Goal: Task Accomplishment & Management: Manage account settings

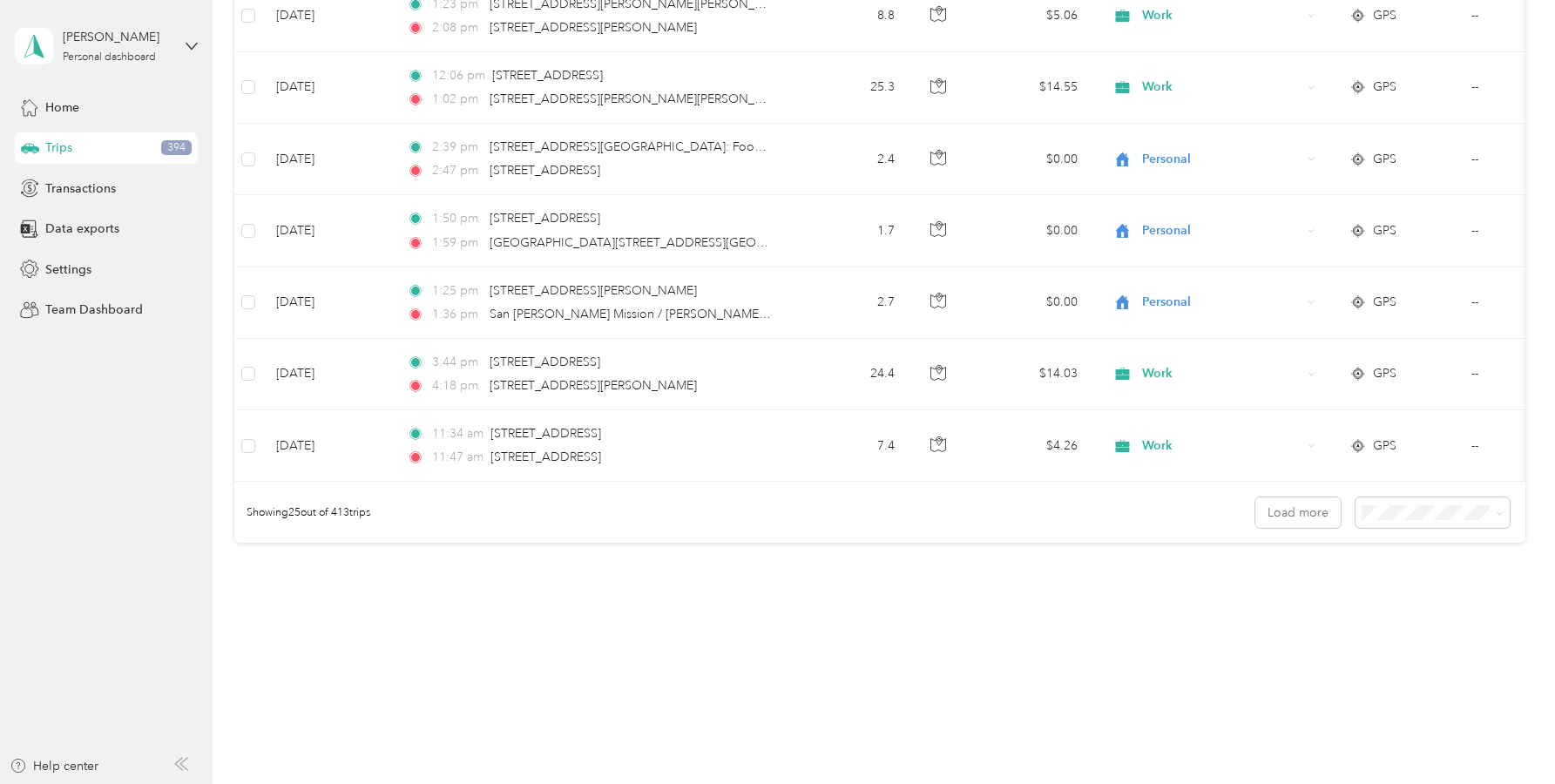
scroll to position [1615, 0]
click at [1285, 510] on button "Load more" at bounding box center [1298, 512] width 86 height 31
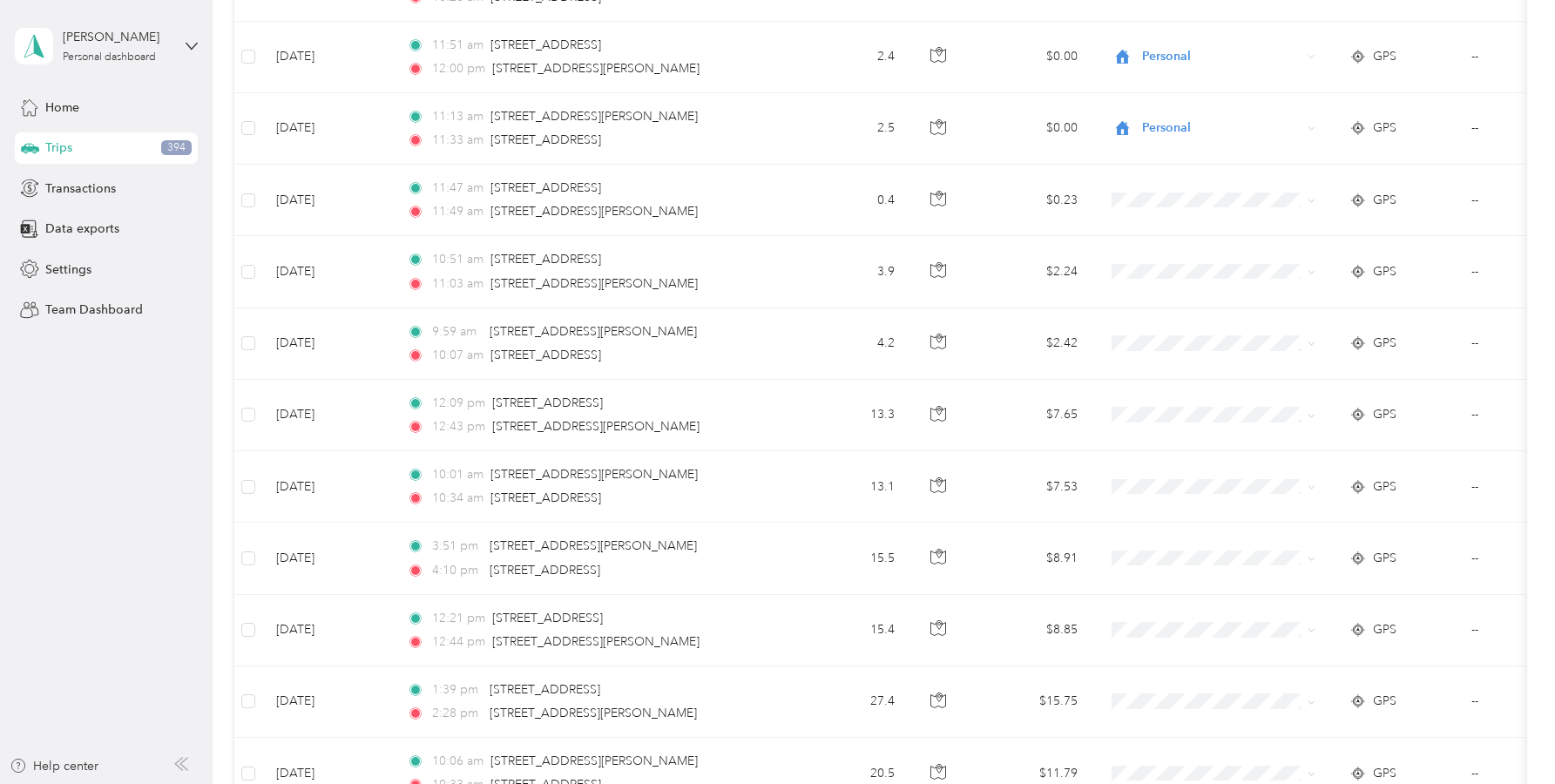
scroll to position [2746, 0]
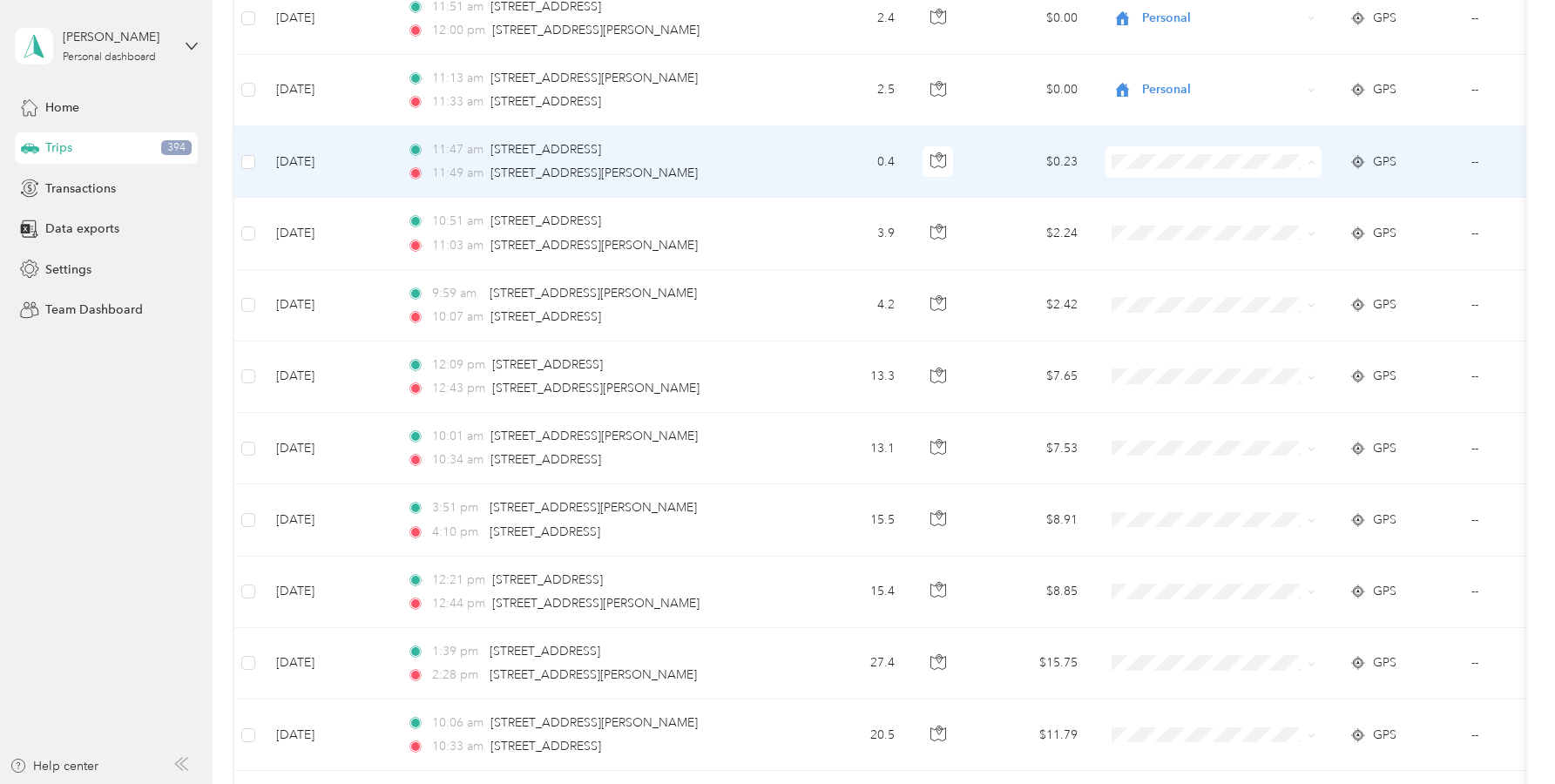
click at [1171, 218] on span "Personal" at bounding box center [1230, 225] width 162 height 19
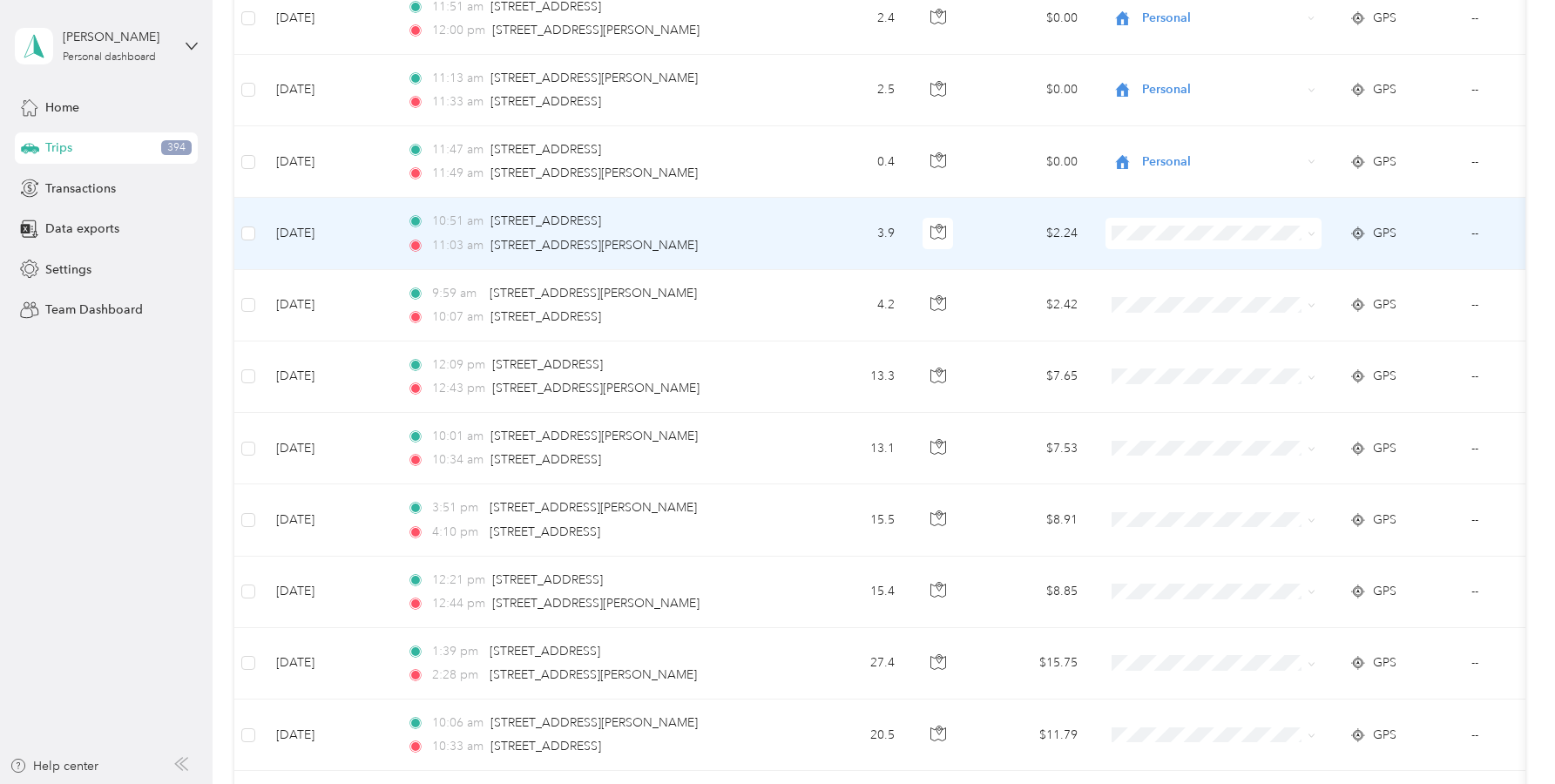
click at [1172, 301] on li "Personal" at bounding box center [1213, 291] width 216 height 31
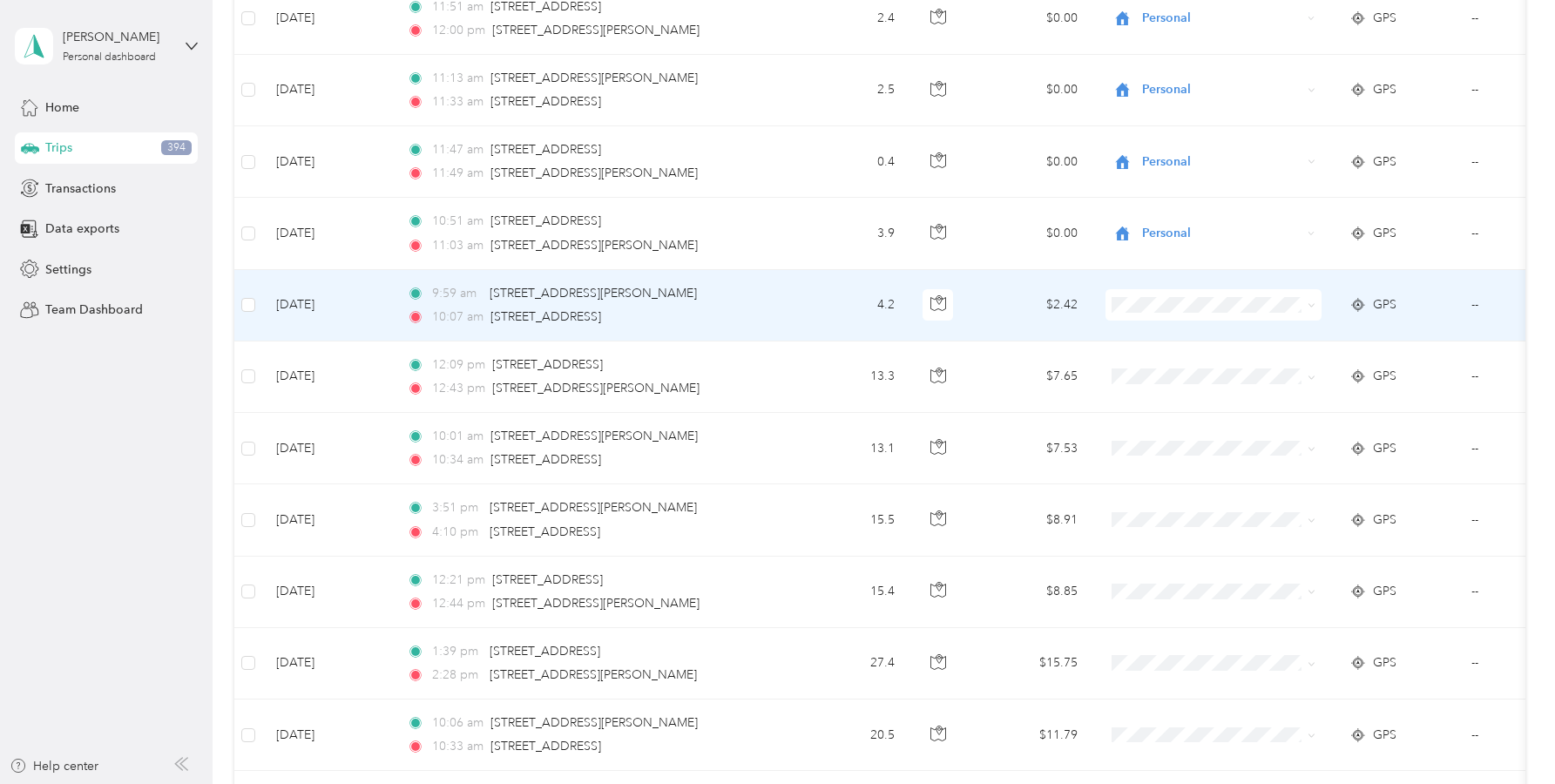
click at [1174, 362] on span "Personal" at bounding box center [1230, 367] width 162 height 19
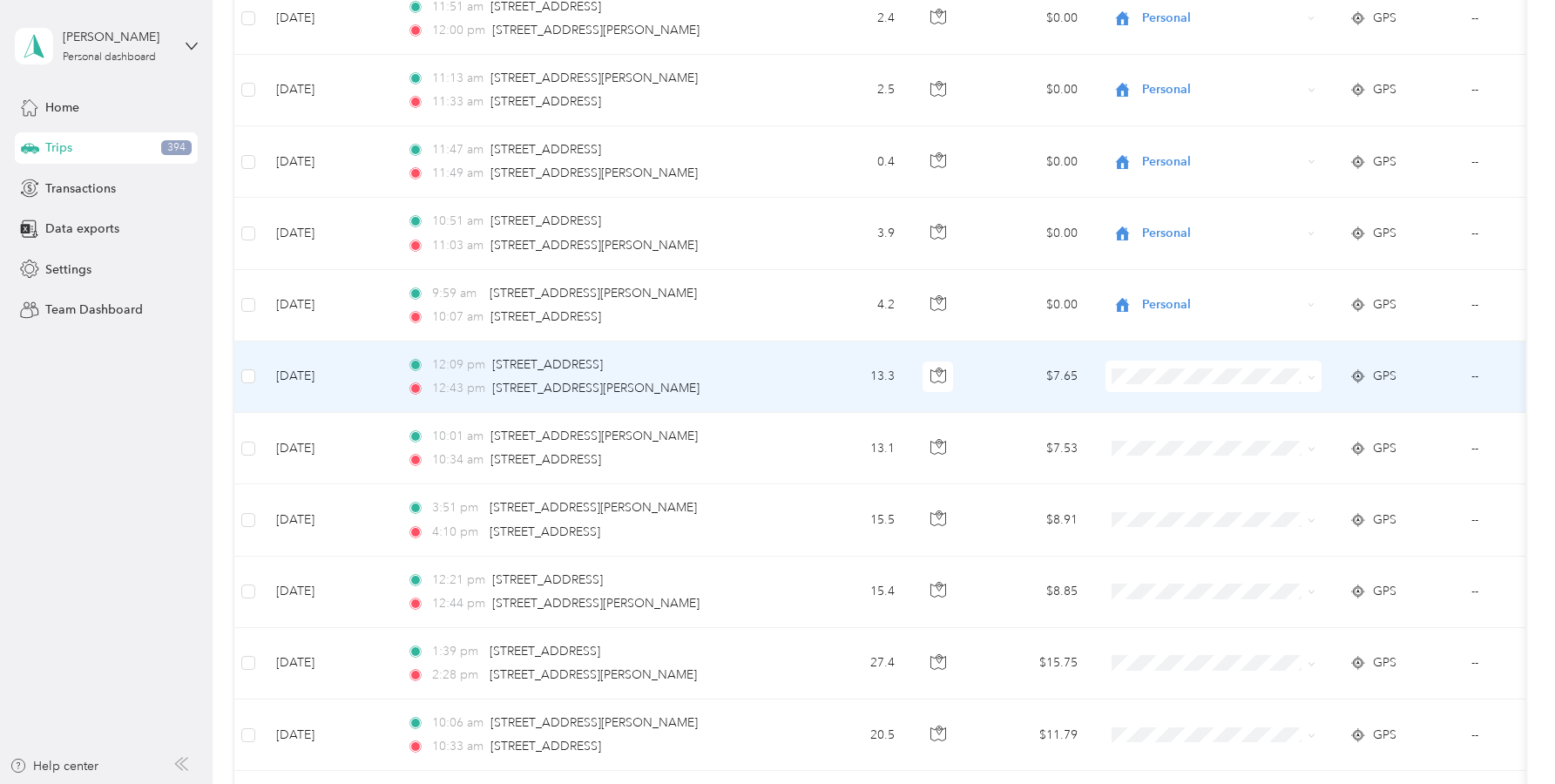
click at [1156, 410] on span "Work" at bounding box center [1230, 404] width 162 height 19
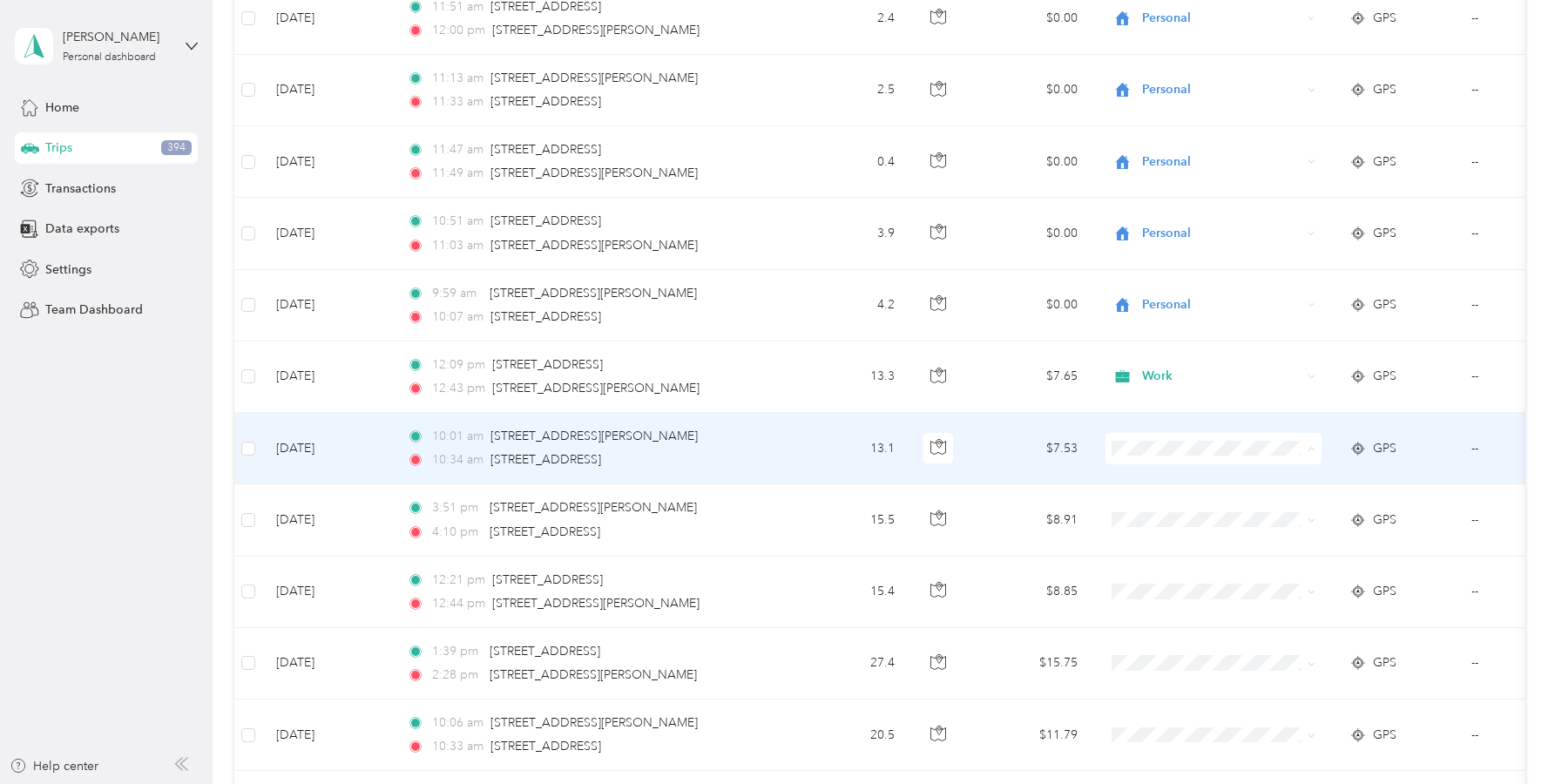
click at [1163, 483] on span "Work" at bounding box center [1230, 481] width 162 height 19
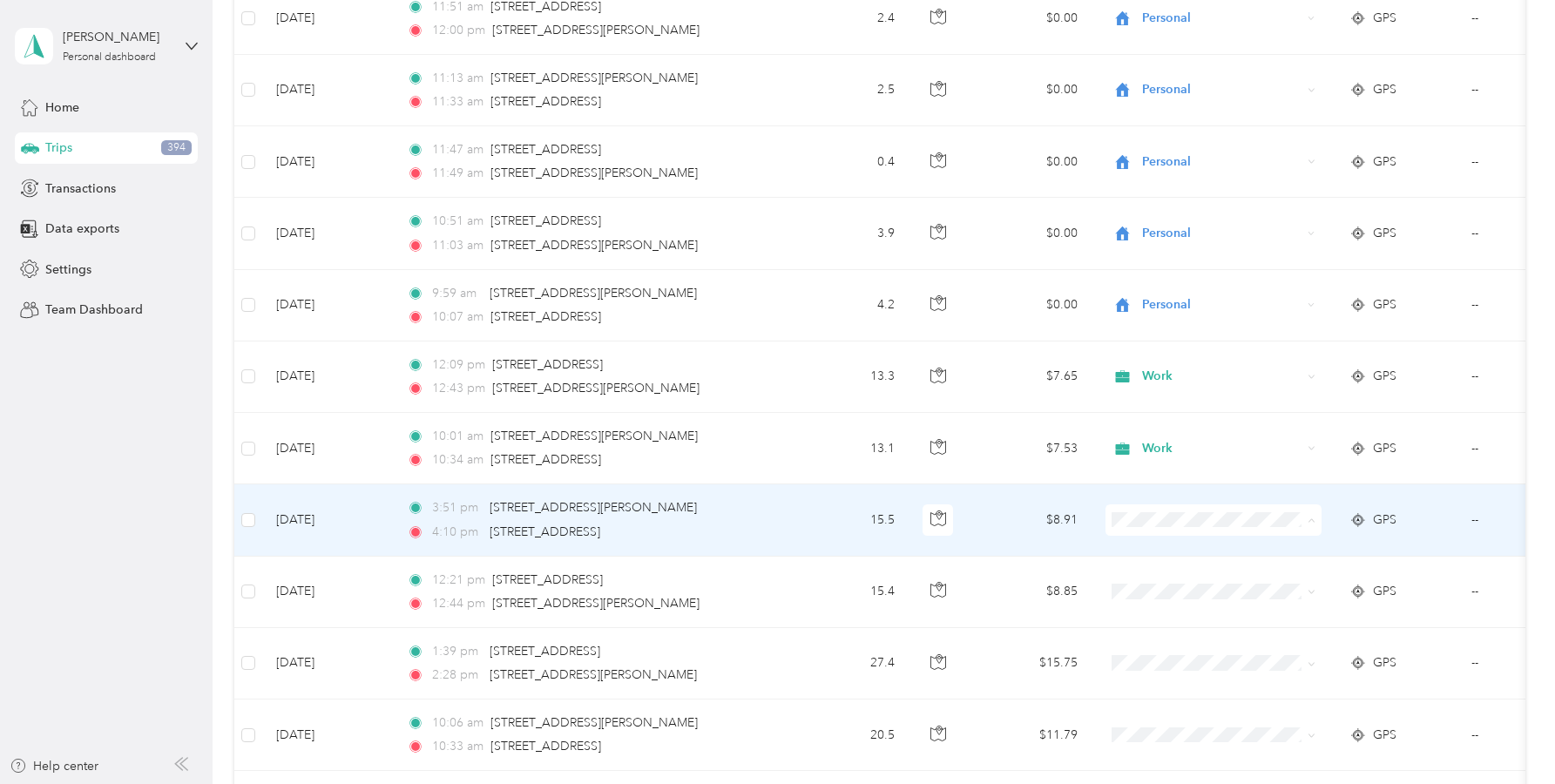
click at [1162, 556] on li "Work" at bounding box center [1213, 553] width 216 height 31
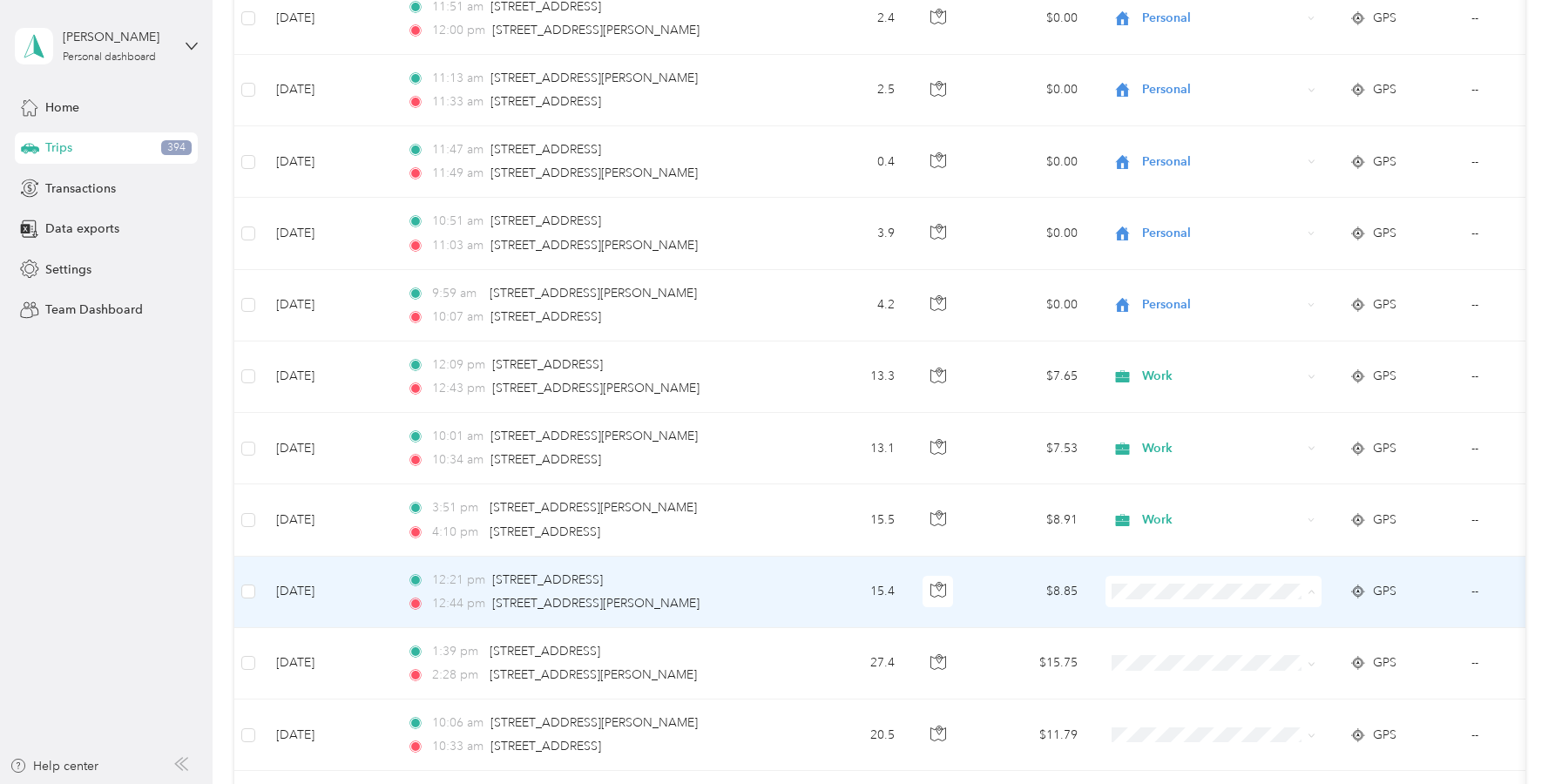
click at [1158, 350] on li "Work" at bounding box center [1213, 345] width 216 height 31
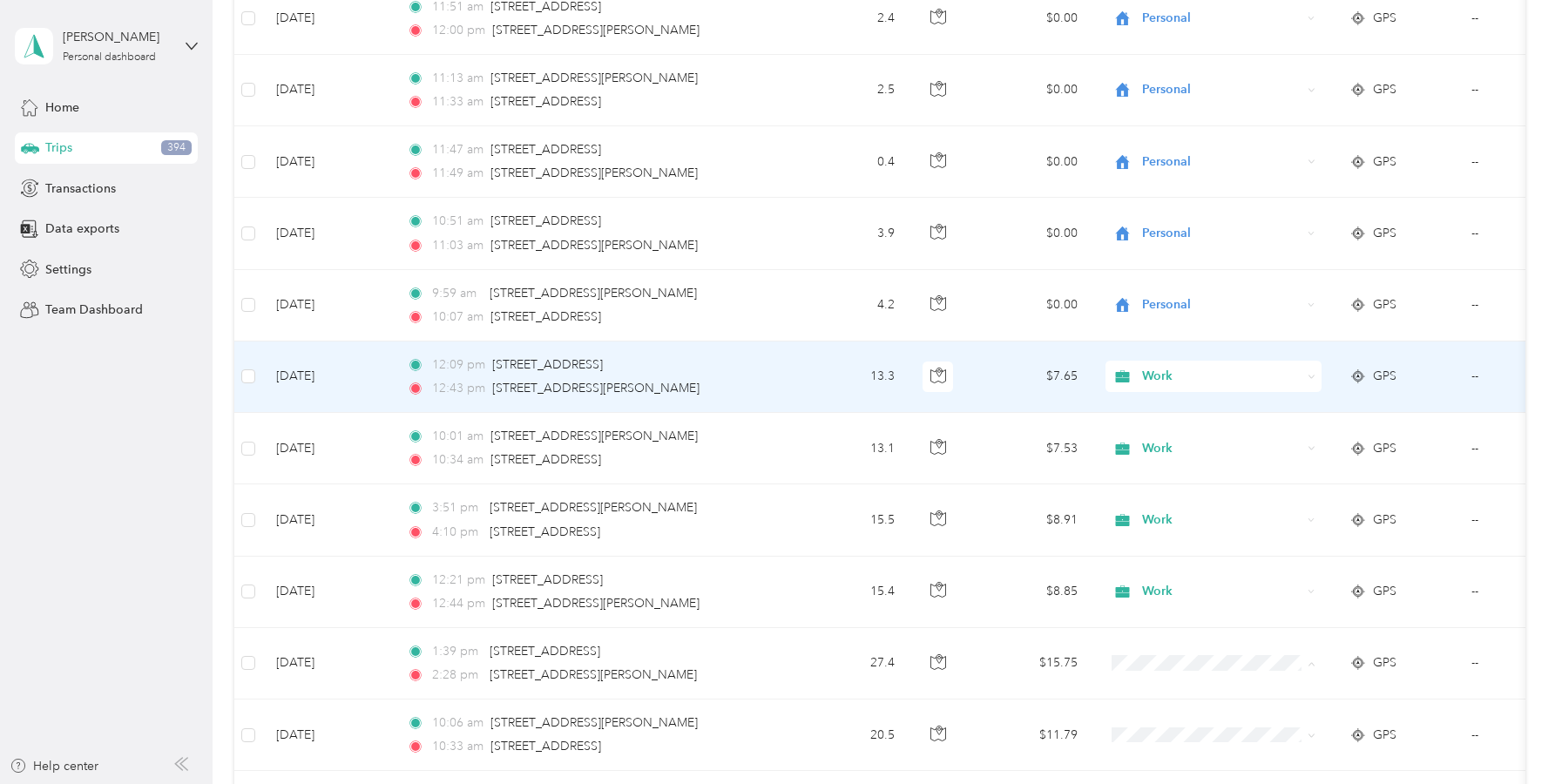
click at [1151, 367] on span "Work" at bounding box center [1222, 375] width 160 height 19
click at [1161, 410] on span "Work" at bounding box center [1219, 409] width 141 height 19
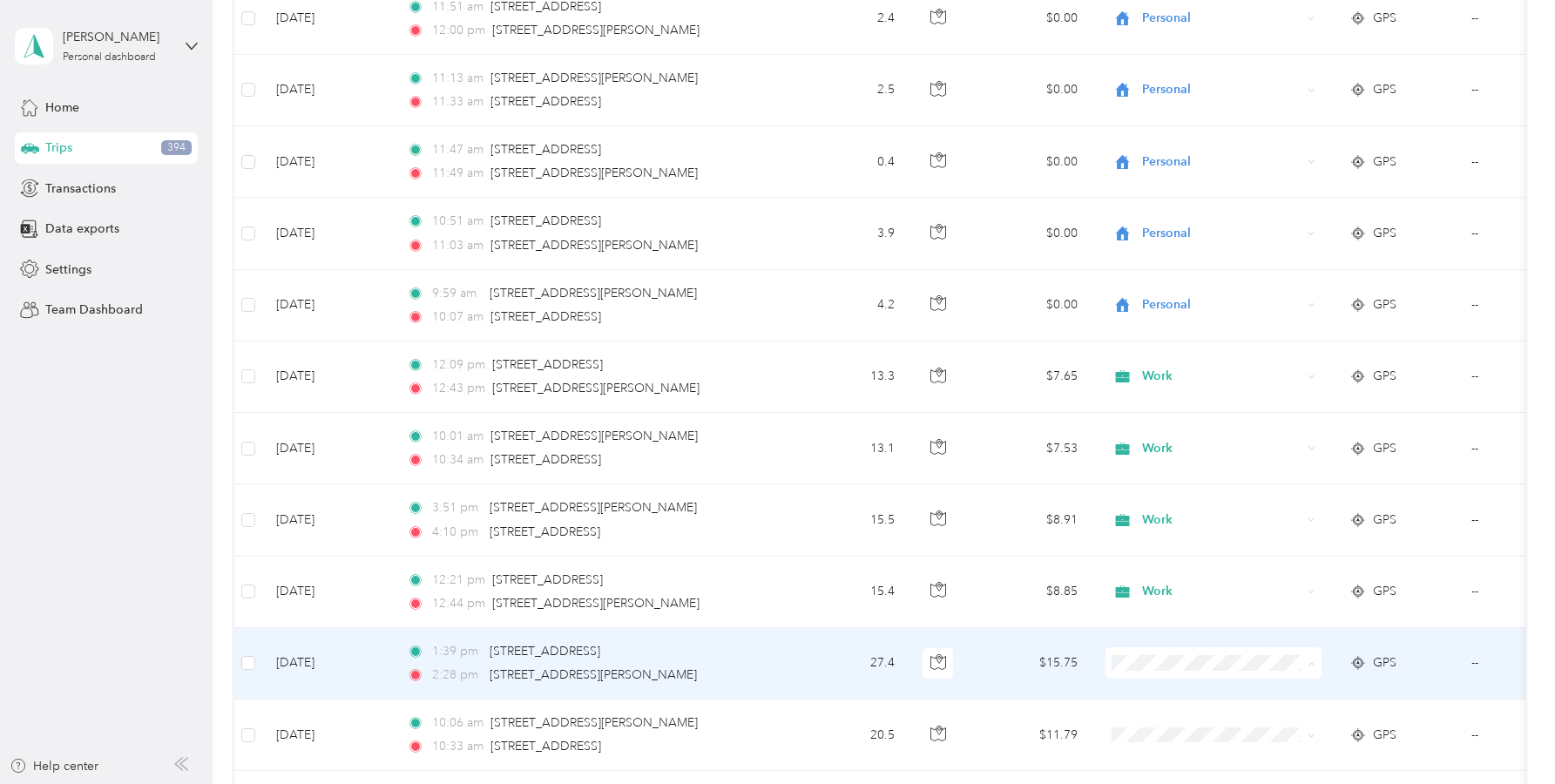
click at [1162, 418] on span "Work" at bounding box center [1230, 417] width 162 height 19
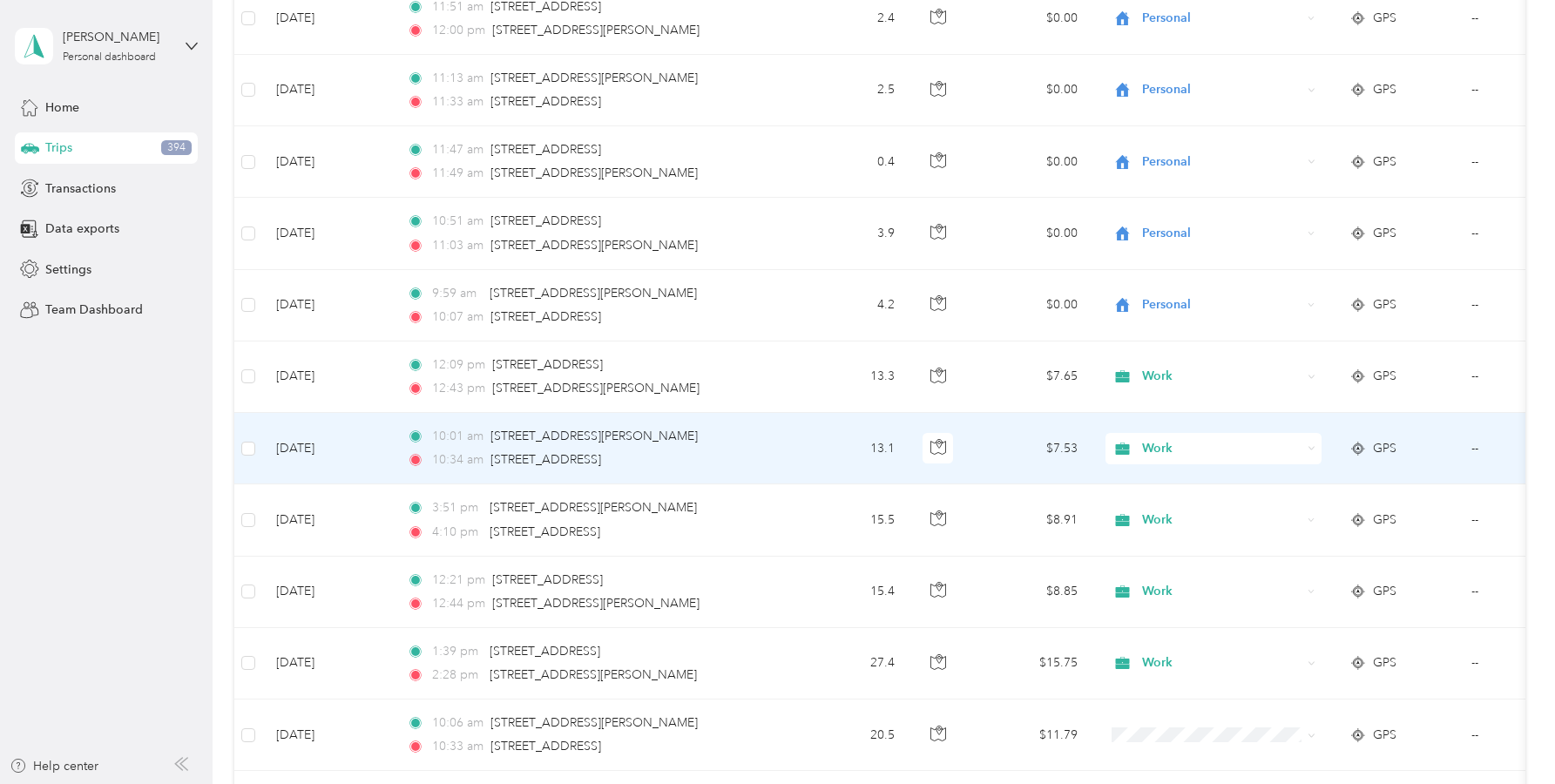
click at [1152, 449] on span "Work" at bounding box center [1222, 448] width 160 height 19
click at [1162, 486] on li "Work" at bounding box center [1213, 481] width 216 height 31
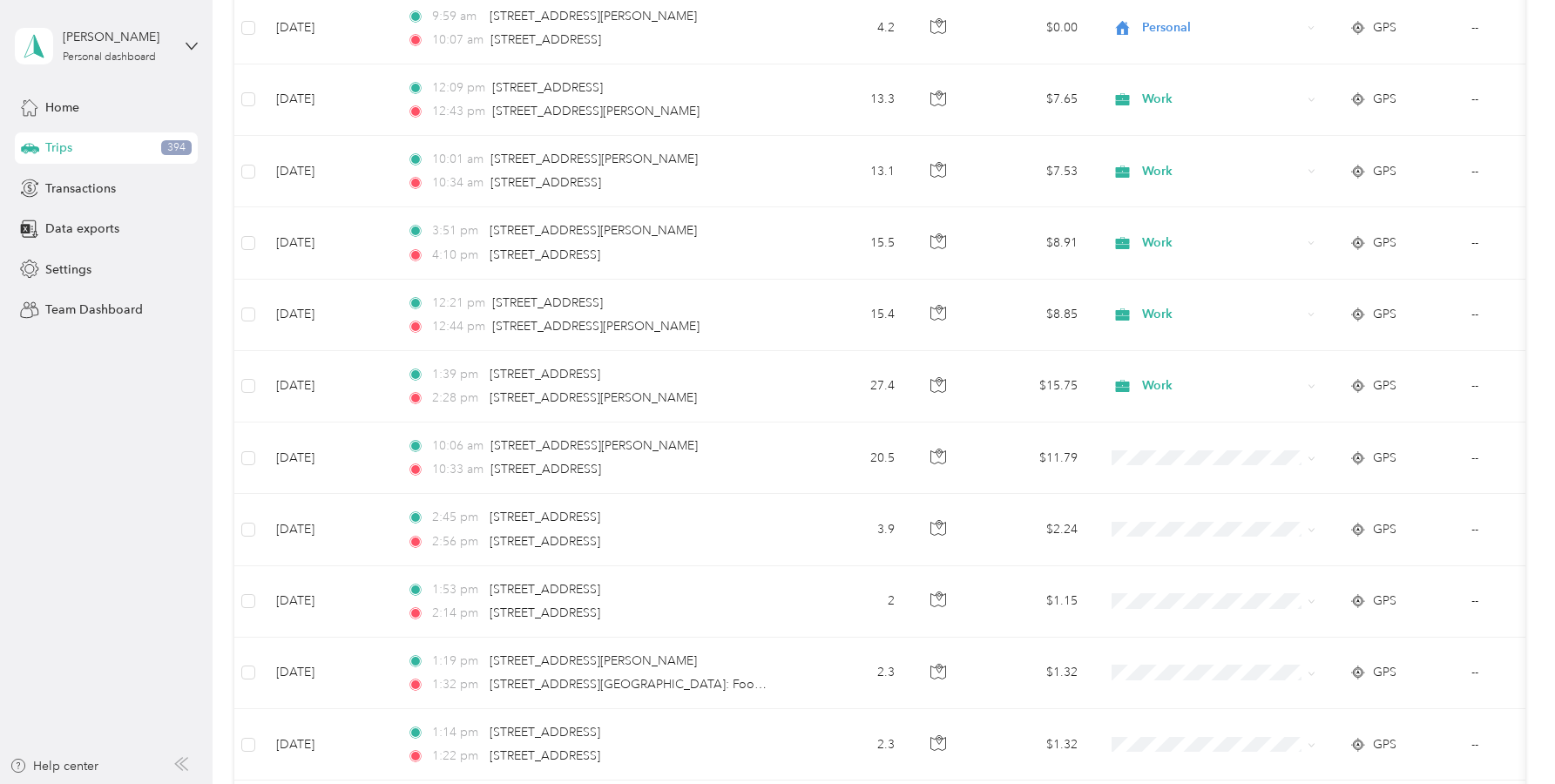
scroll to position [3052, 0]
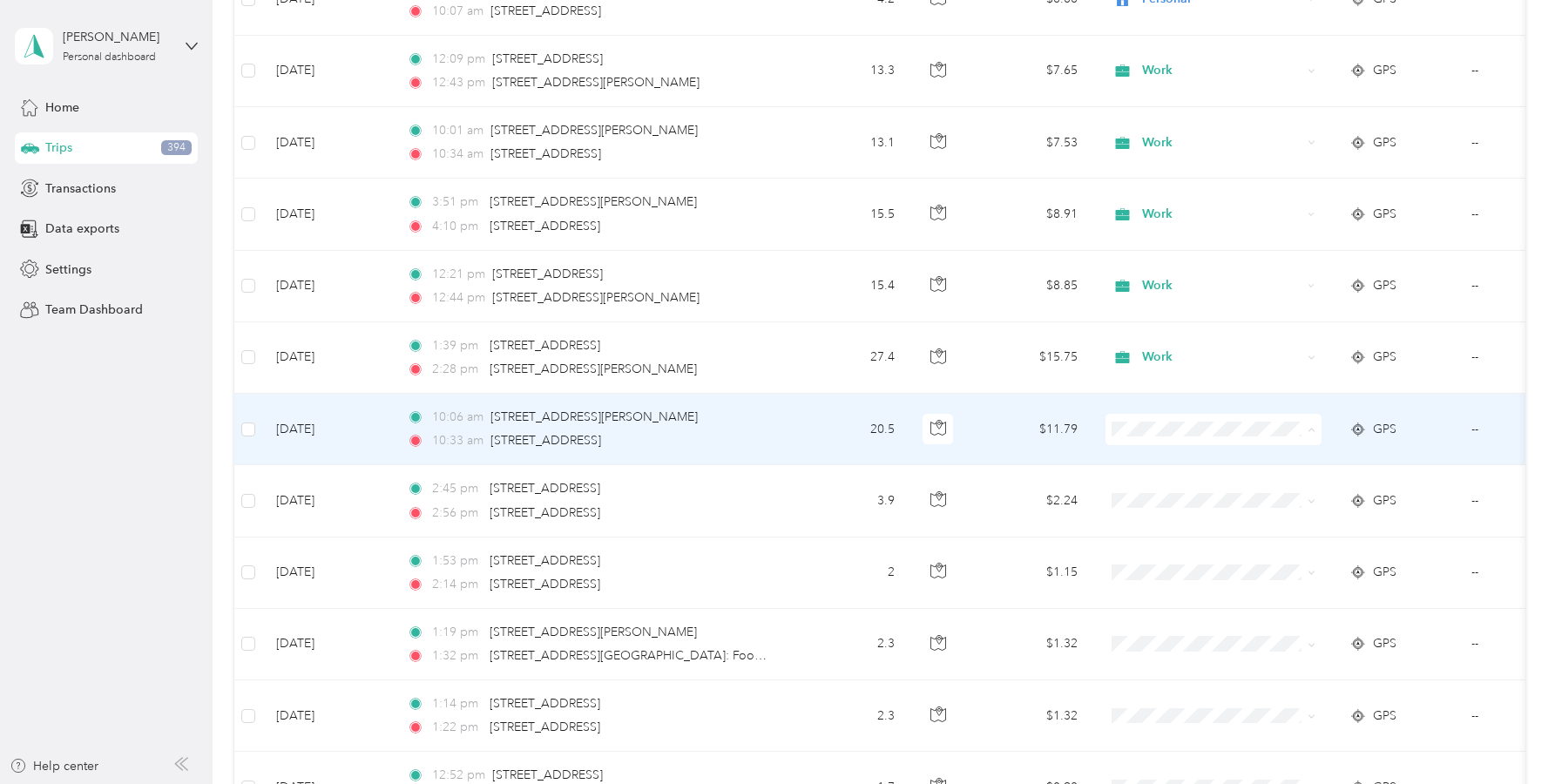
click at [1159, 461] on span "Work" at bounding box center [1230, 462] width 162 height 19
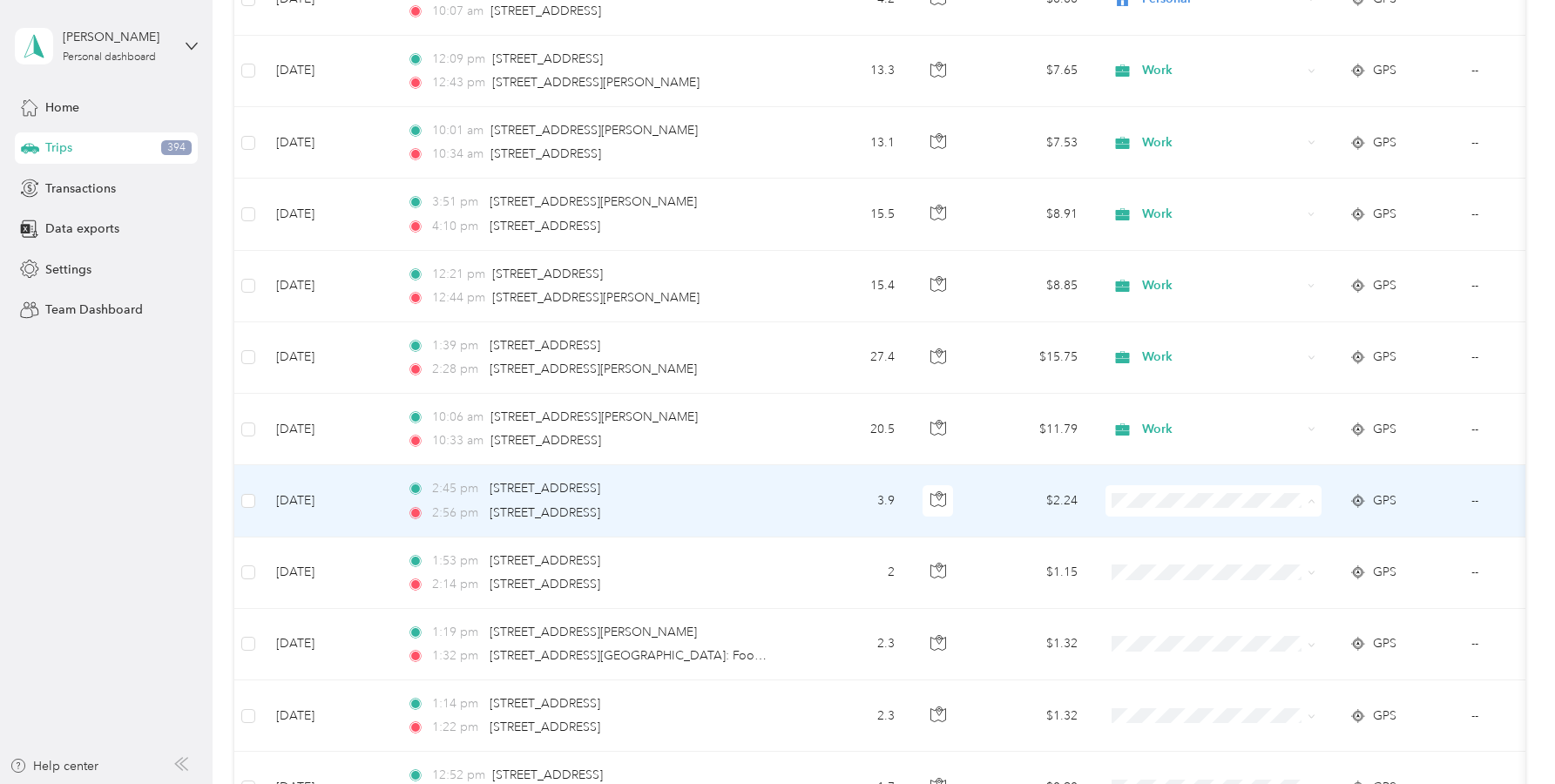
click at [1158, 562] on span "Personal" at bounding box center [1230, 563] width 162 height 19
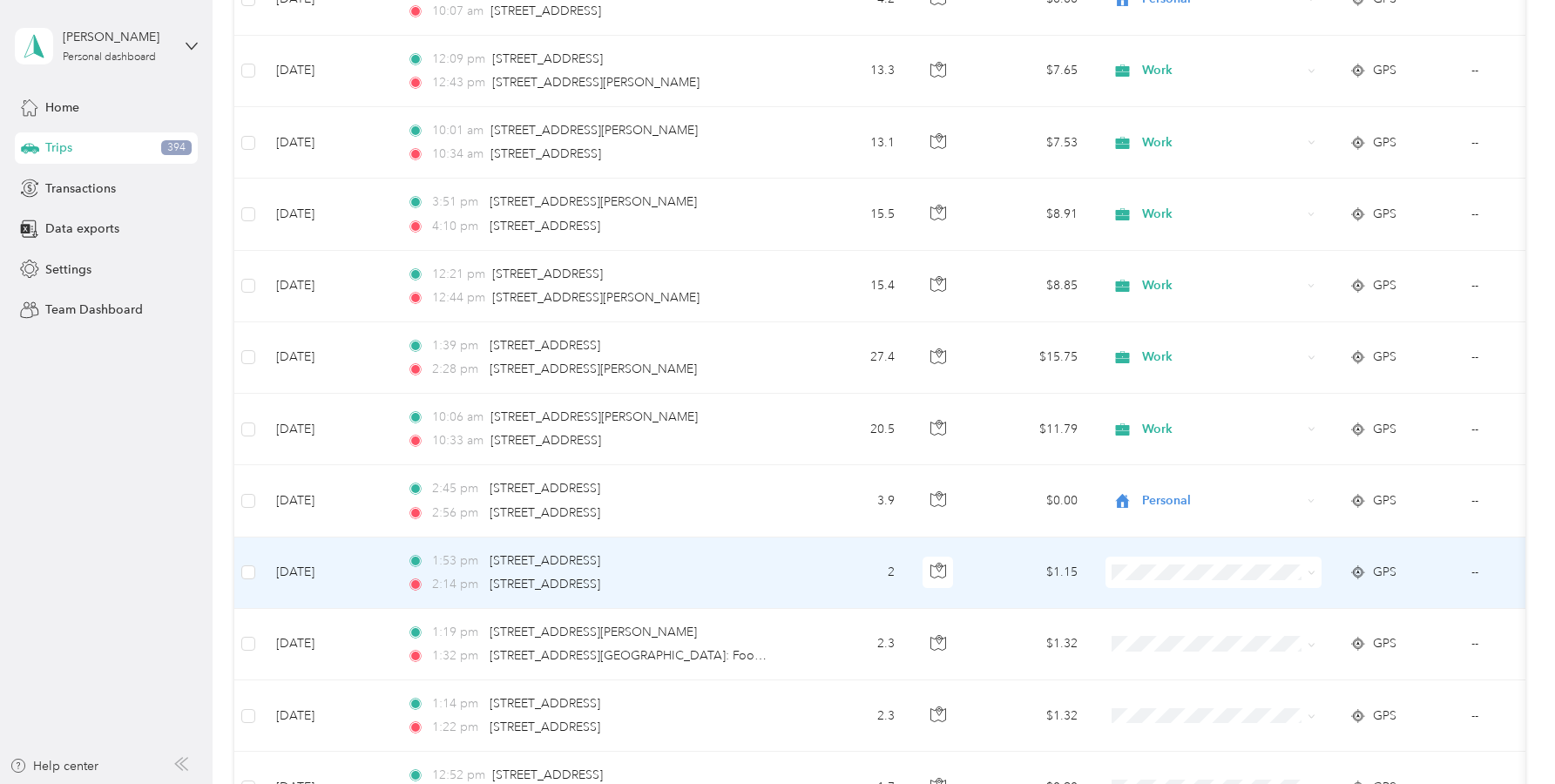
click at [1171, 356] on span "Personal" at bounding box center [1230, 350] width 162 height 19
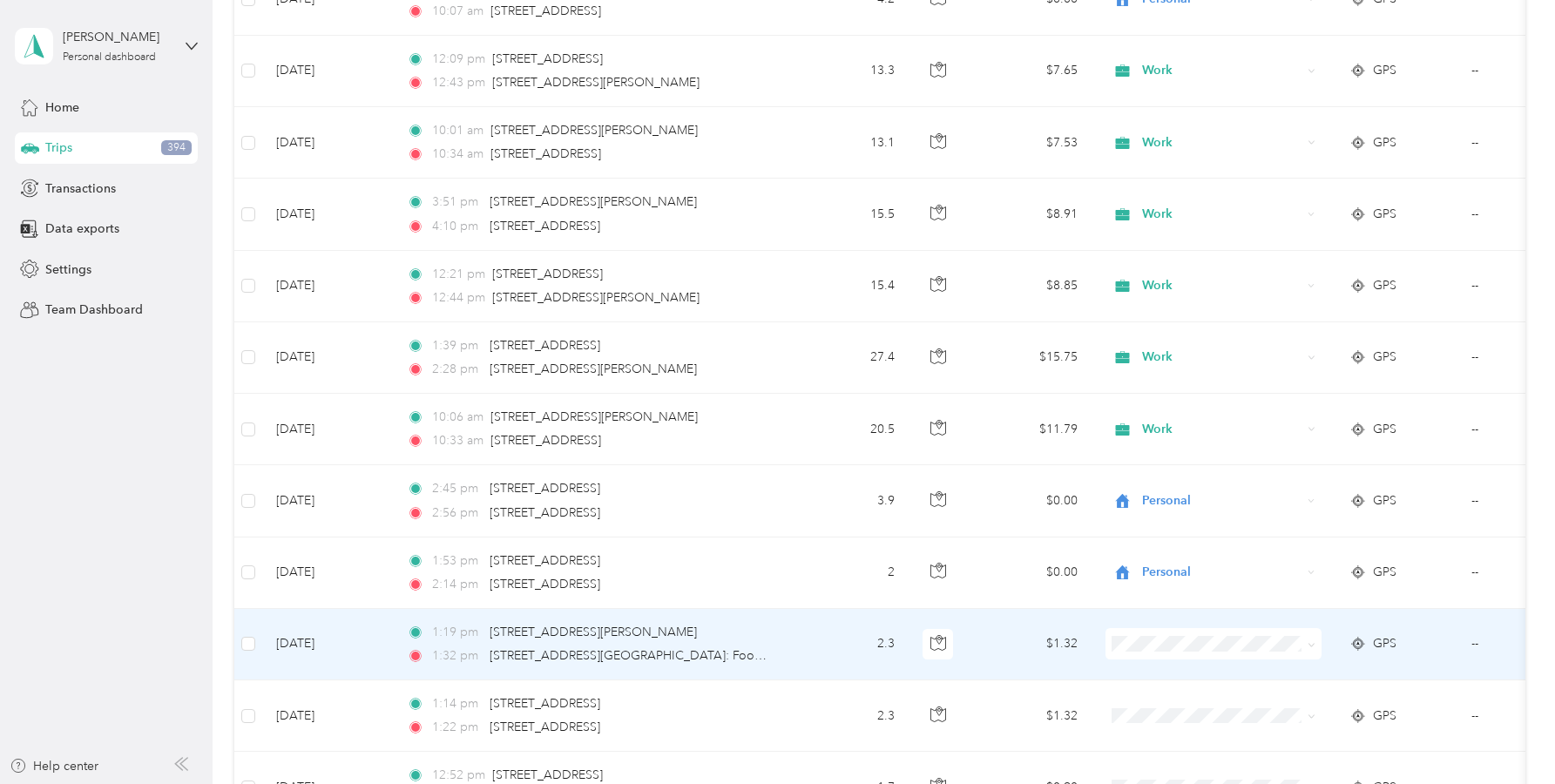
click at [1164, 424] on span "Personal" at bounding box center [1230, 422] width 162 height 19
click at [1142, 642] on span "Personal" at bounding box center [1222, 643] width 160 height 19
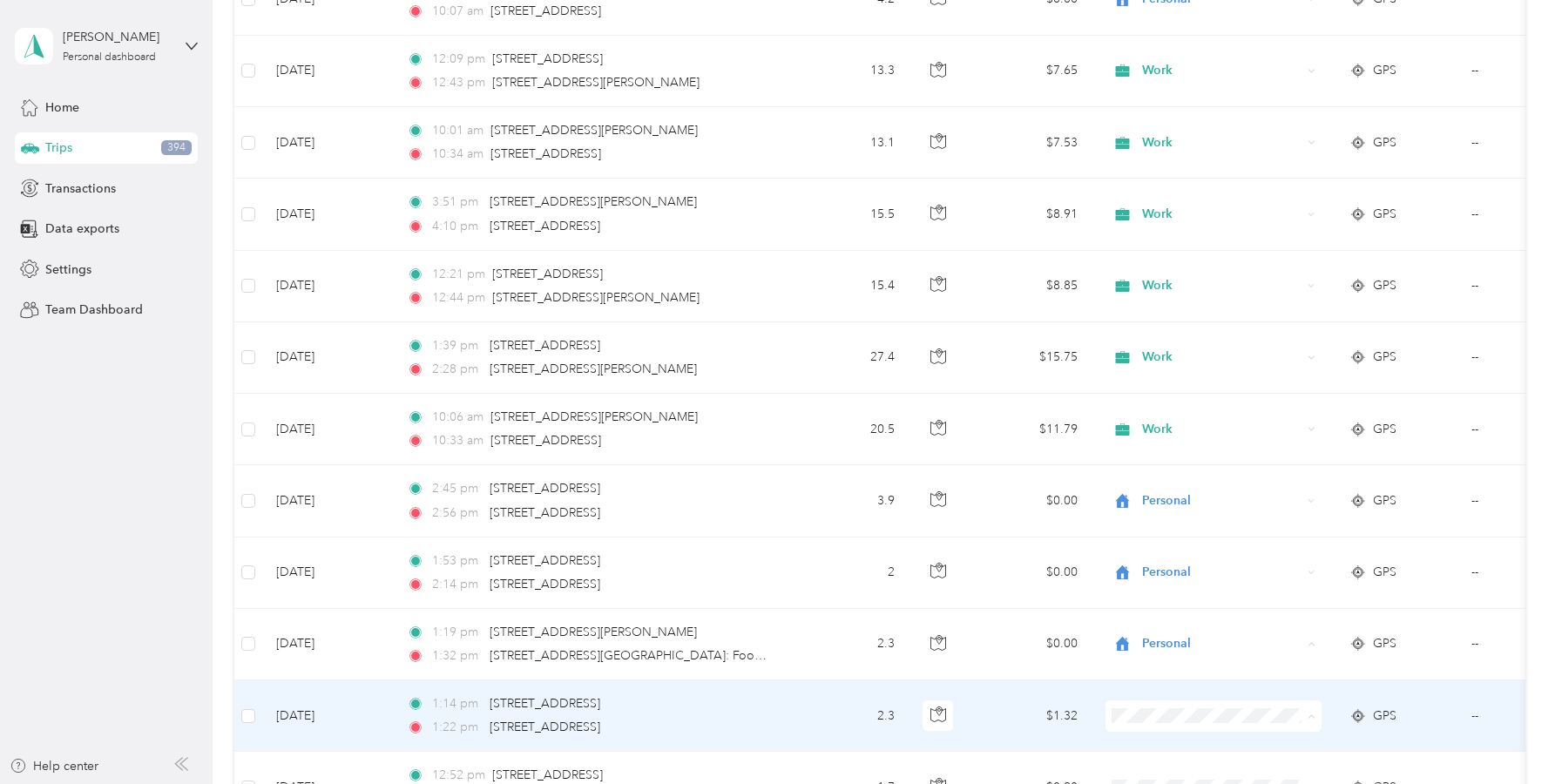
click at [1158, 491] on span "Personal" at bounding box center [1230, 500] width 162 height 19
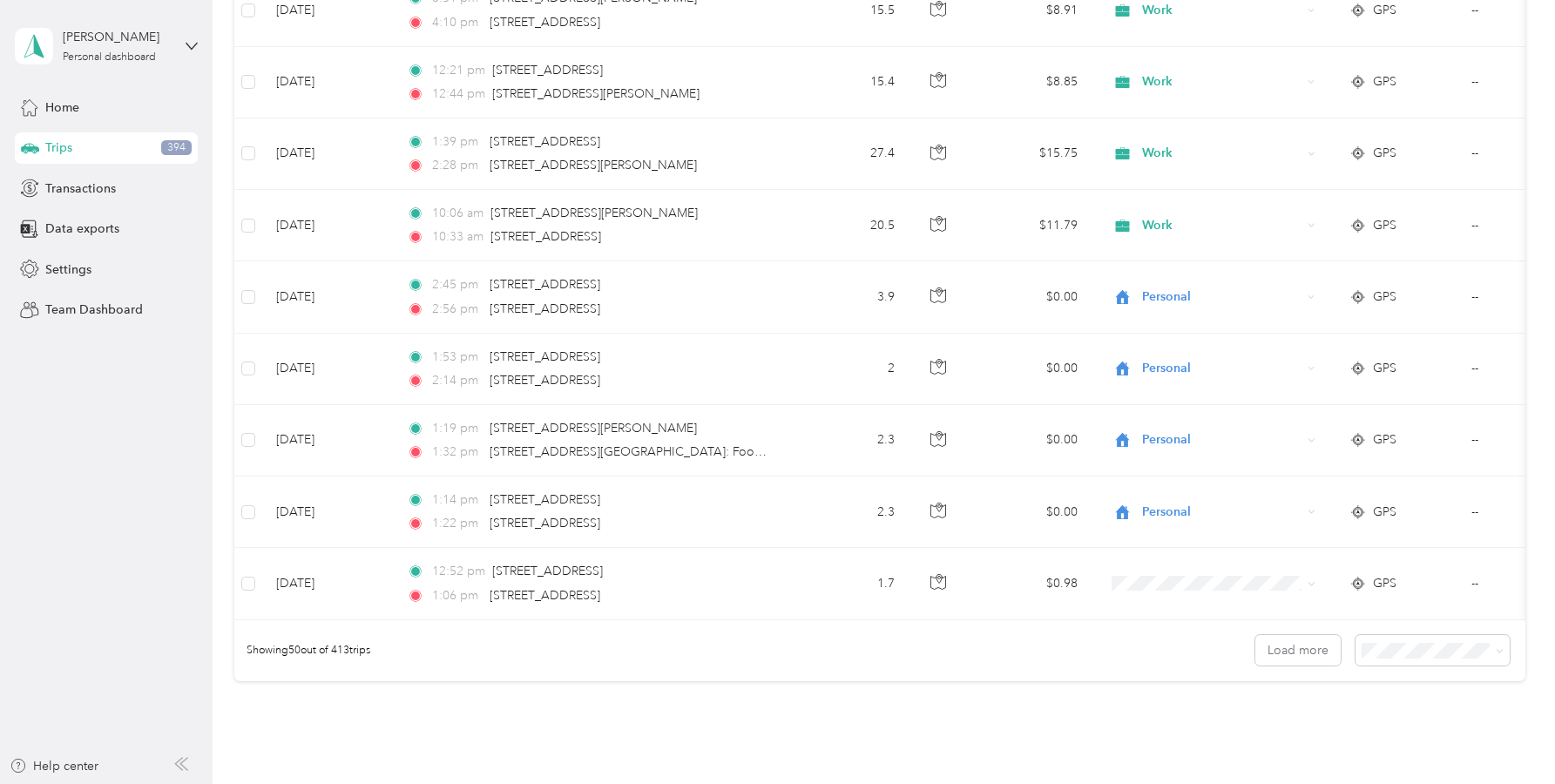
scroll to position [3308, 0]
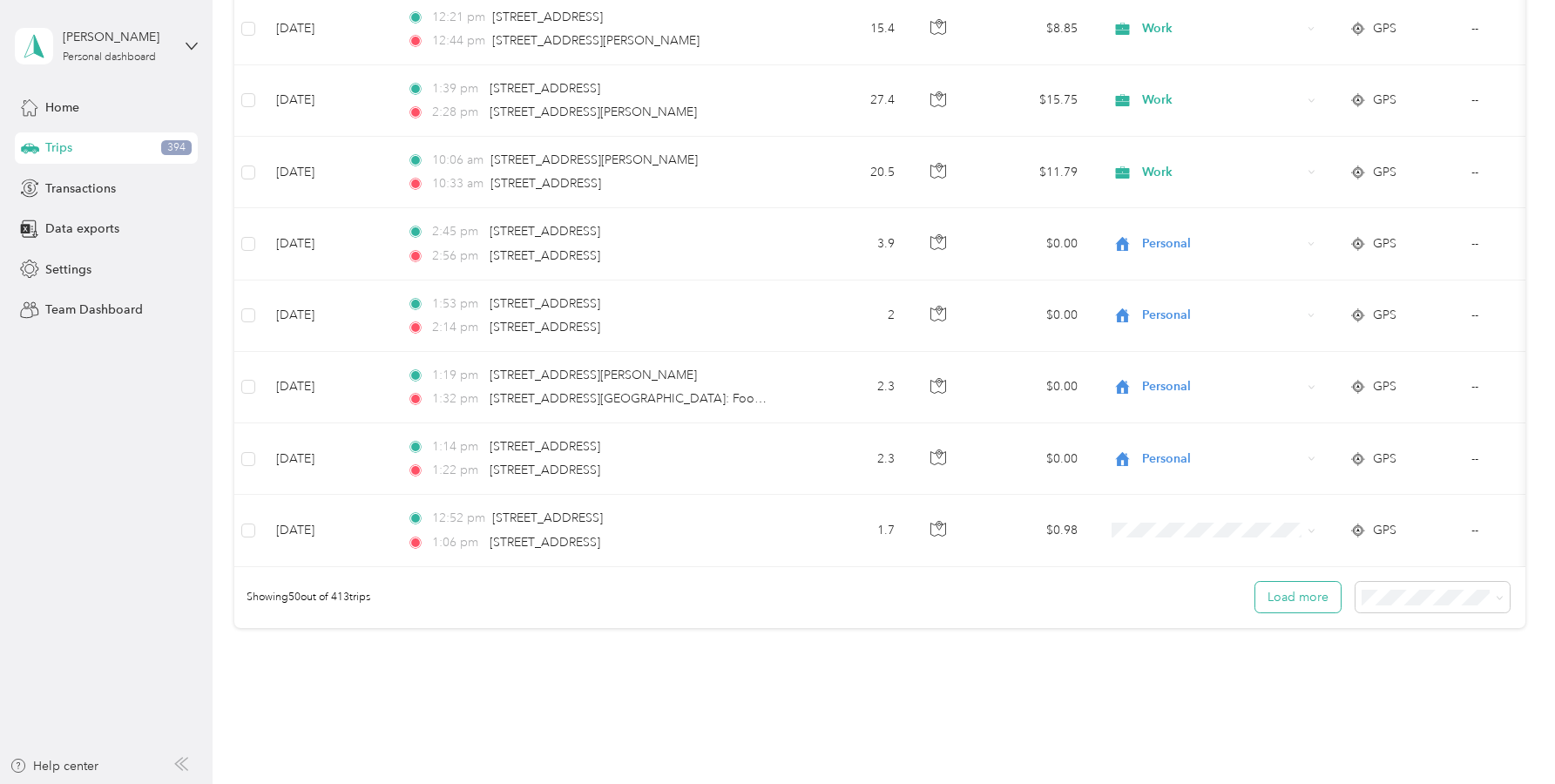
click at [1261, 605] on button "Load more" at bounding box center [1298, 597] width 86 height 31
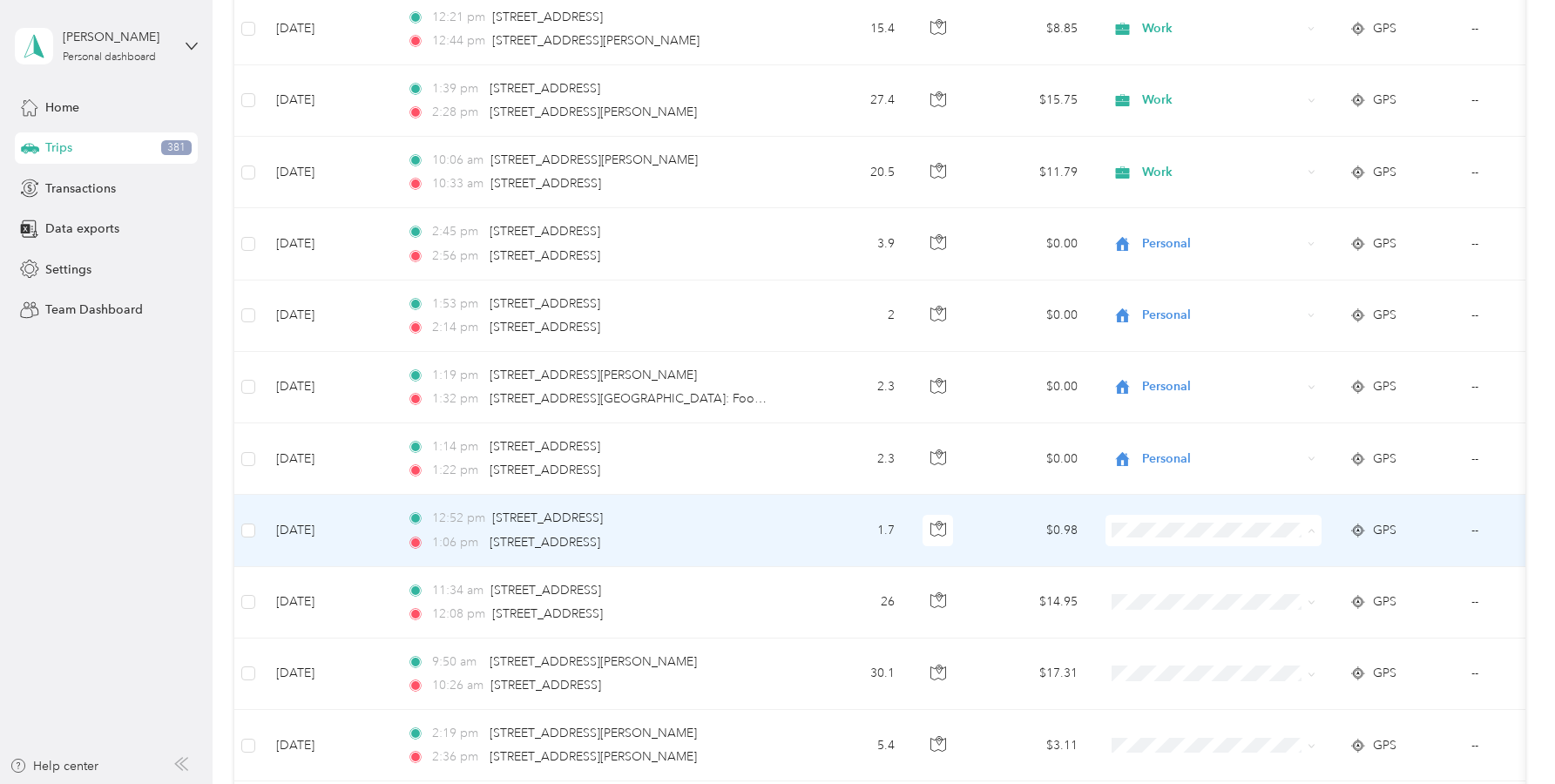
click at [1149, 310] on span "Personal" at bounding box center [1230, 314] width 162 height 19
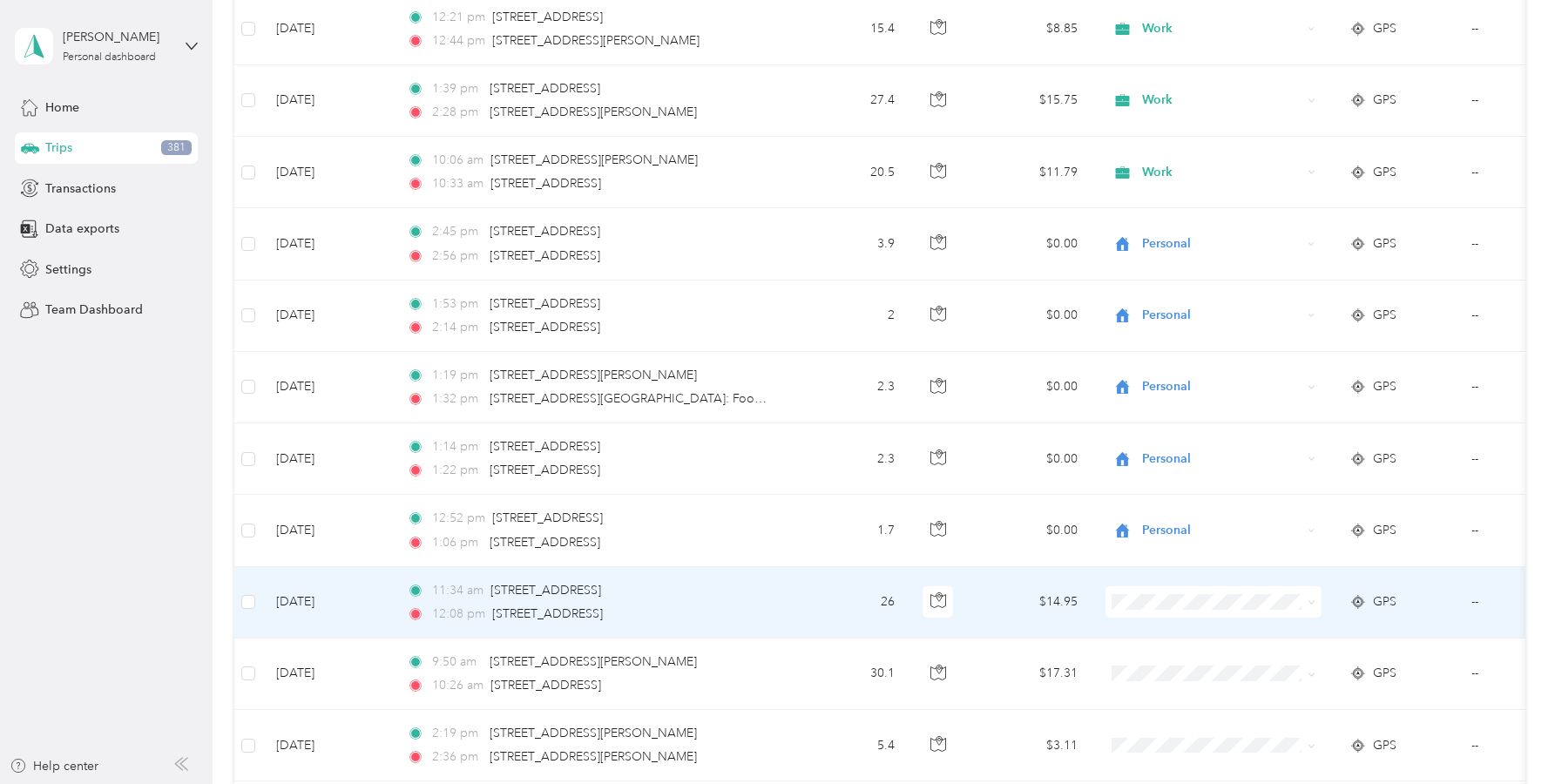
click at [1155, 358] on li "Work" at bounding box center [1213, 348] width 216 height 31
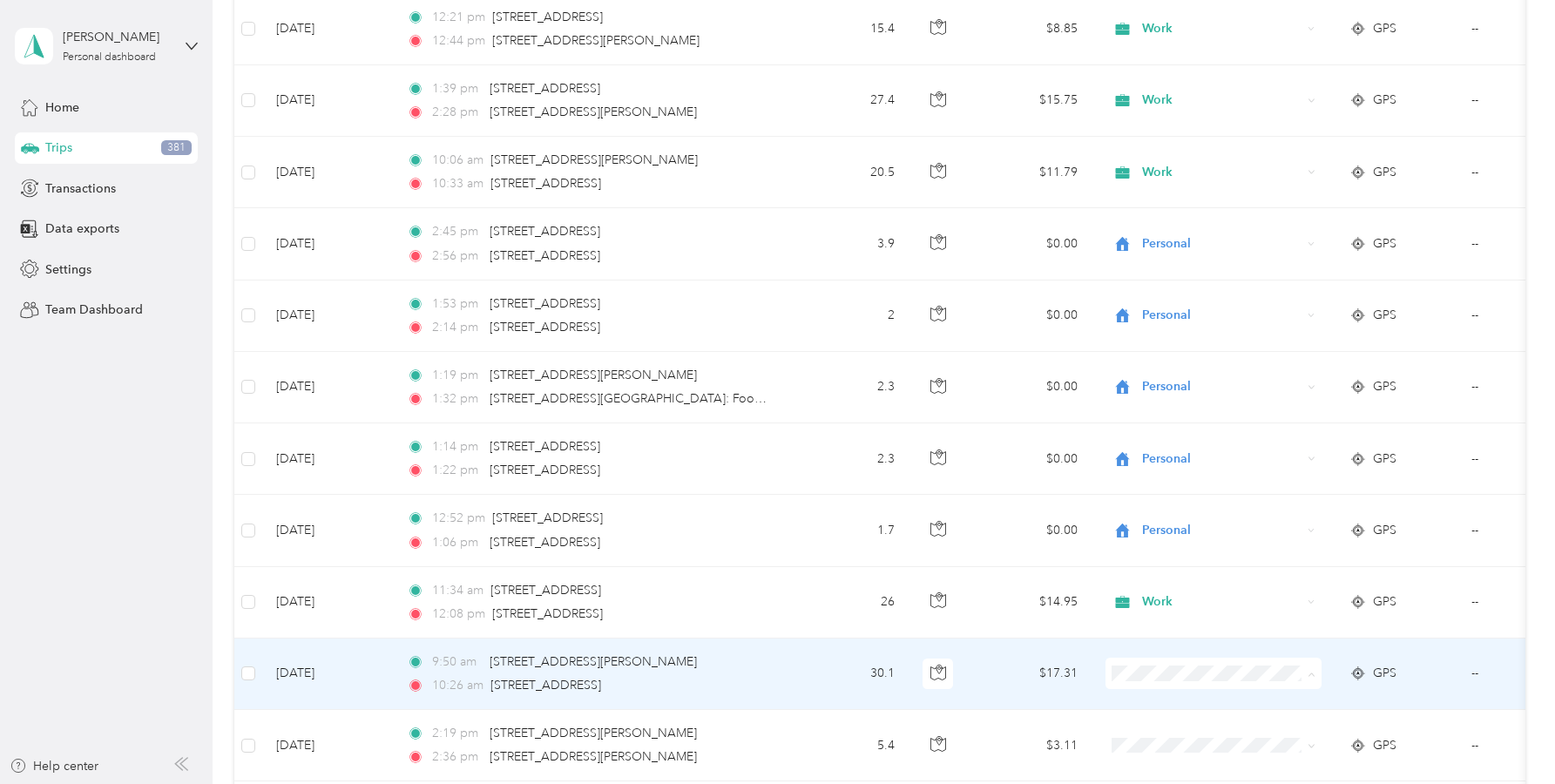
click at [1141, 423] on span "Work" at bounding box center [1214, 426] width 192 height 19
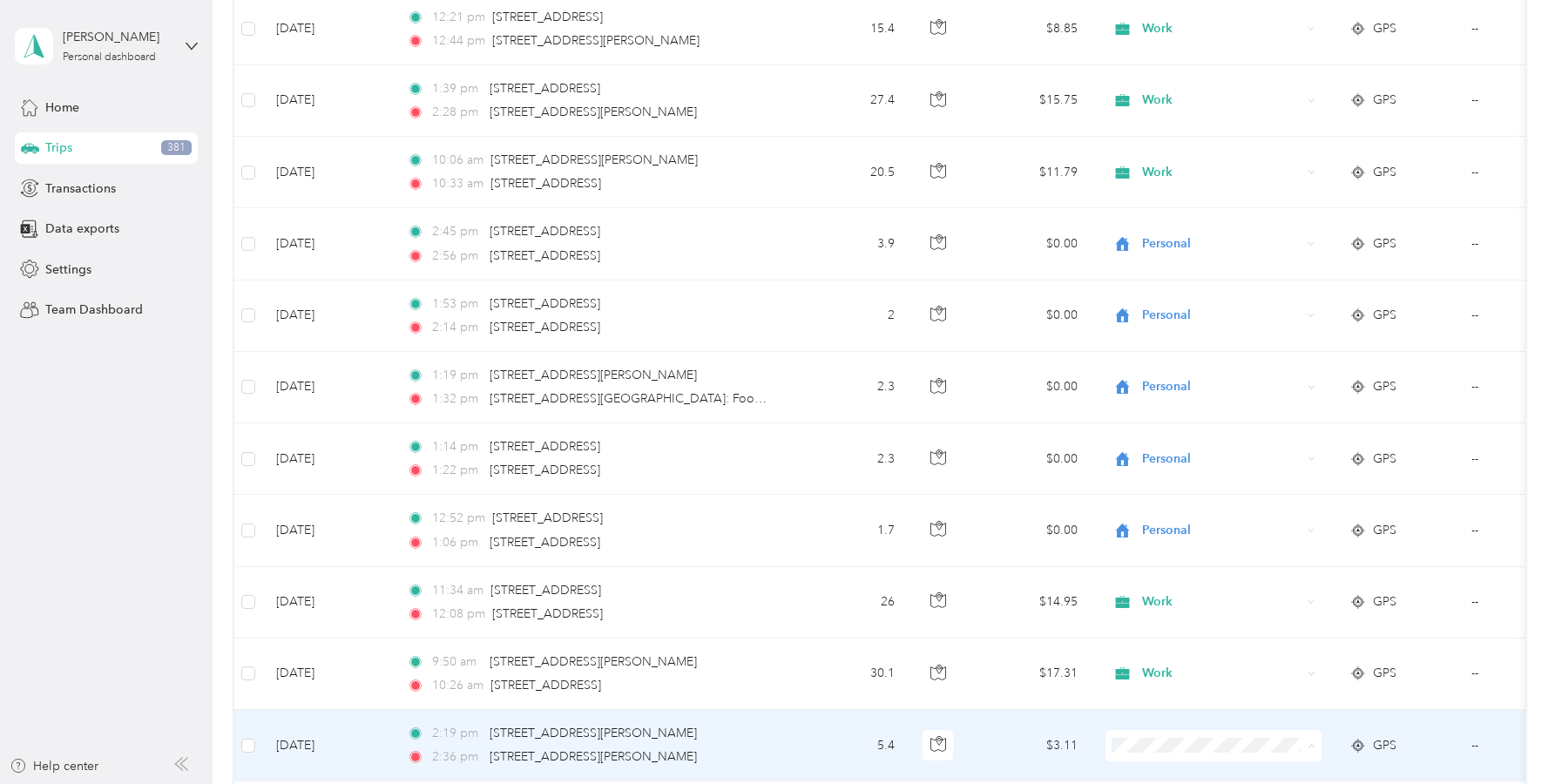
click at [1156, 495] on span "Work" at bounding box center [1230, 499] width 162 height 19
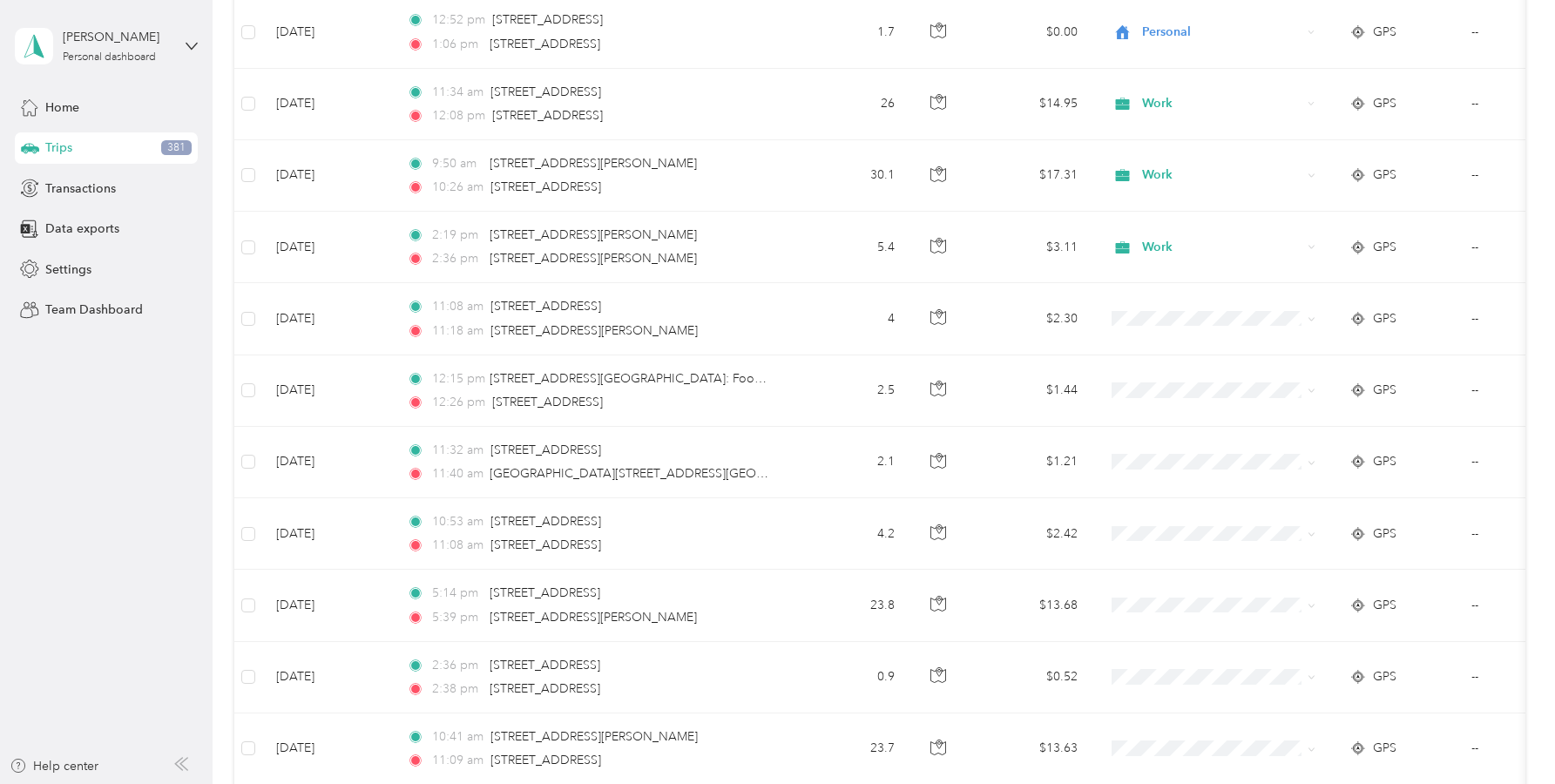
scroll to position [3827, 0]
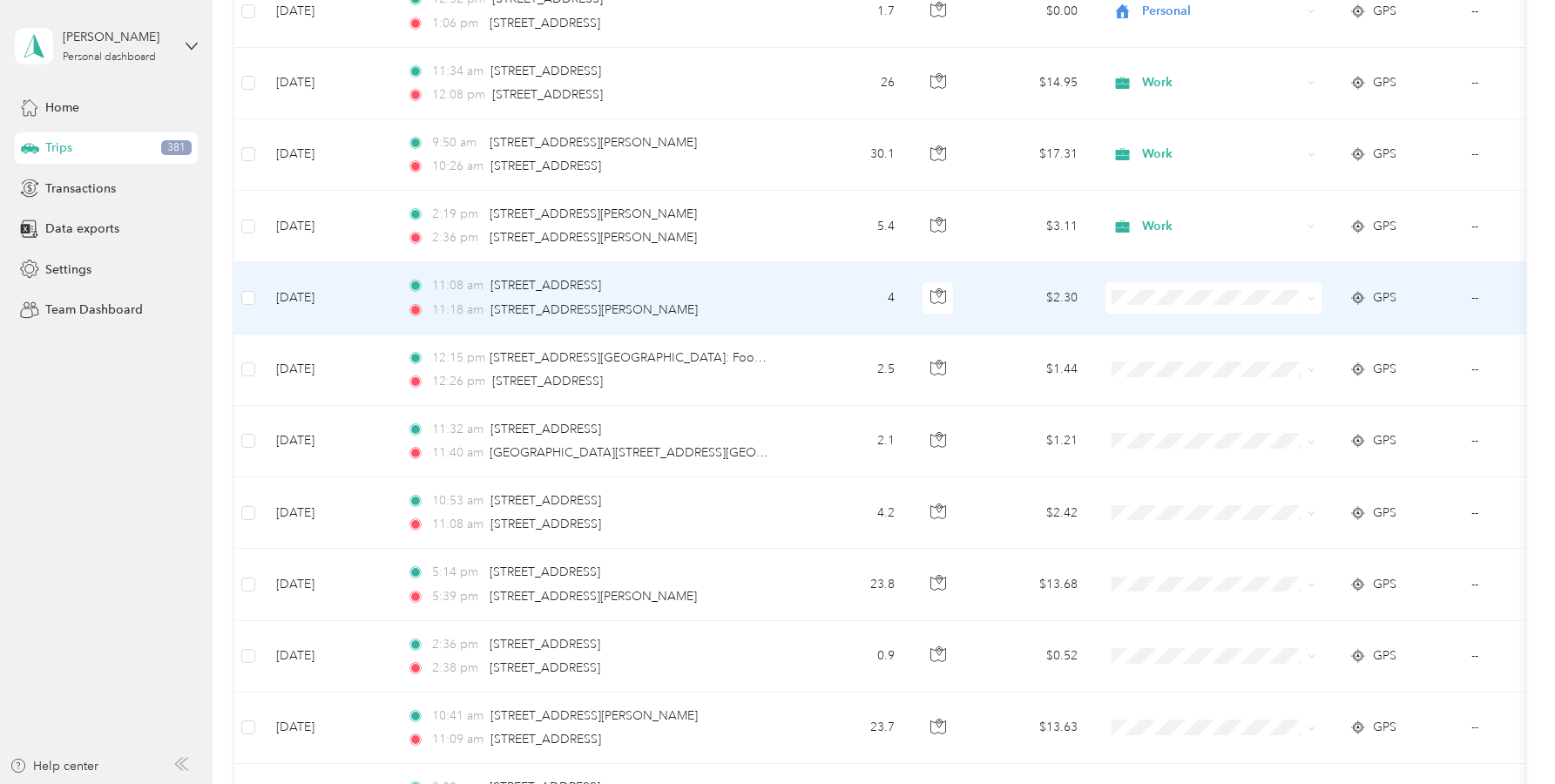
click at [1159, 325] on span "Work" at bounding box center [1230, 330] width 162 height 19
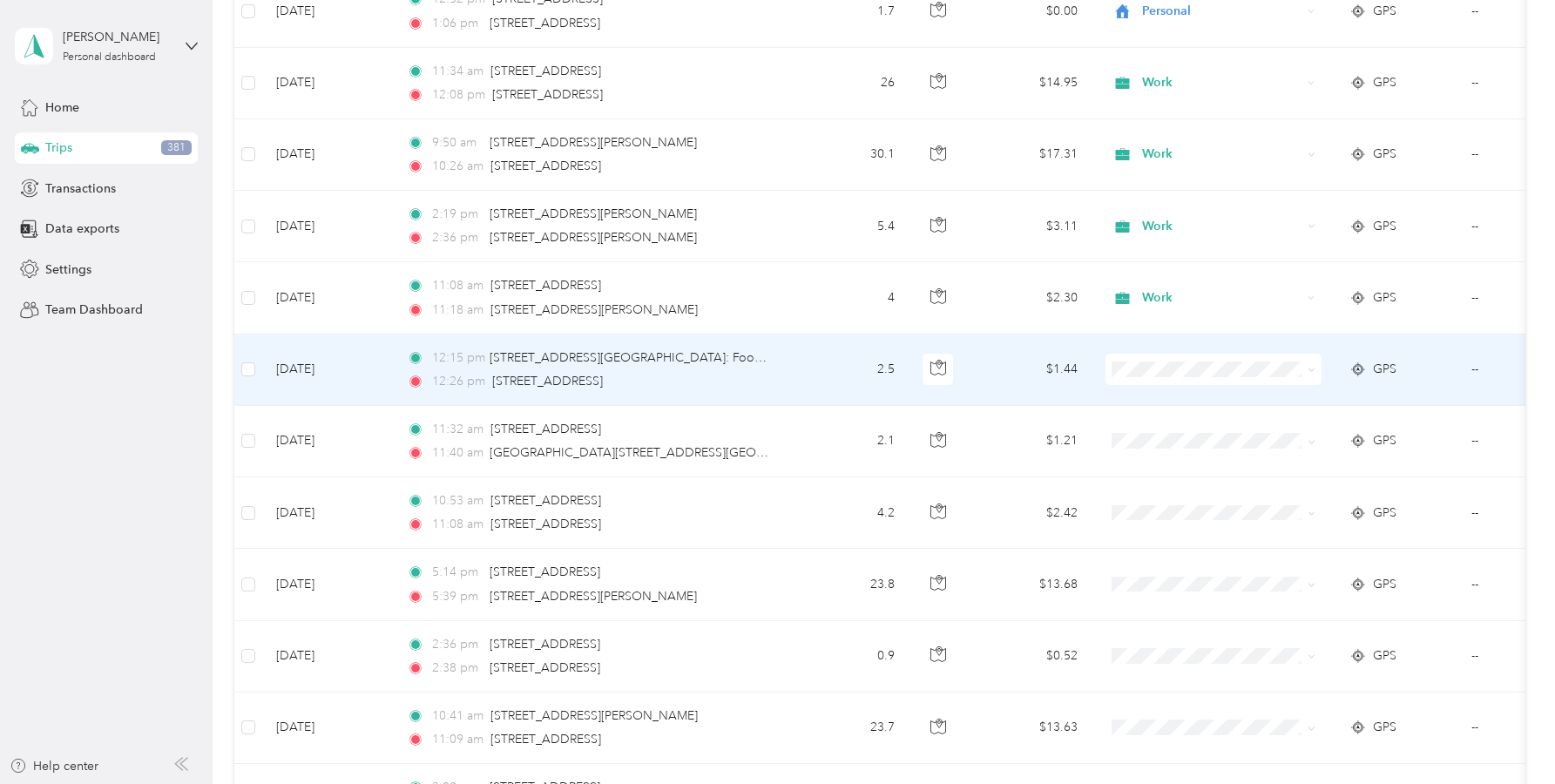
click at [1146, 359] on span at bounding box center [1213, 369] width 216 height 32
click at [1170, 425] on span "Personal" at bounding box center [1230, 432] width 162 height 19
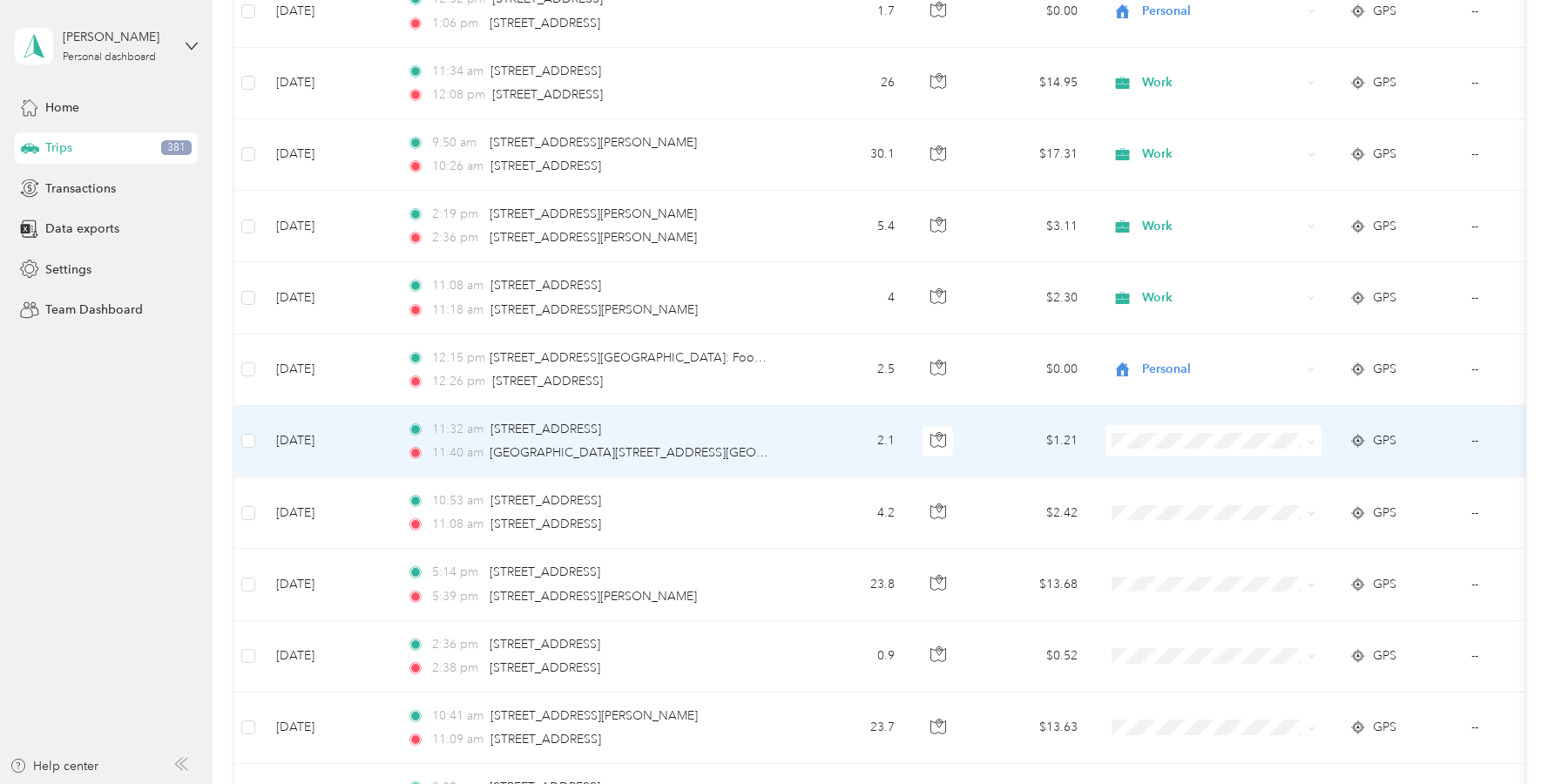
click at [1156, 508] on li "Personal" at bounding box center [1213, 497] width 216 height 31
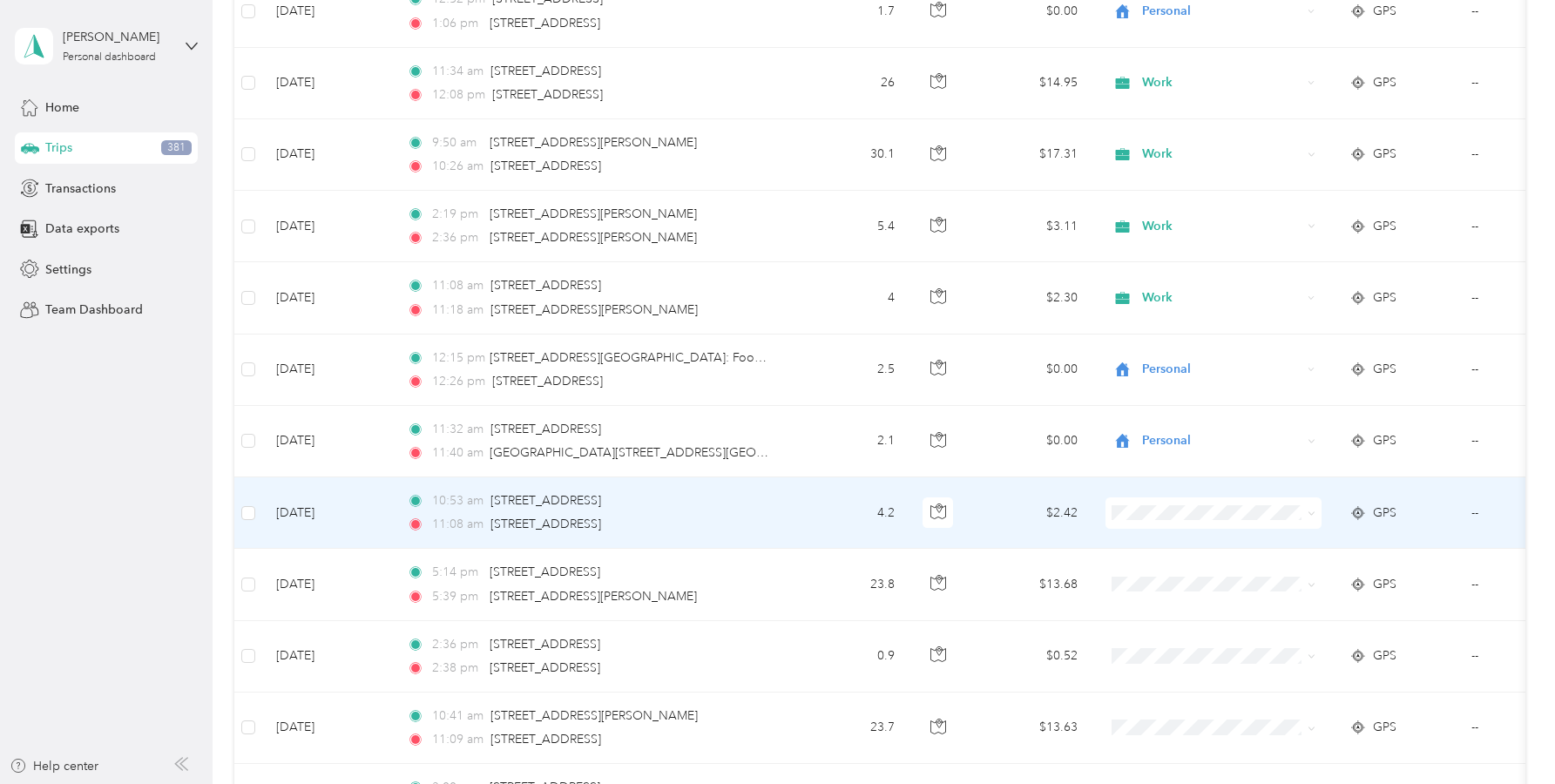
click at [1164, 573] on span "Personal" at bounding box center [1230, 572] width 162 height 19
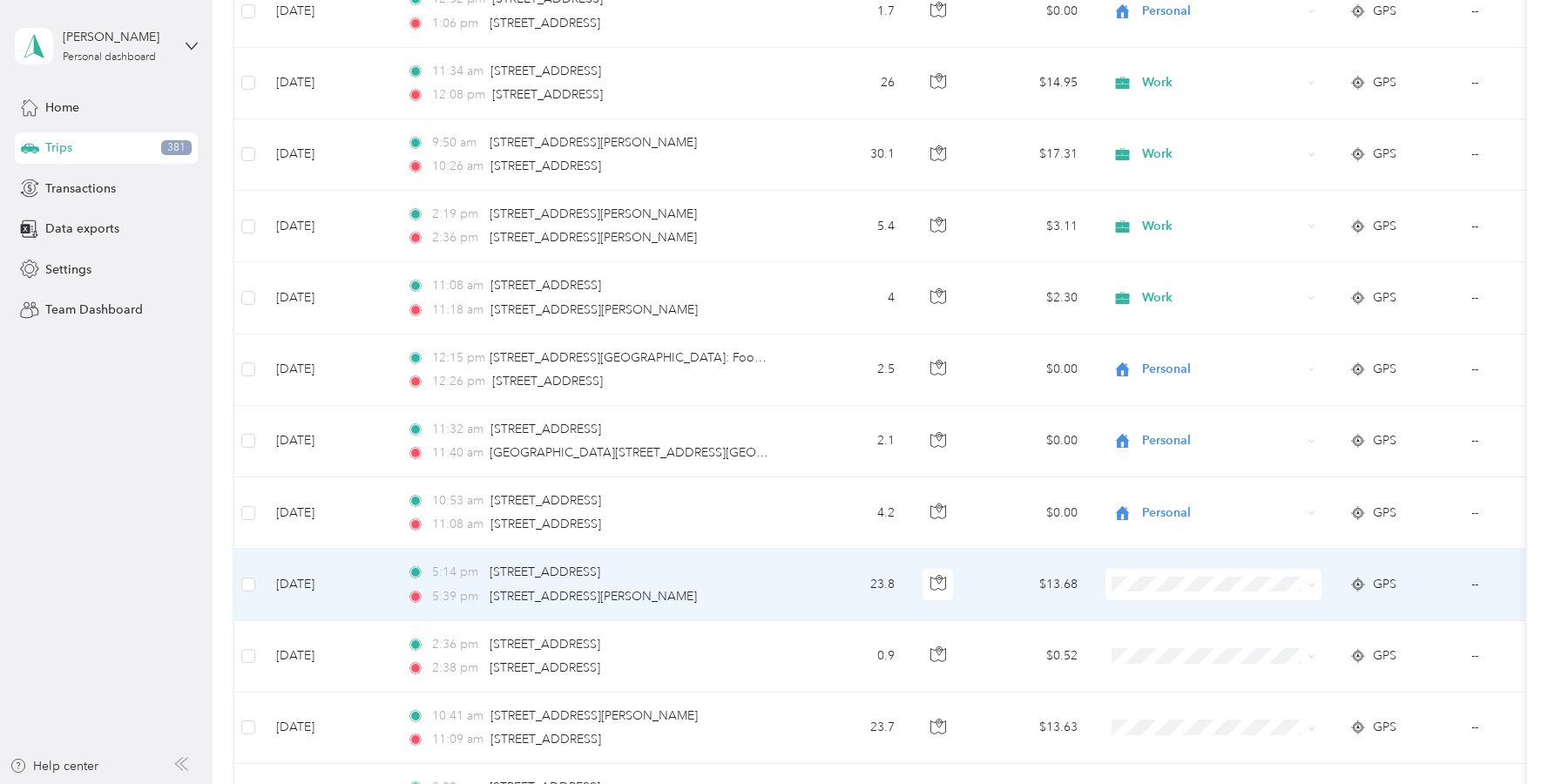
click at [1156, 333] on span "Work" at bounding box center [1230, 332] width 162 height 19
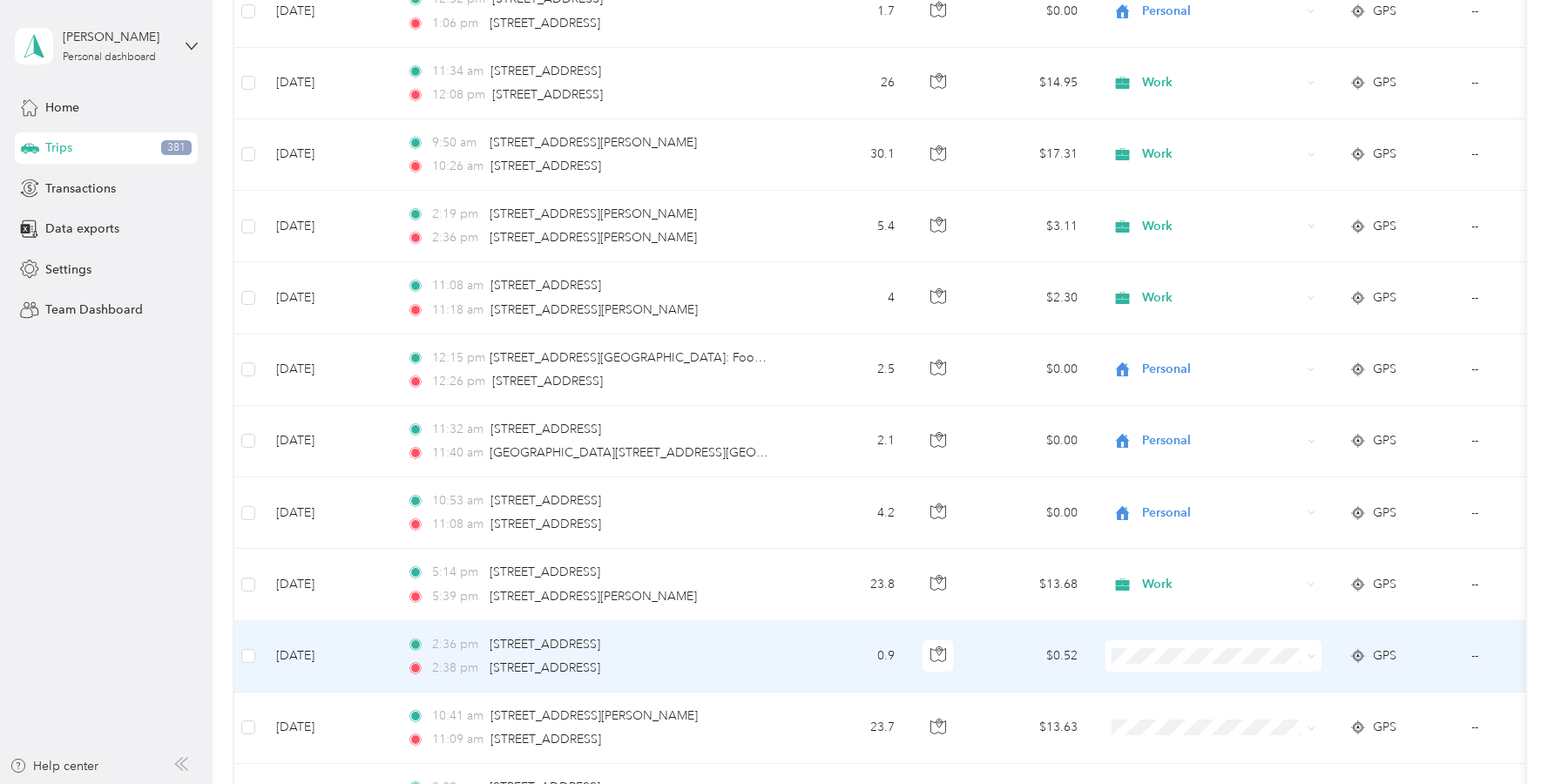
click at [1159, 410] on span "Work" at bounding box center [1230, 408] width 162 height 19
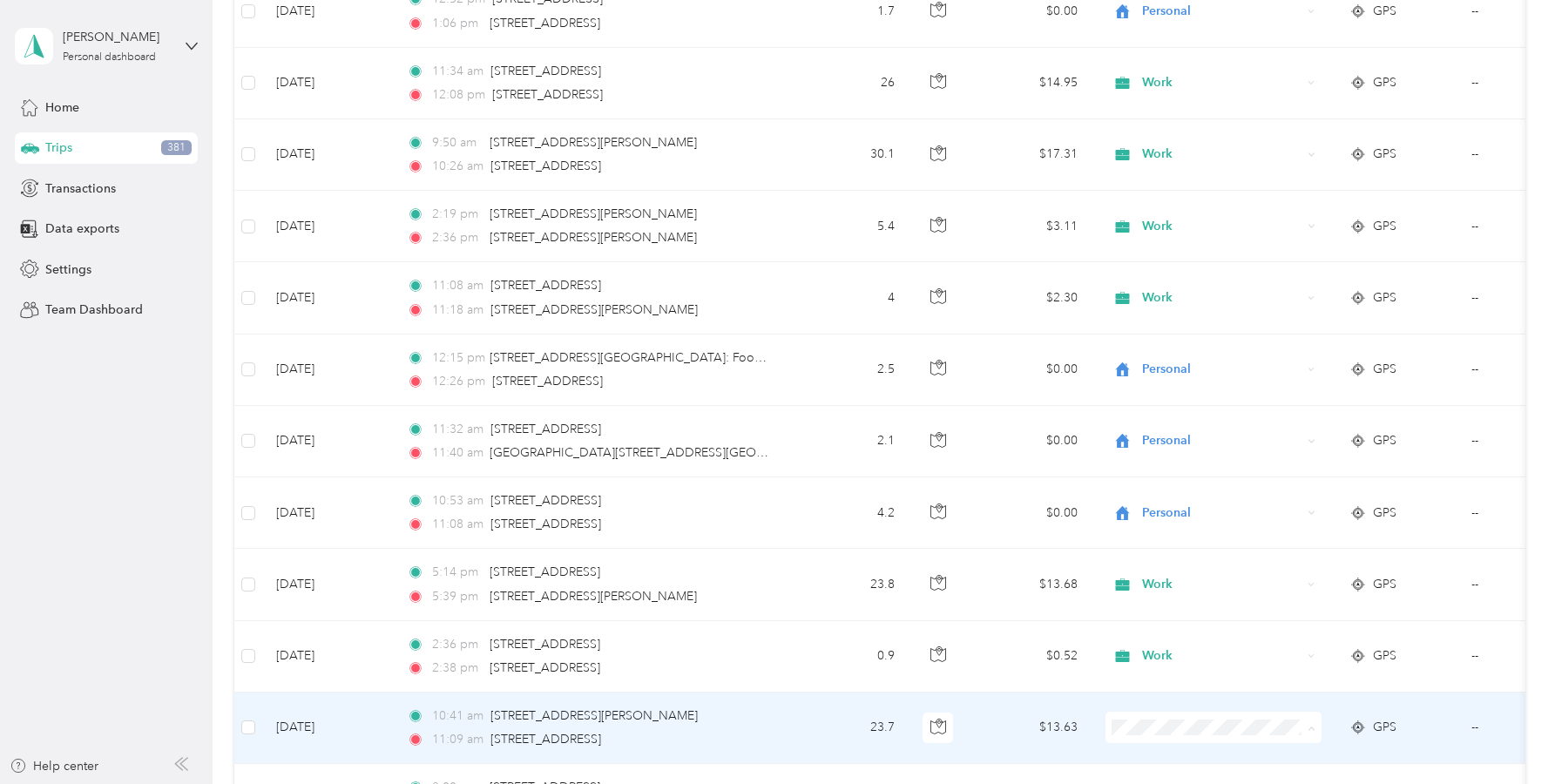
click at [1166, 477] on span "Work" at bounding box center [1230, 481] width 162 height 19
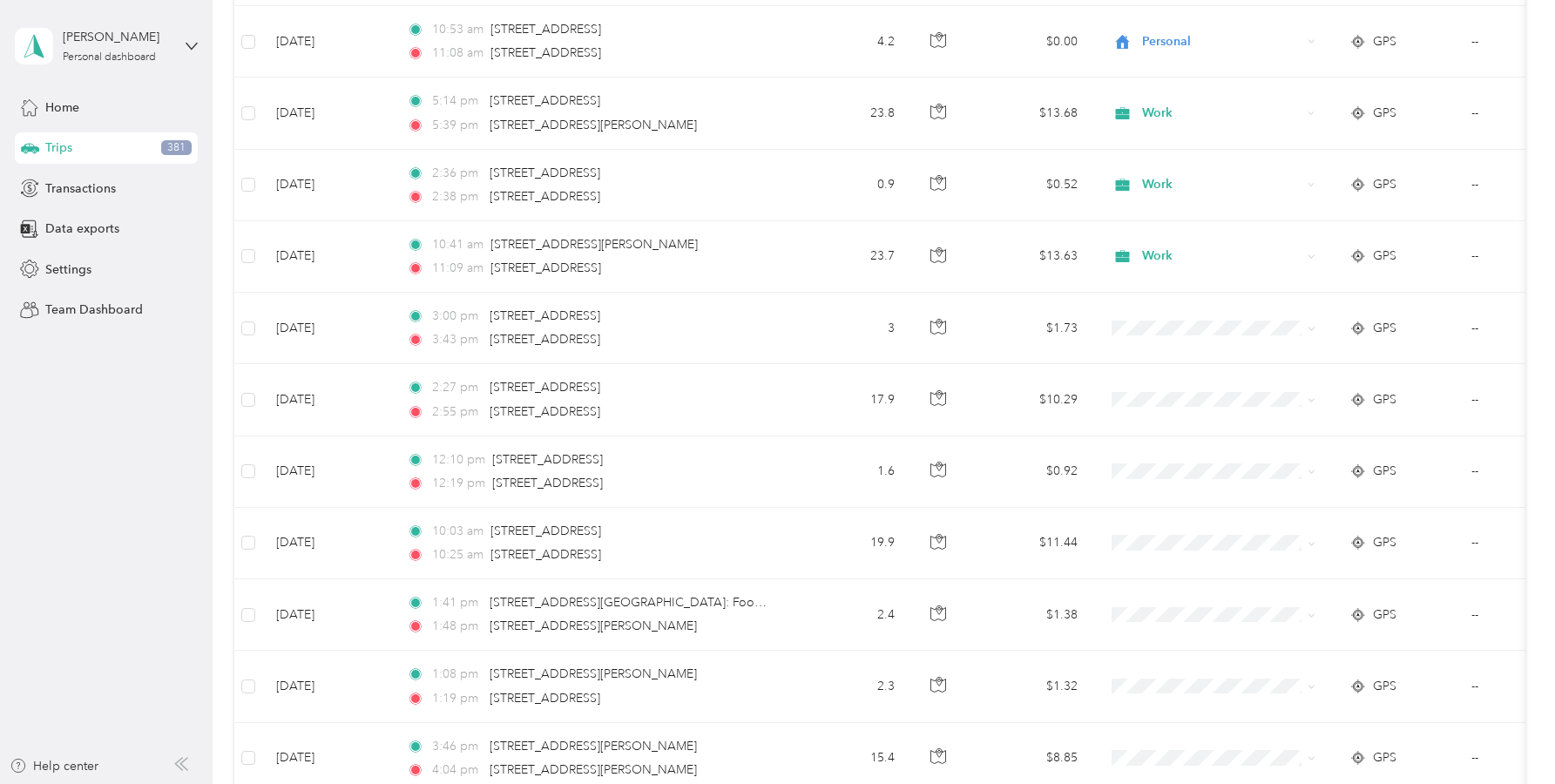
scroll to position [4305, 0]
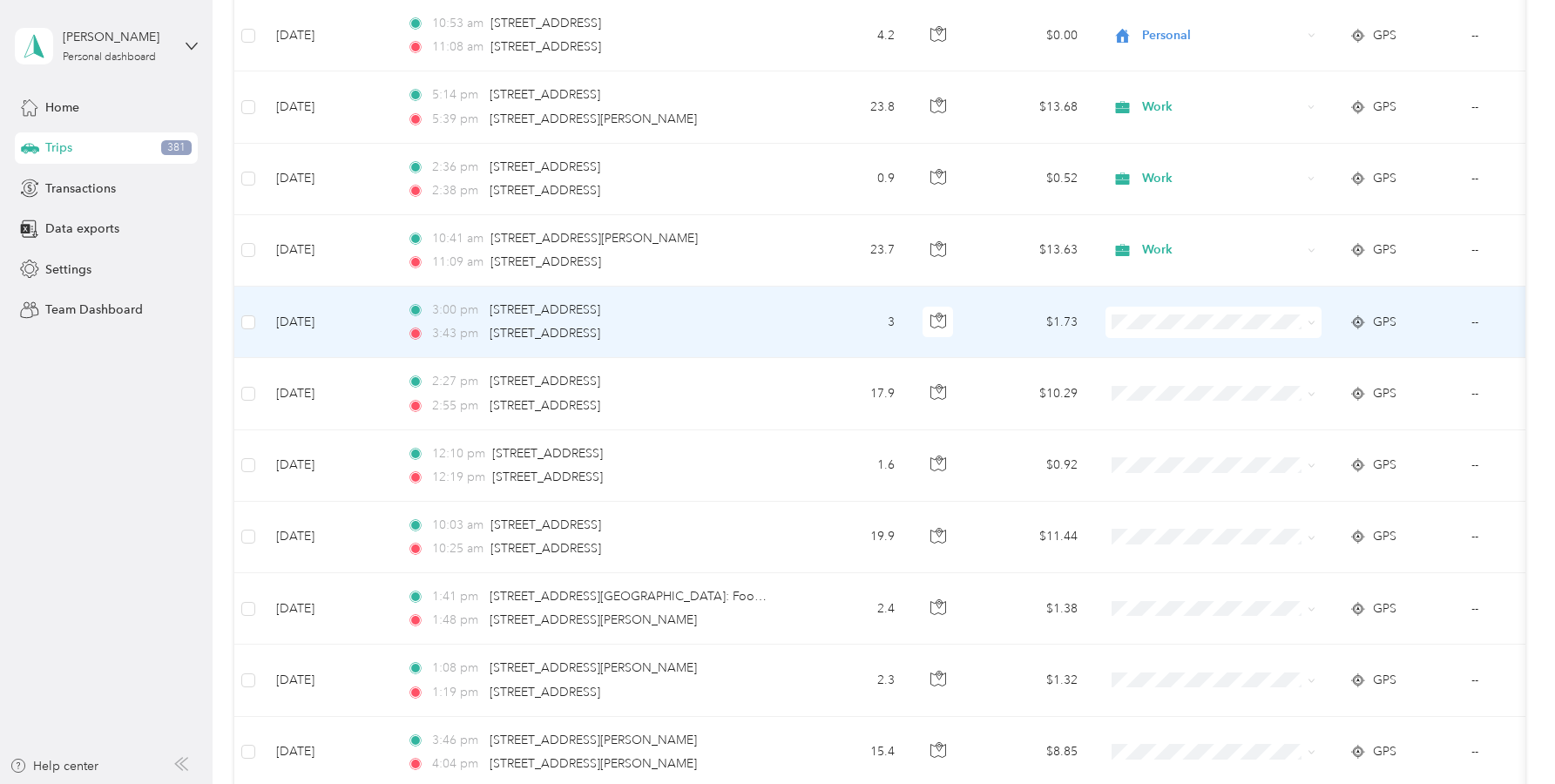
click at [1131, 333] on span at bounding box center [1213, 322] width 216 height 32
click at [1159, 381] on span "Personal" at bounding box center [1230, 378] width 162 height 19
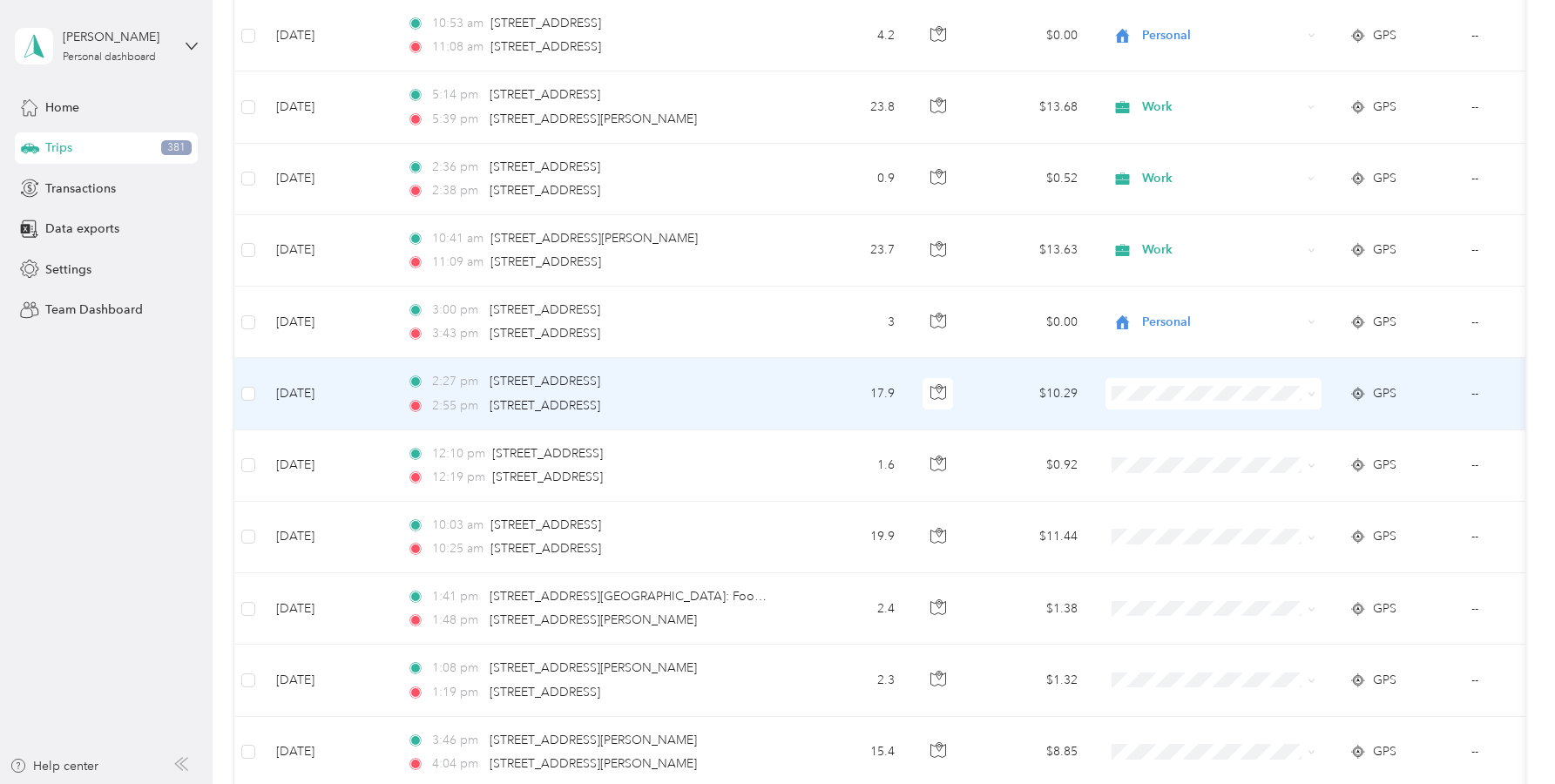
click at [1159, 422] on span "Work" at bounding box center [1230, 423] width 162 height 19
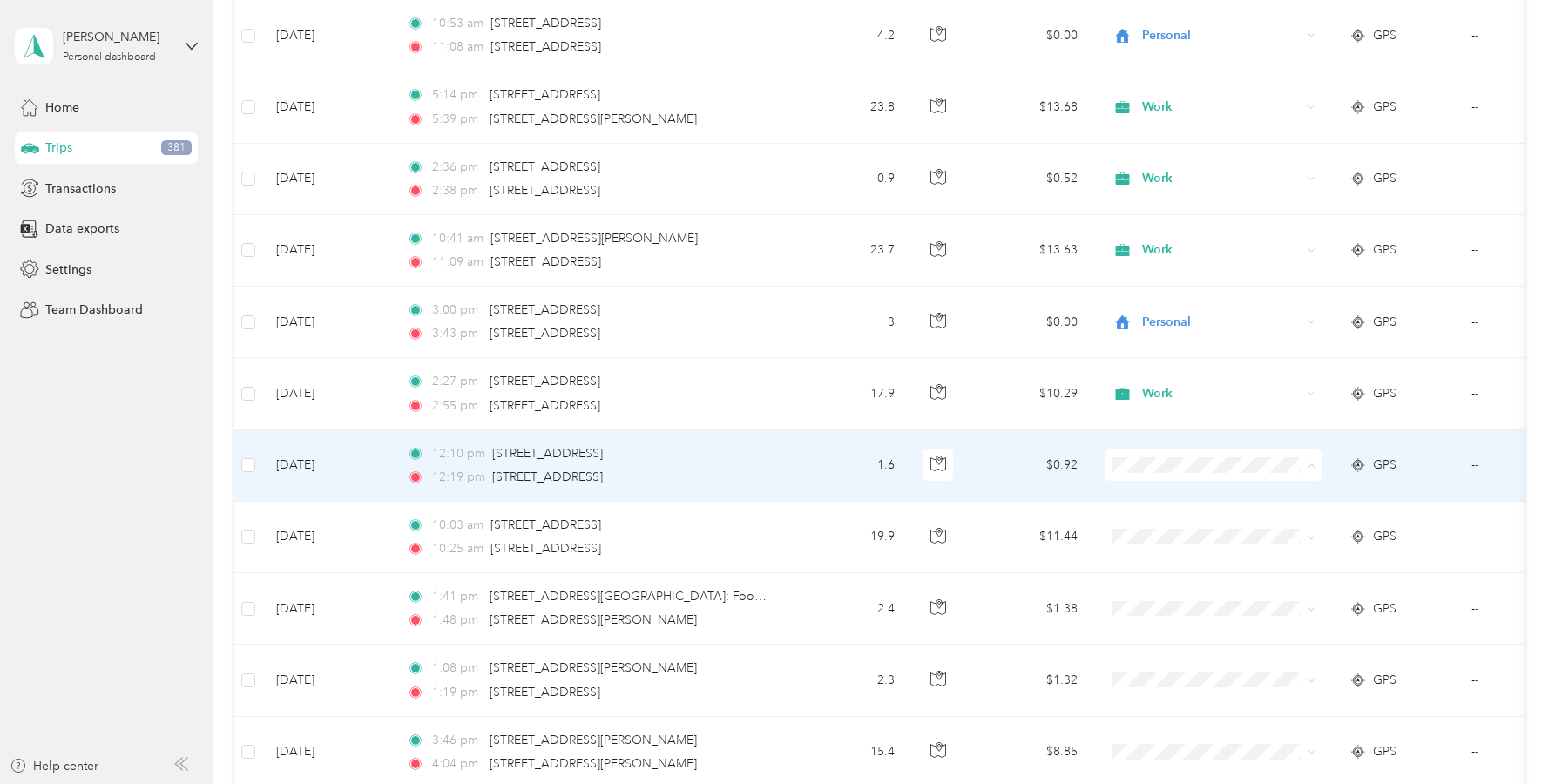
click at [1161, 497] on span "Work" at bounding box center [1230, 497] width 162 height 19
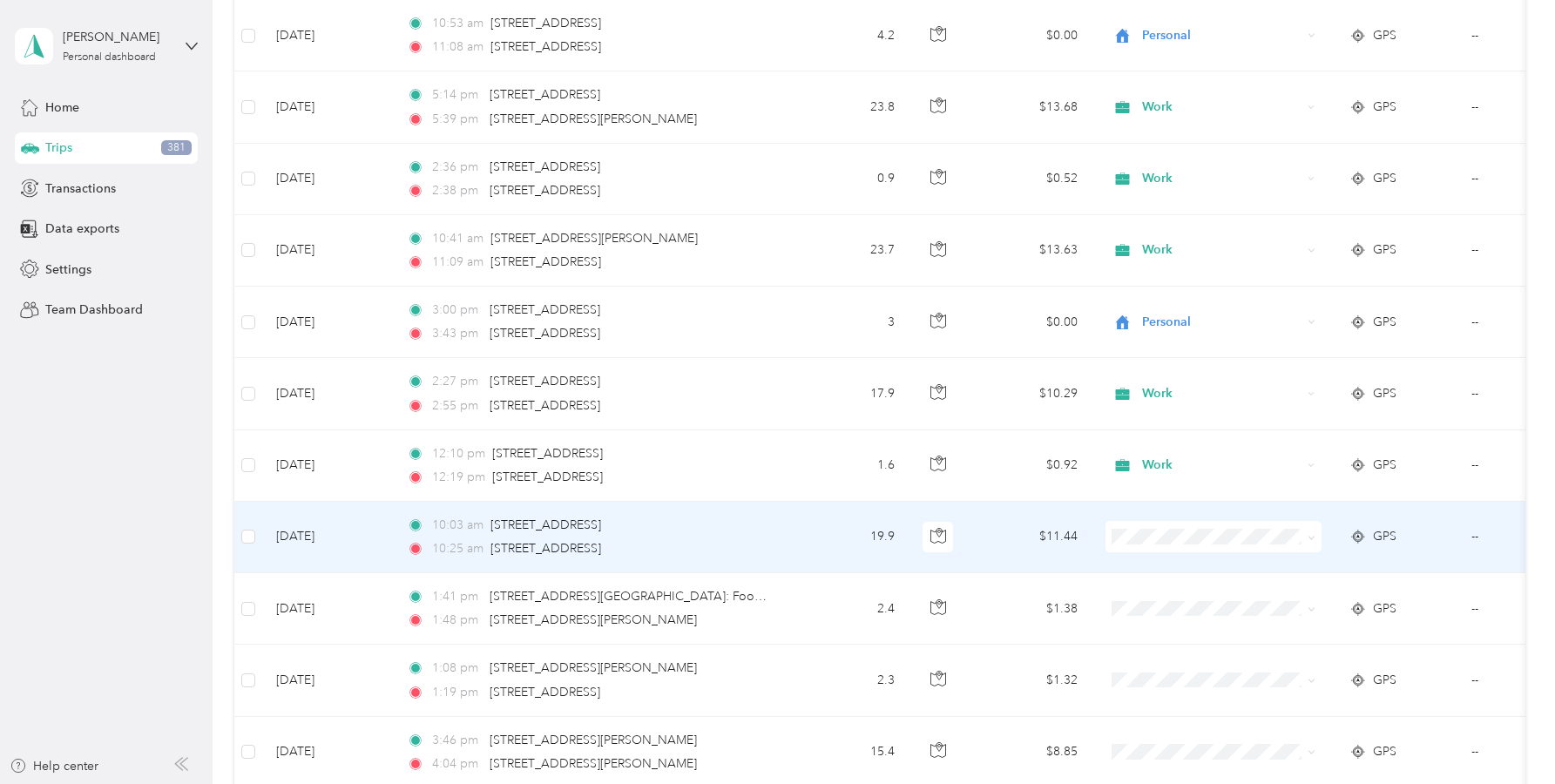
click at [1170, 294] on li "Work" at bounding box center [1213, 287] width 216 height 31
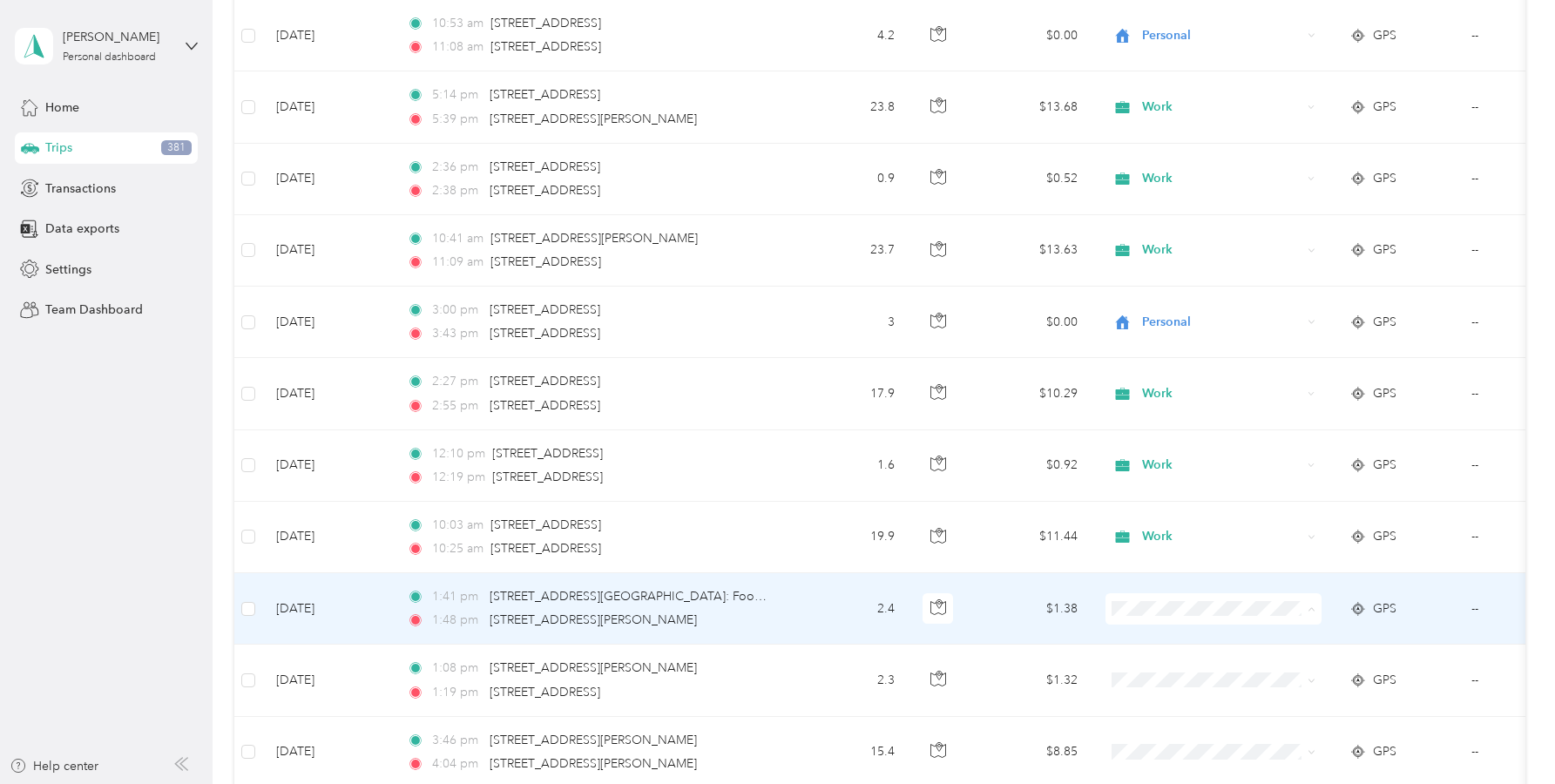
click at [1156, 392] on span "Personal" at bounding box center [1230, 393] width 162 height 19
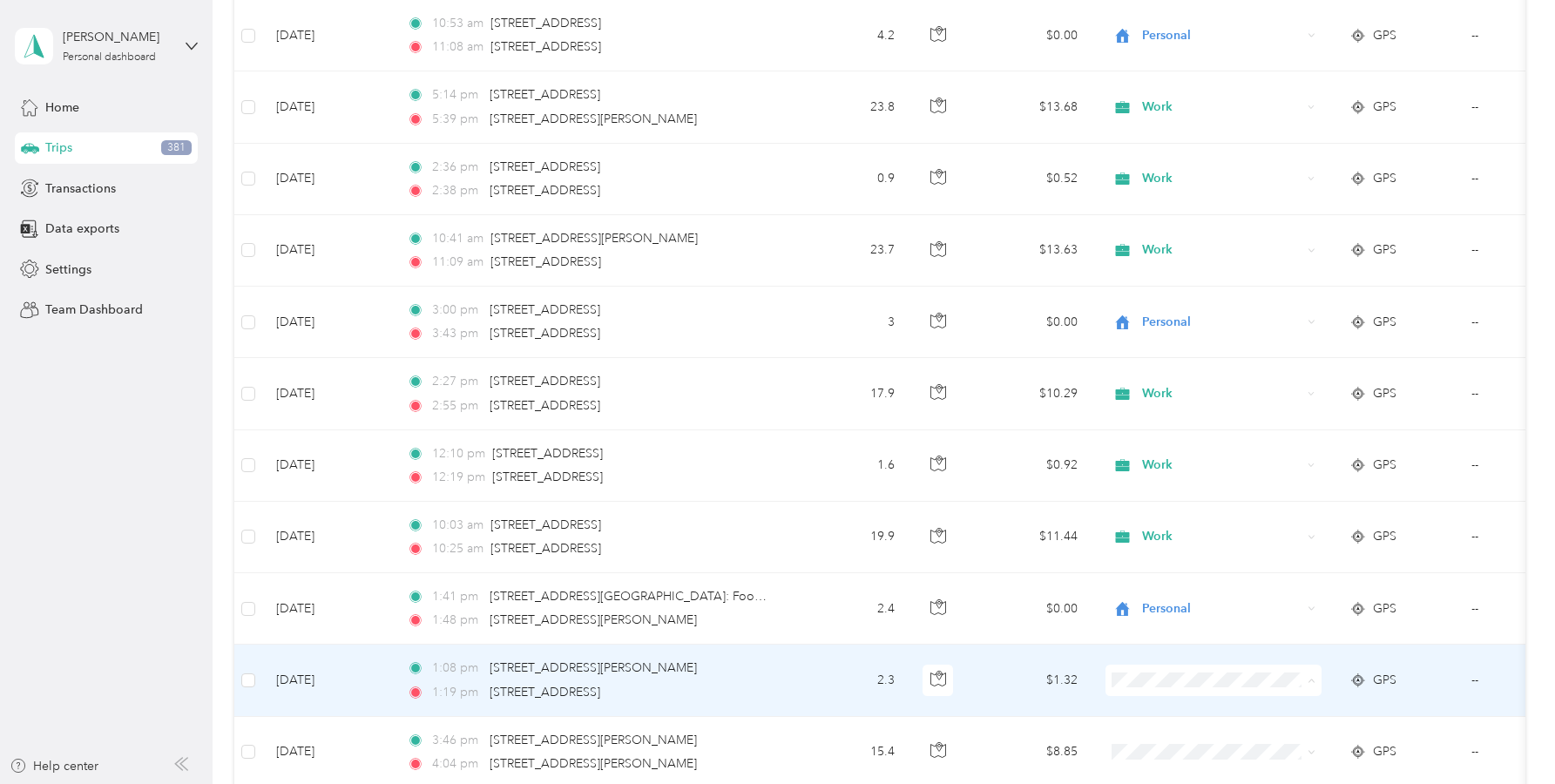
click at [1184, 465] on span "Personal" at bounding box center [1230, 464] width 162 height 19
click at [1169, 466] on span "Personal" at bounding box center [1219, 460] width 141 height 19
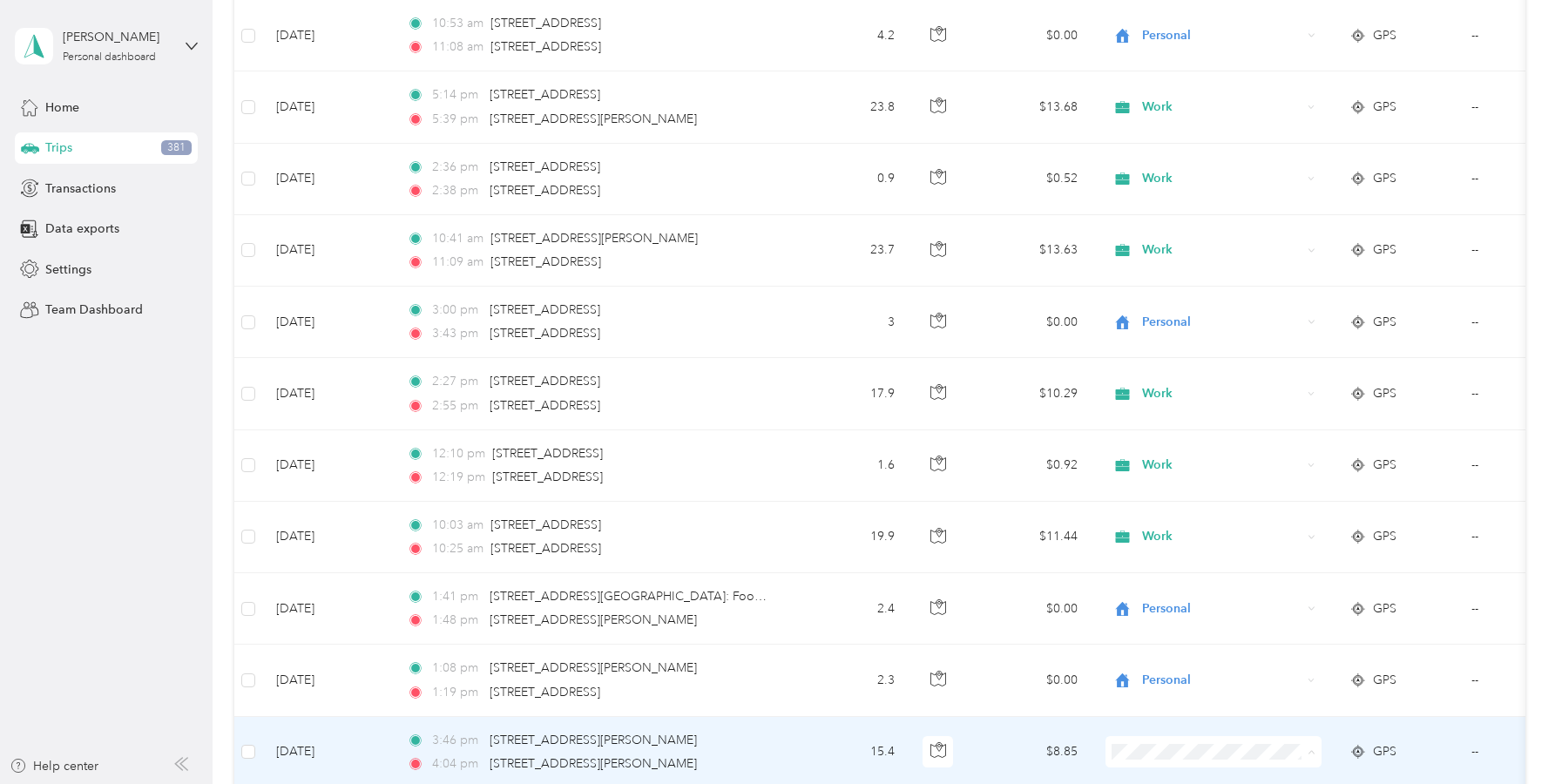
click at [1162, 504] on span "Work" at bounding box center [1230, 505] width 162 height 19
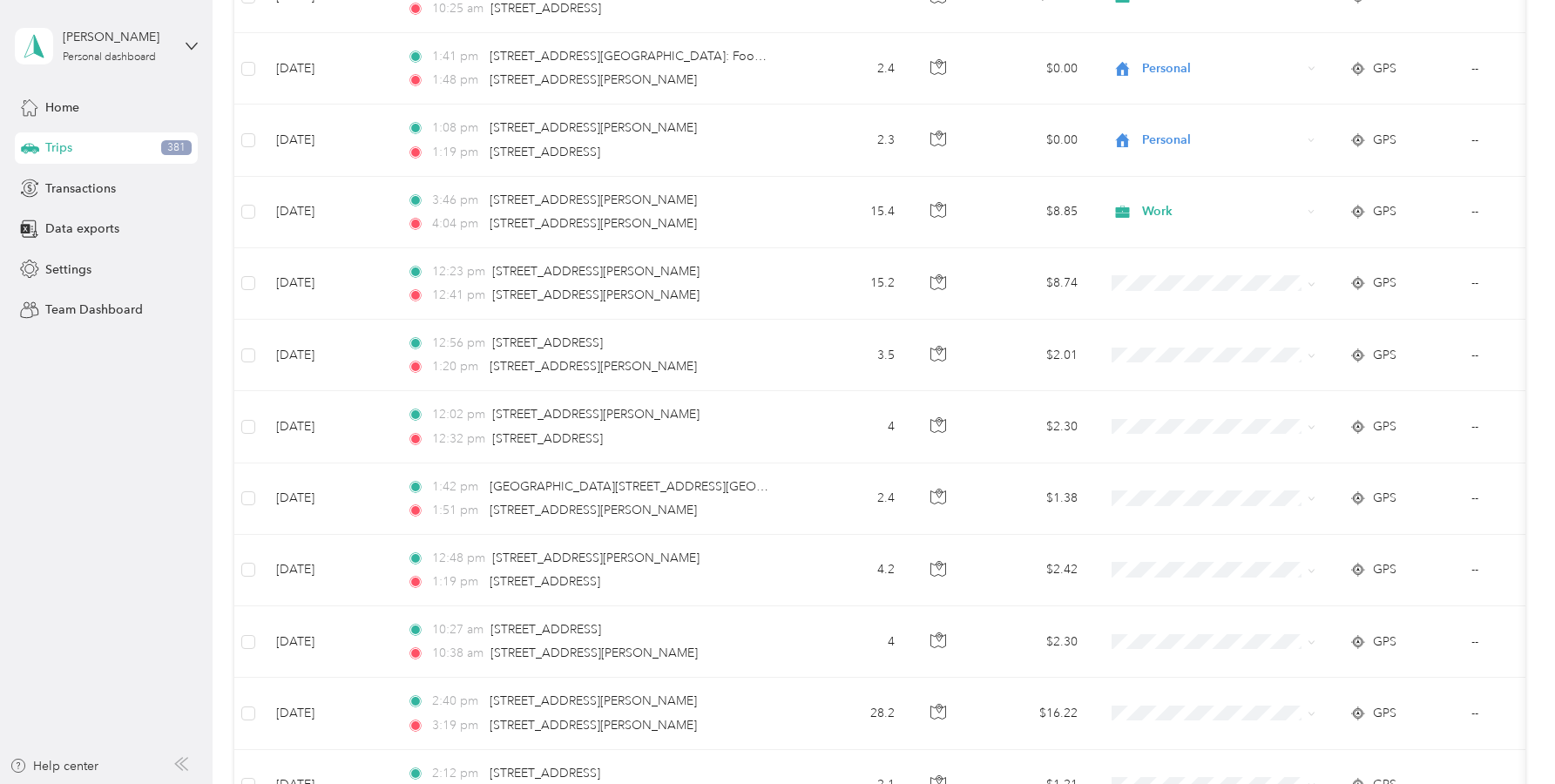
scroll to position [4859, 0]
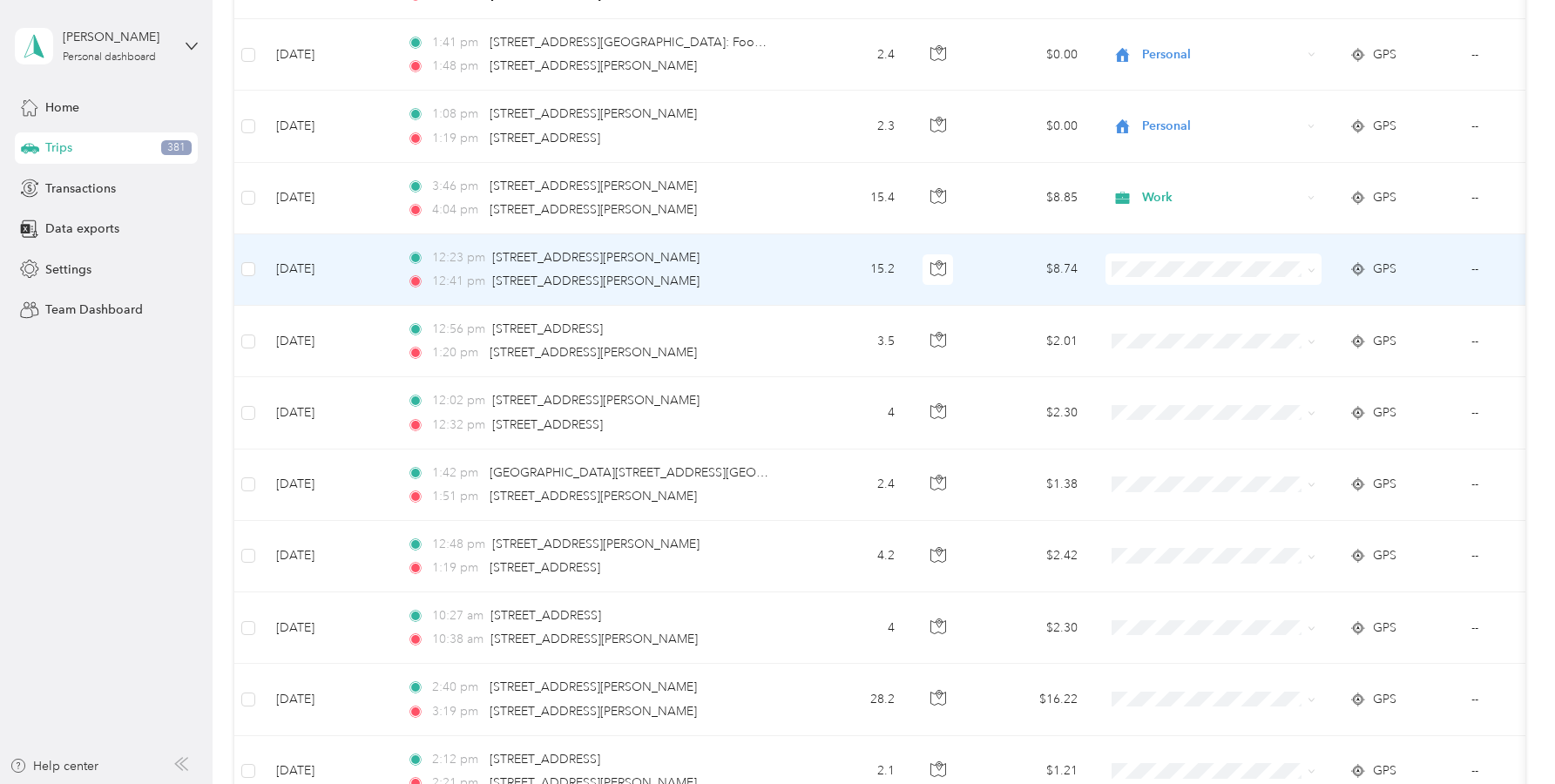
click at [1140, 256] on span at bounding box center [1213, 269] width 216 height 32
click at [1166, 297] on span "Work" at bounding box center [1230, 298] width 162 height 19
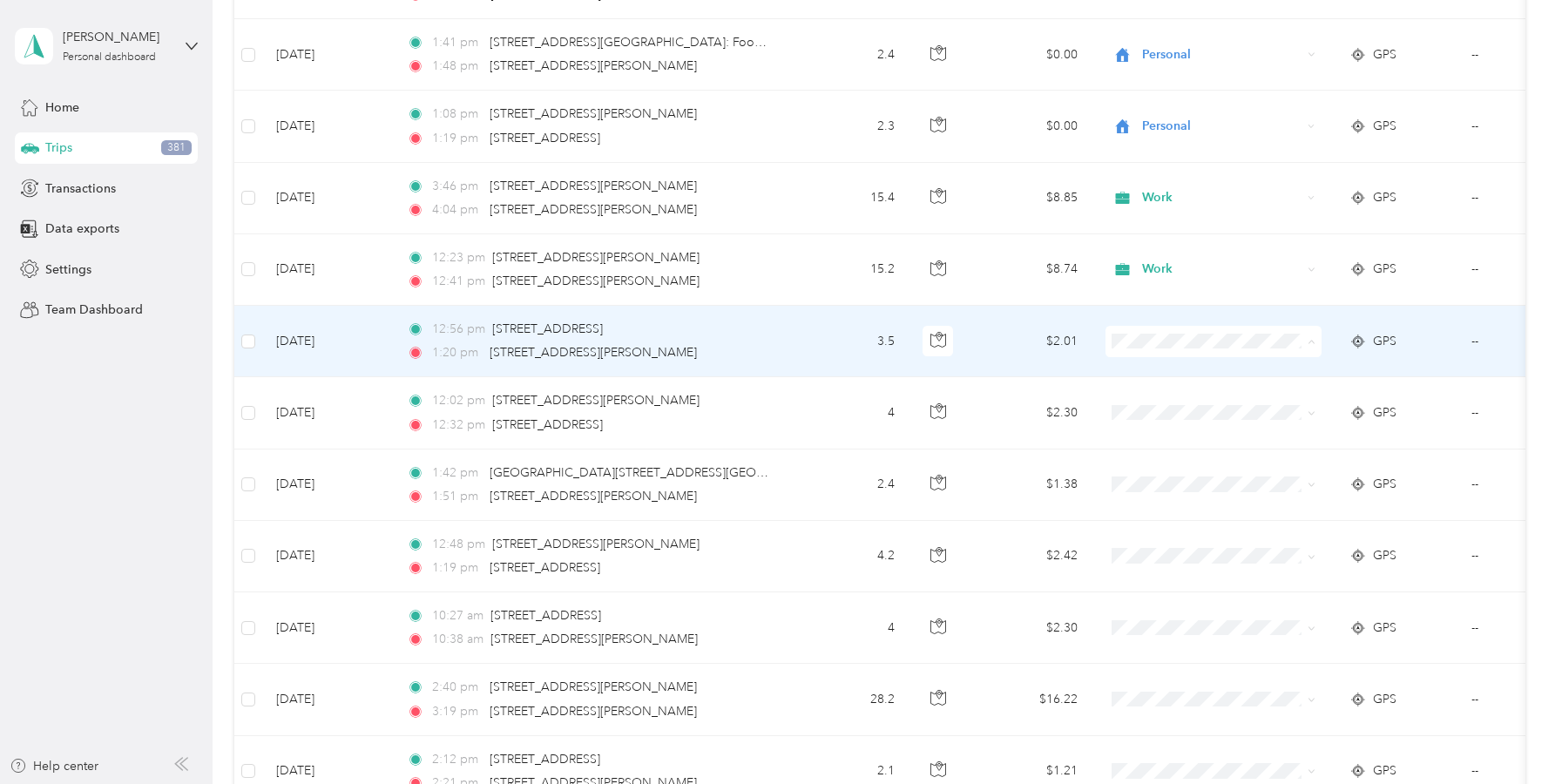
click at [1168, 399] on span "Personal" at bounding box center [1230, 404] width 162 height 19
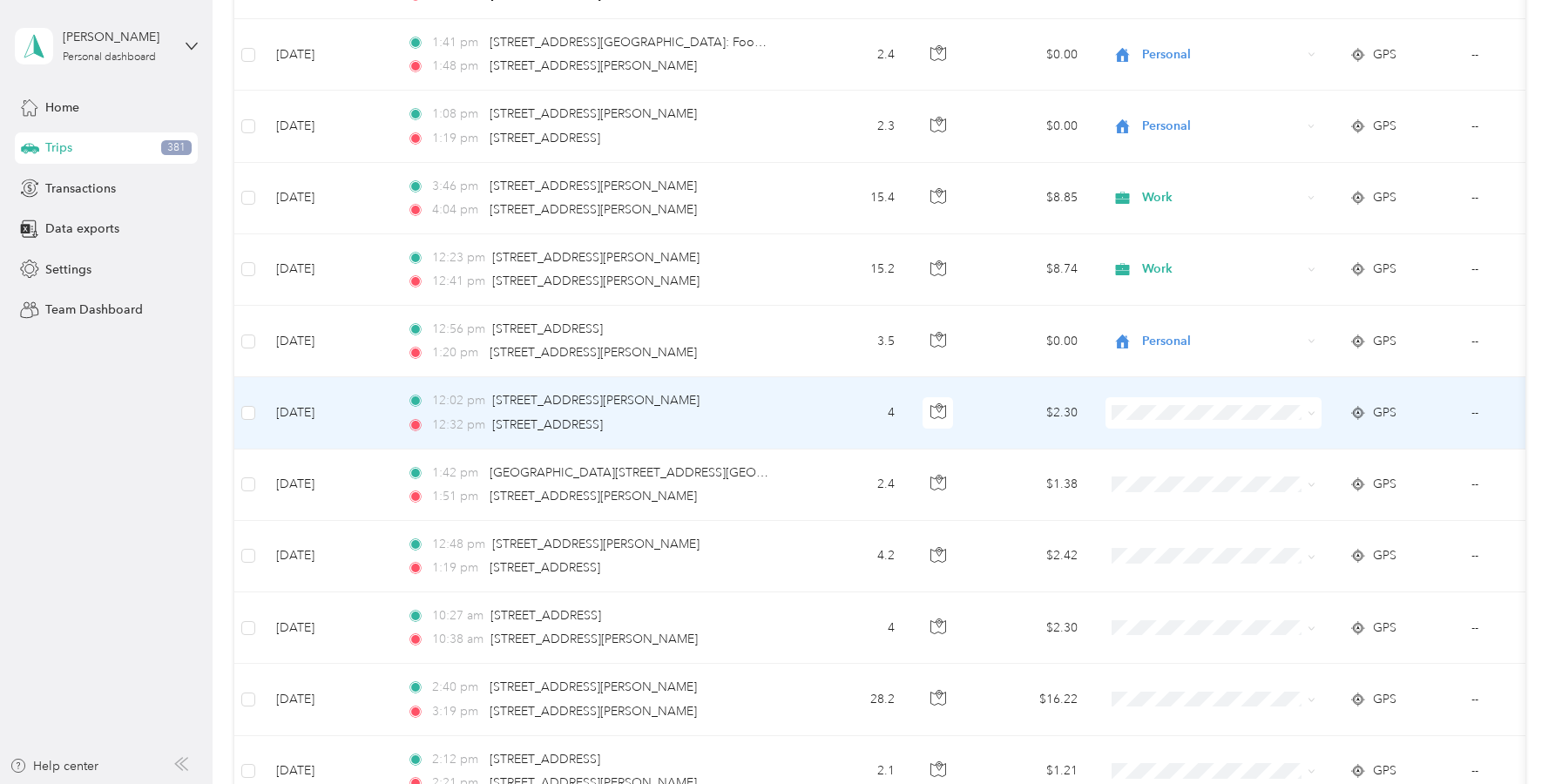
click at [1165, 473] on span "Personal" at bounding box center [1230, 469] width 162 height 19
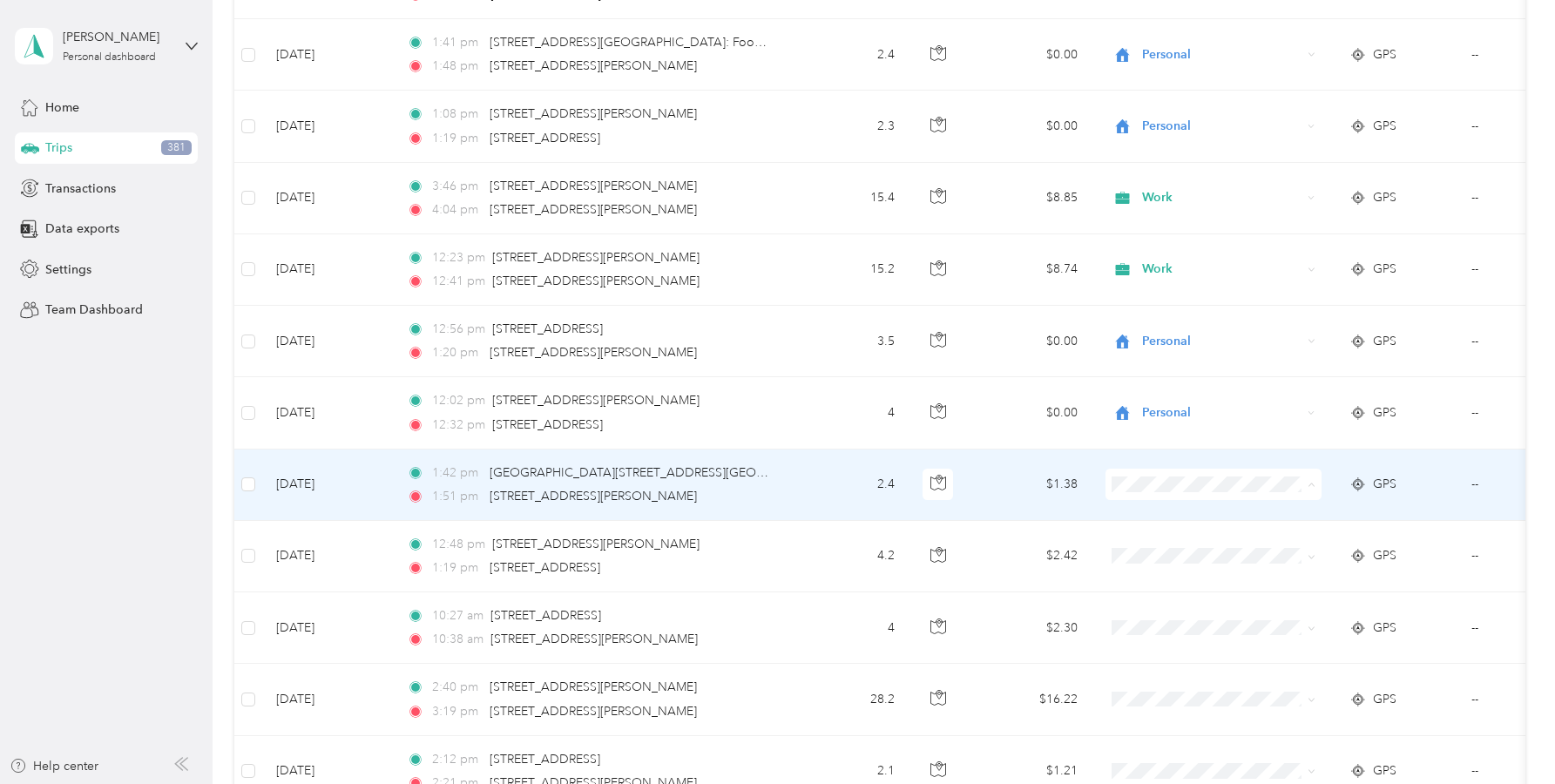
click at [1182, 545] on span "Personal" at bounding box center [1230, 547] width 162 height 19
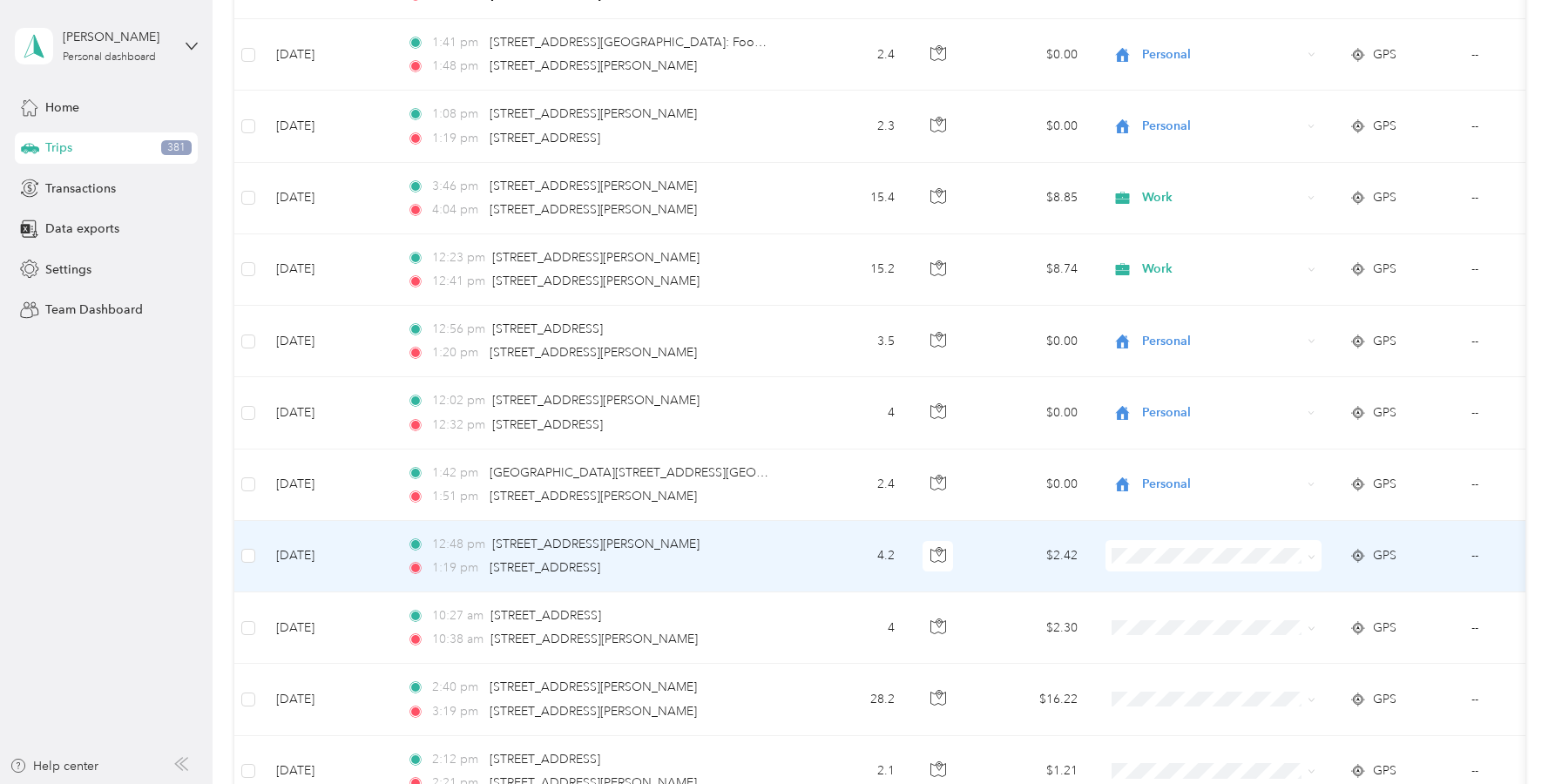
click at [1171, 304] on span "Work" at bounding box center [1230, 309] width 162 height 19
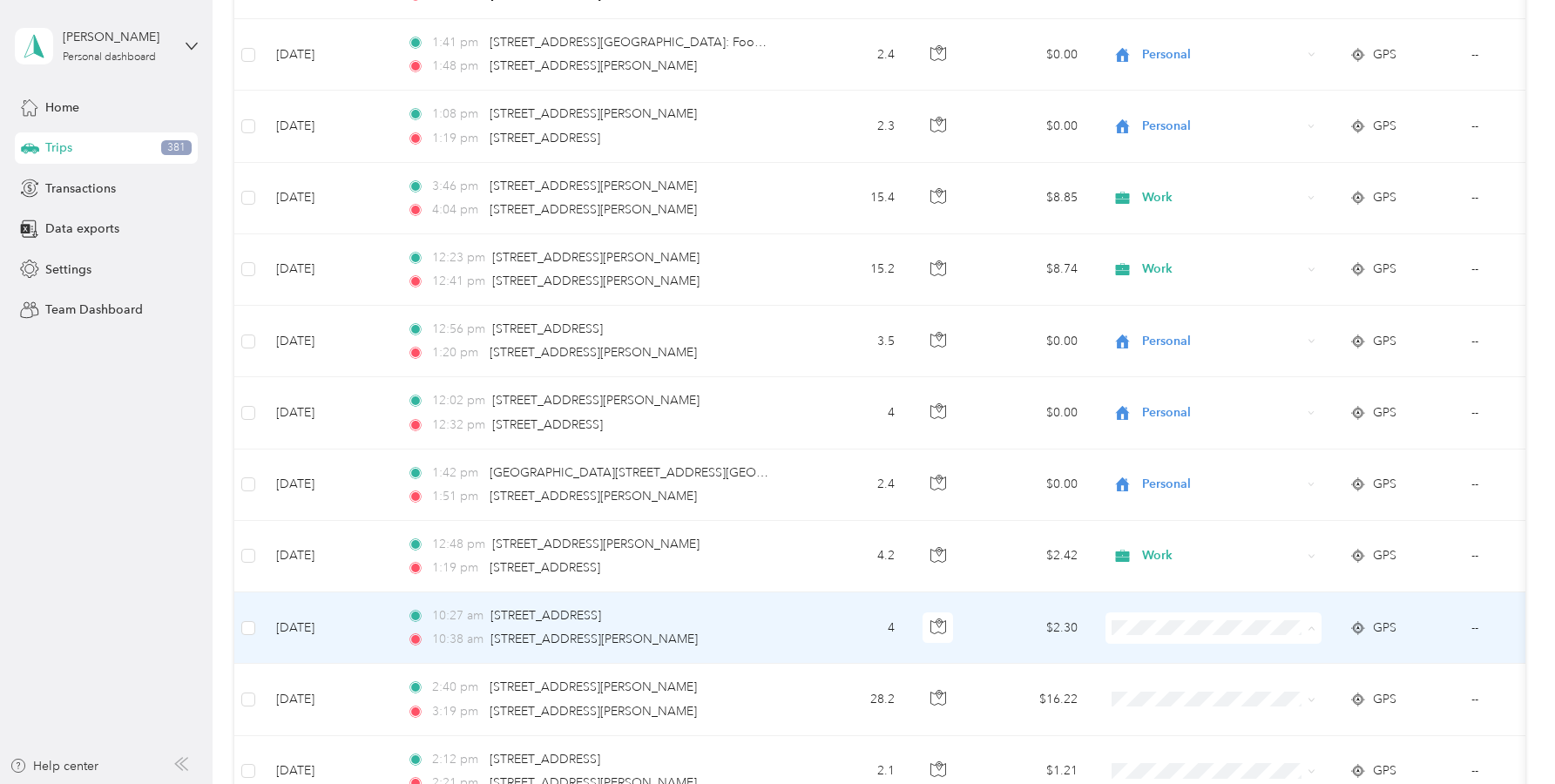
click at [1166, 380] on span "Work" at bounding box center [1230, 381] width 162 height 19
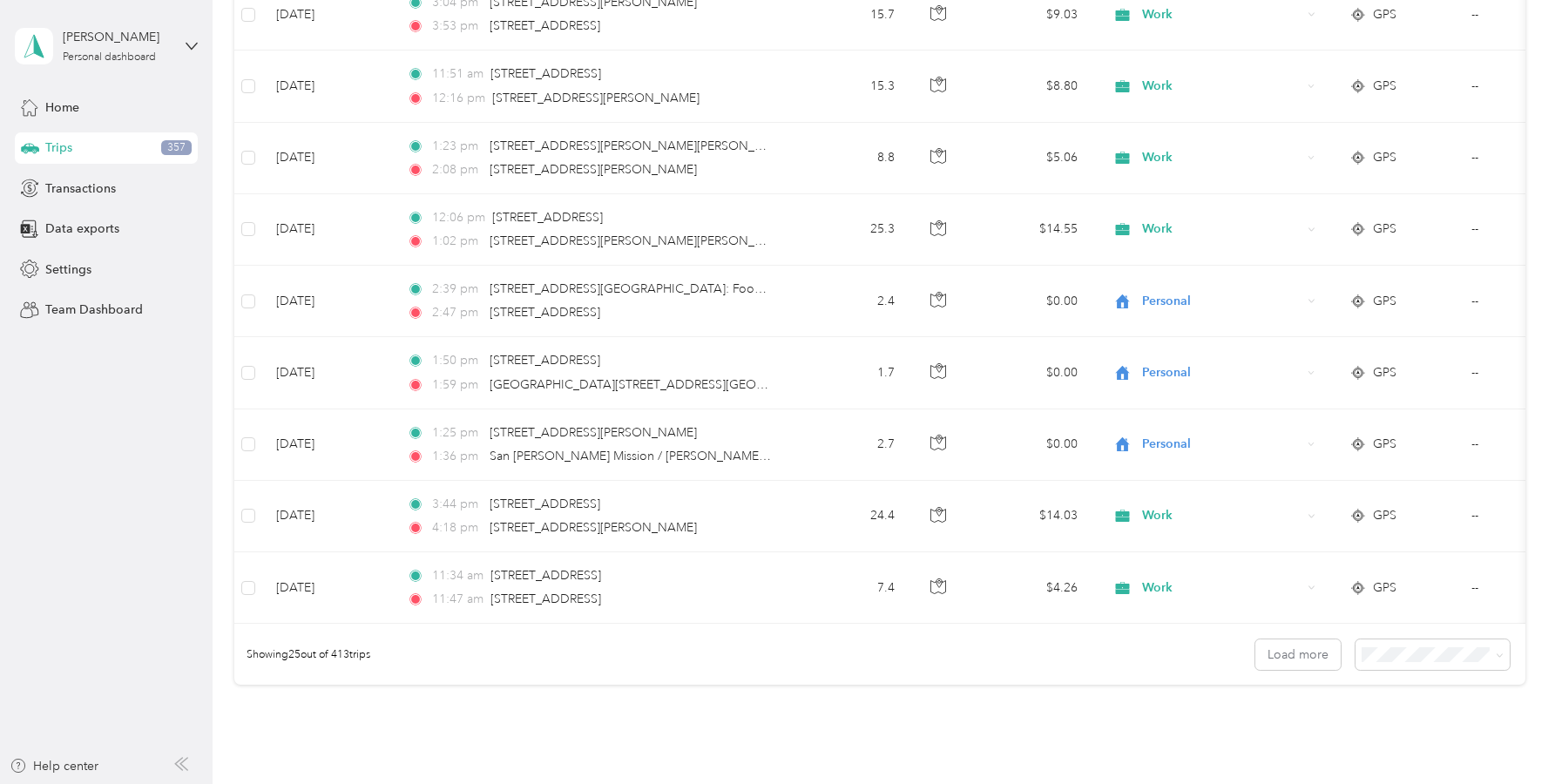
scroll to position [1485, 0]
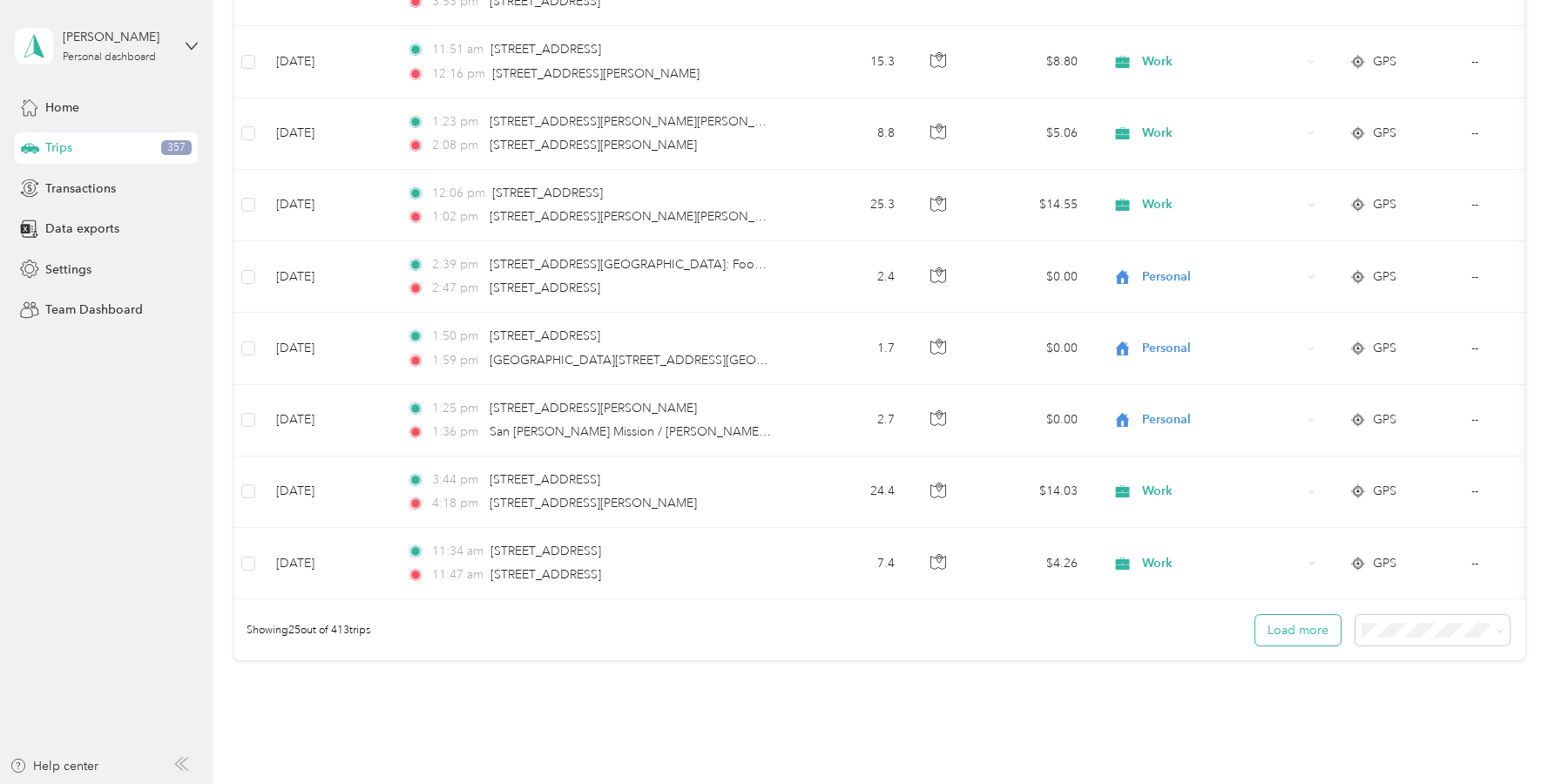
click at [1286, 643] on button "Load more" at bounding box center [1298, 629] width 86 height 31
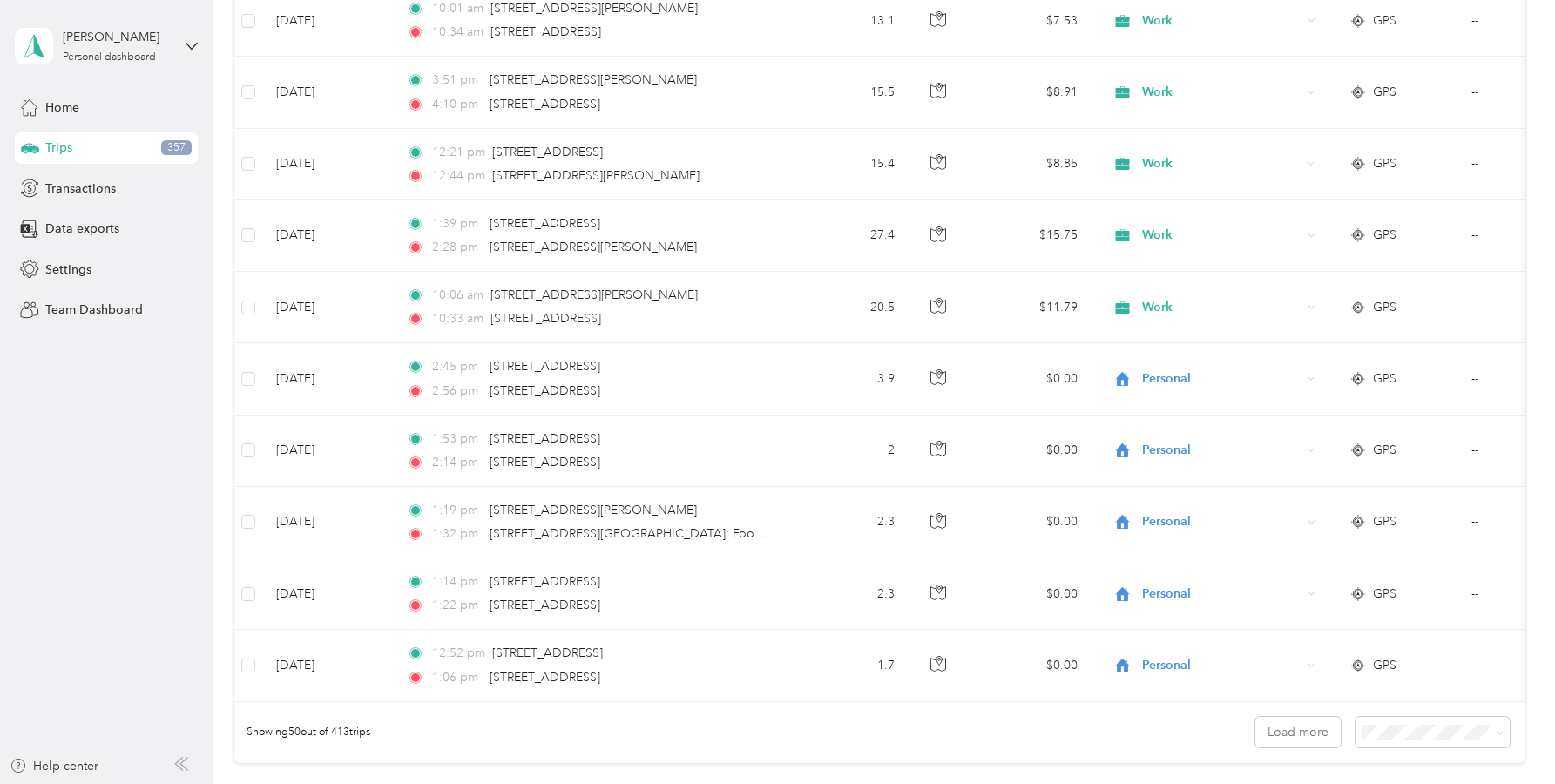
scroll to position [3295, 0]
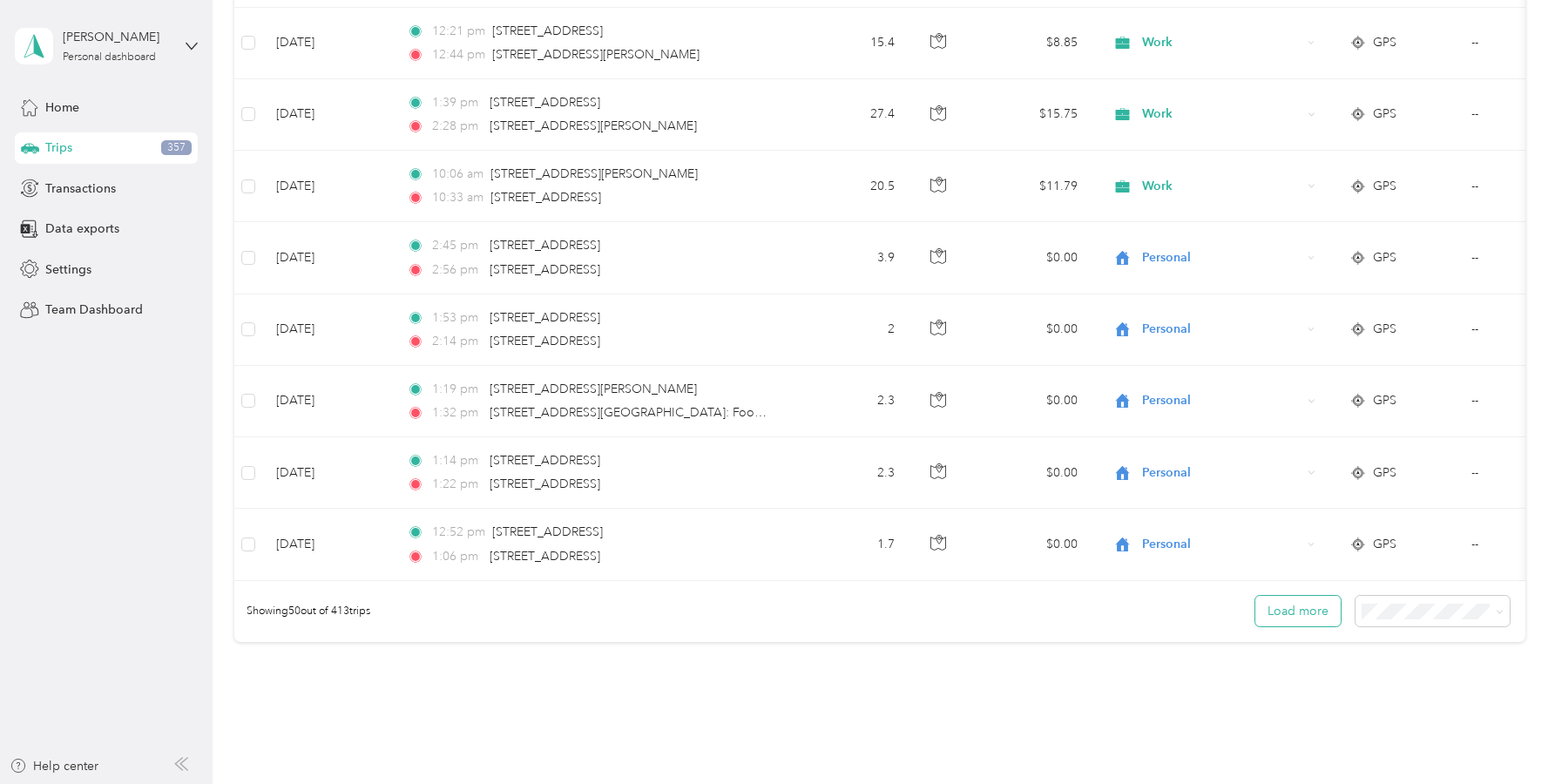
click at [1307, 625] on button "Load more" at bounding box center [1298, 611] width 86 height 31
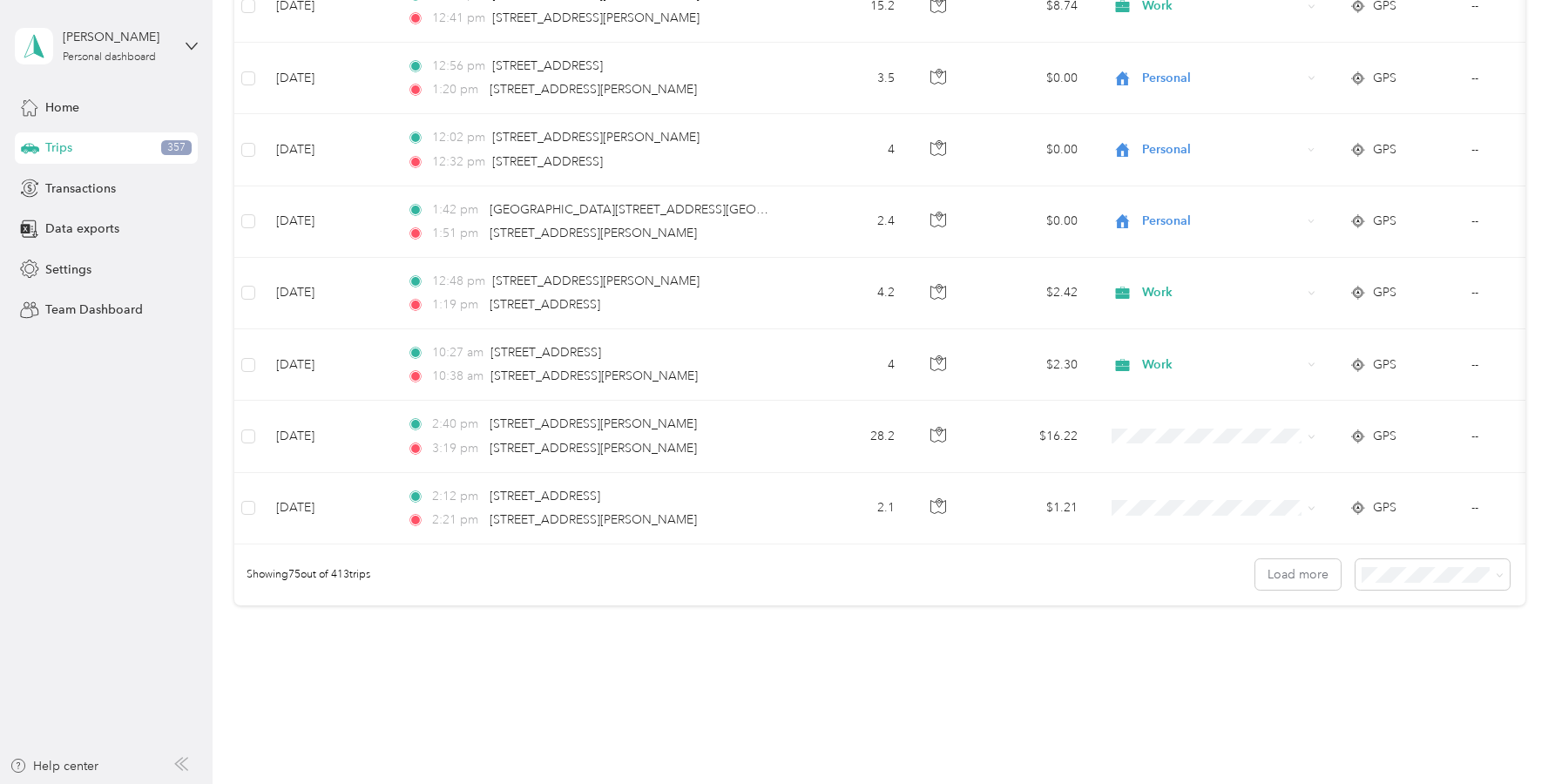
scroll to position [5108, 0]
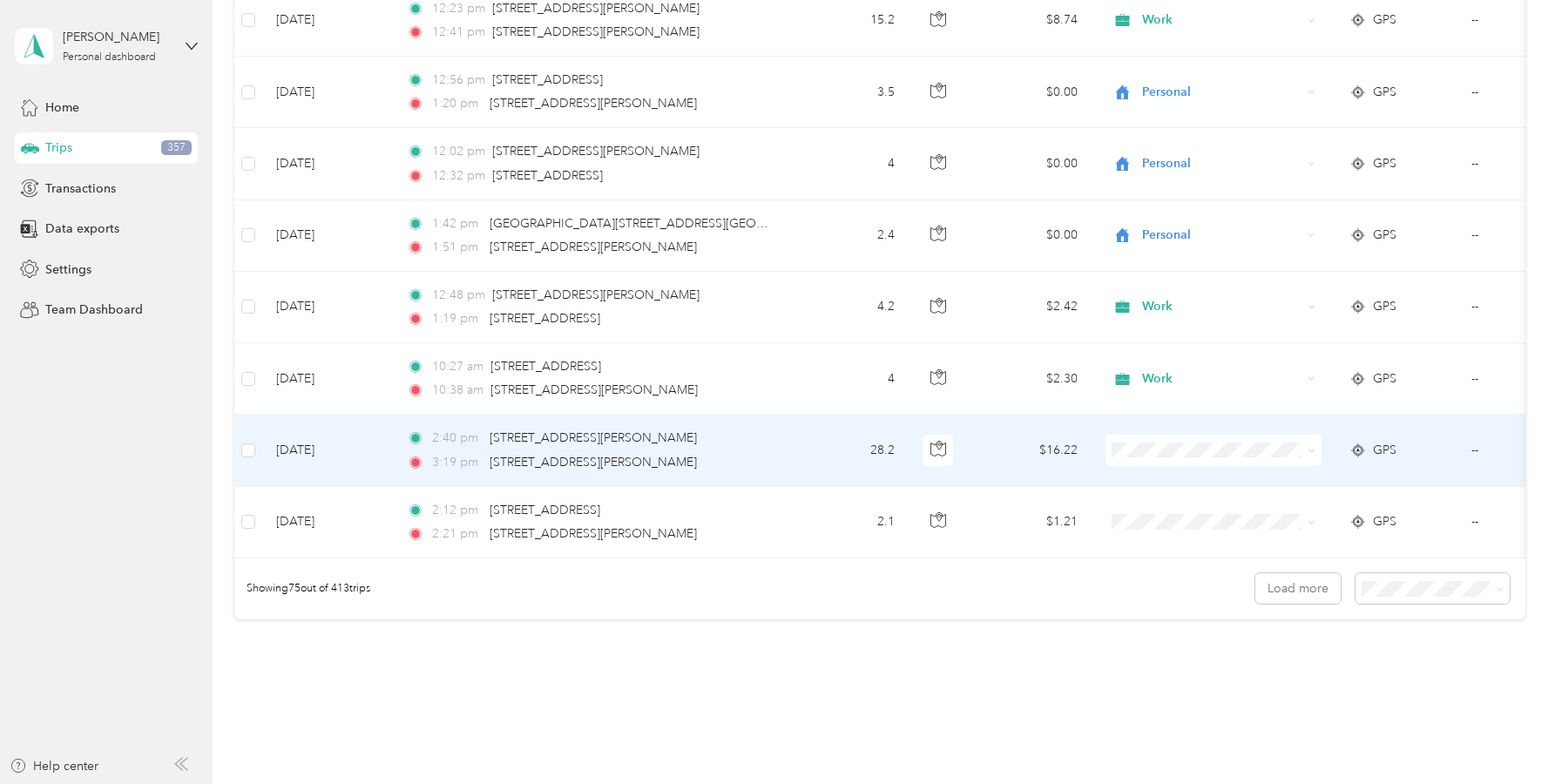
click at [1158, 488] on li "Work" at bounding box center [1213, 483] width 216 height 31
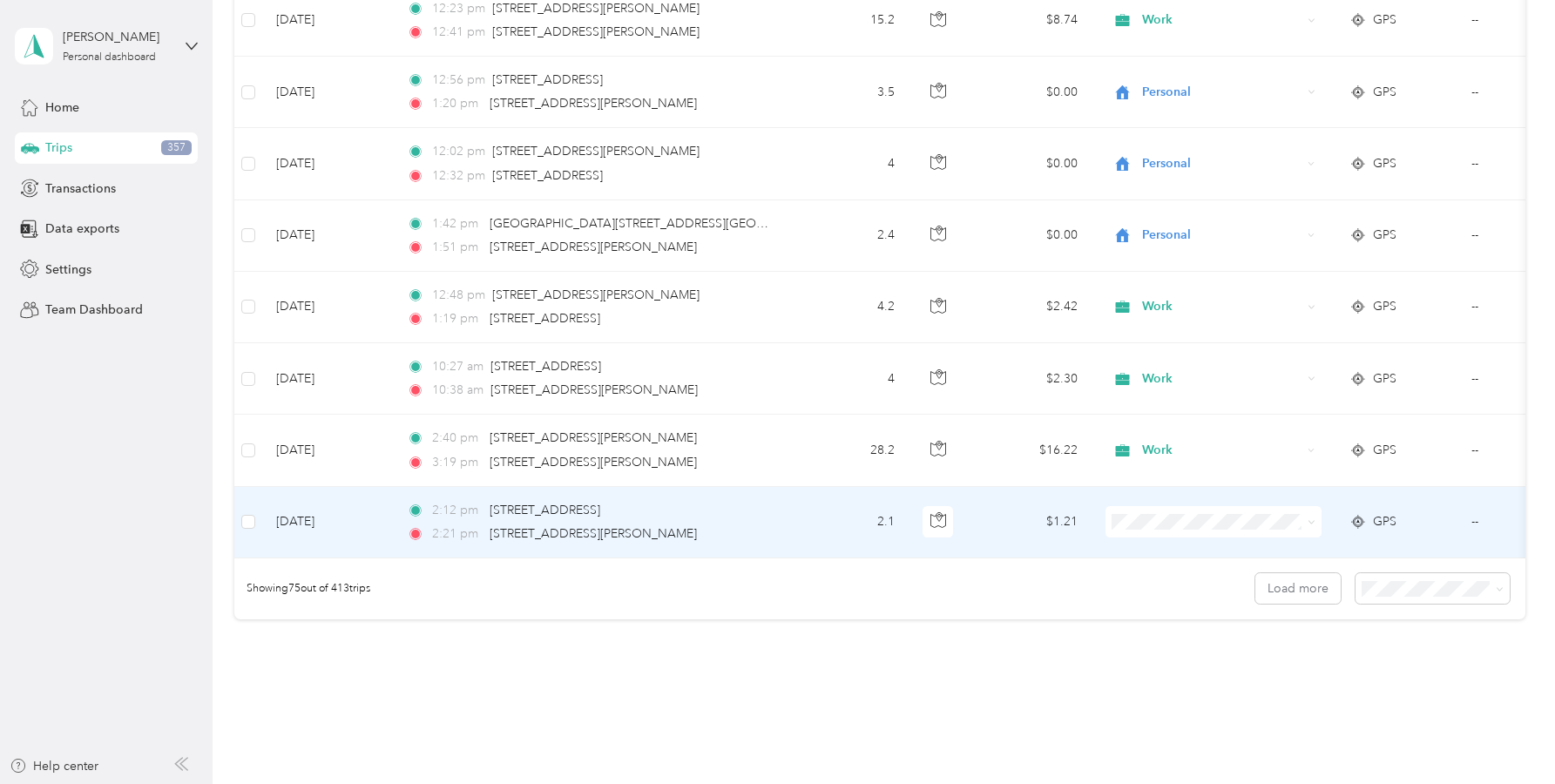
click at [1163, 552] on span "Work" at bounding box center [1230, 553] width 162 height 19
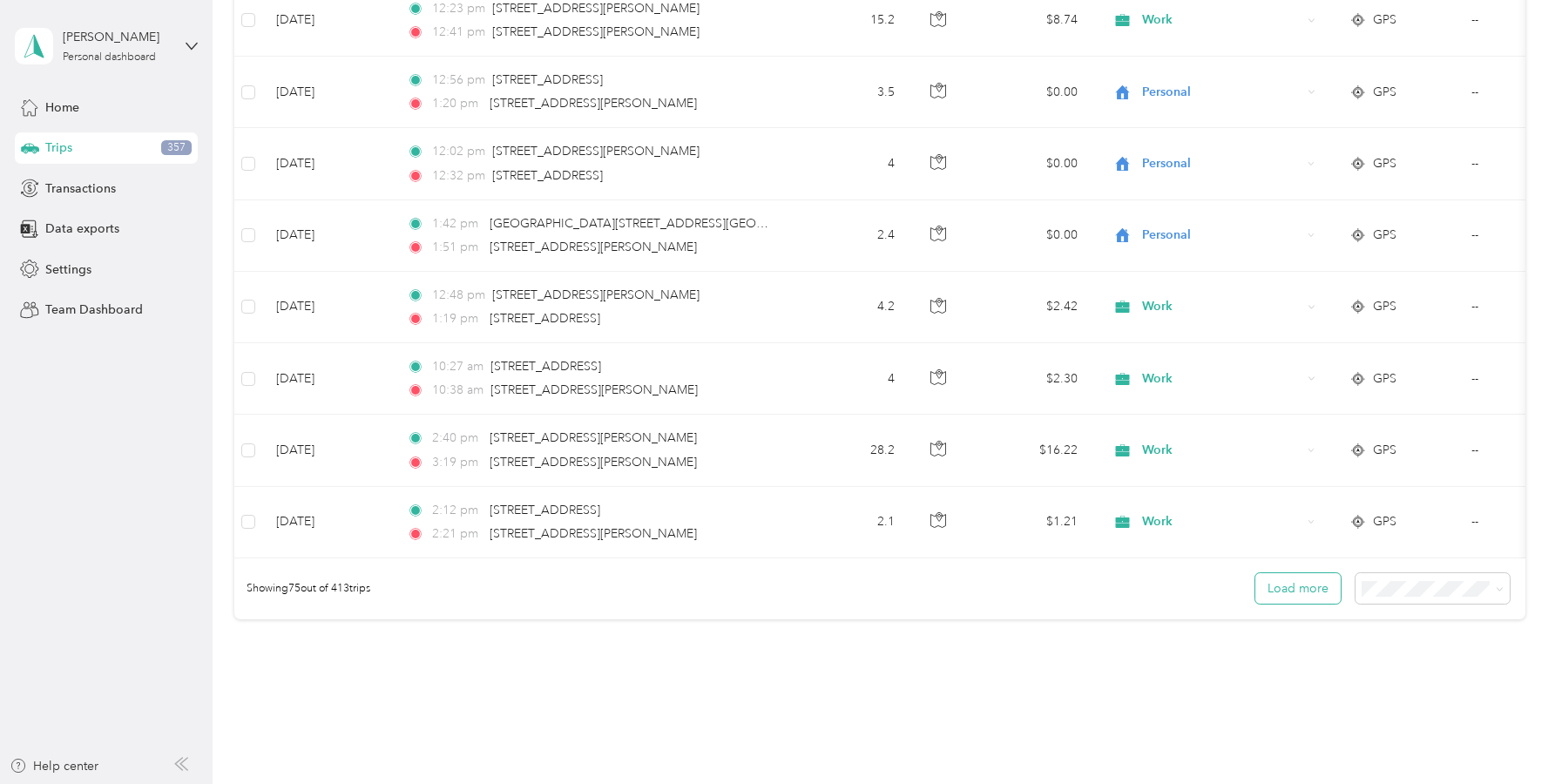
click at [1288, 595] on button "Load more" at bounding box center [1298, 588] width 86 height 31
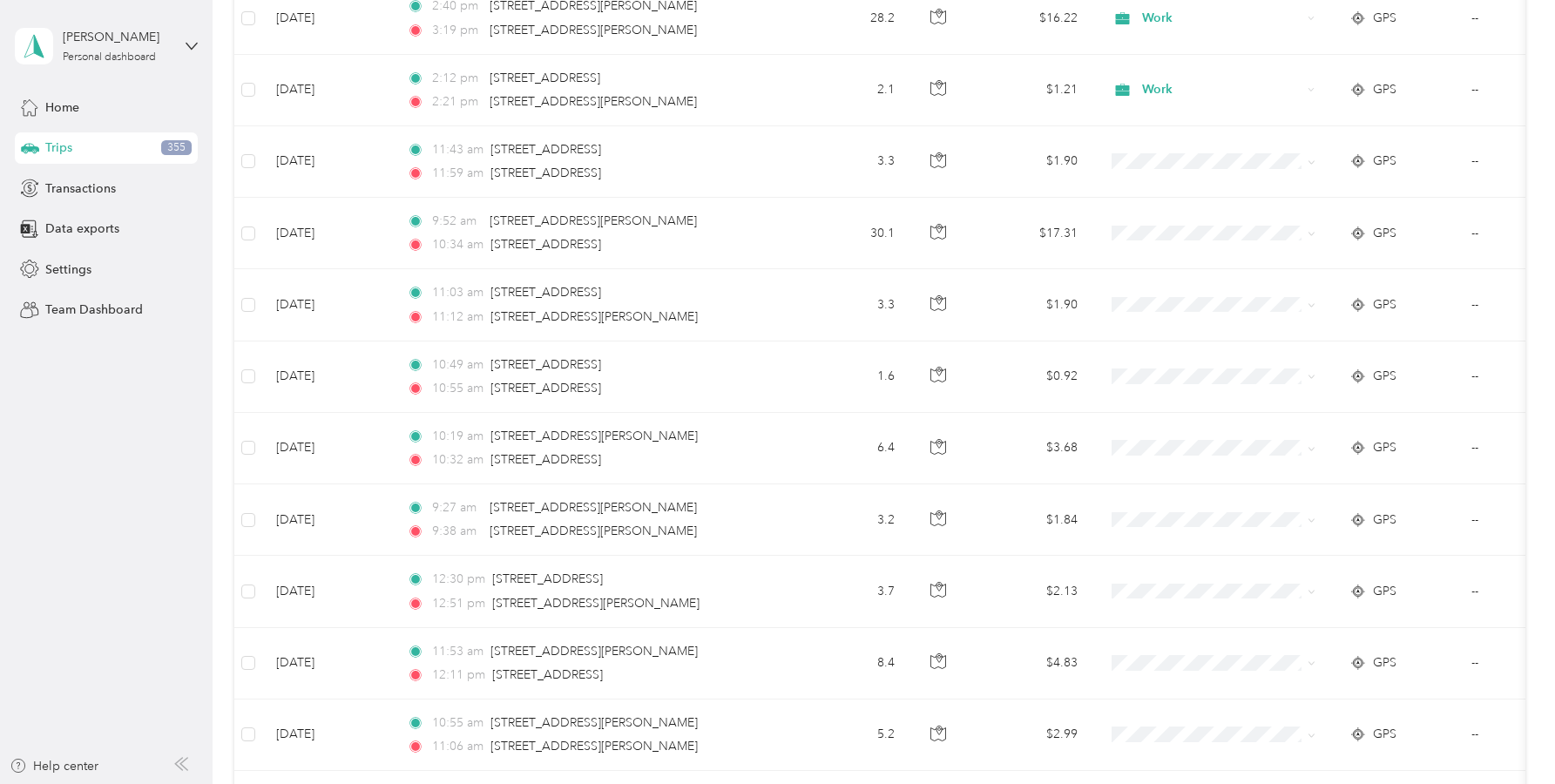
scroll to position [5530, 0]
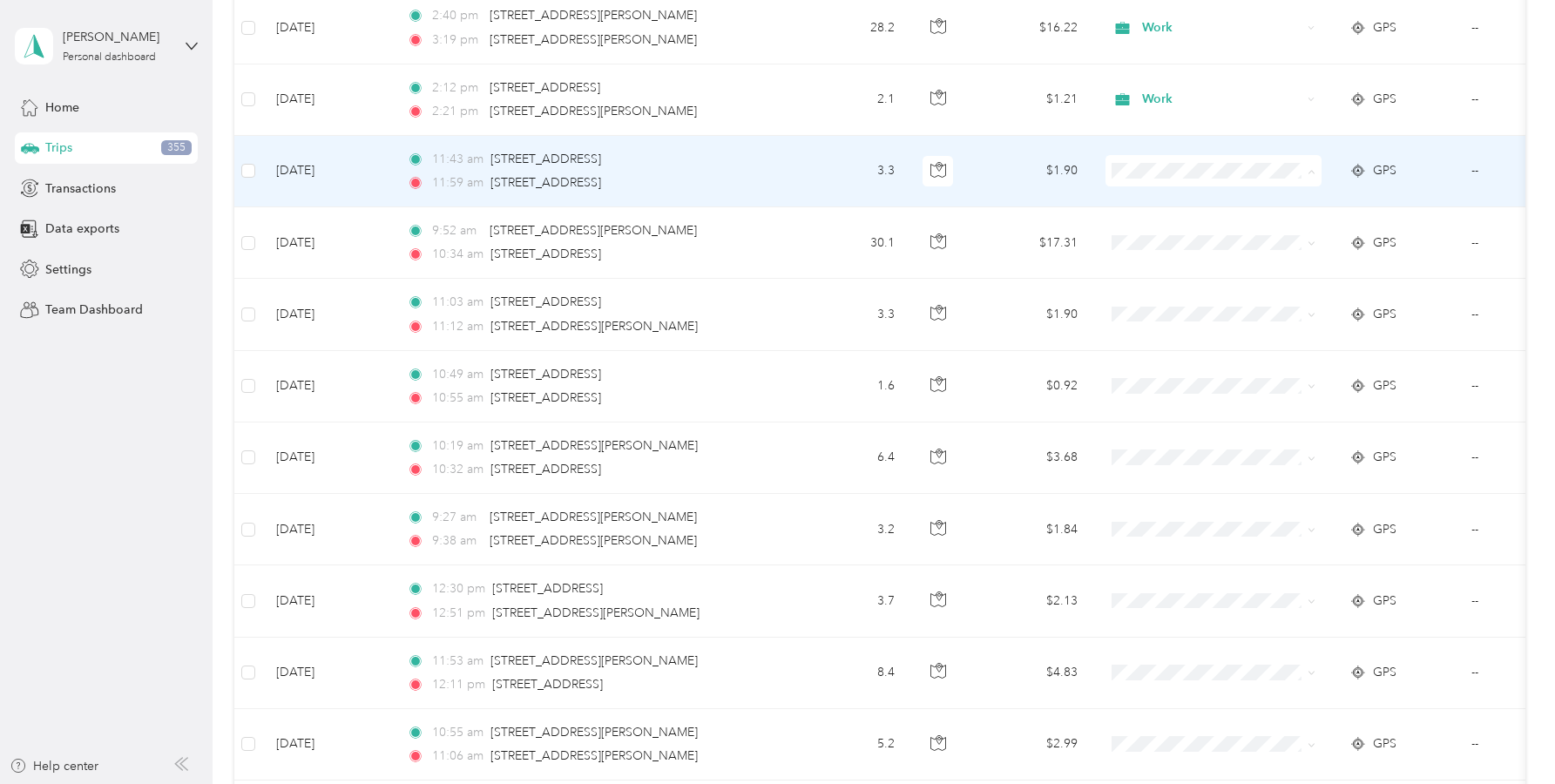
click at [1159, 201] on span "Work" at bounding box center [1230, 203] width 162 height 19
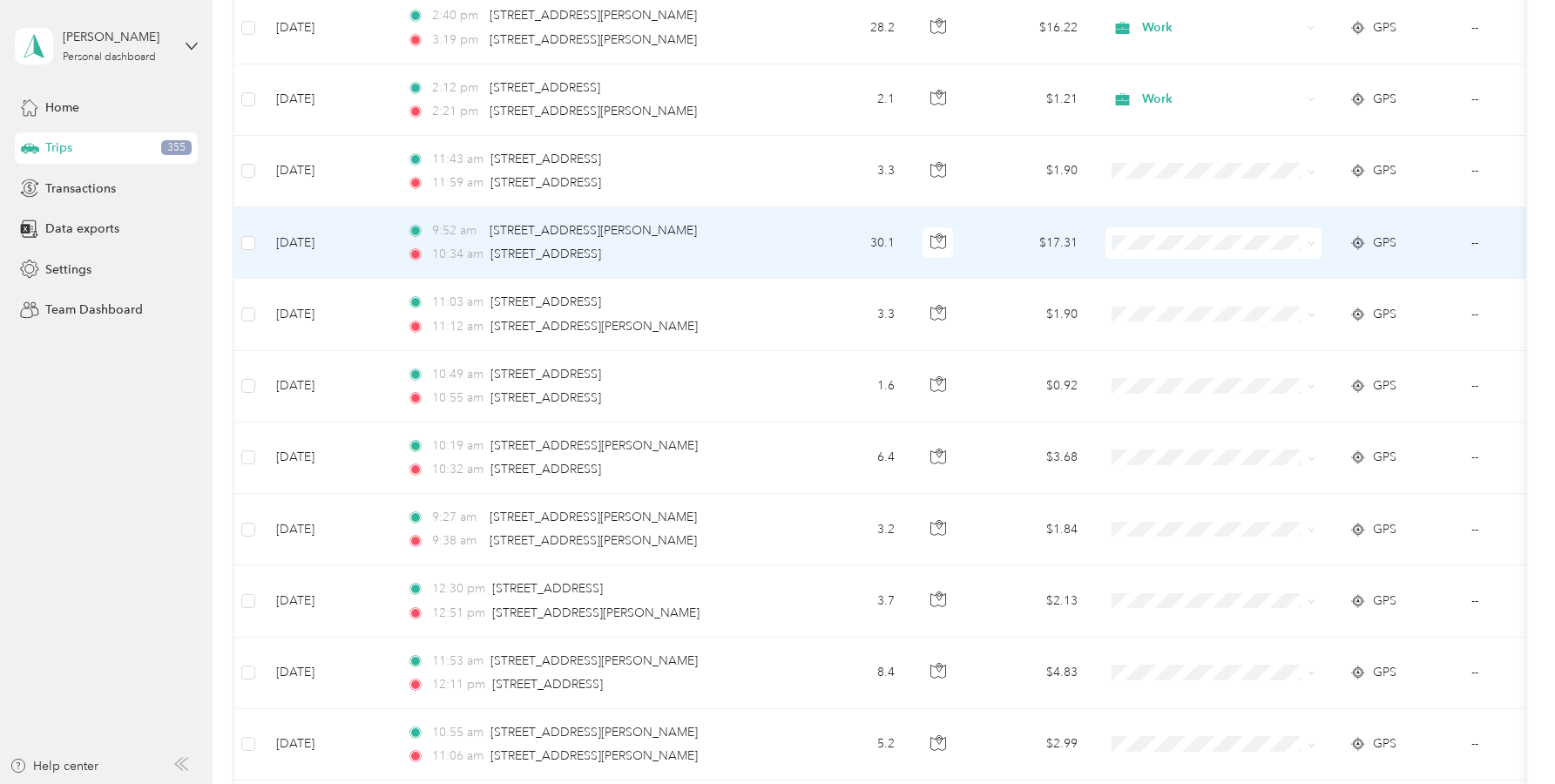
click at [1159, 275] on span "Work" at bounding box center [1230, 274] width 162 height 19
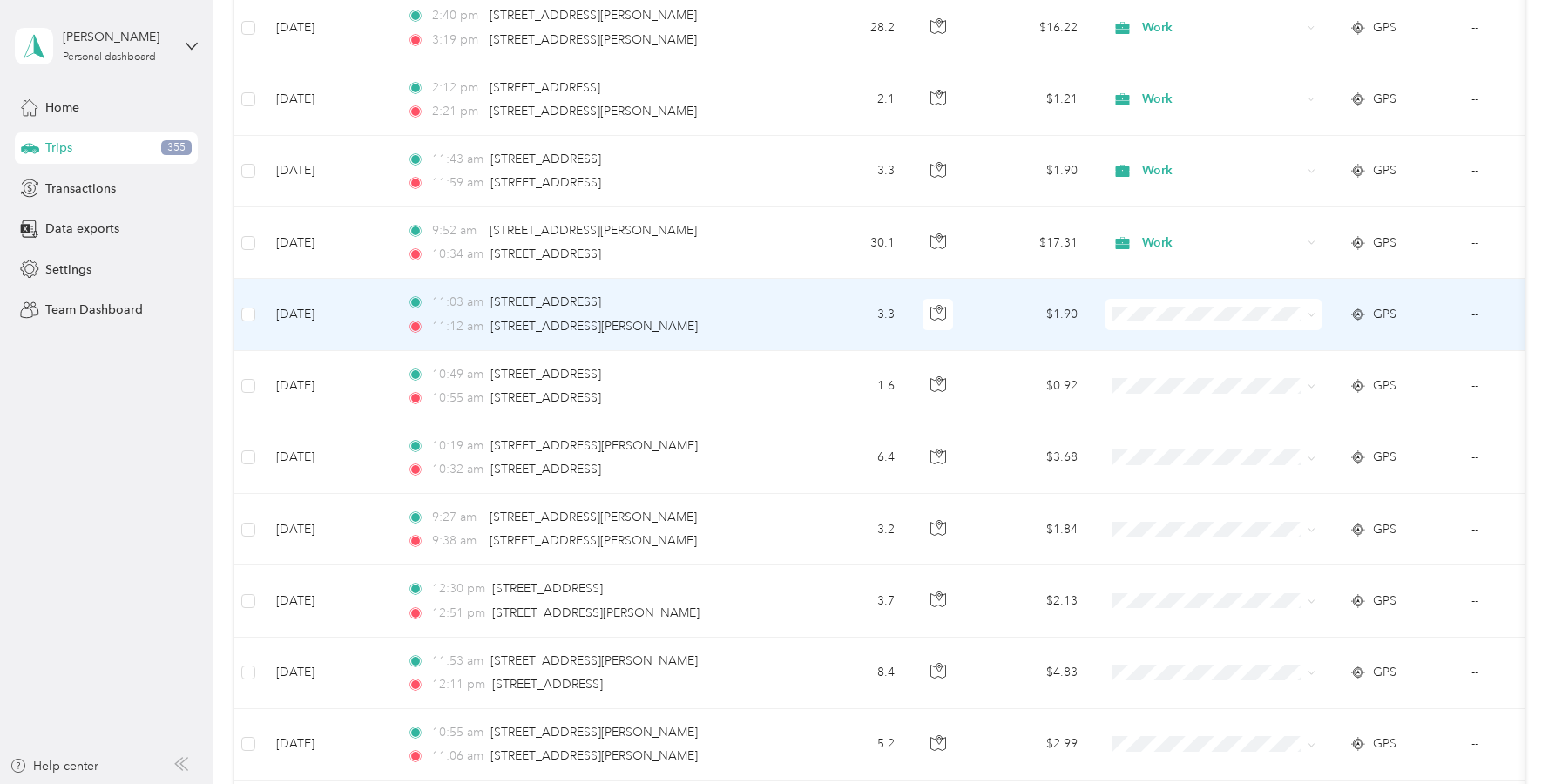
click at [1158, 381] on li "Personal" at bounding box center [1213, 372] width 216 height 31
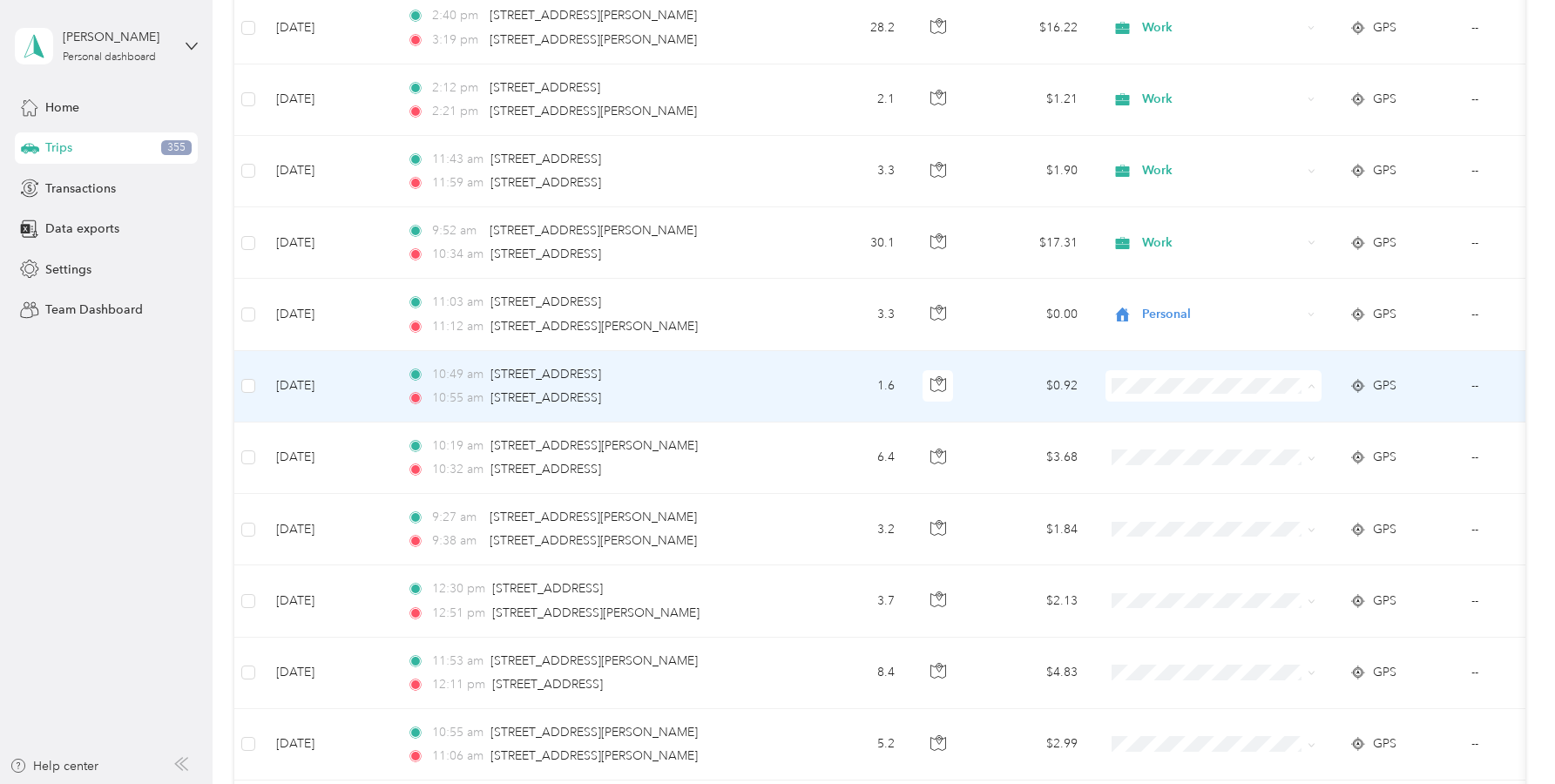
click at [1161, 445] on span "Personal" at bounding box center [1230, 449] width 162 height 19
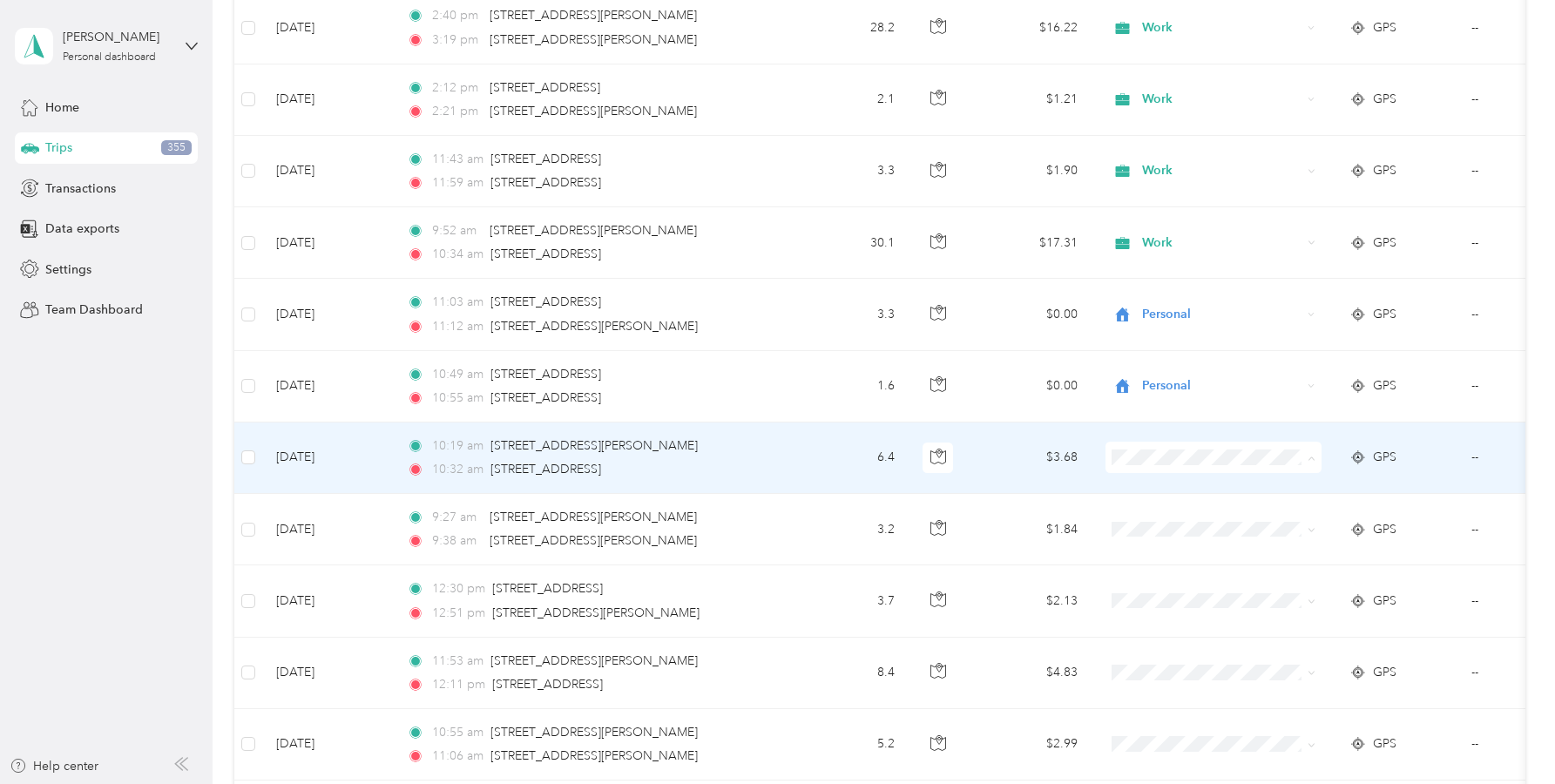
click at [1159, 699] on span "Medical" at bounding box center [1230, 703] width 162 height 19
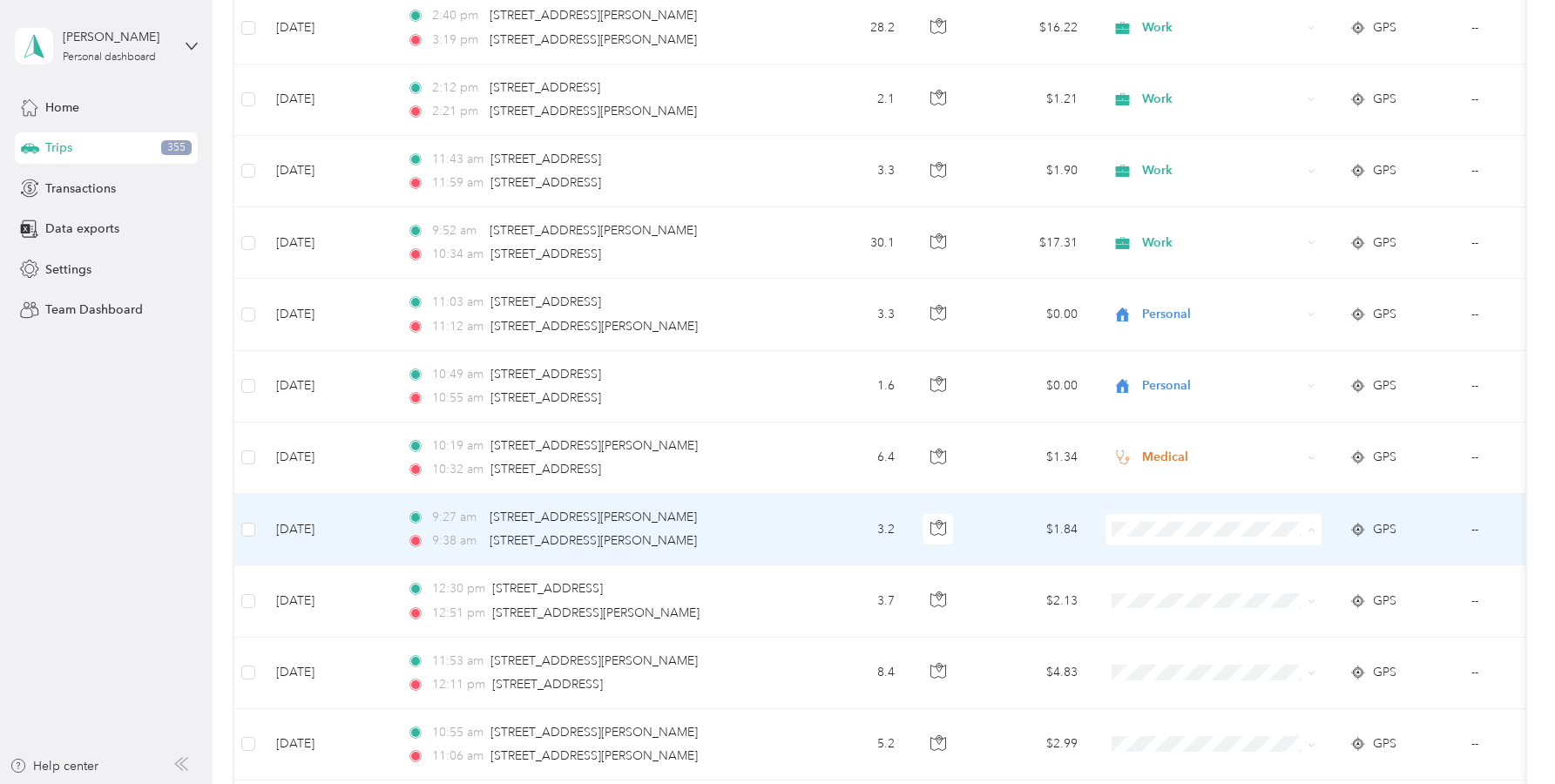
click at [1151, 286] on span "Work" at bounding box center [1230, 284] width 162 height 19
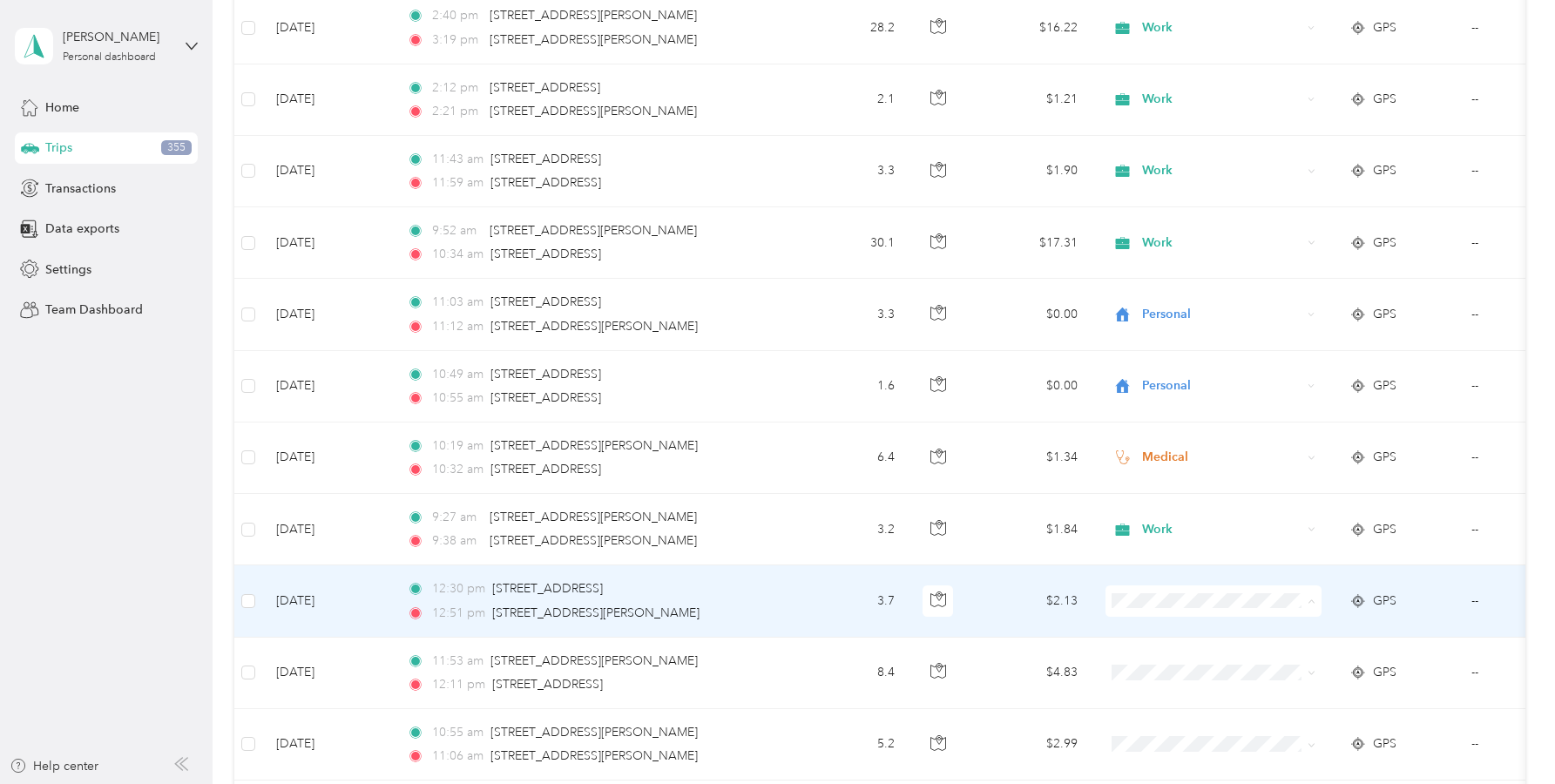
click at [1144, 384] on span "Personal" at bounding box center [1214, 385] width 192 height 19
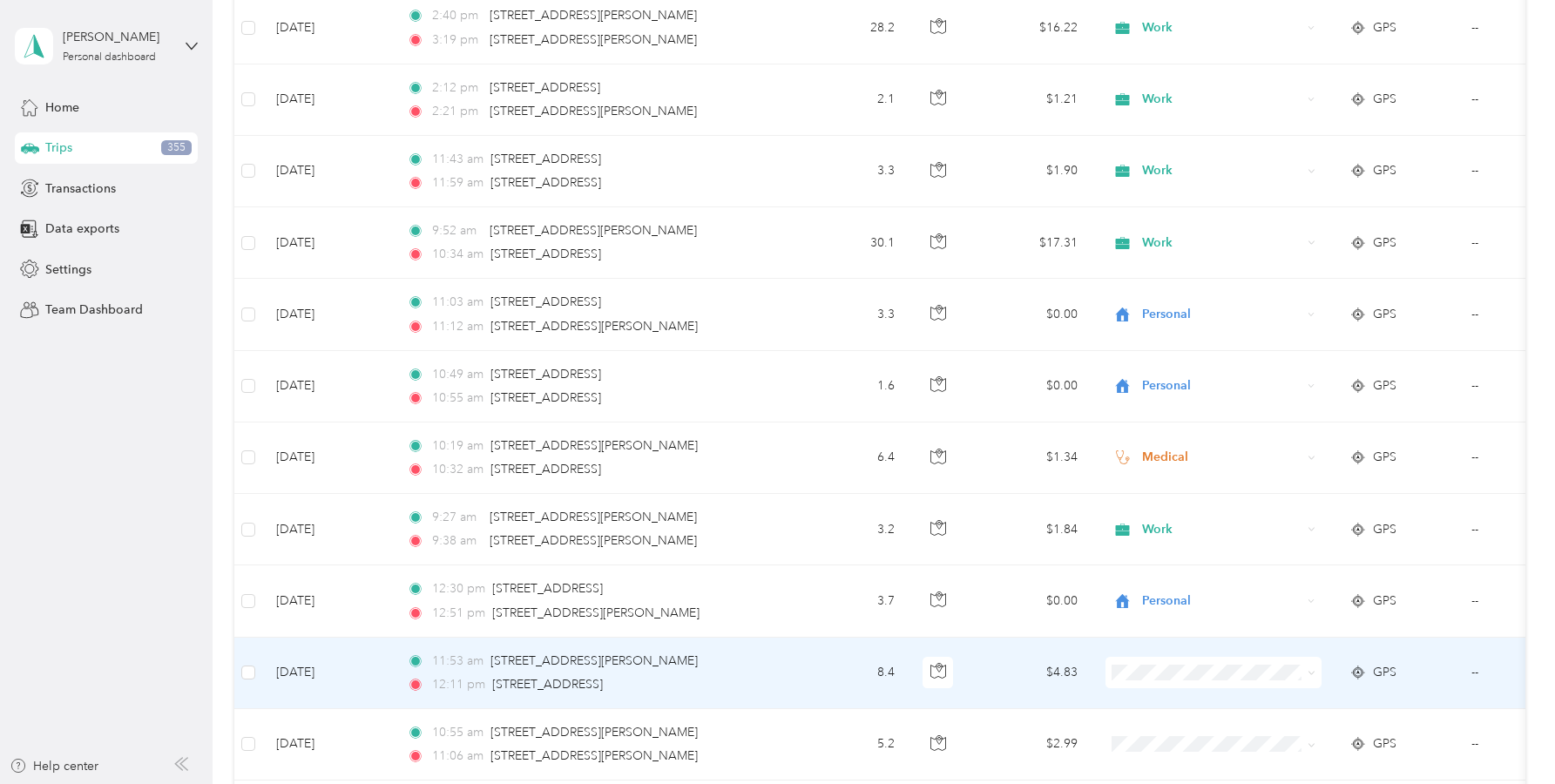
click at [1172, 457] on span "Personal" at bounding box center [1230, 449] width 162 height 19
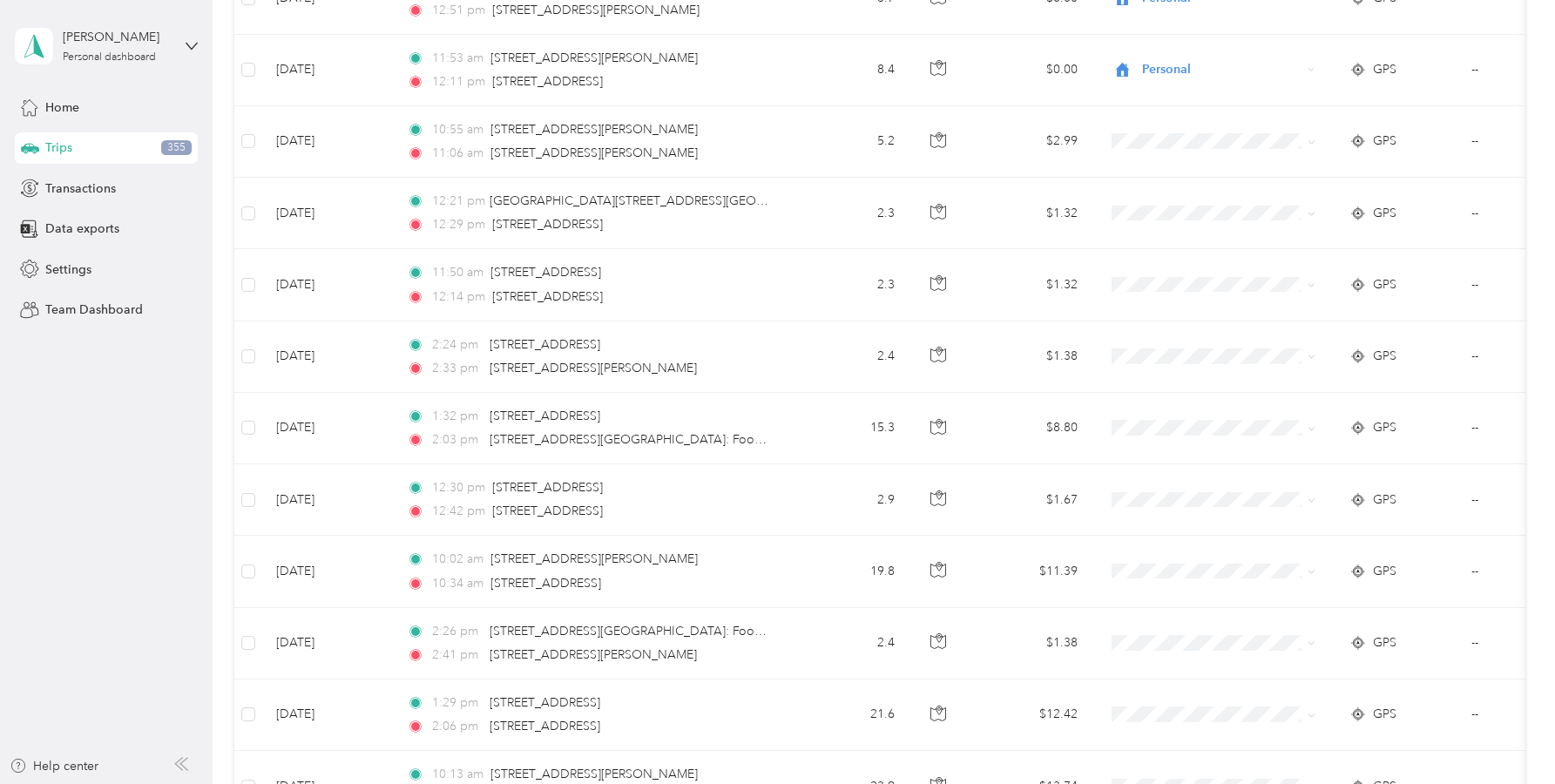
scroll to position [6143, 0]
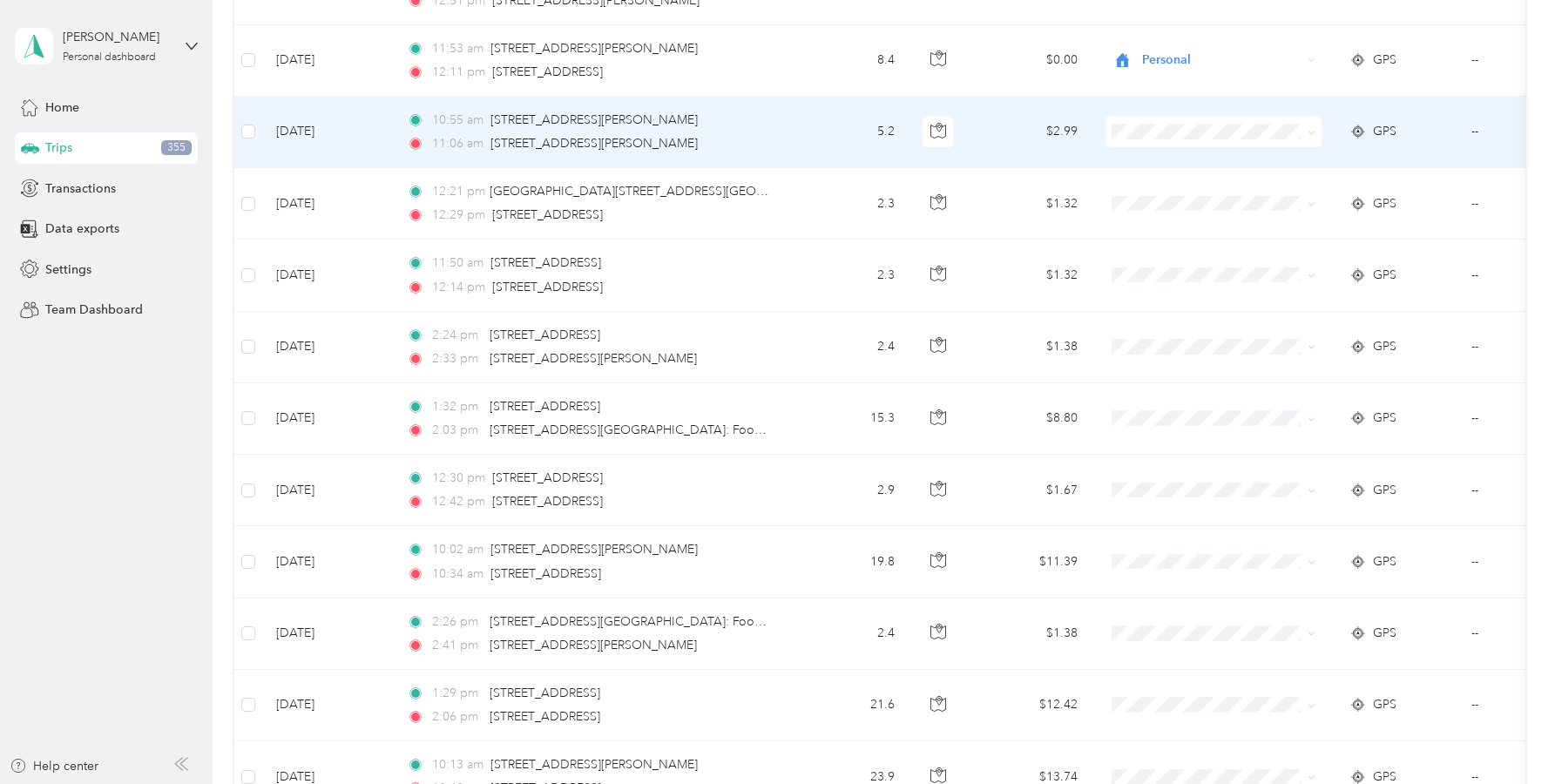
click at [1164, 193] on span "Personal" at bounding box center [1230, 194] width 162 height 19
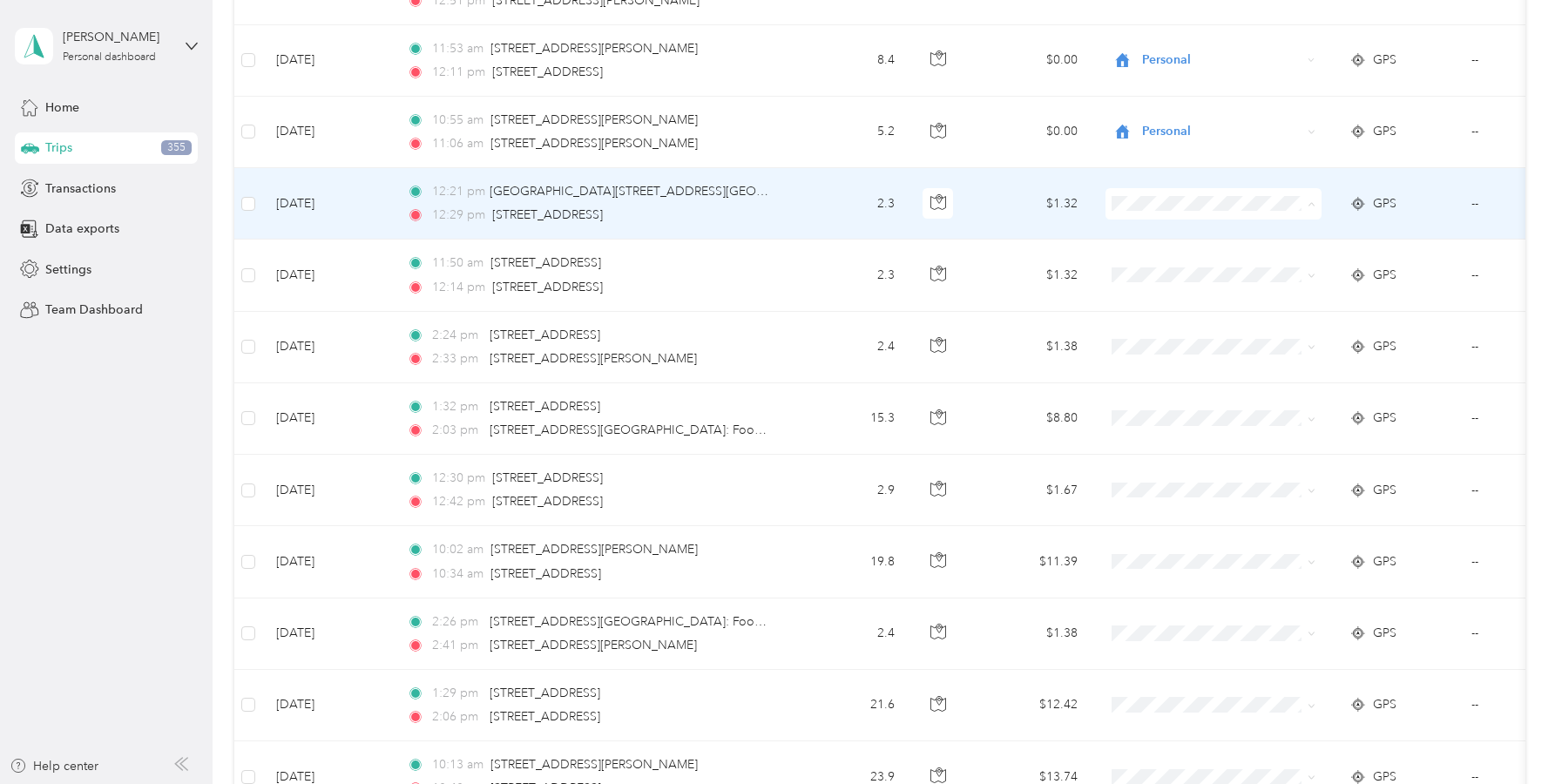
click at [1170, 259] on span "Personal" at bounding box center [1230, 267] width 162 height 19
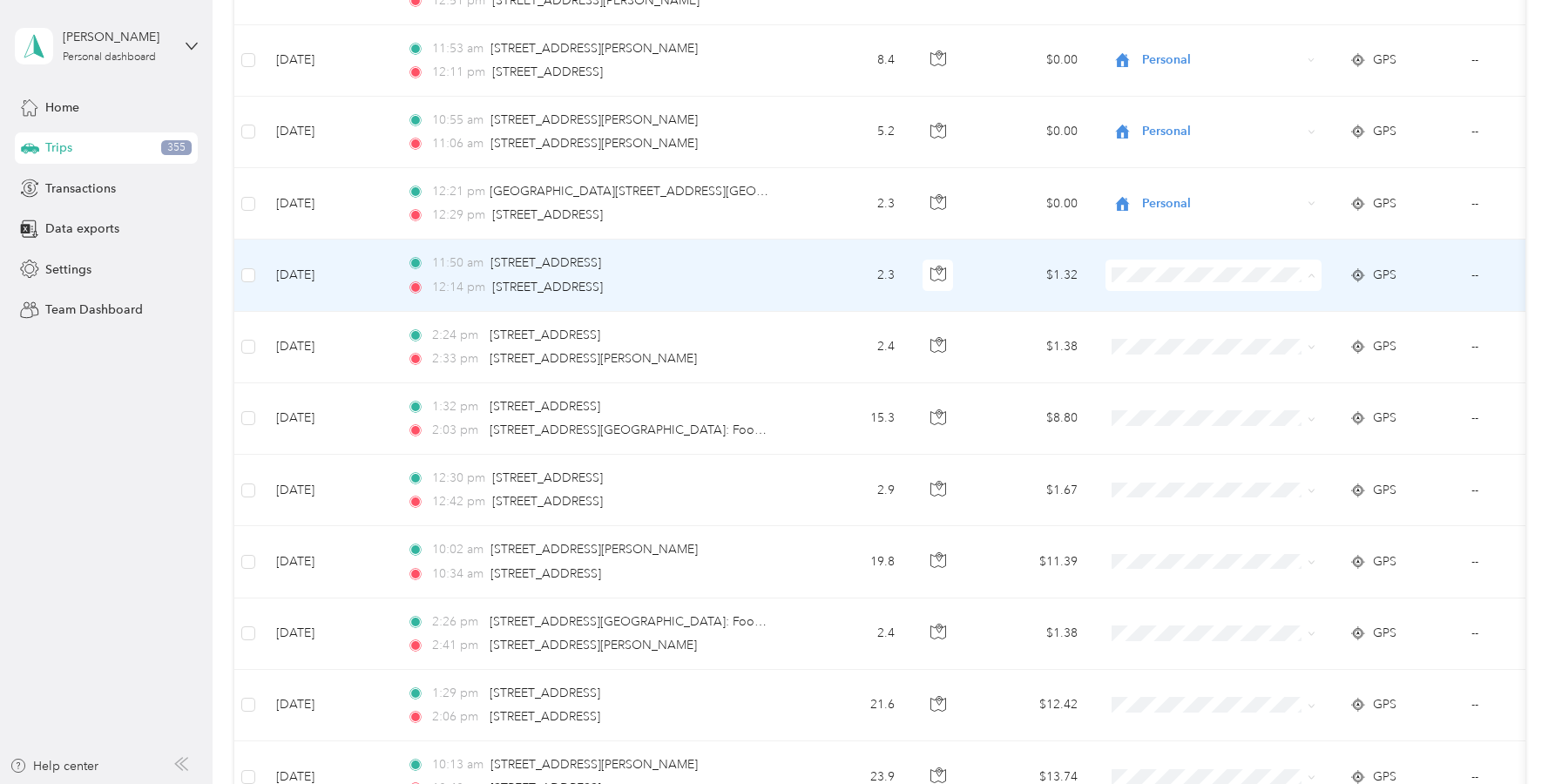
click at [1169, 332] on span "Personal" at bounding box center [1230, 338] width 162 height 19
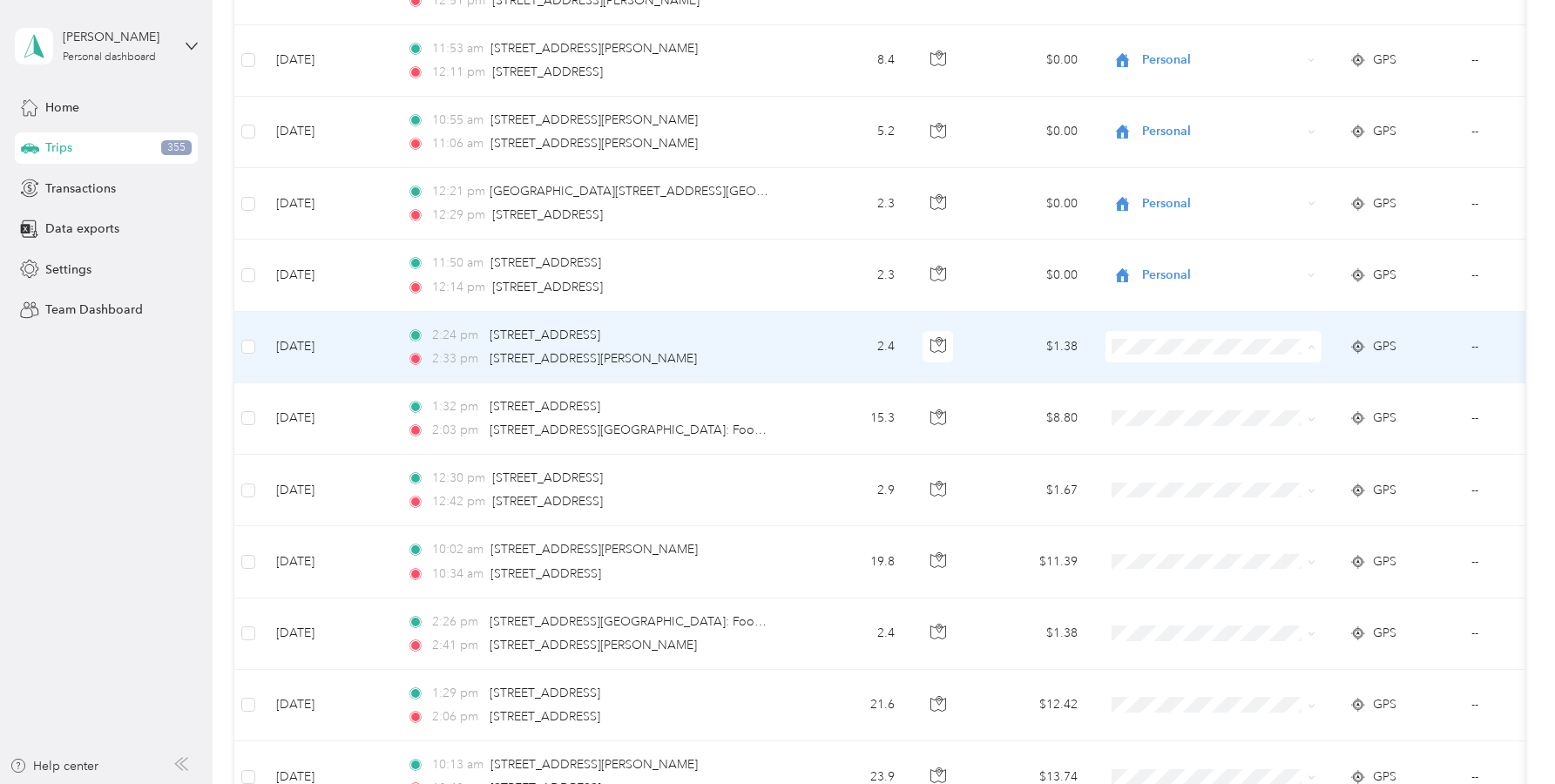
click at [1159, 410] on span "Personal" at bounding box center [1230, 410] width 162 height 19
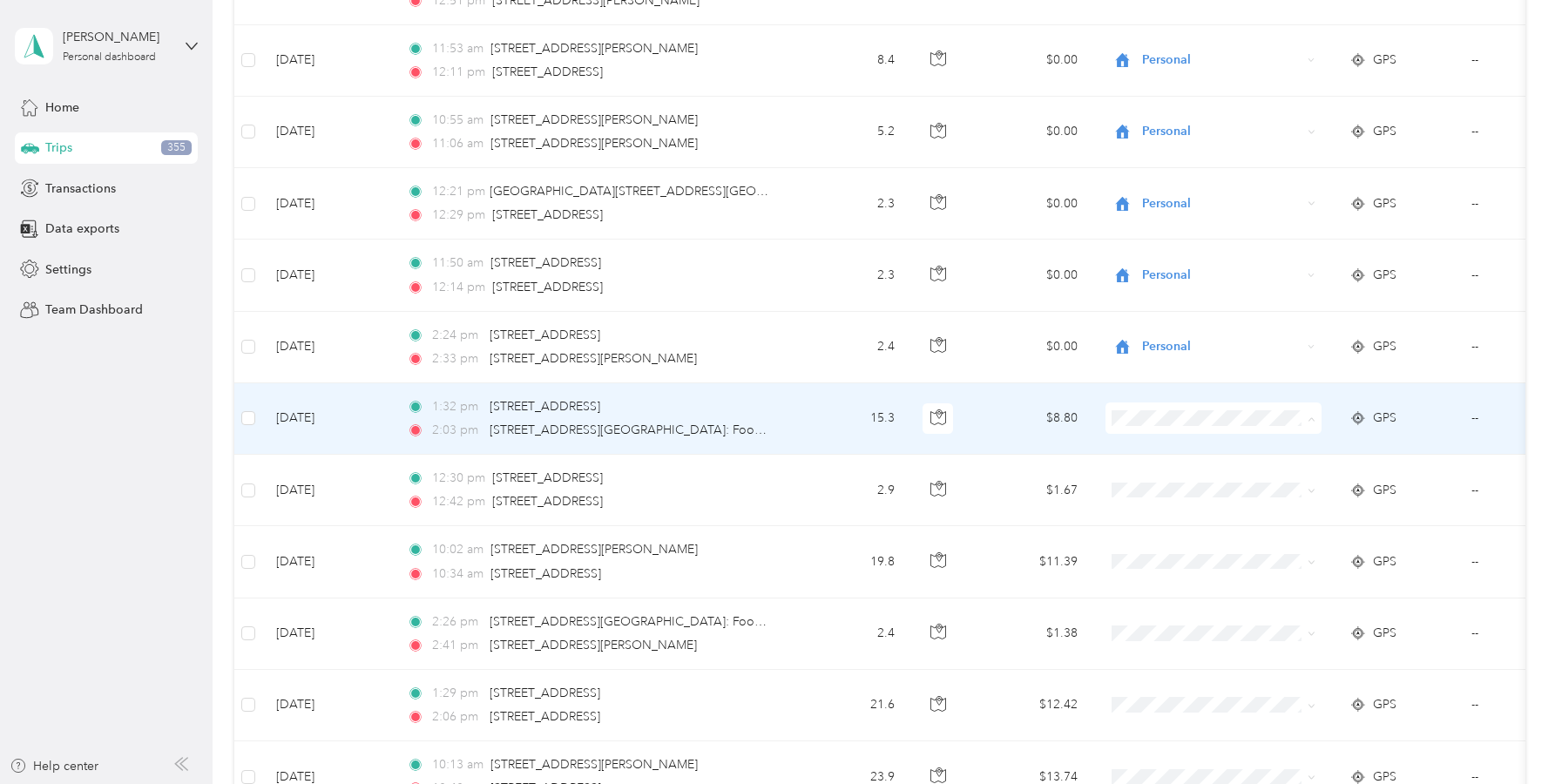
click at [1159, 458] on ol "Work Personal Entertainer Manicurist Business Other Charity Medical Moving Comm…" at bounding box center [1213, 557] width 216 height 244
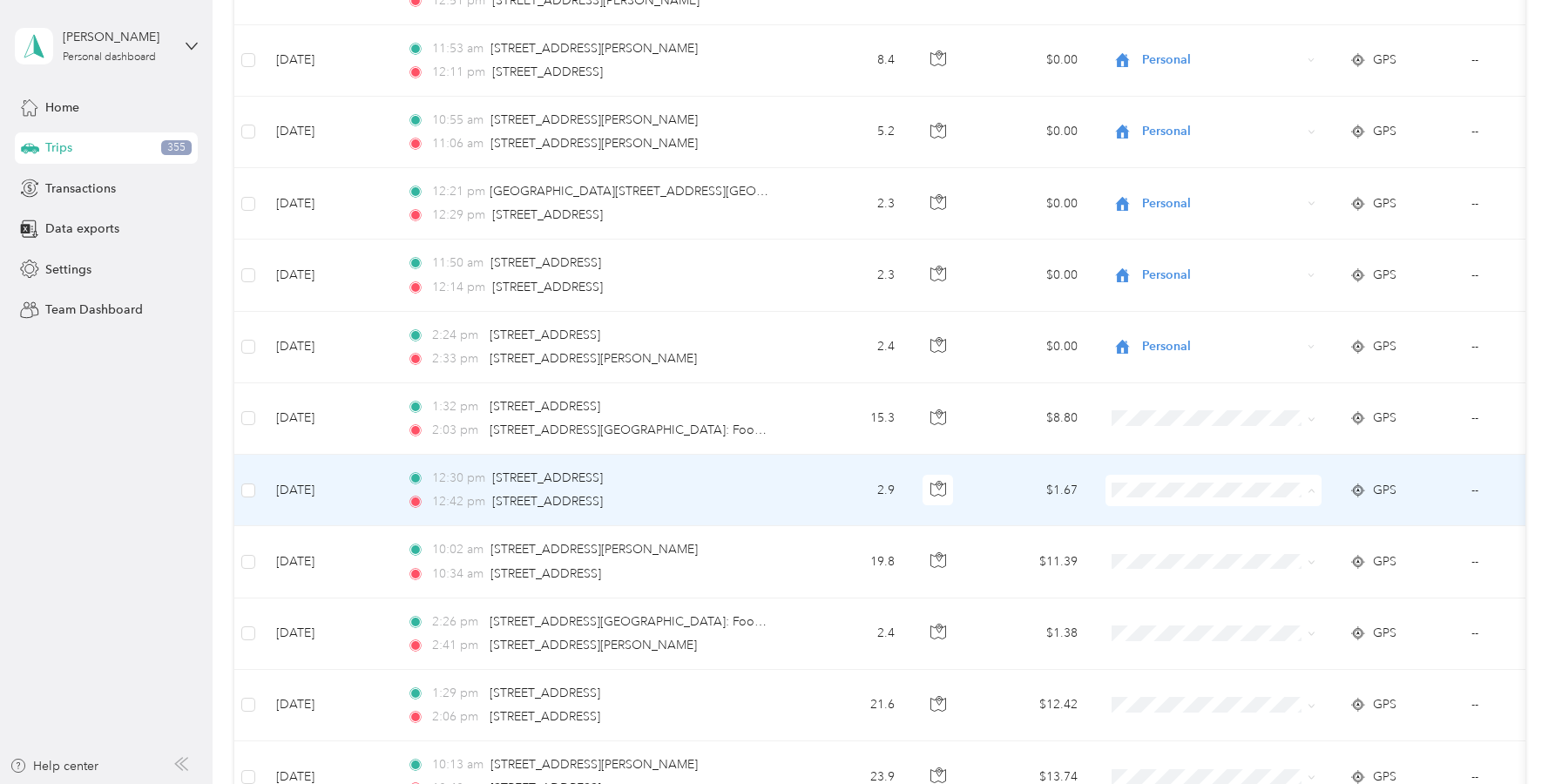
click at [1161, 528] on li "Work" at bounding box center [1213, 523] width 216 height 31
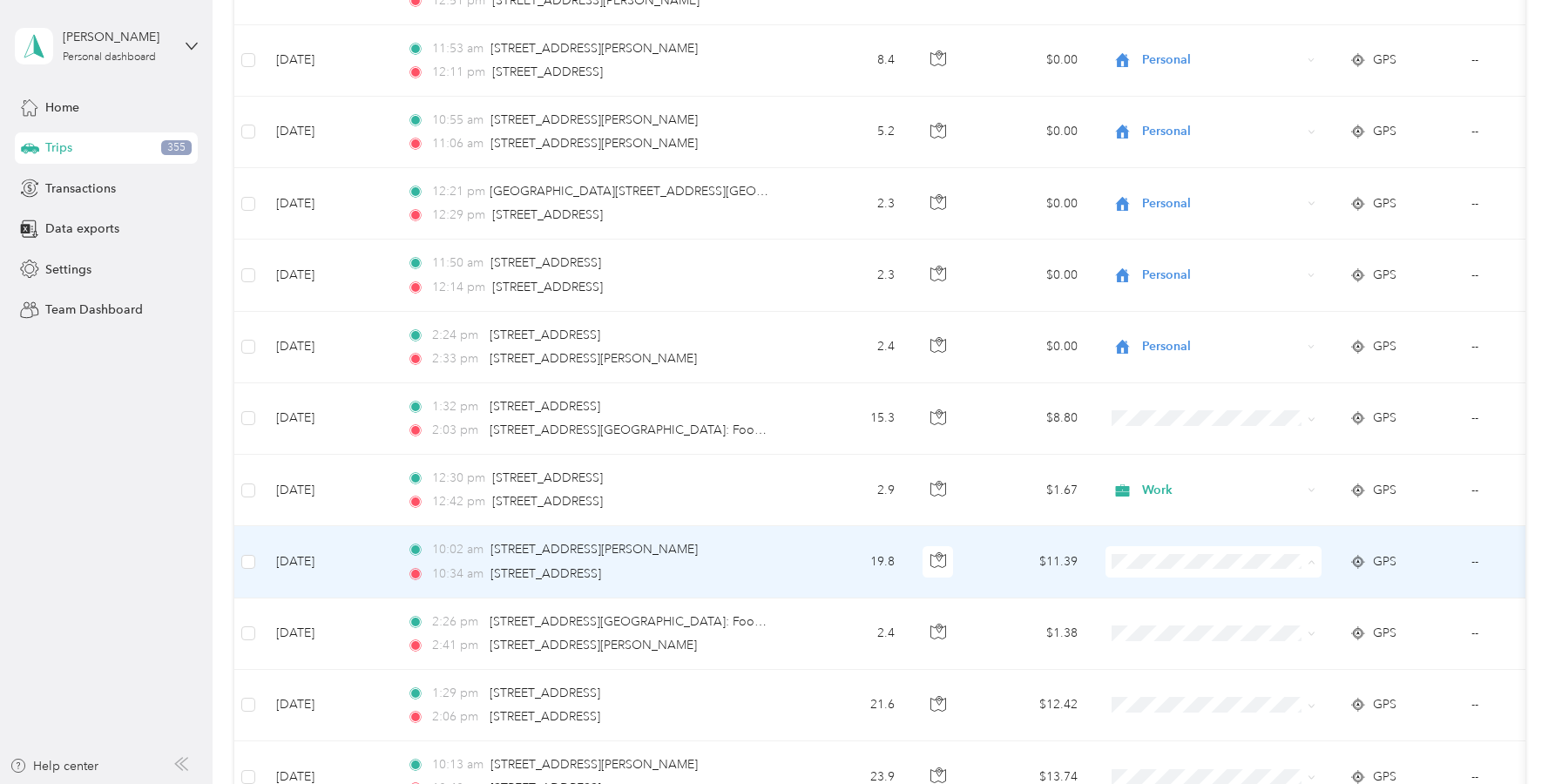
click at [1171, 309] on span "Work" at bounding box center [1230, 315] width 162 height 19
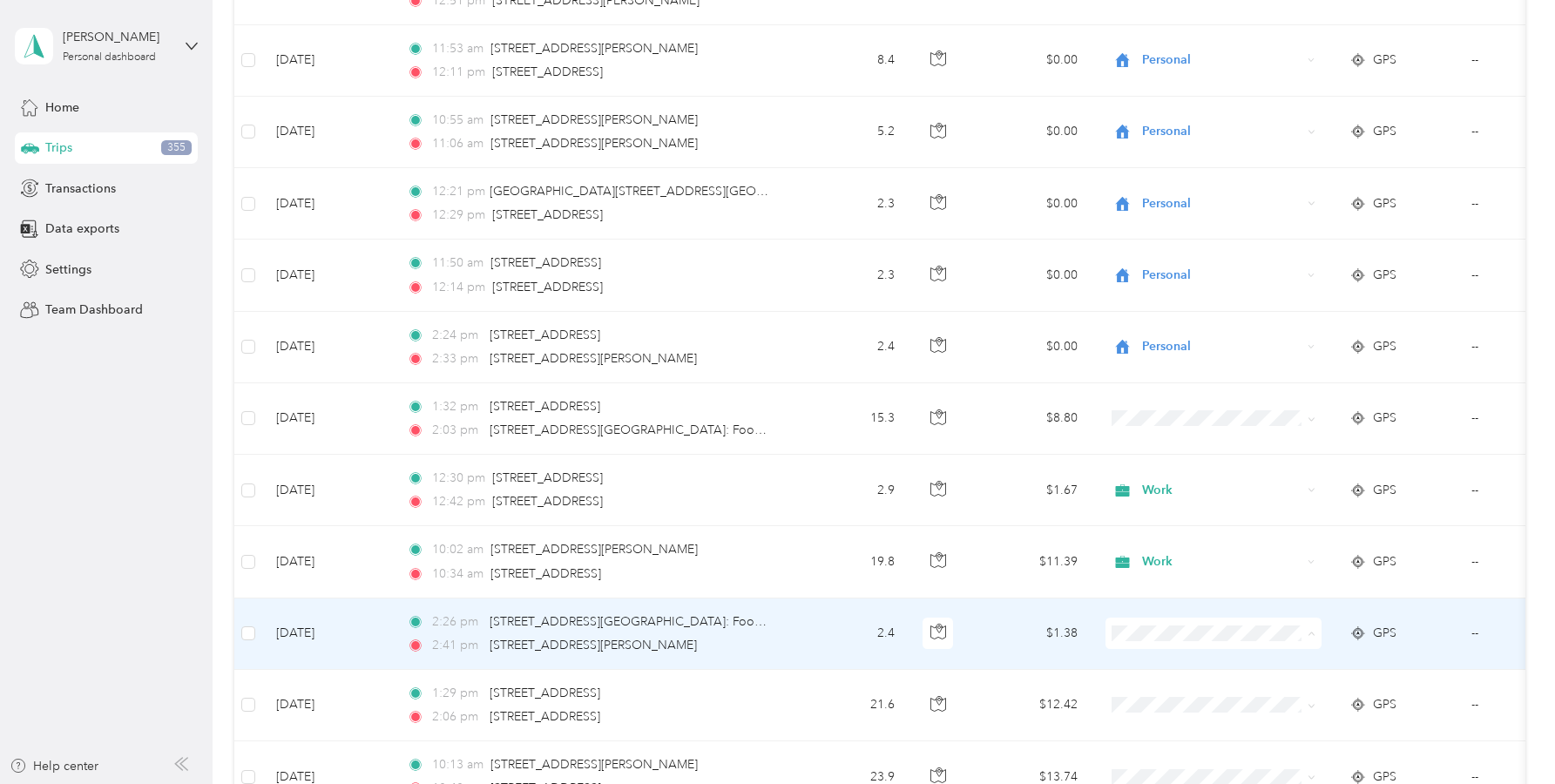
click at [1169, 420] on span "Personal" at bounding box center [1230, 418] width 162 height 19
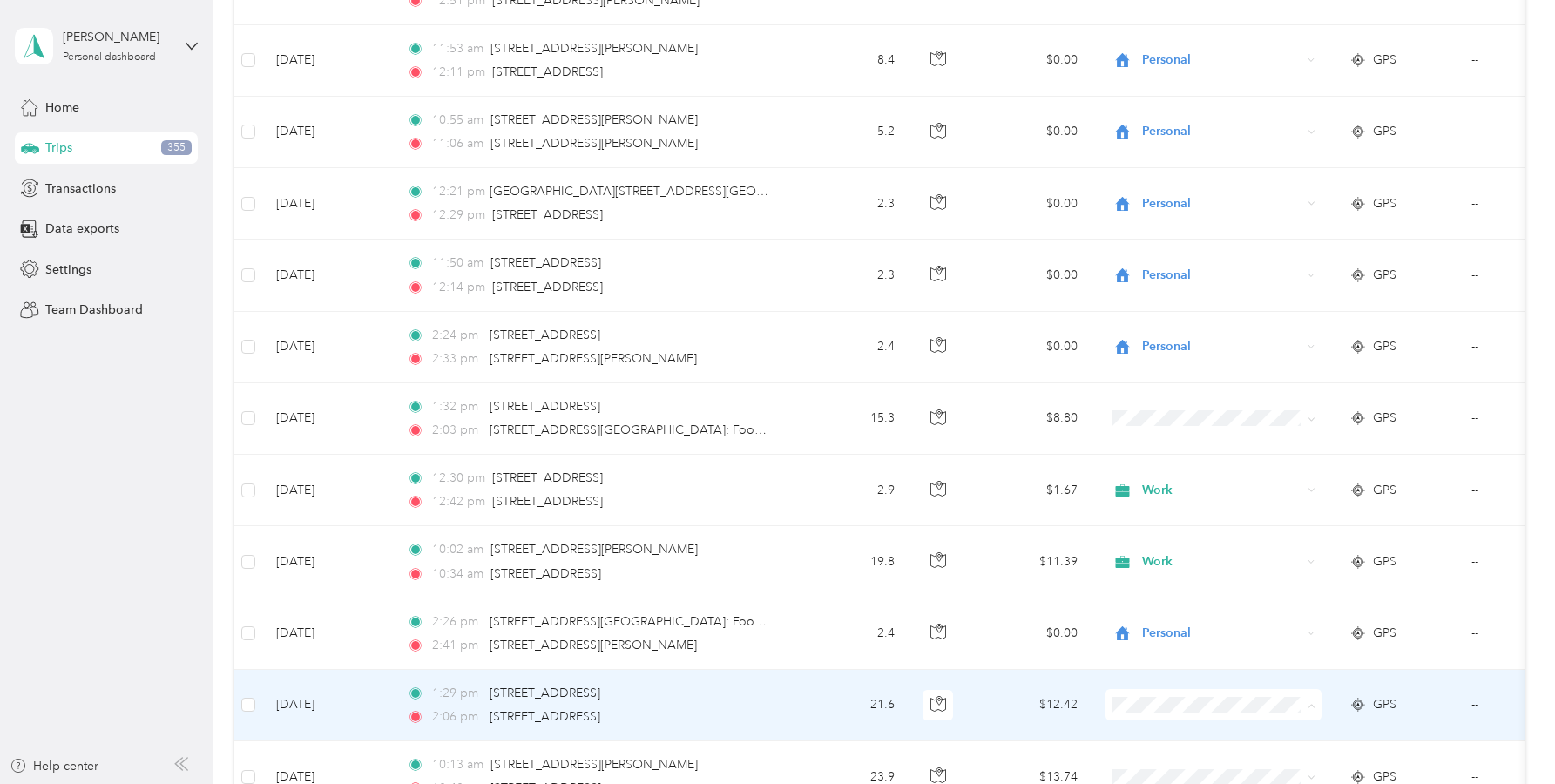
click at [1158, 458] on span "Work" at bounding box center [1230, 458] width 162 height 19
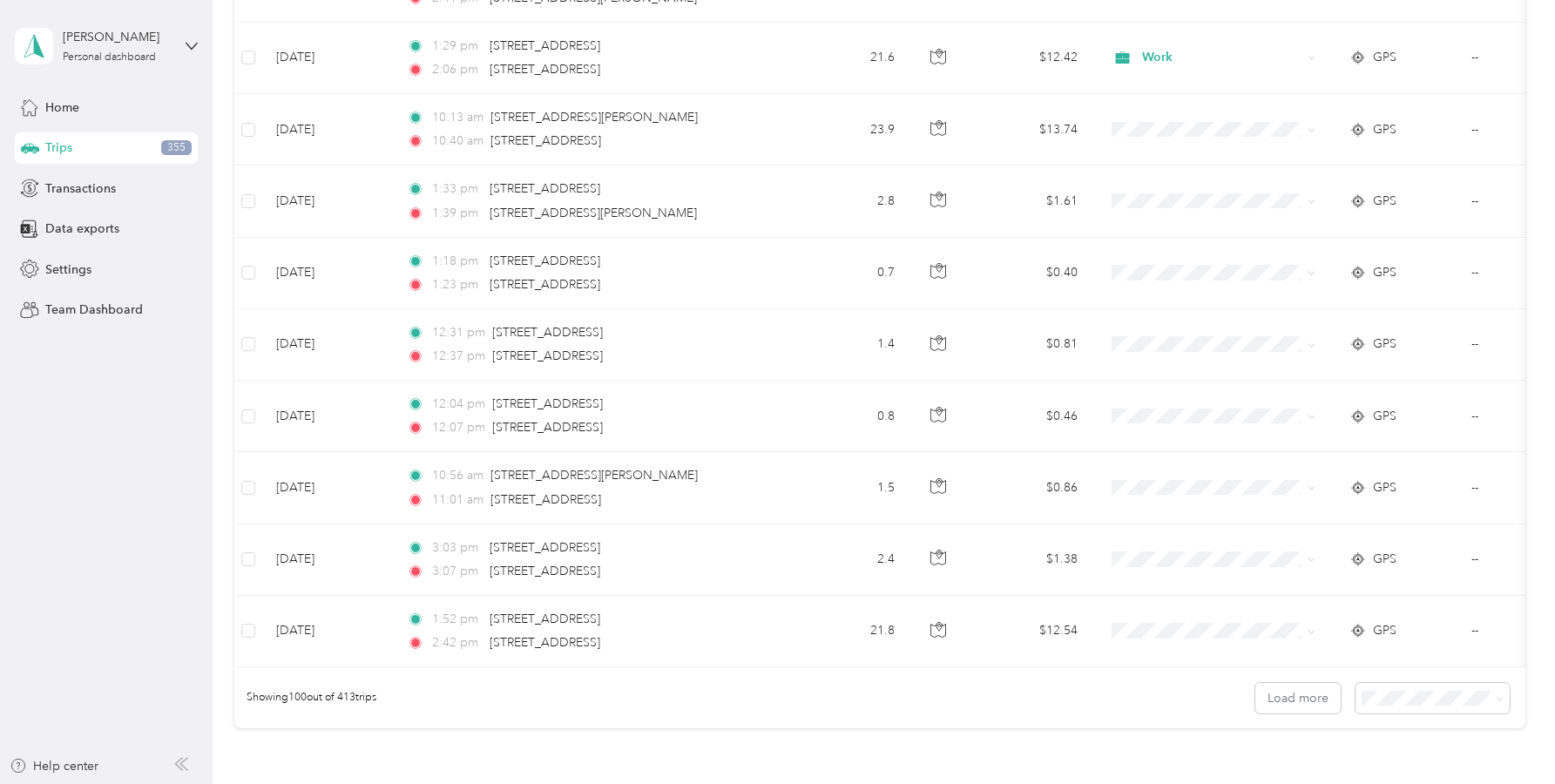
scroll to position [6799, 0]
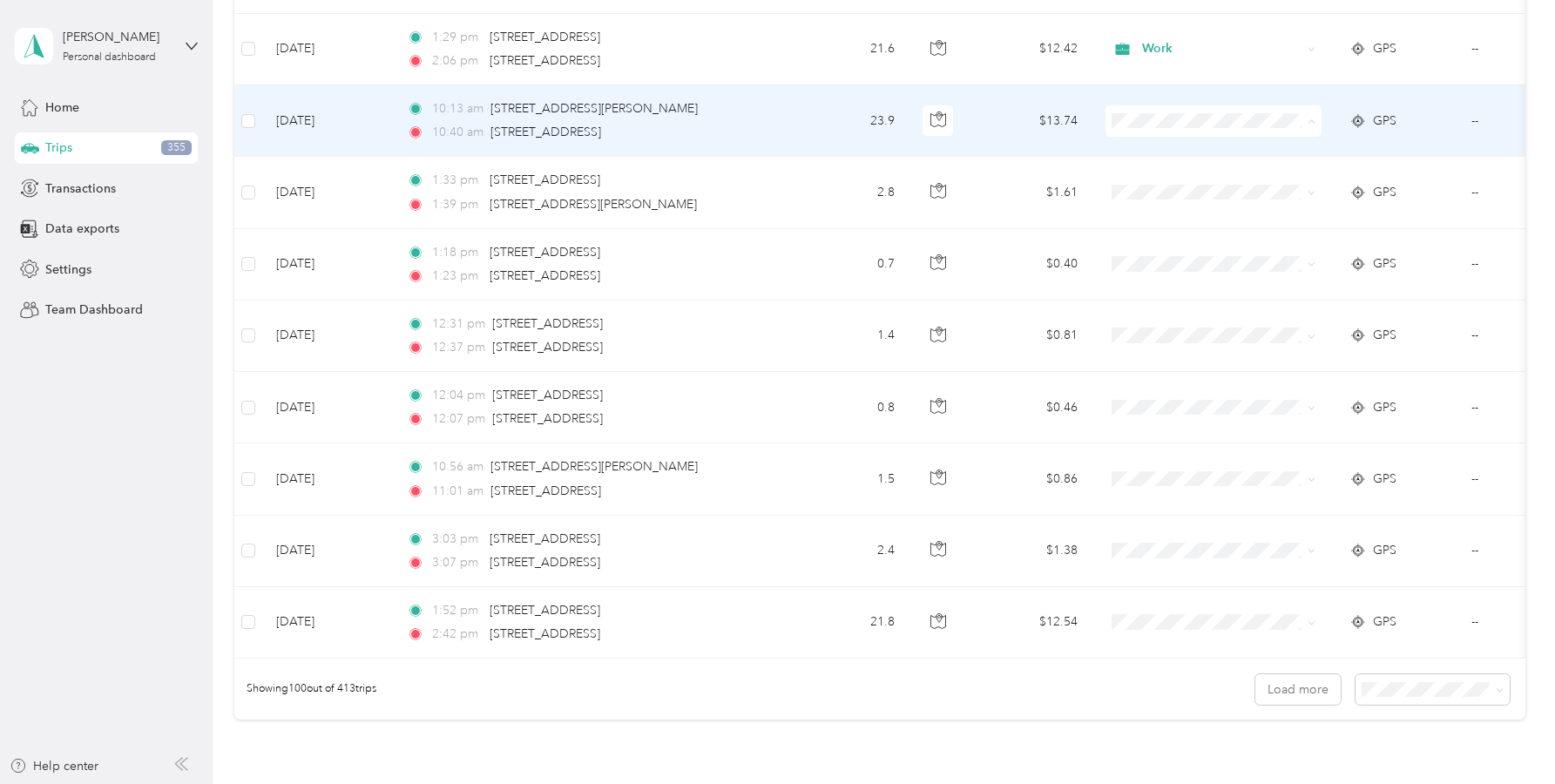
click at [1158, 153] on span "Work" at bounding box center [1230, 154] width 162 height 19
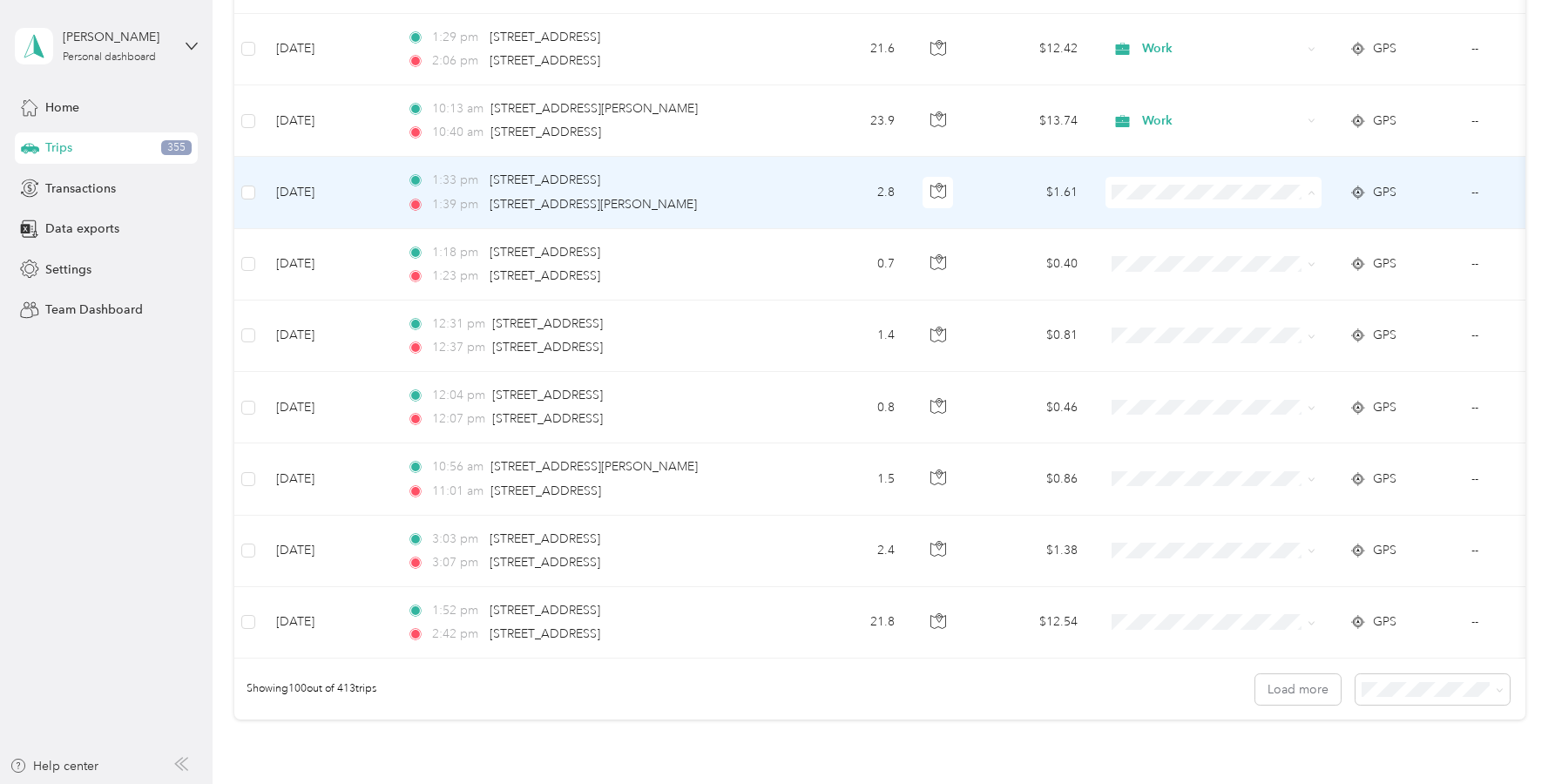
click at [1168, 257] on span "Personal" at bounding box center [1230, 255] width 162 height 19
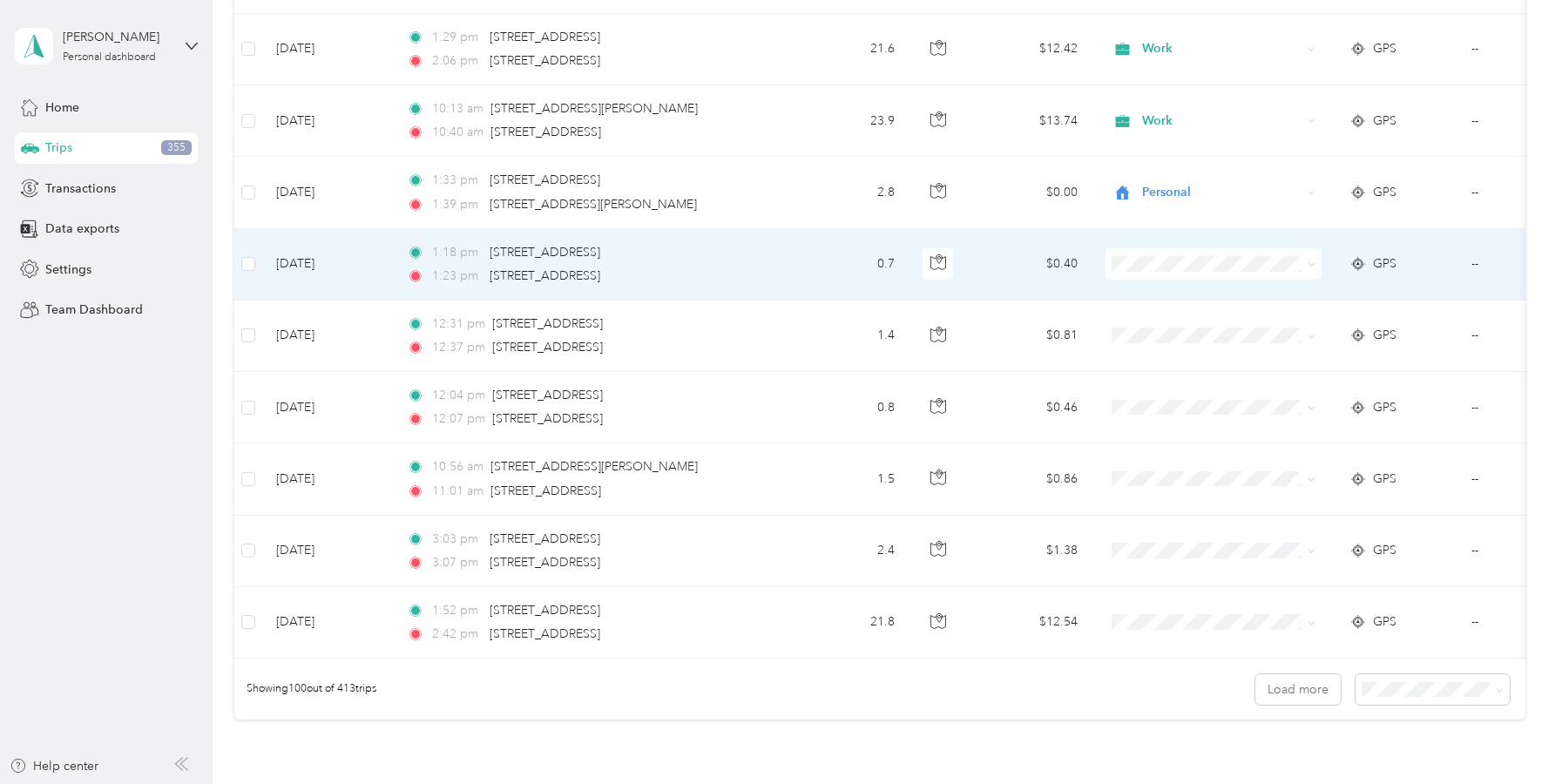
click at [1175, 328] on span "Personal" at bounding box center [1230, 326] width 162 height 19
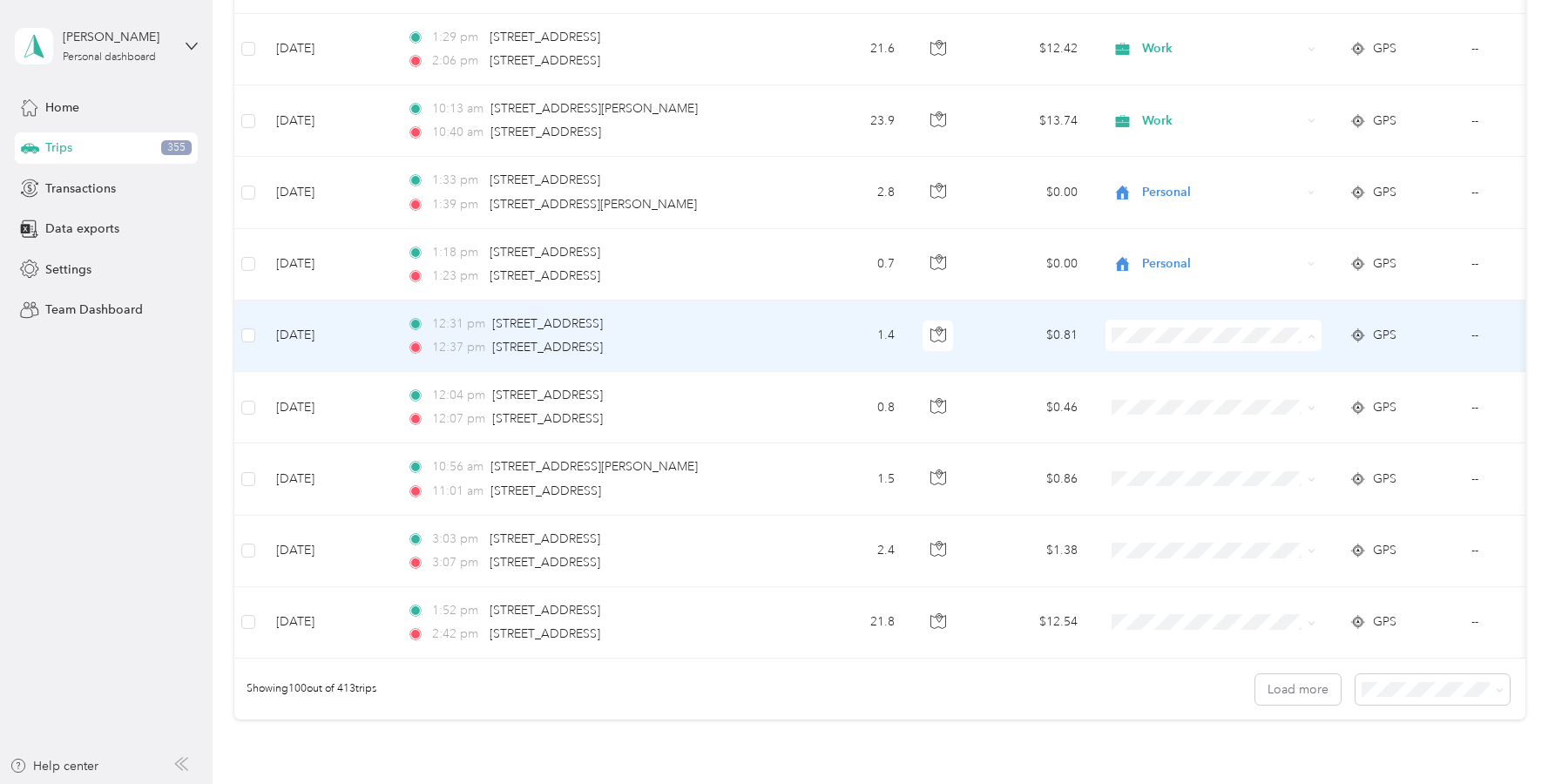
click at [1162, 395] on span "Personal" at bounding box center [1230, 398] width 162 height 19
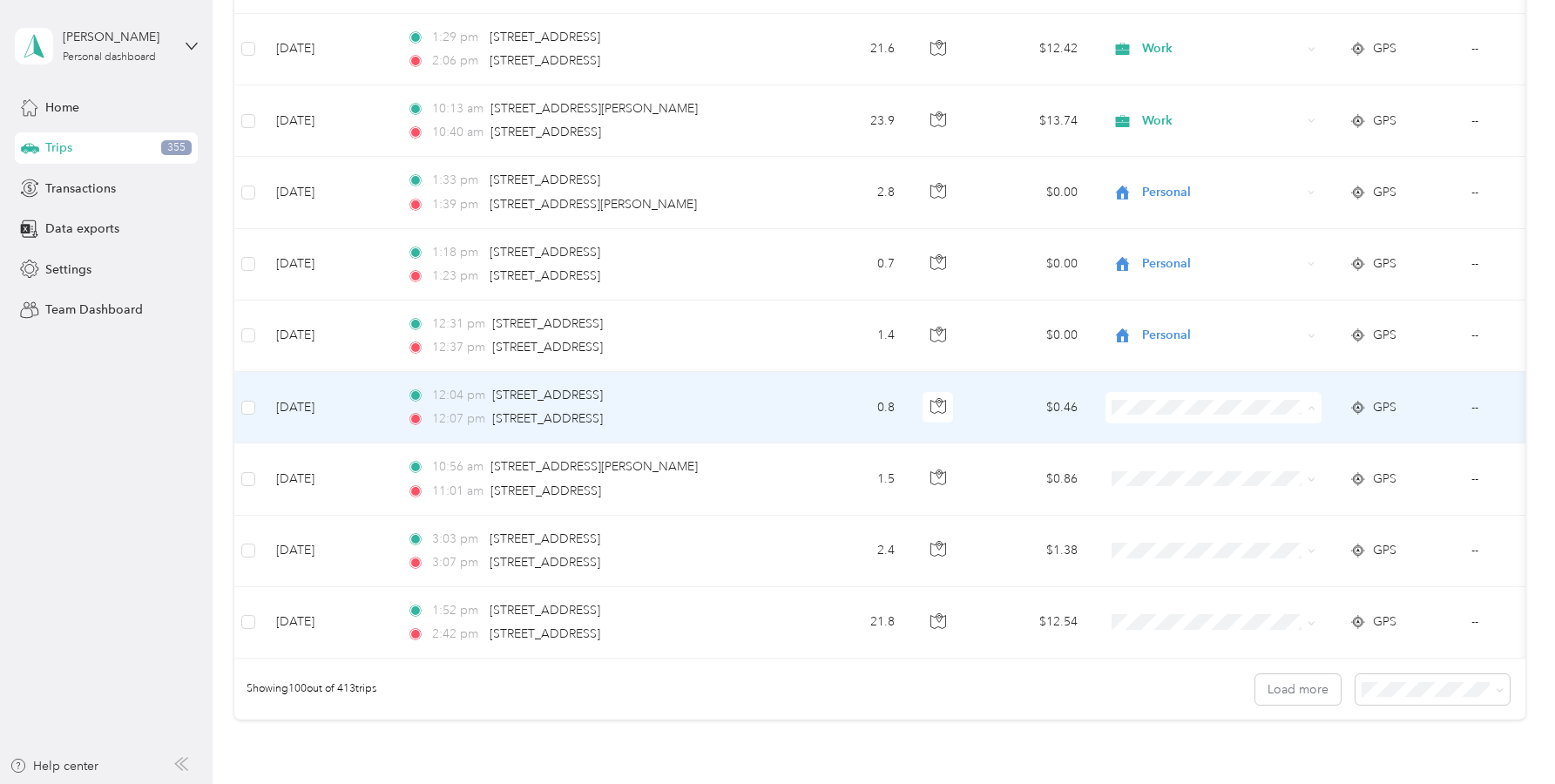
click at [1163, 471] on span "Personal" at bounding box center [1230, 471] width 162 height 19
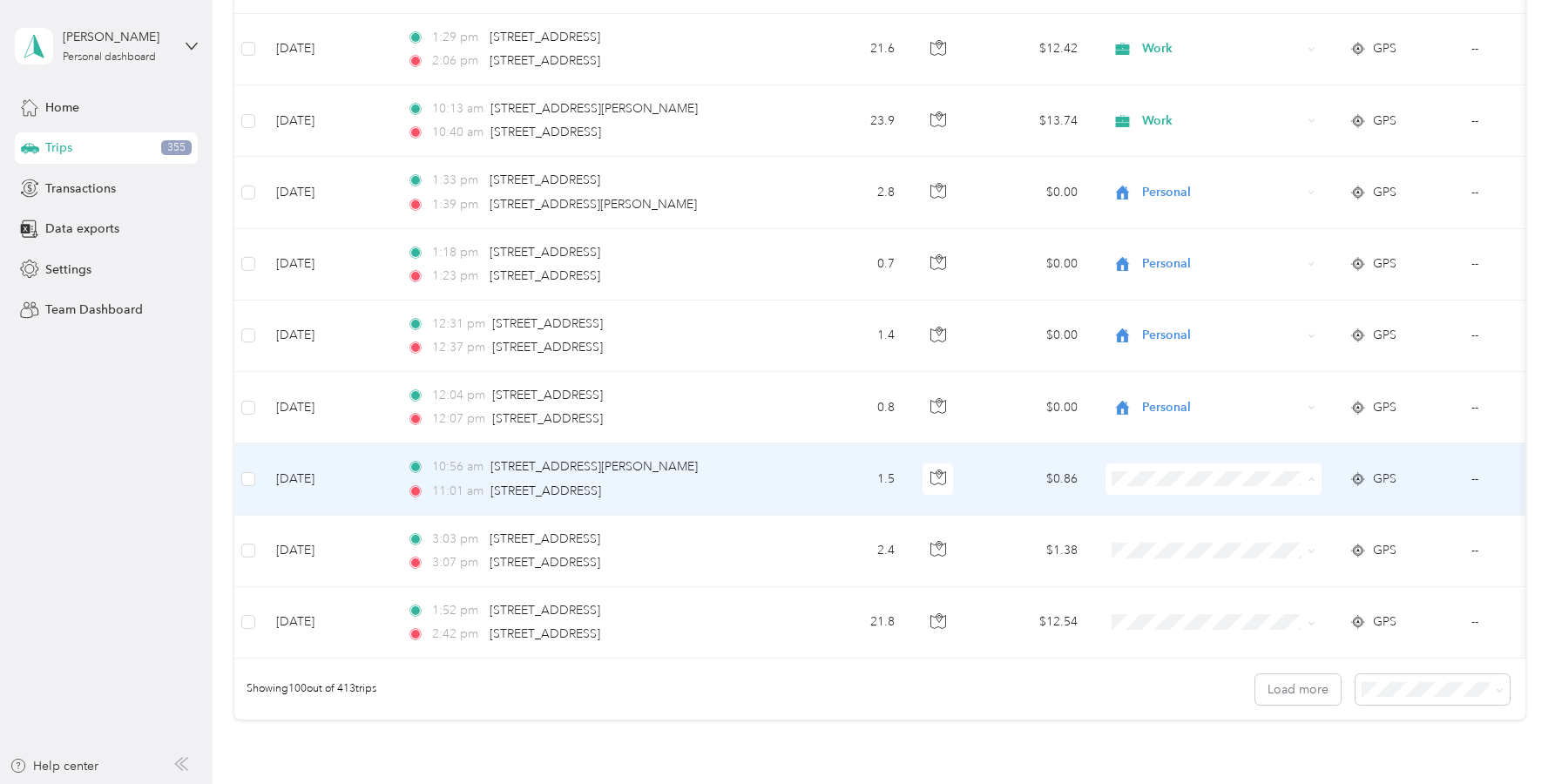
click at [1157, 539] on span "Personal" at bounding box center [1230, 542] width 162 height 19
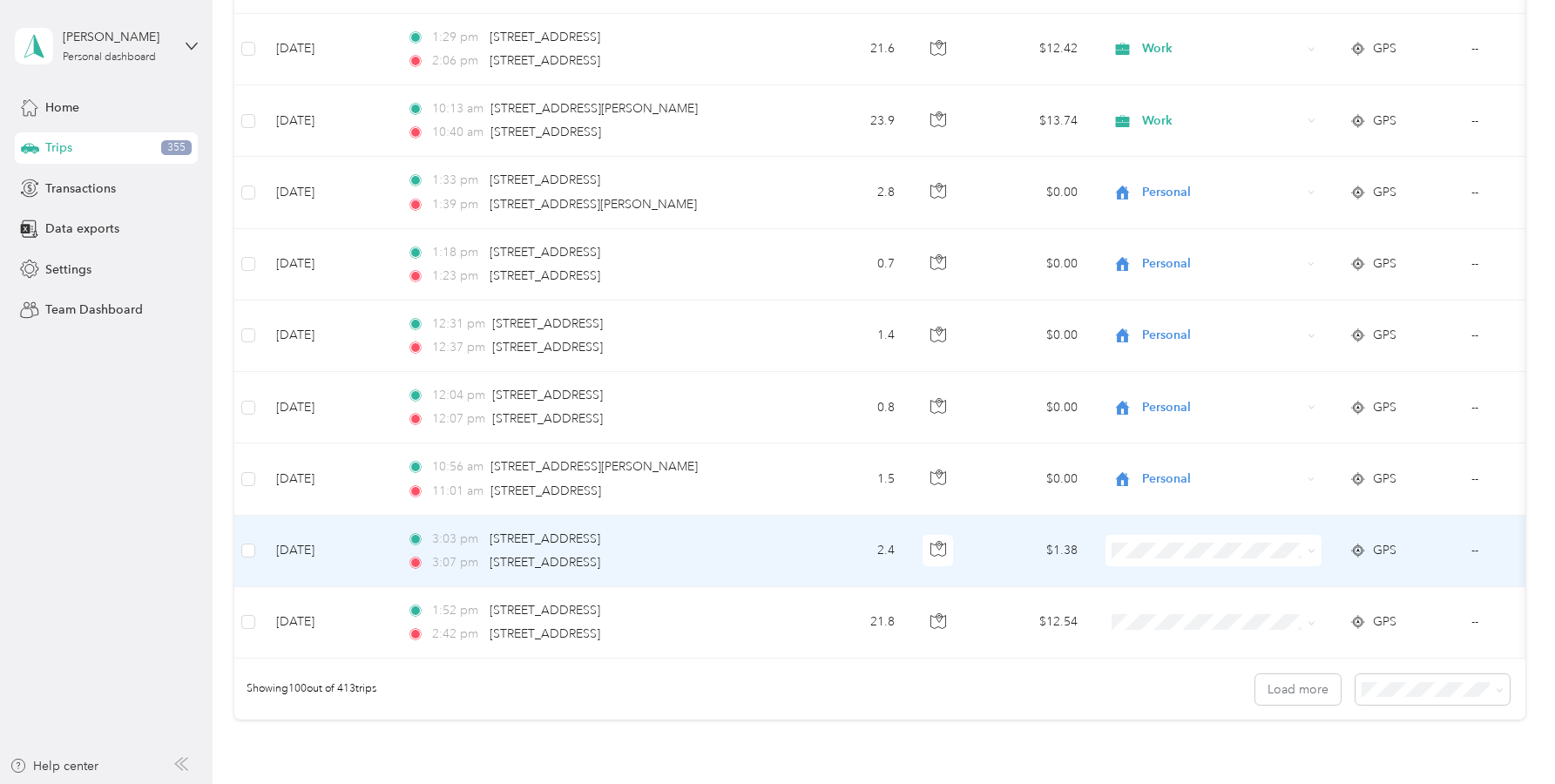
click at [1156, 334] on span "Personal" at bounding box center [1230, 329] width 162 height 19
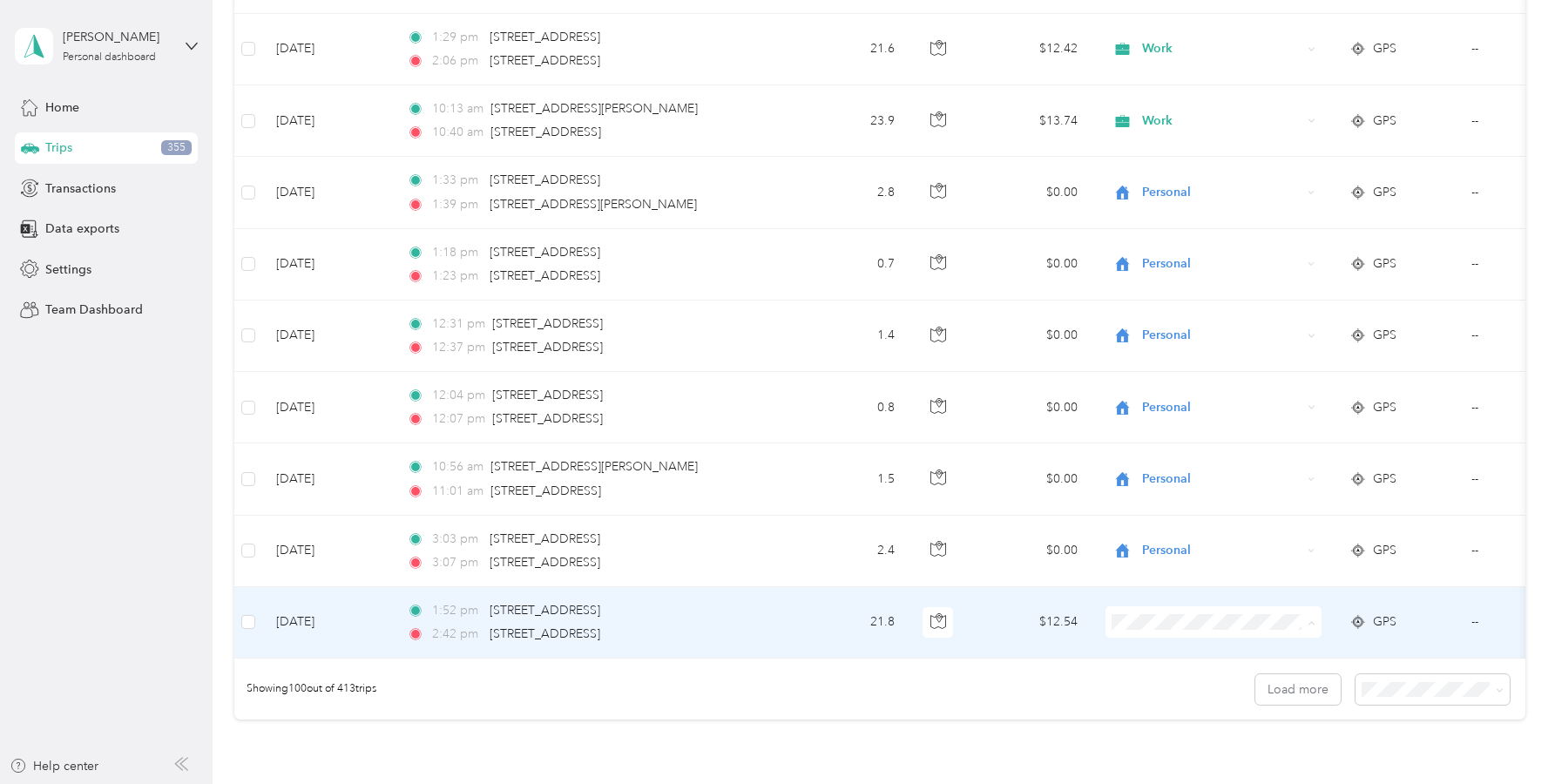
click at [1170, 376] on span "Work" at bounding box center [1230, 375] width 162 height 19
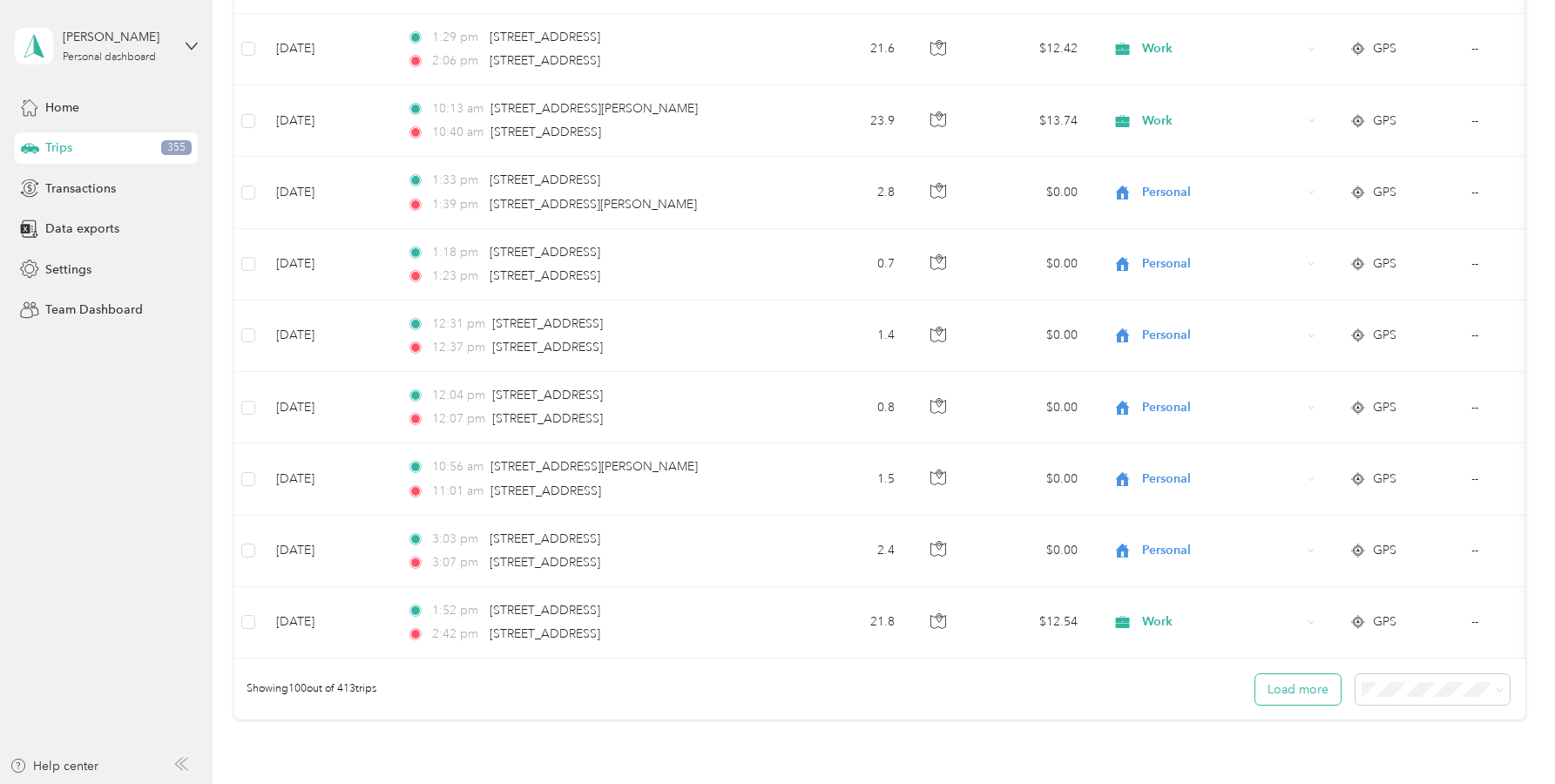
click at [1299, 704] on button "Load more" at bounding box center [1298, 688] width 86 height 31
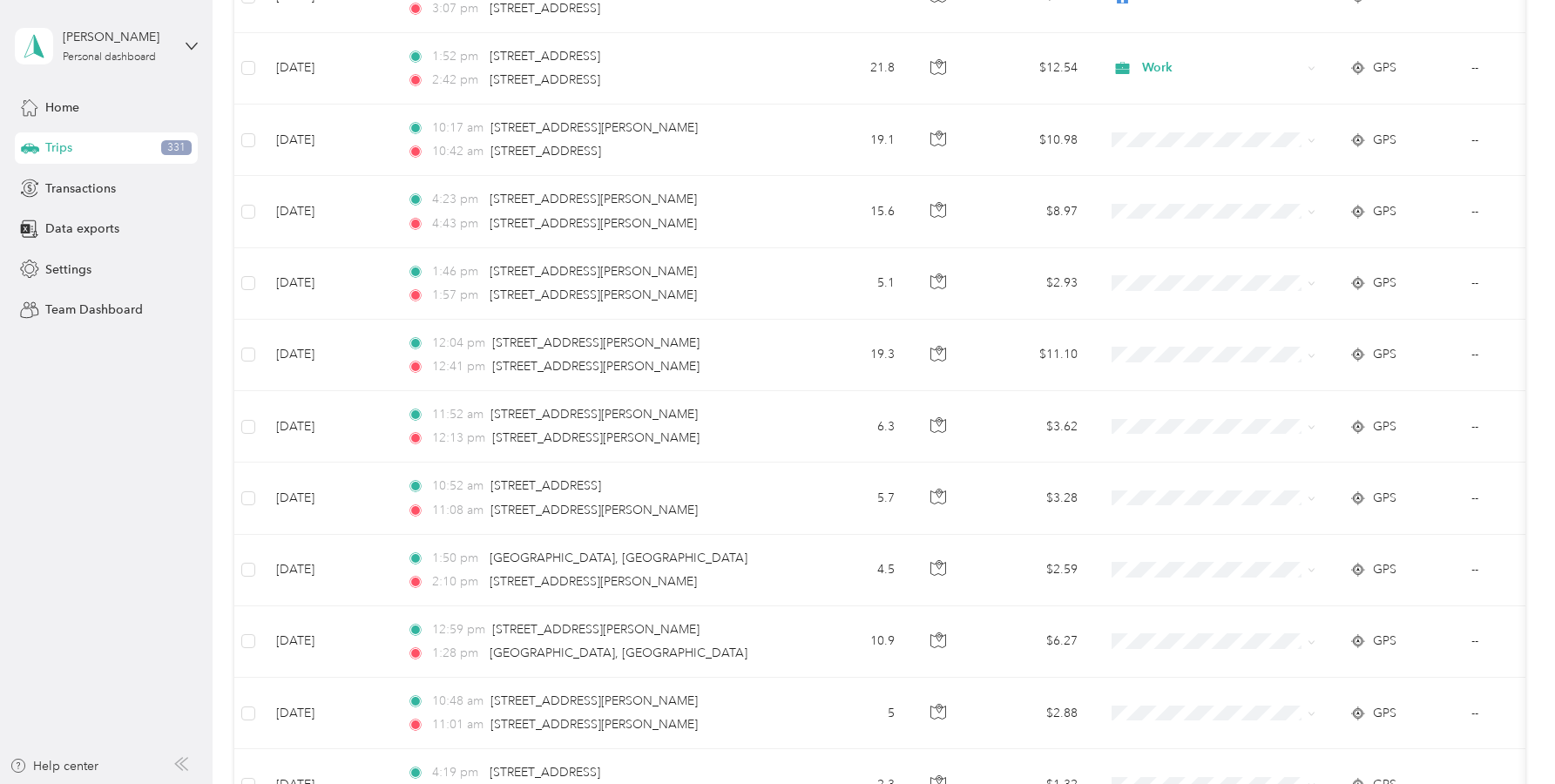
scroll to position [7342, 0]
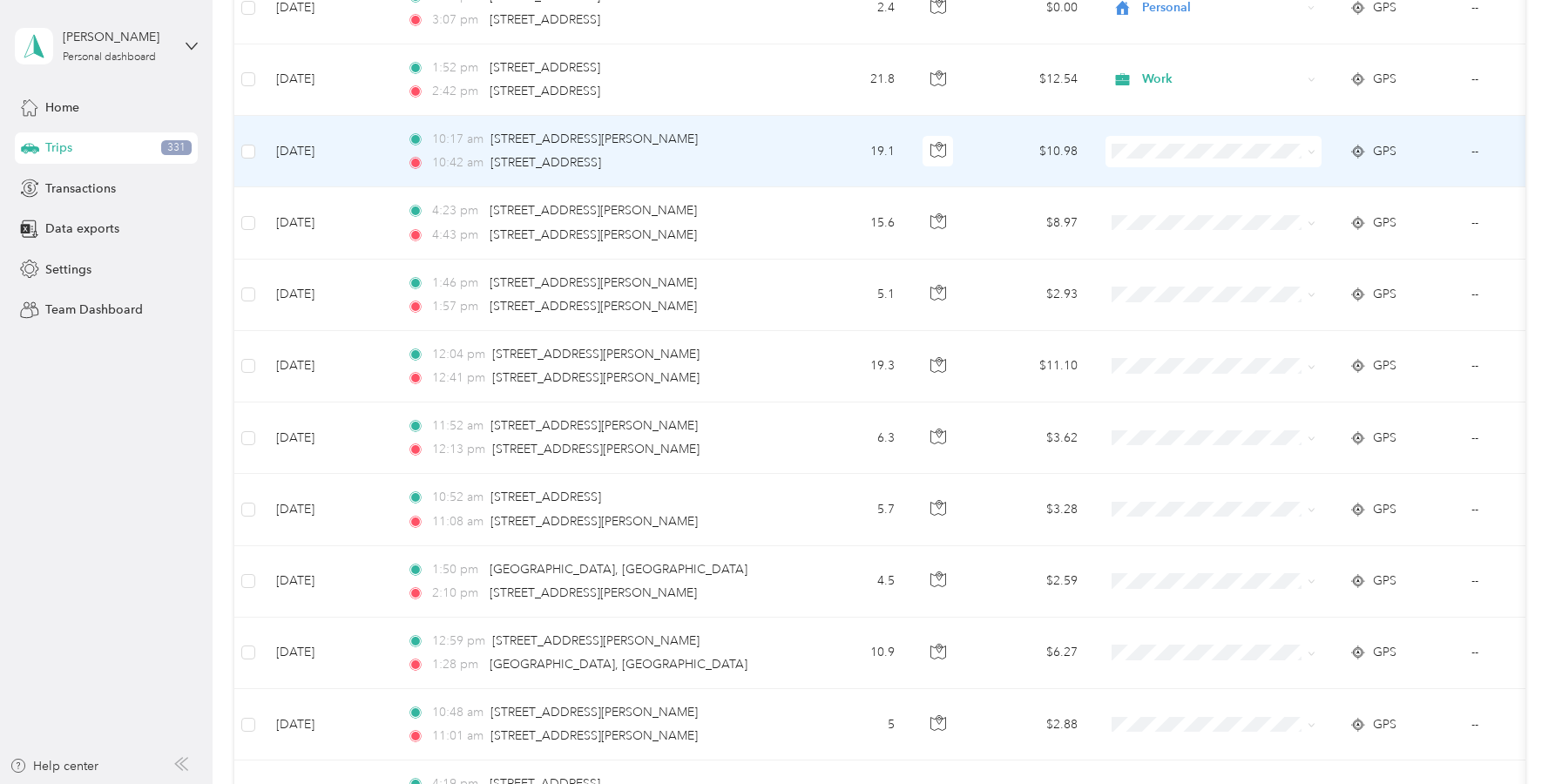
click at [1165, 181] on span "Work" at bounding box center [1230, 184] width 162 height 19
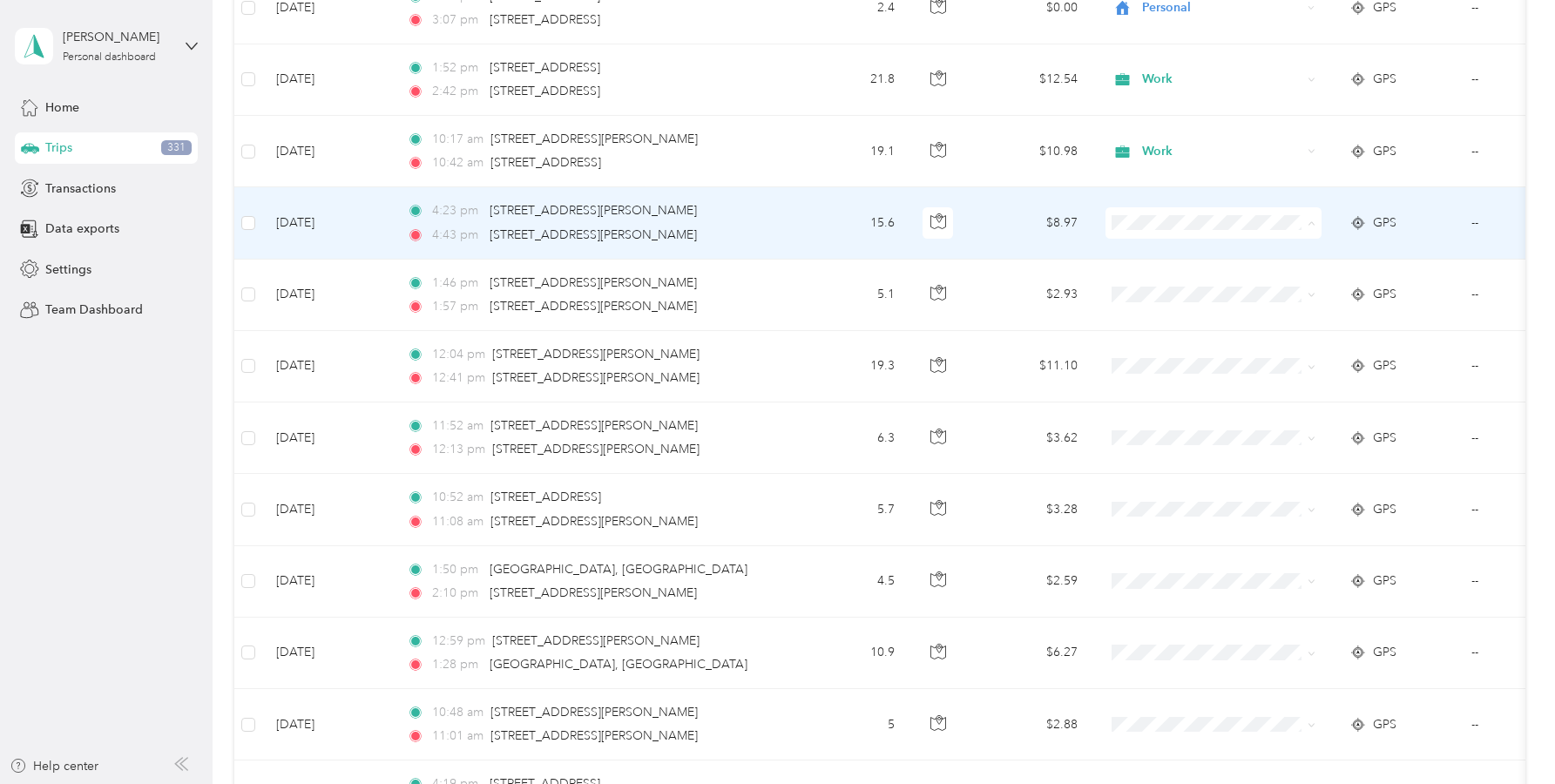
click at [1160, 258] on li "Work" at bounding box center [1213, 255] width 216 height 31
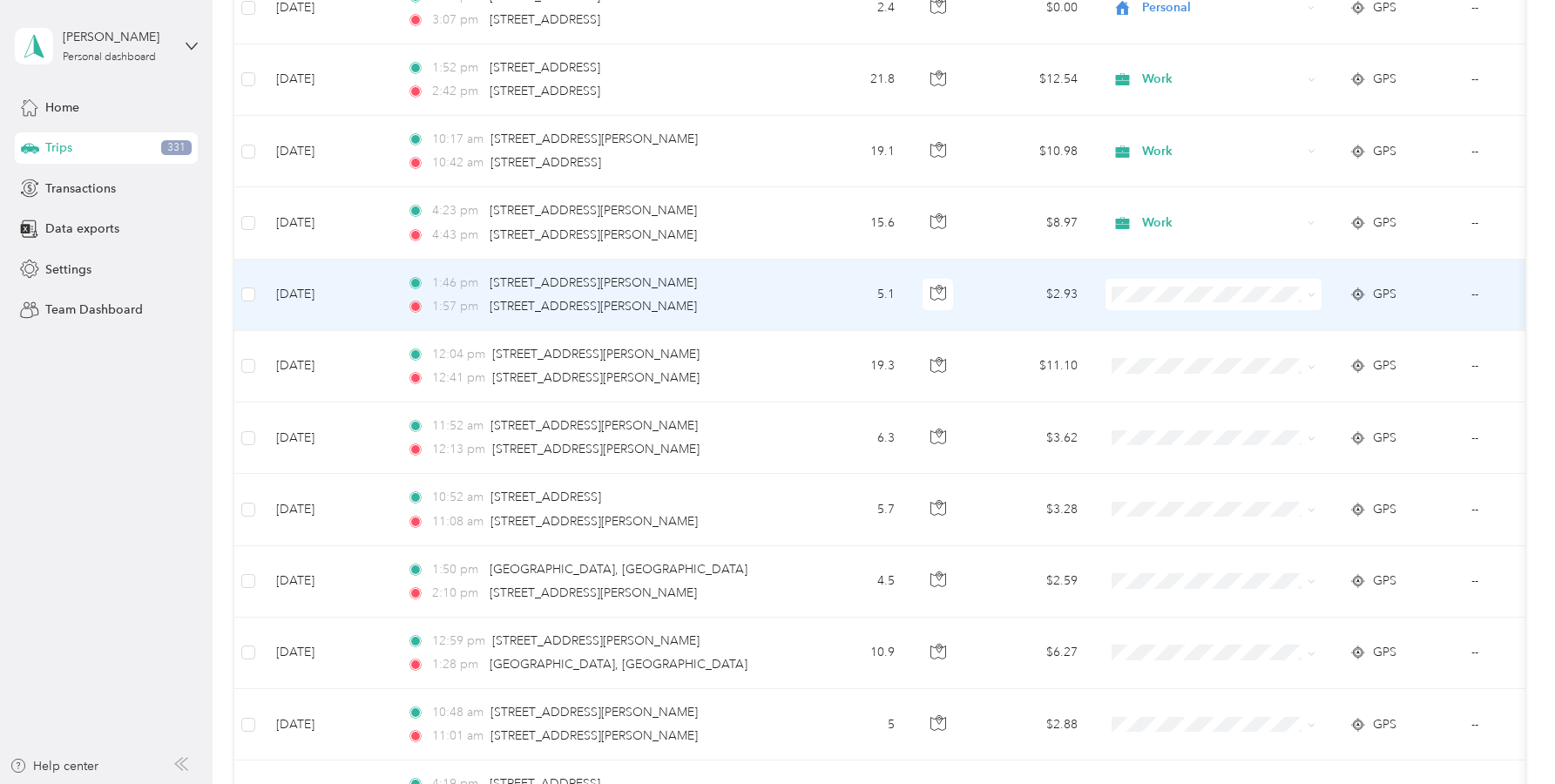
click at [1164, 324] on span "Work" at bounding box center [1230, 327] width 162 height 19
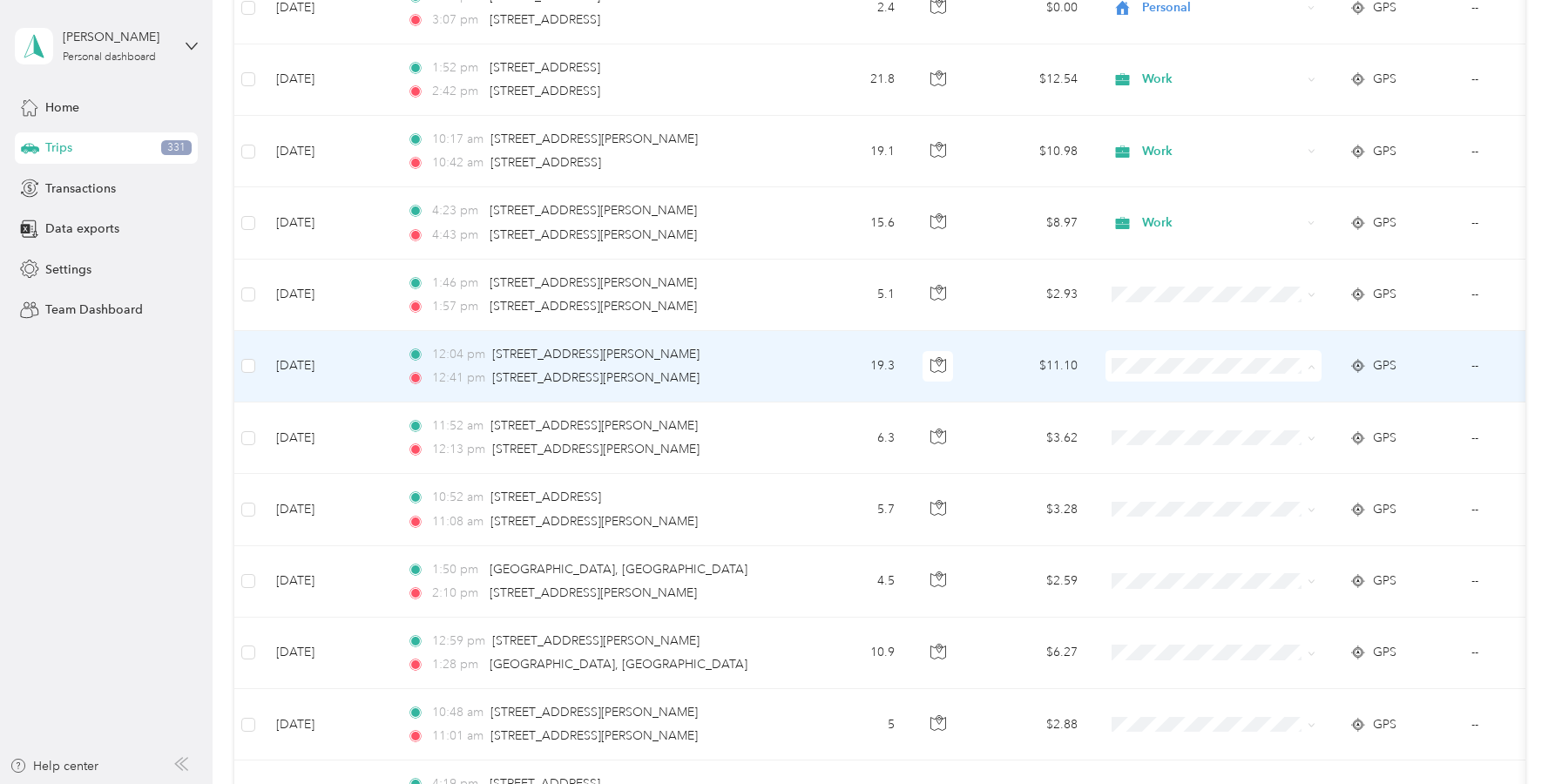
click at [1154, 393] on span "Work" at bounding box center [1230, 398] width 162 height 19
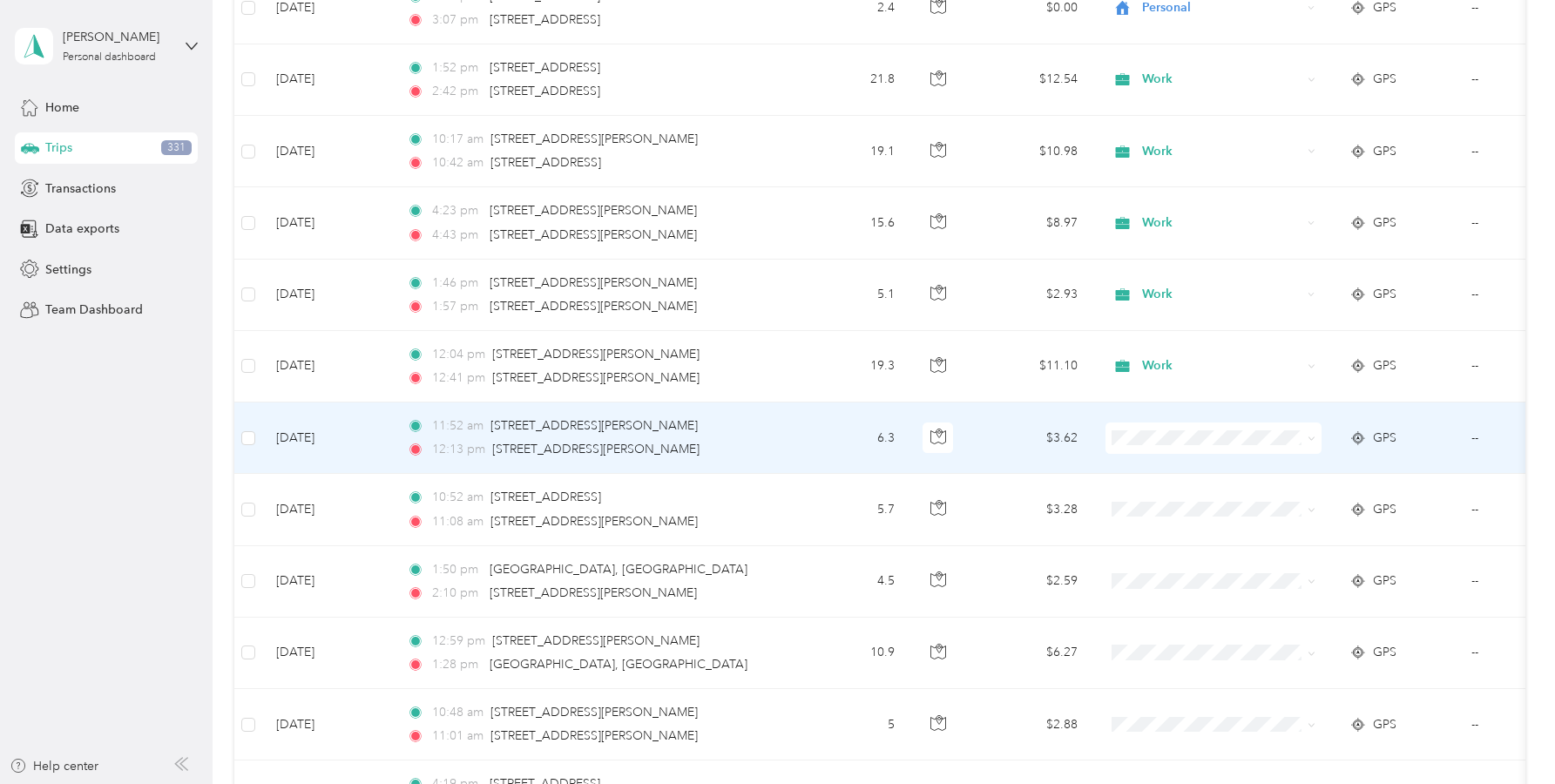
click at [1150, 468] on span "Work" at bounding box center [1230, 469] width 162 height 19
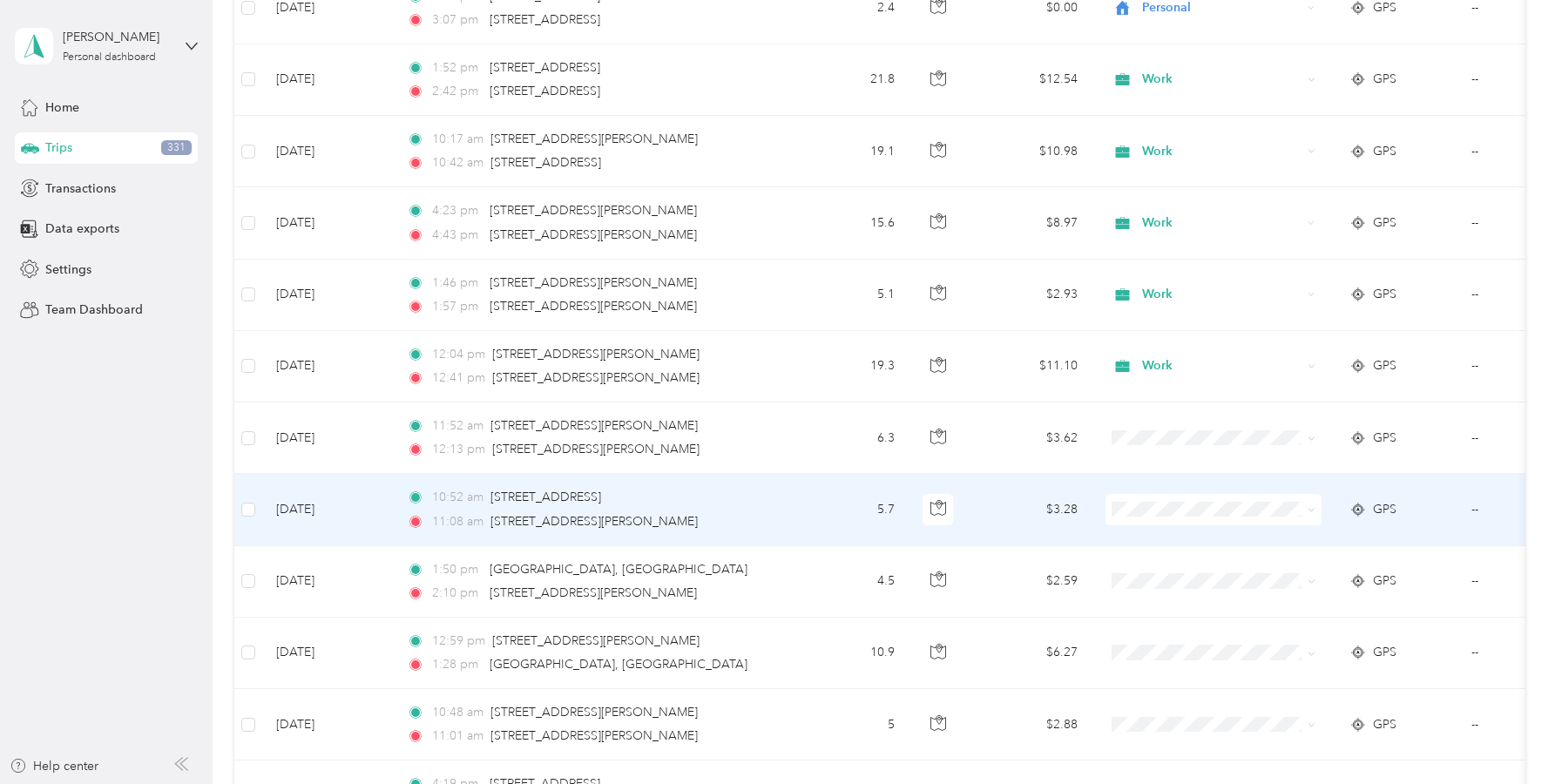
click at [1160, 537] on span "Work" at bounding box center [1230, 540] width 162 height 19
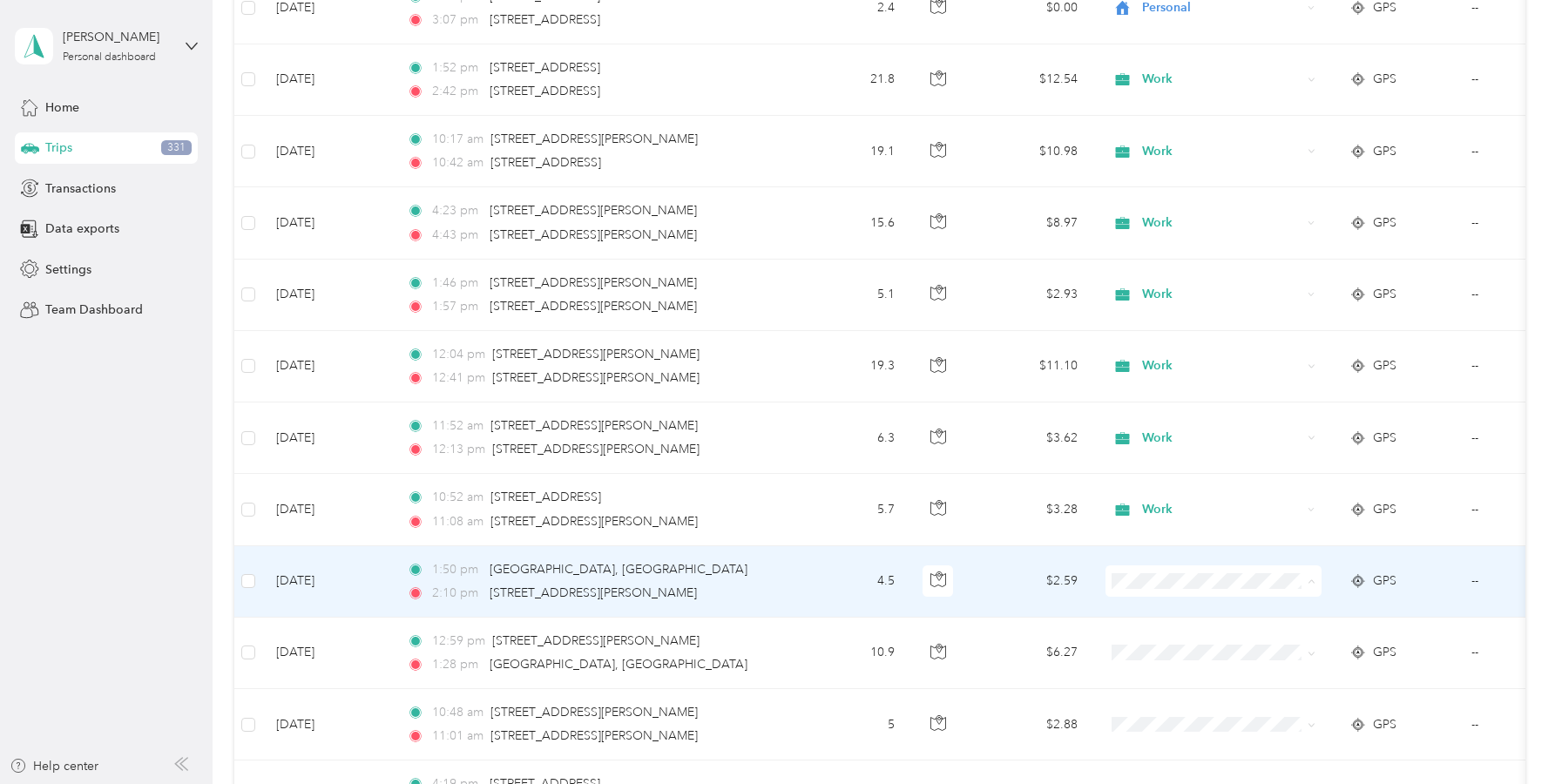
click at [1170, 365] on span "Personal" at bounding box center [1230, 365] width 162 height 19
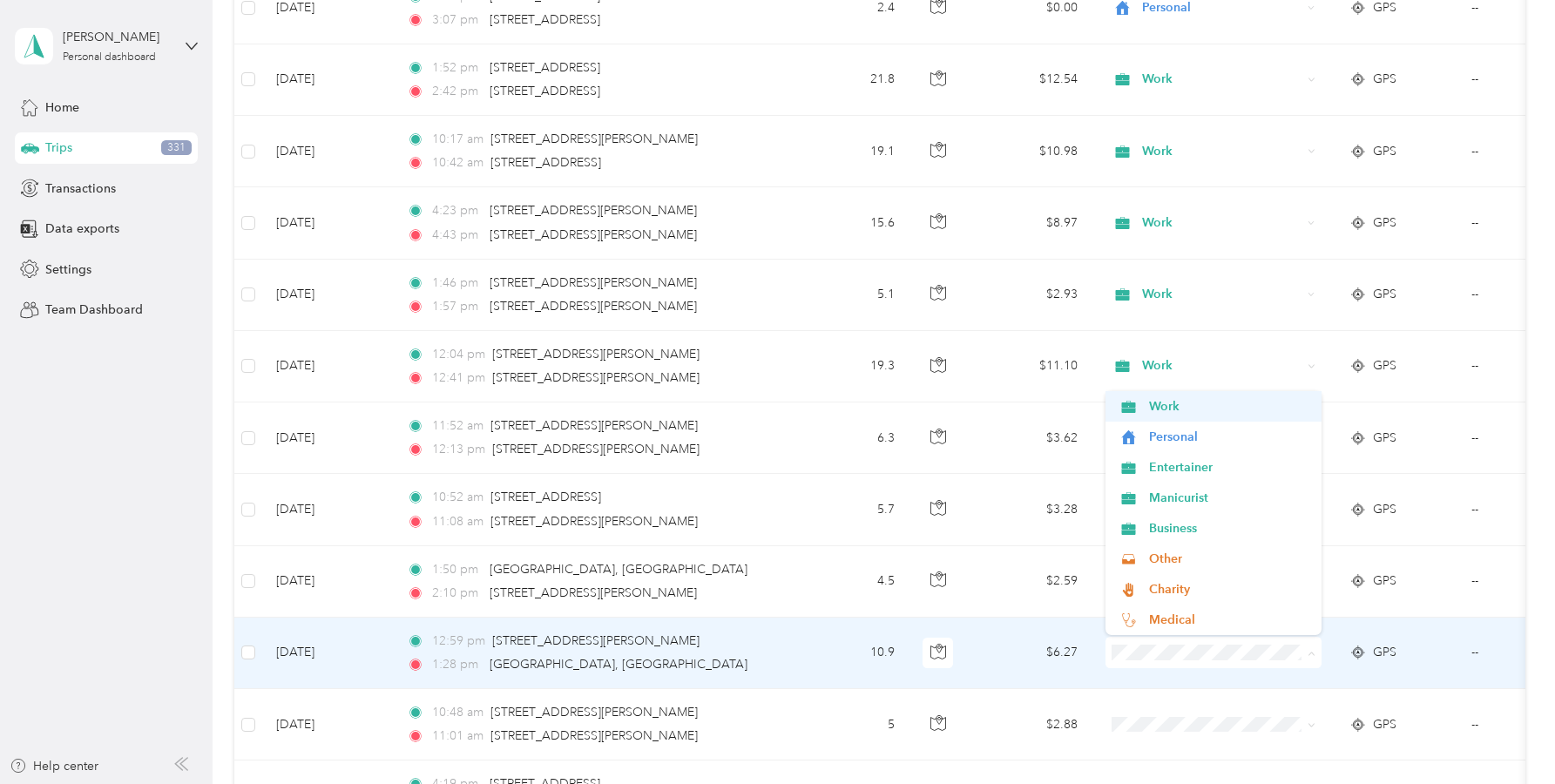
click at [1148, 408] on span "Work" at bounding box center [1214, 406] width 192 height 19
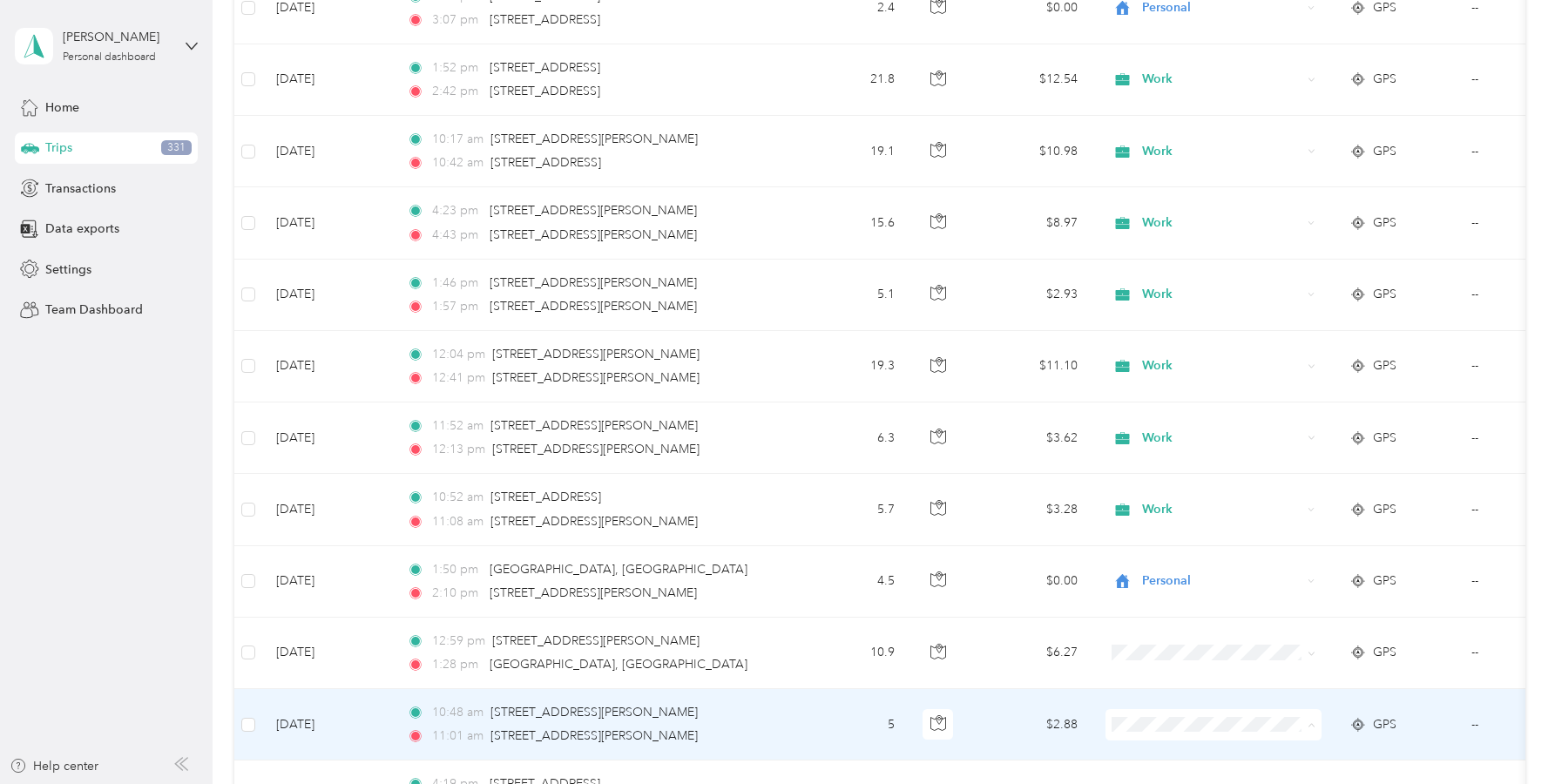
click at [1157, 476] on span "Work" at bounding box center [1230, 479] width 162 height 19
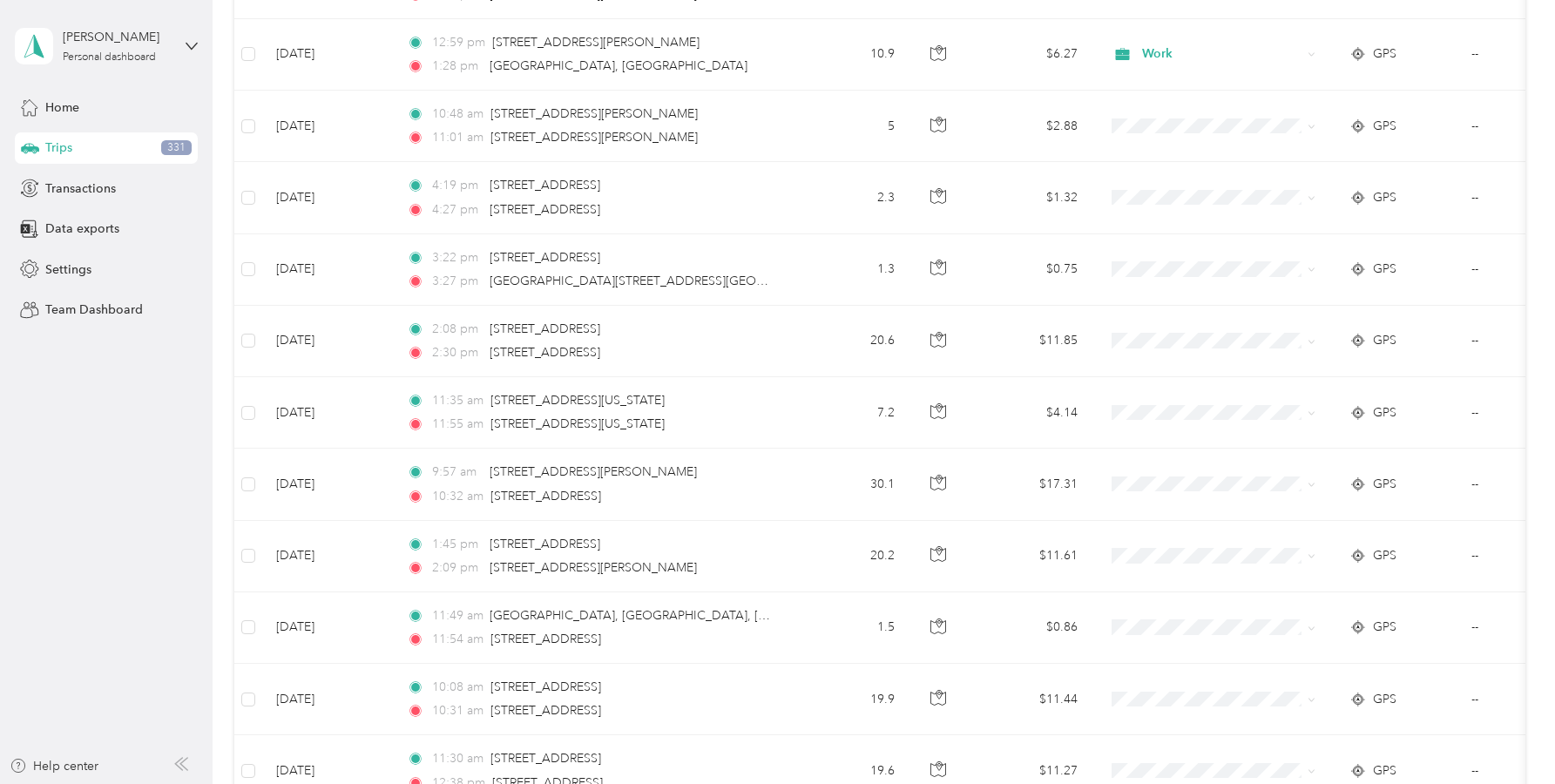
scroll to position [7961, 0]
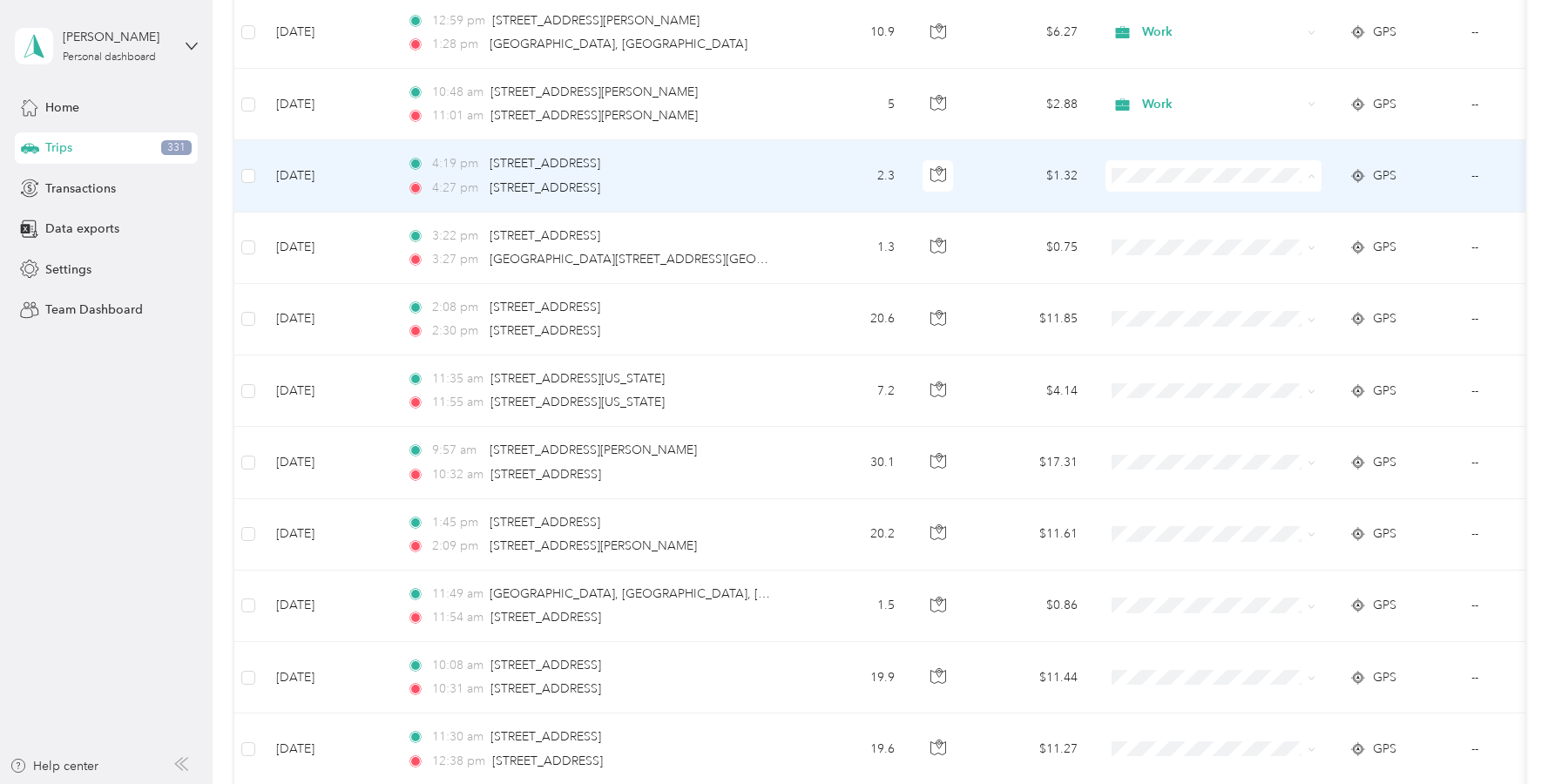
click at [1165, 236] on span "Personal" at bounding box center [1230, 238] width 162 height 19
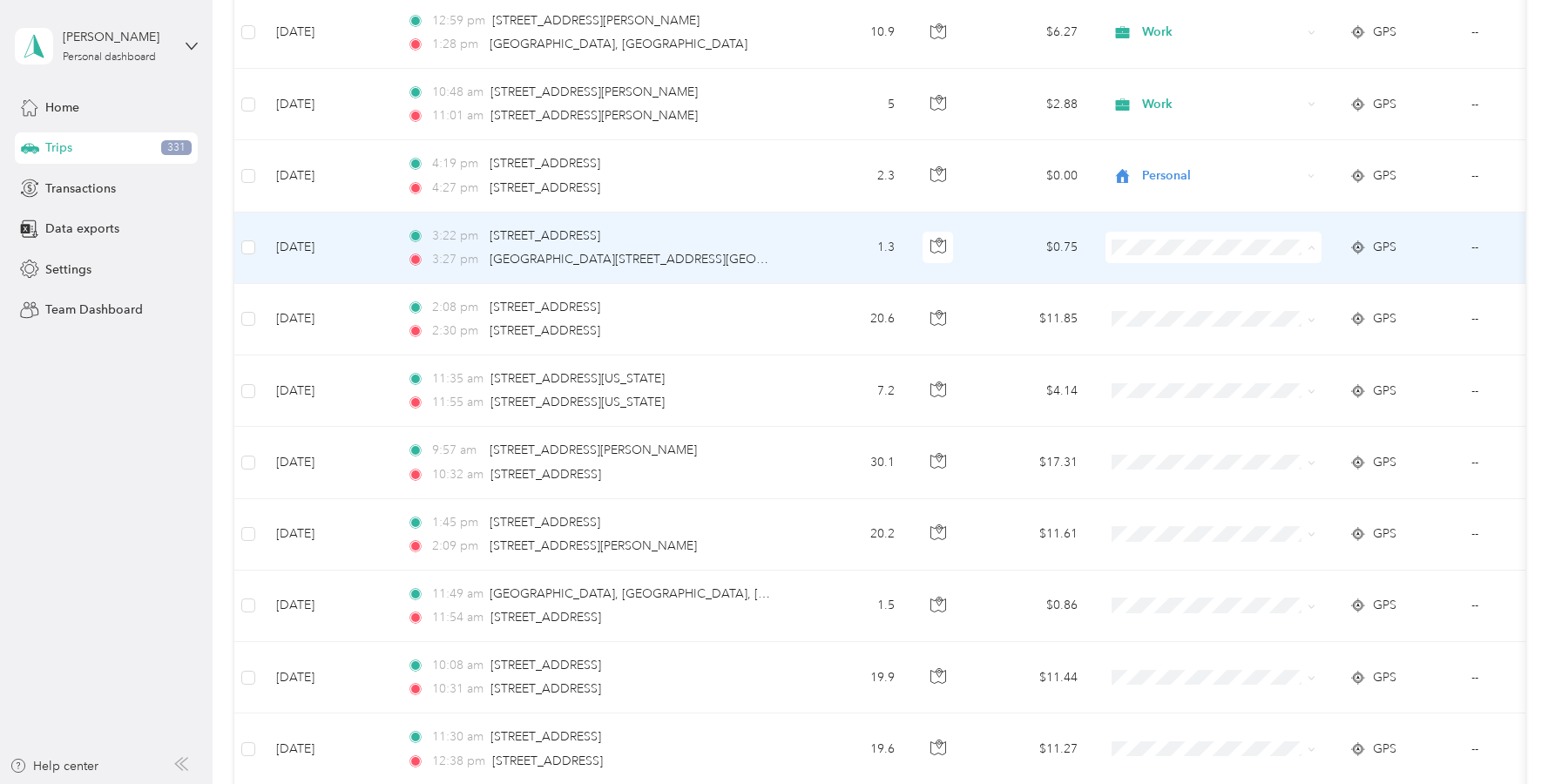
click at [1163, 313] on span "Personal" at bounding box center [1230, 310] width 162 height 19
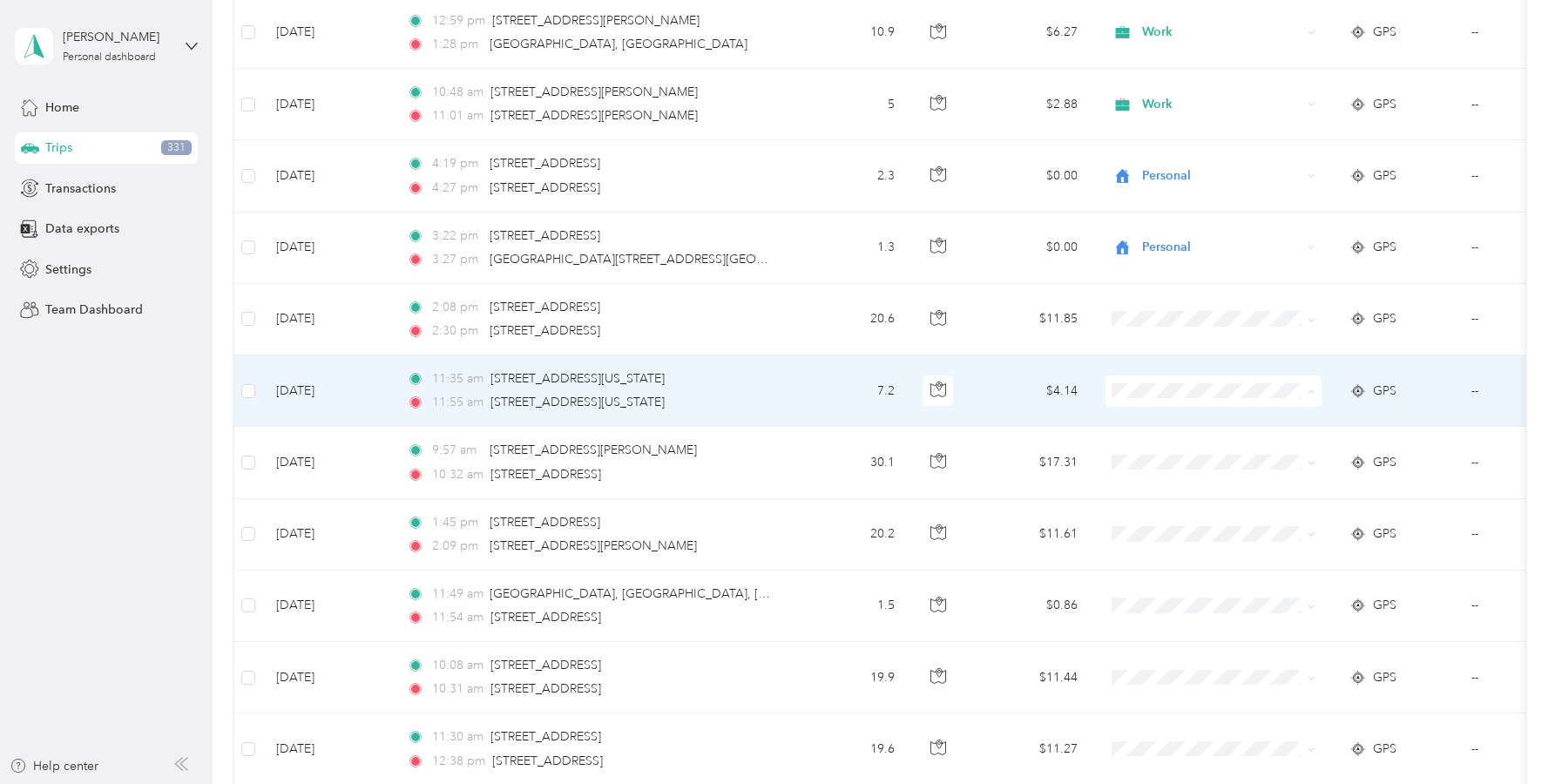
click at [1164, 419] on span "Work" at bounding box center [1230, 424] width 162 height 19
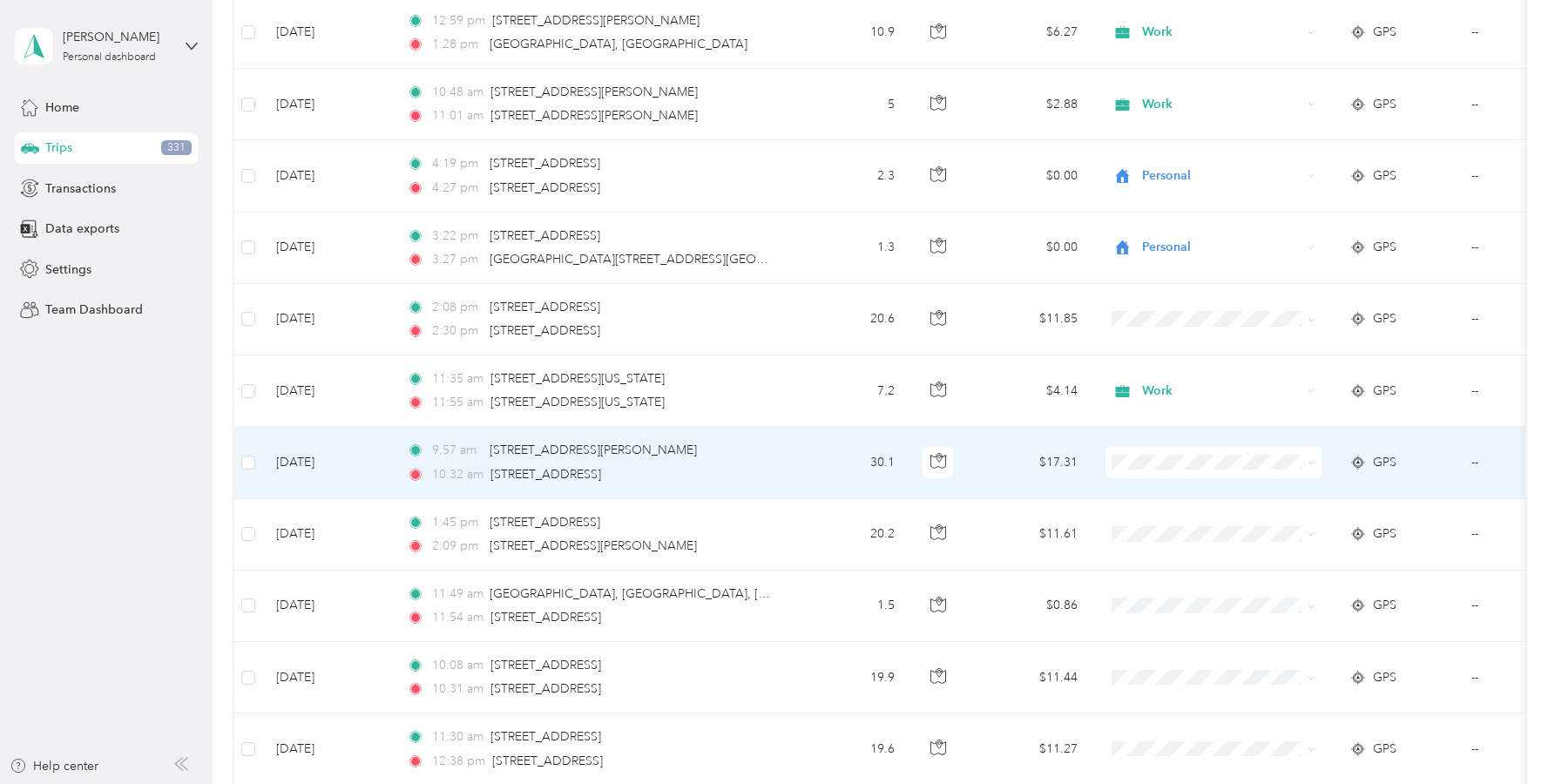
click at [1164, 501] on li "Work" at bounding box center [1213, 493] width 216 height 31
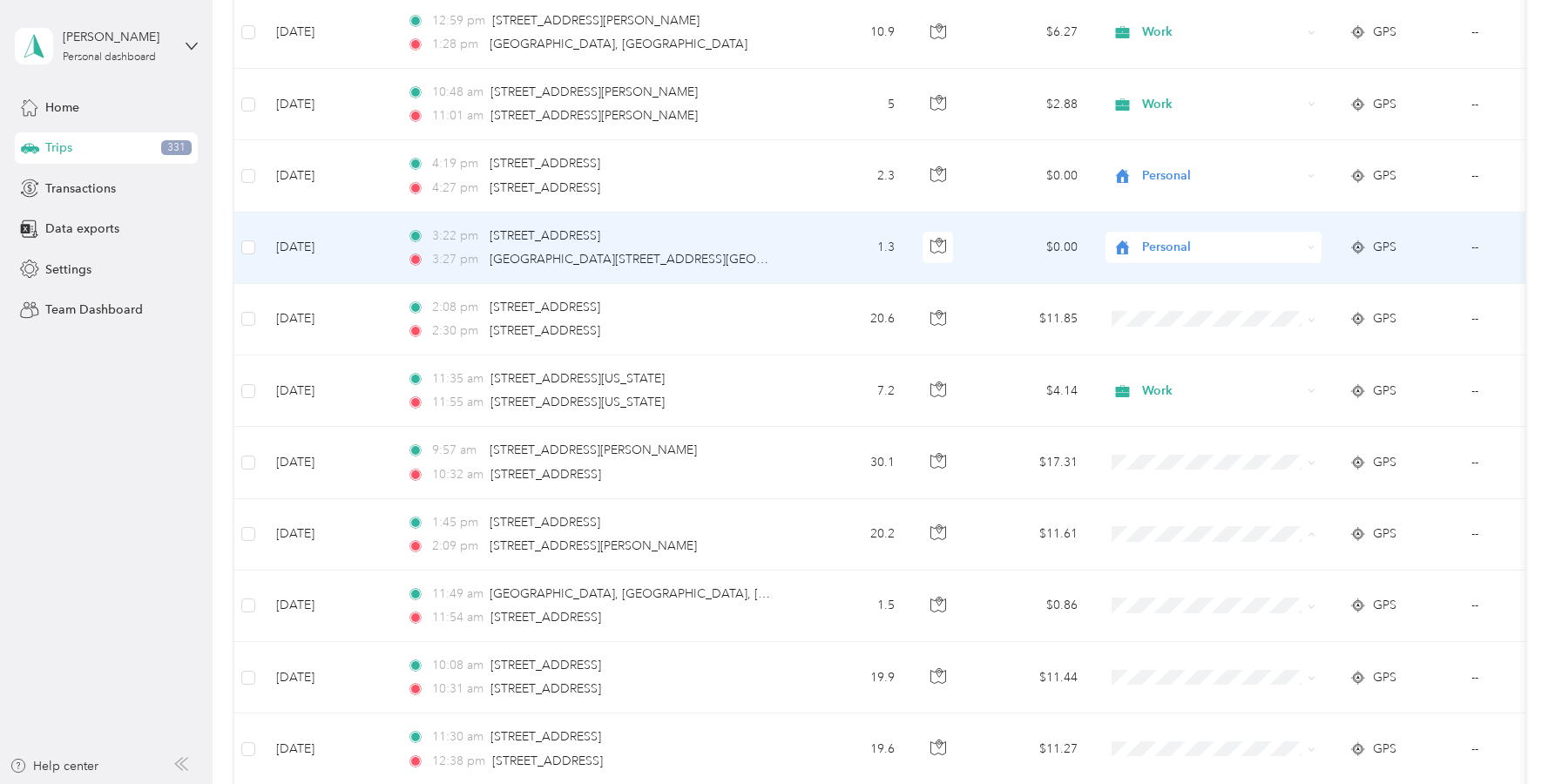
click at [1173, 250] on span "Personal" at bounding box center [1222, 246] width 160 height 19
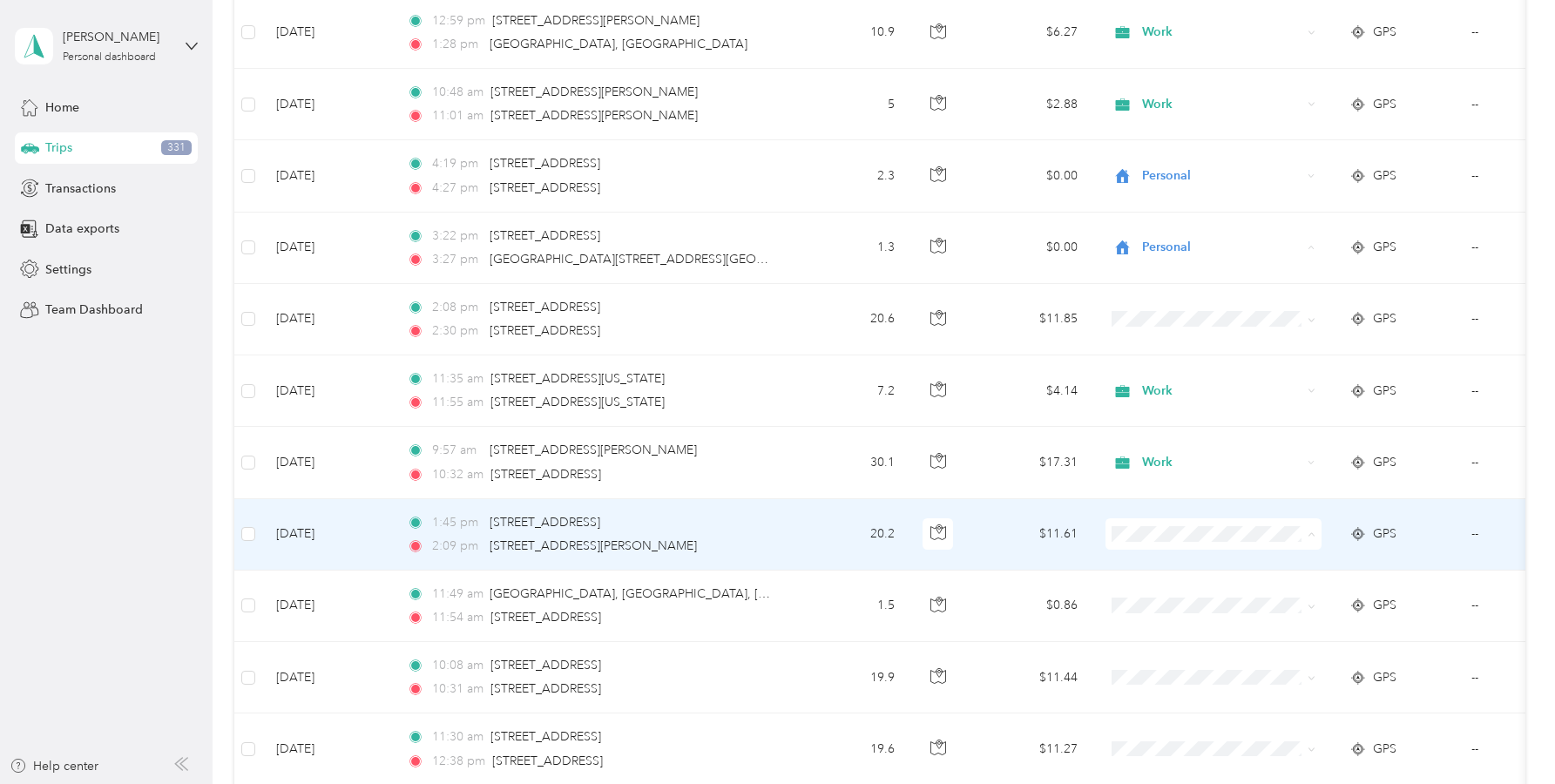
click at [1152, 283] on span "Work" at bounding box center [1230, 288] width 162 height 19
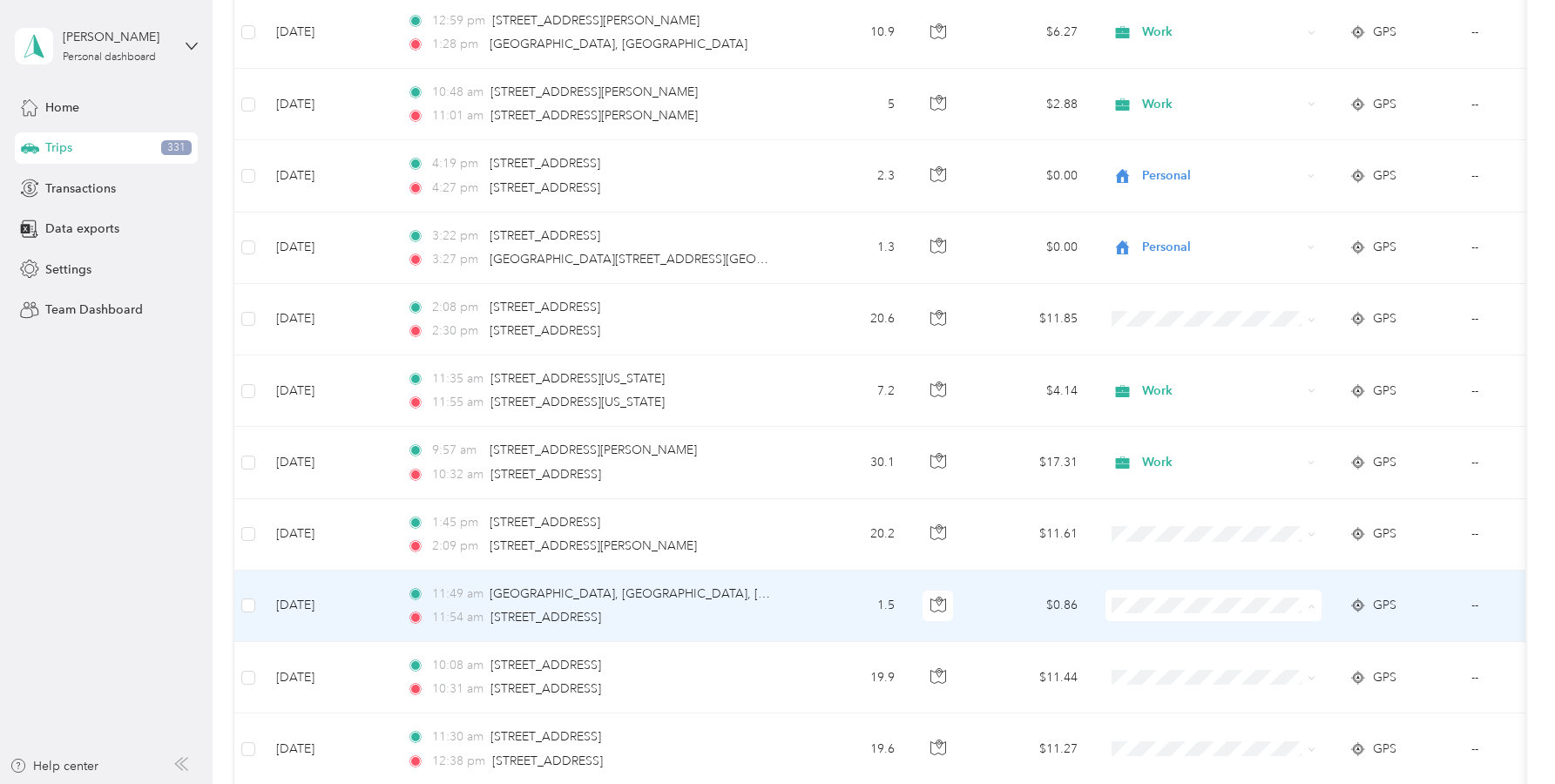
click at [1157, 360] on span "Work" at bounding box center [1230, 359] width 162 height 19
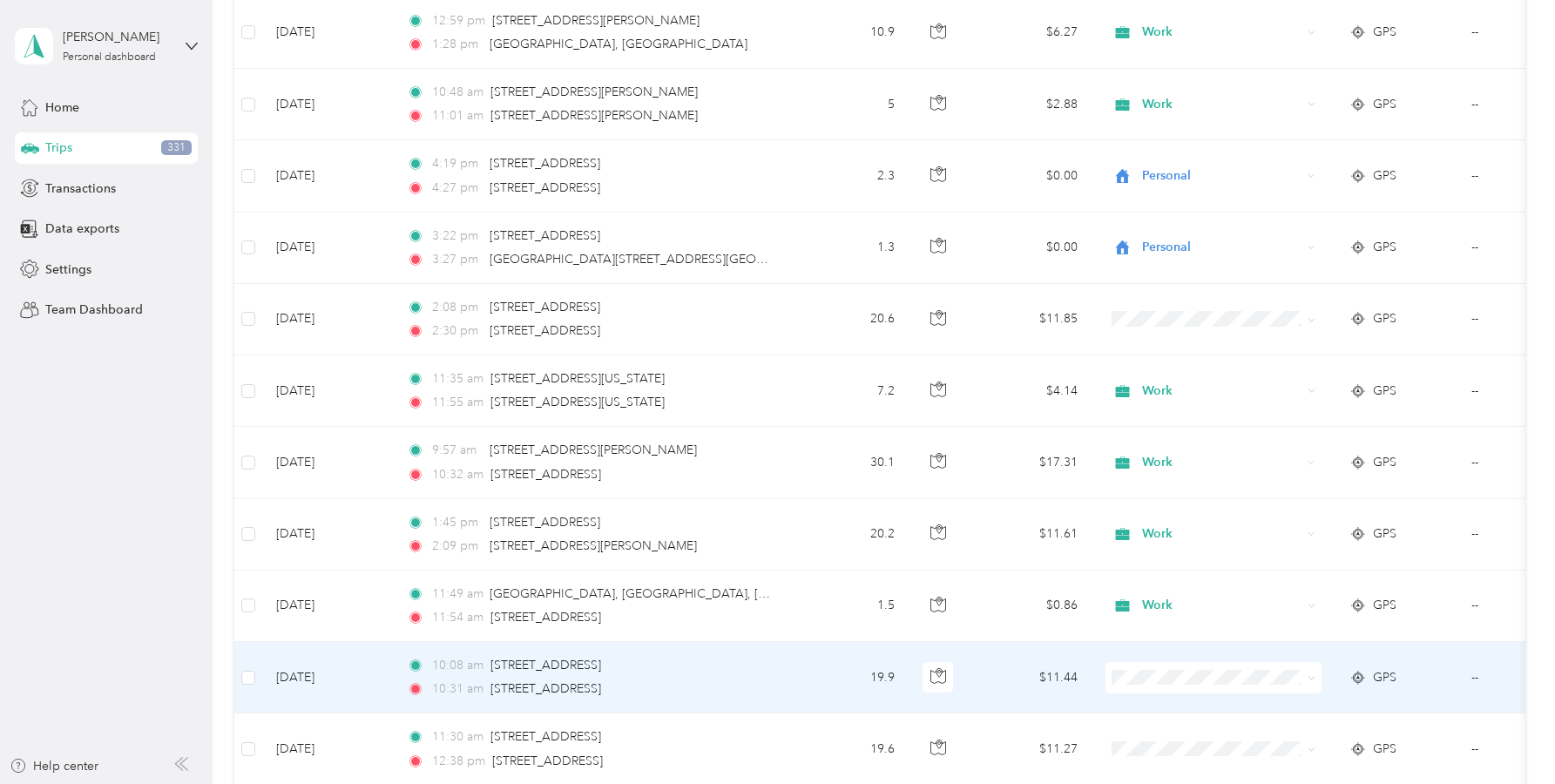
click at [1182, 431] on span "Work" at bounding box center [1230, 428] width 162 height 19
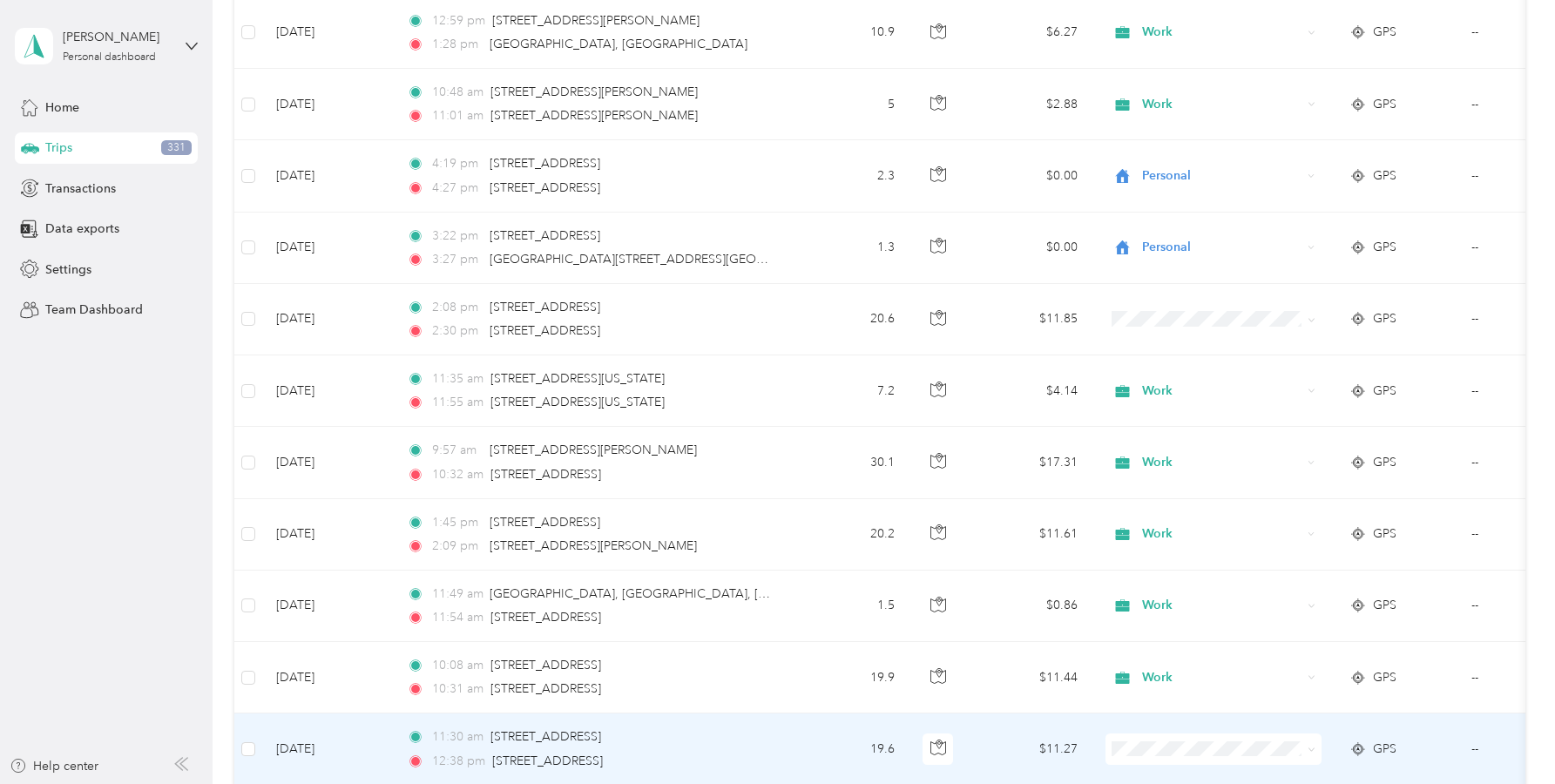
click at [1173, 529] on span "Personal" at bounding box center [1230, 532] width 162 height 19
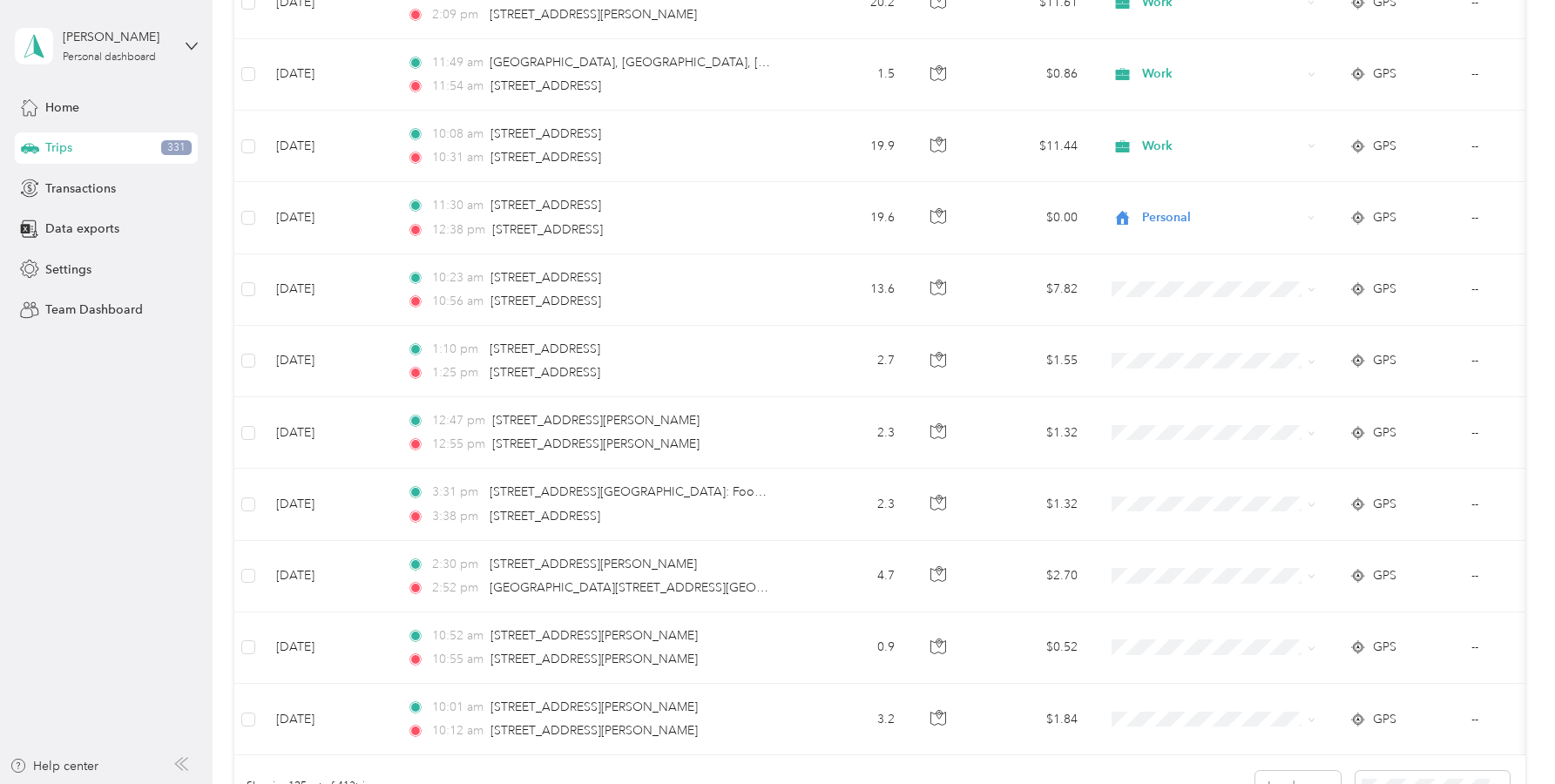
scroll to position [8516, 0]
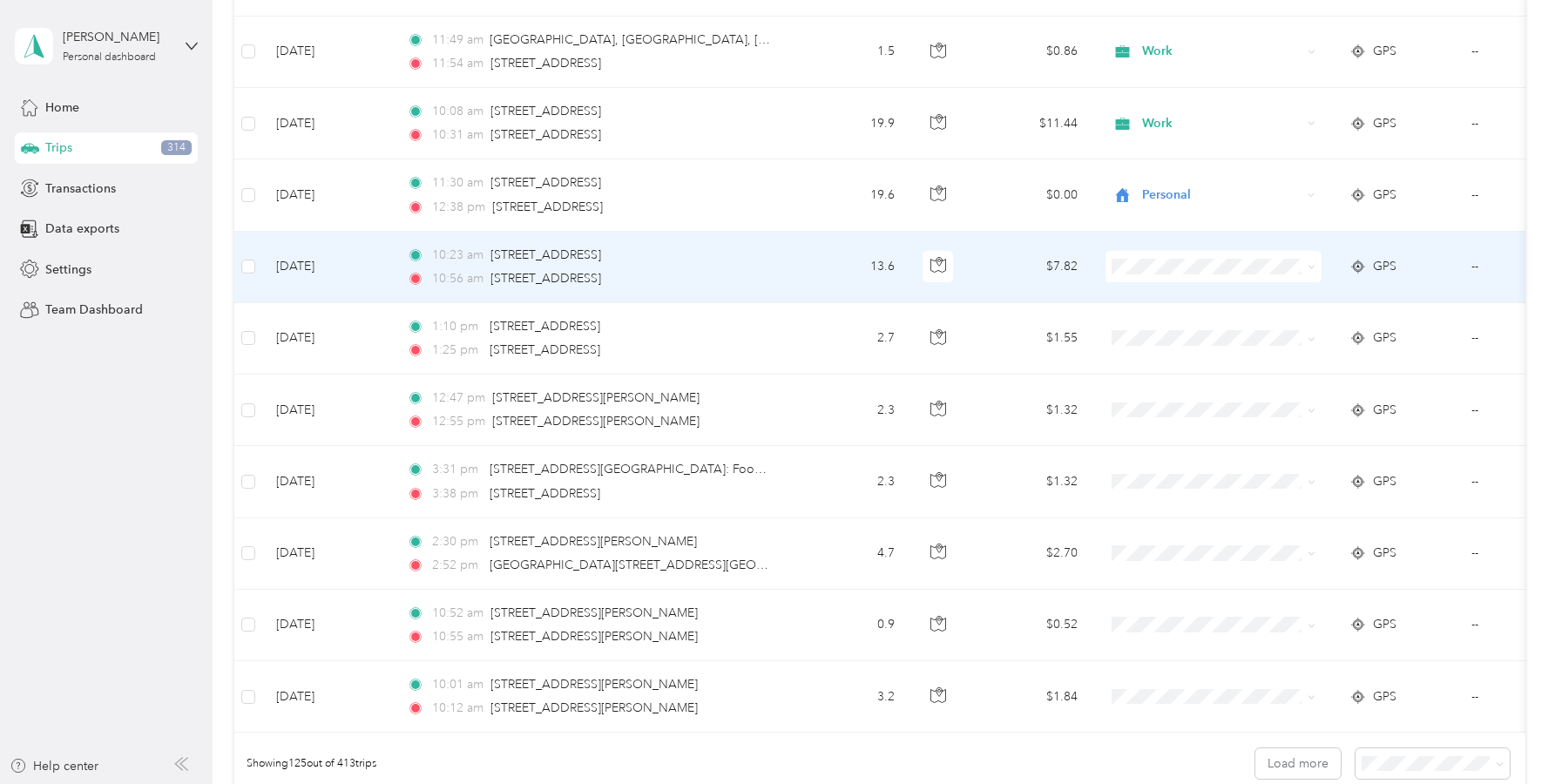
click at [1173, 328] on span "Personal" at bounding box center [1230, 329] width 162 height 19
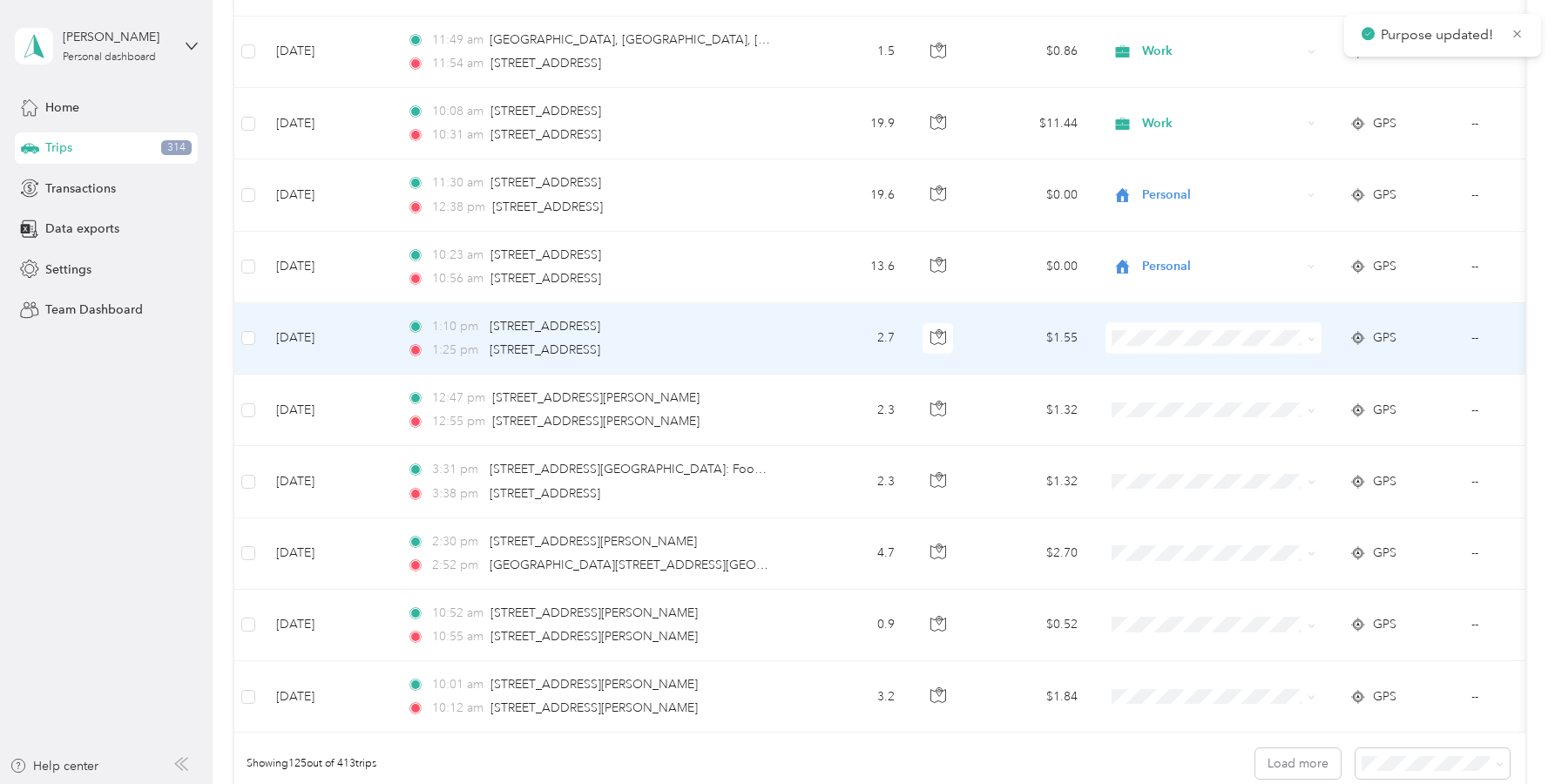
click at [1164, 350] on span at bounding box center [1213, 338] width 216 height 32
click at [1173, 398] on span "Personal" at bounding box center [1230, 396] width 162 height 19
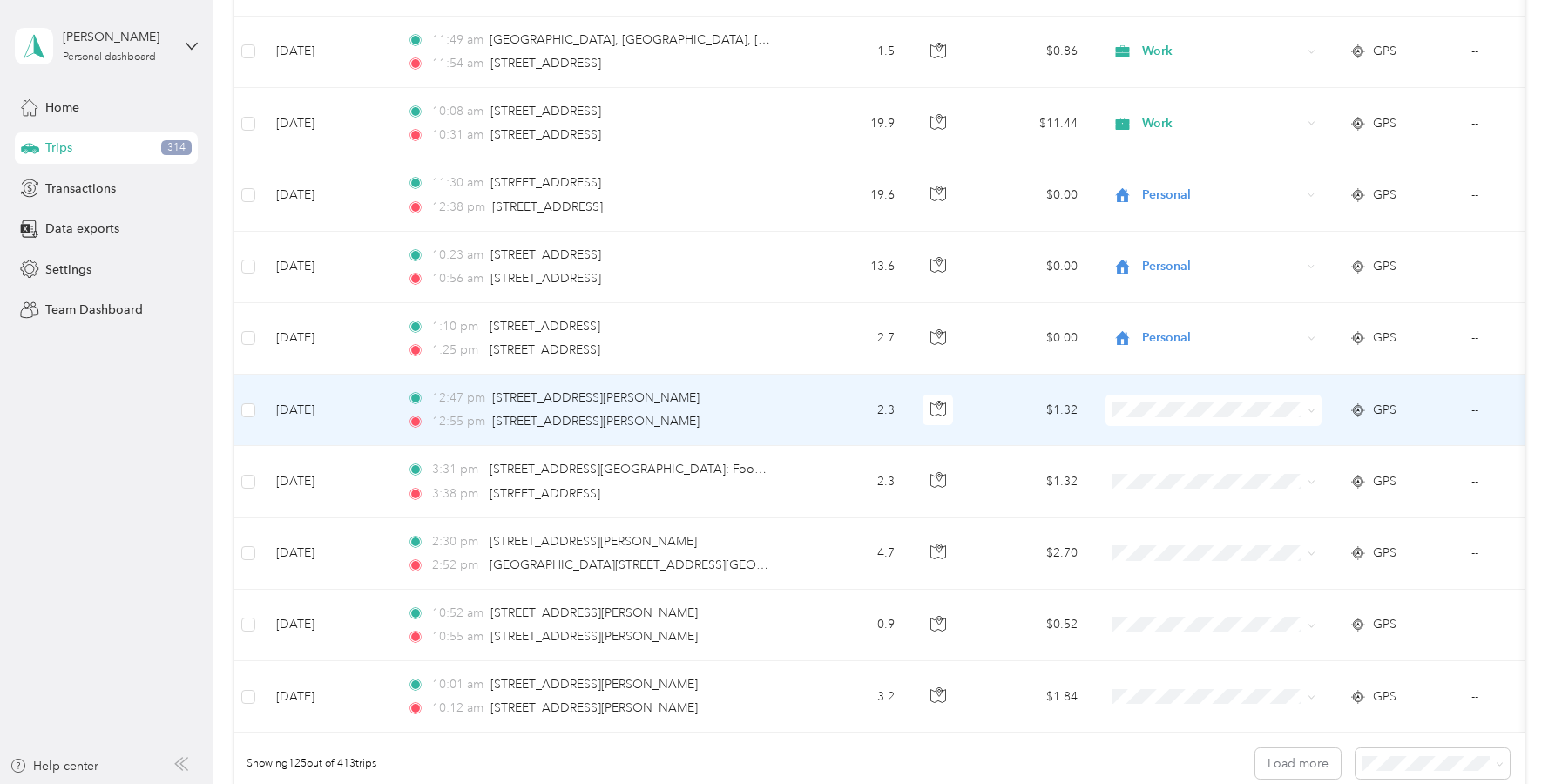
click at [1163, 478] on li "Personal" at bounding box center [1213, 468] width 216 height 31
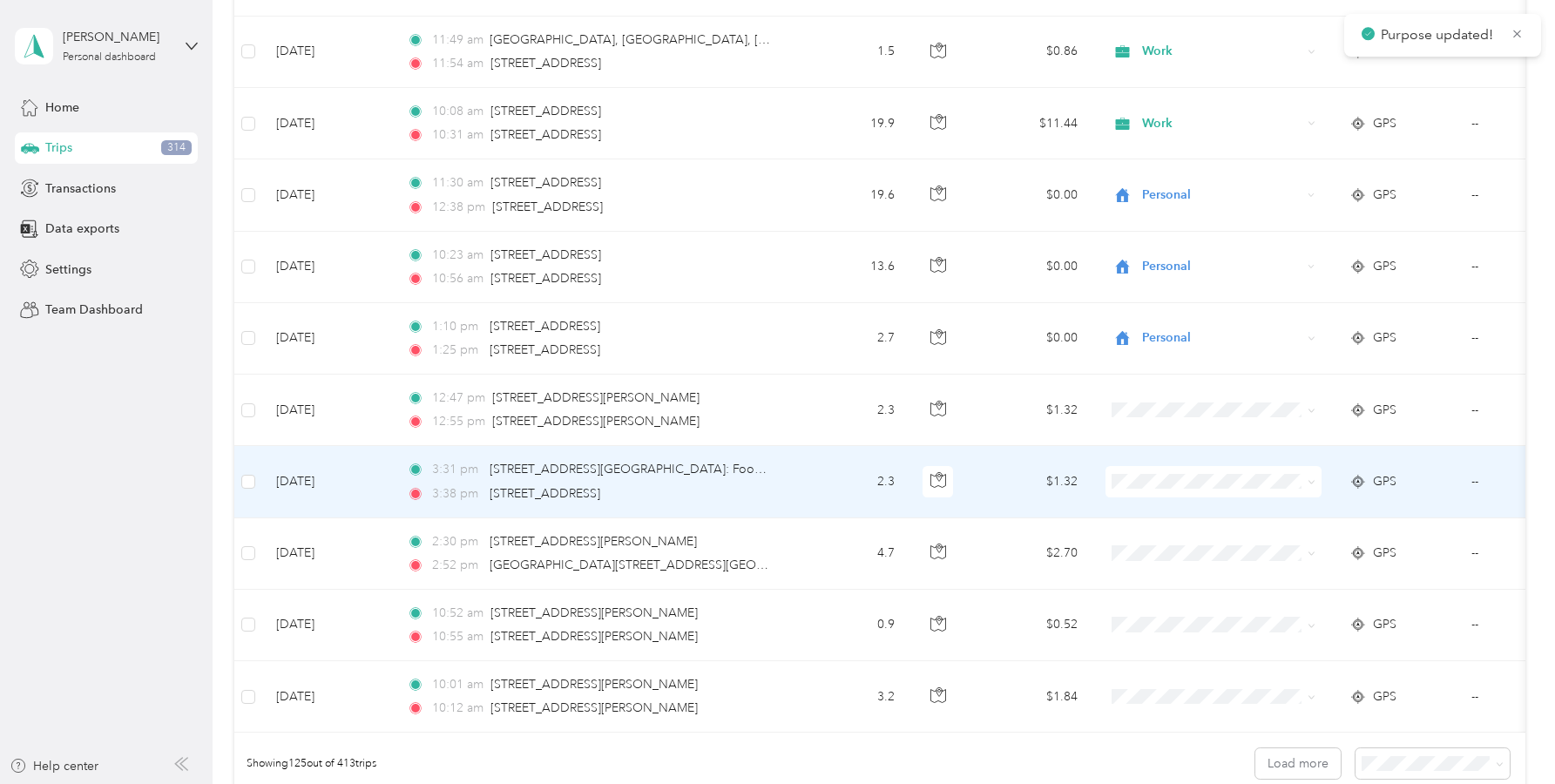
click at [1142, 490] on span at bounding box center [1213, 482] width 216 height 32
click at [1159, 540] on span "Personal" at bounding box center [1230, 545] width 162 height 19
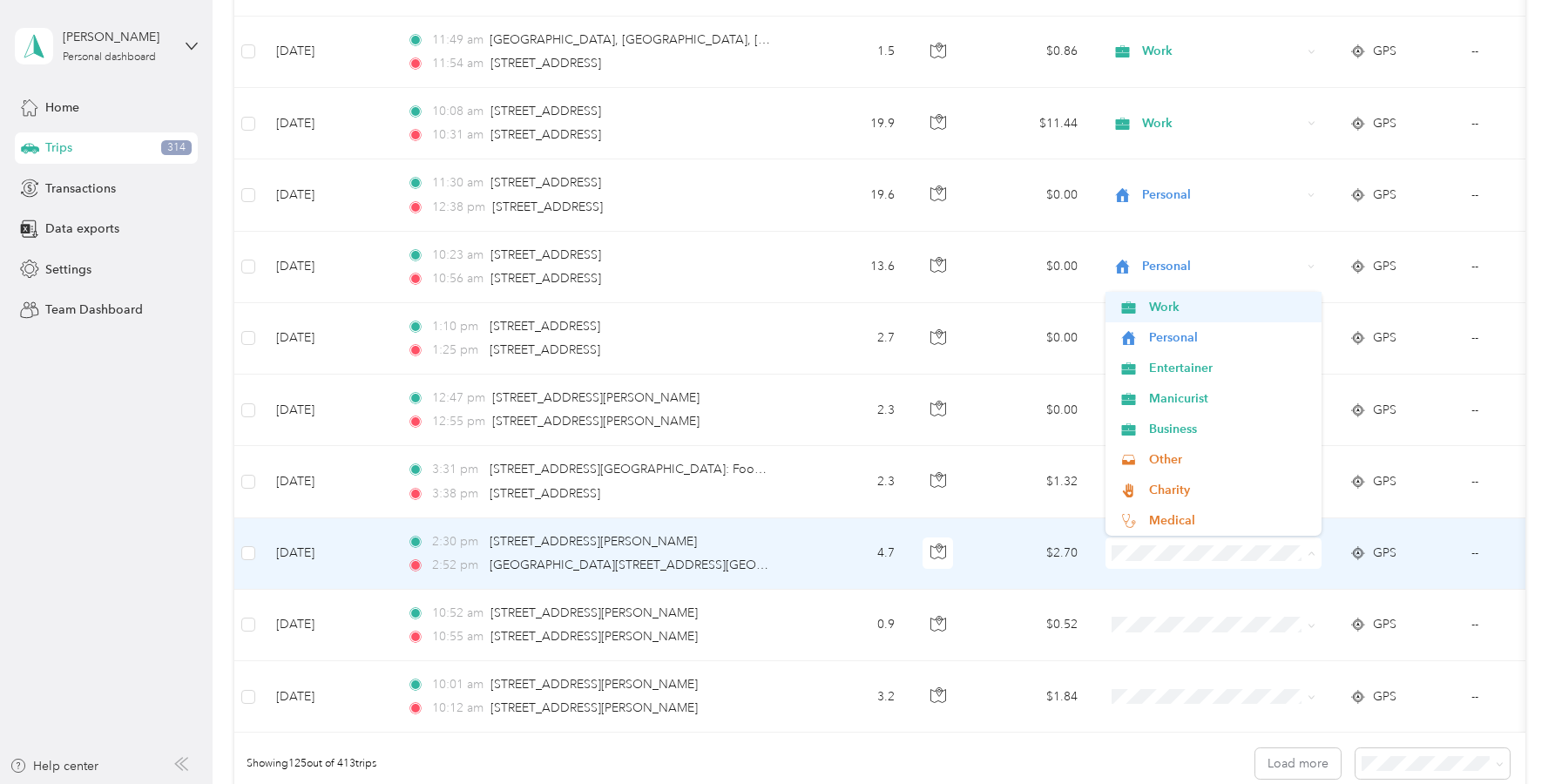
click at [1157, 309] on span "Work" at bounding box center [1230, 306] width 162 height 19
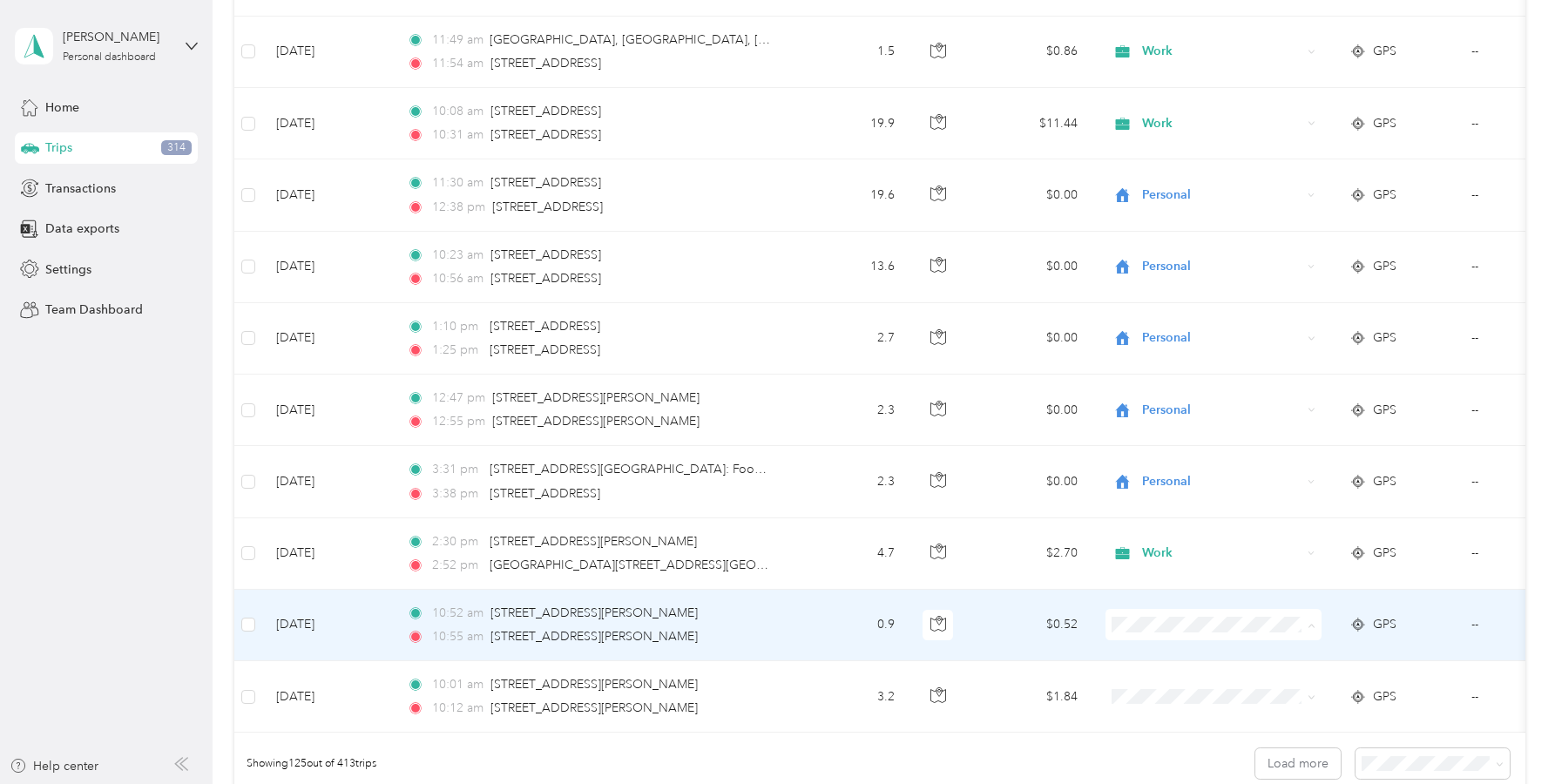
click at [1159, 376] on span "Work" at bounding box center [1230, 378] width 162 height 19
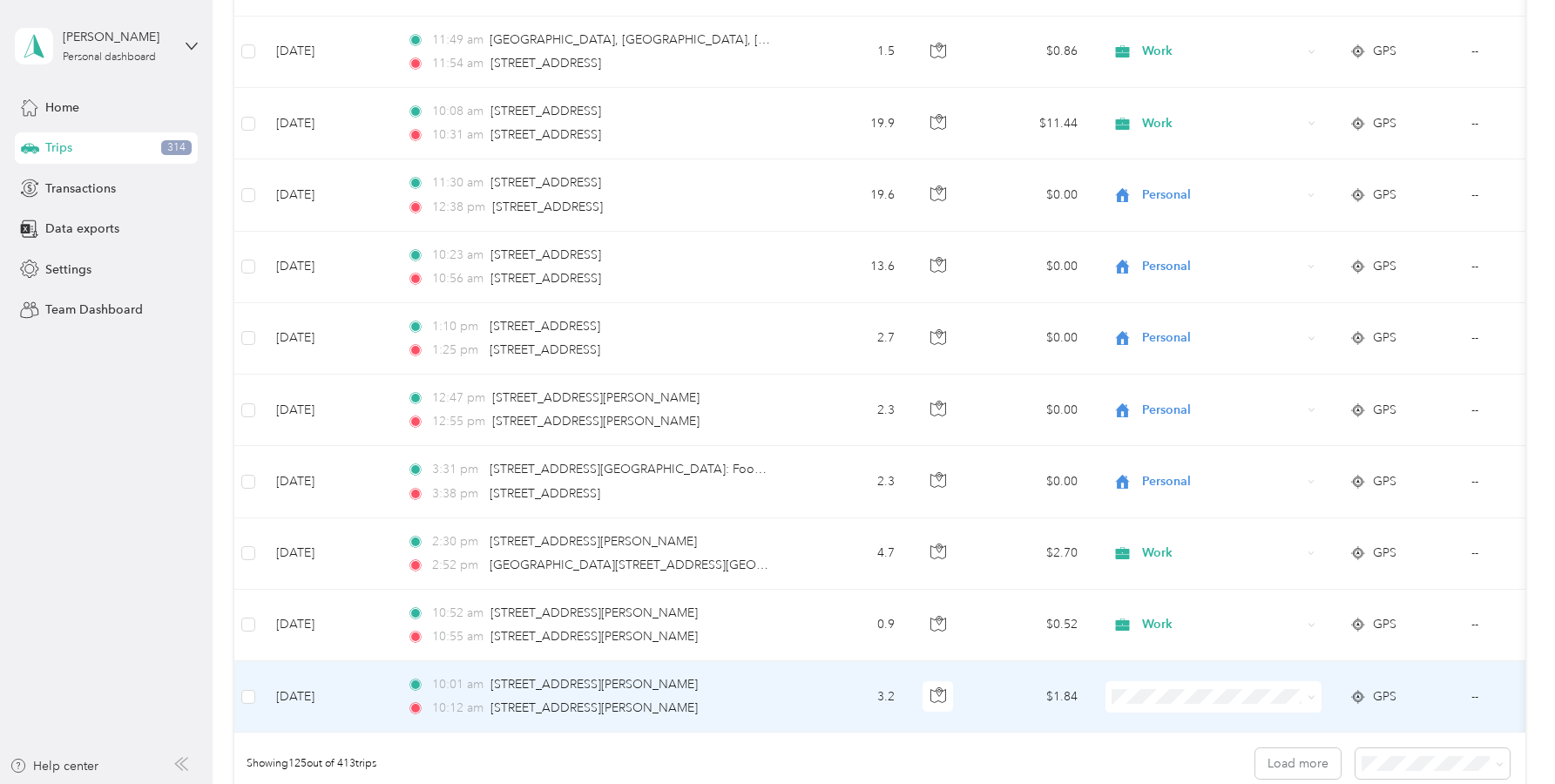
click at [1167, 448] on span "Work" at bounding box center [1230, 449] width 162 height 19
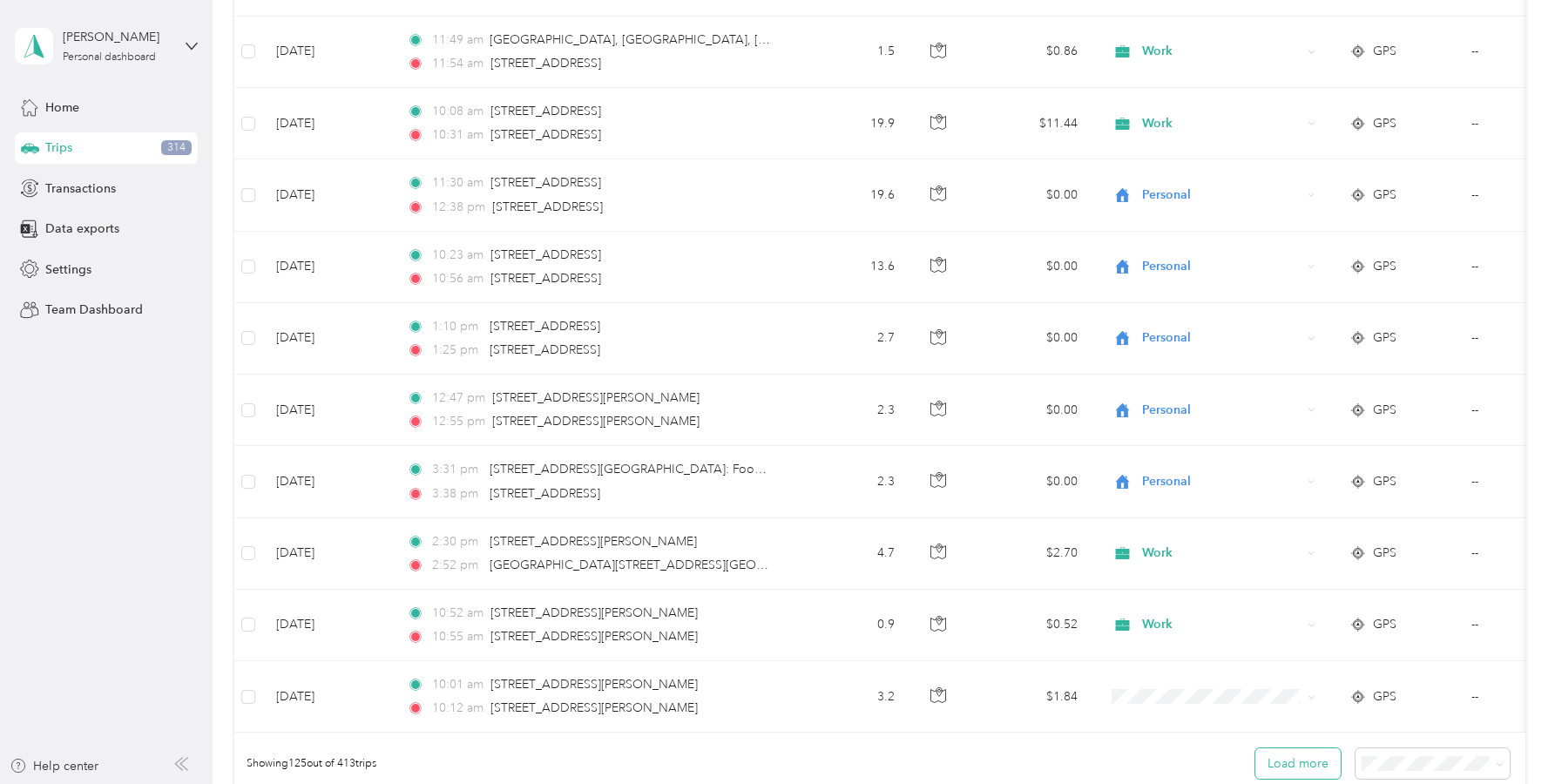
click at [1300, 772] on button "Load more" at bounding box center [1298, 763] width 86 height 31
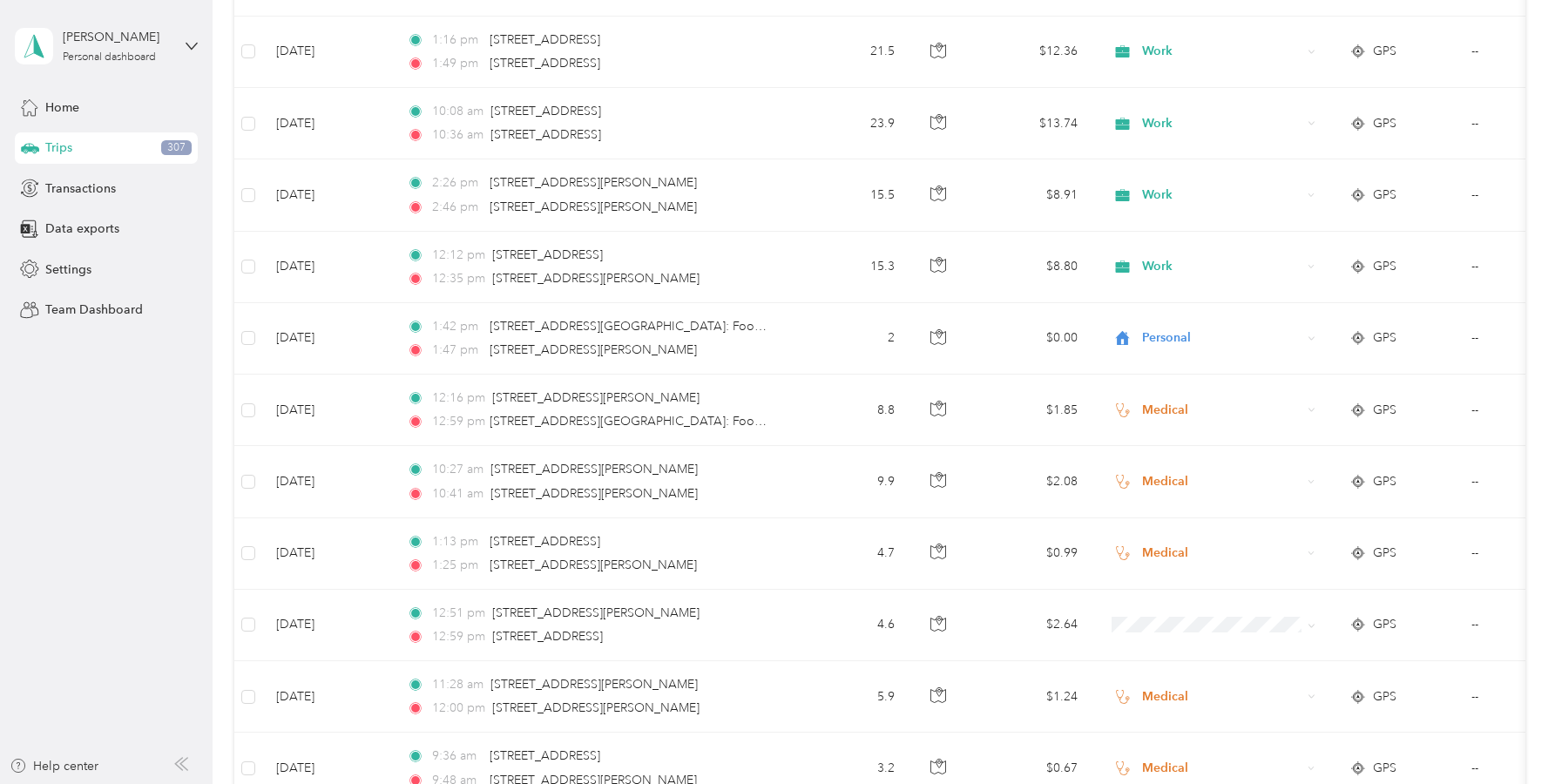
scroll to position [9962, 0]
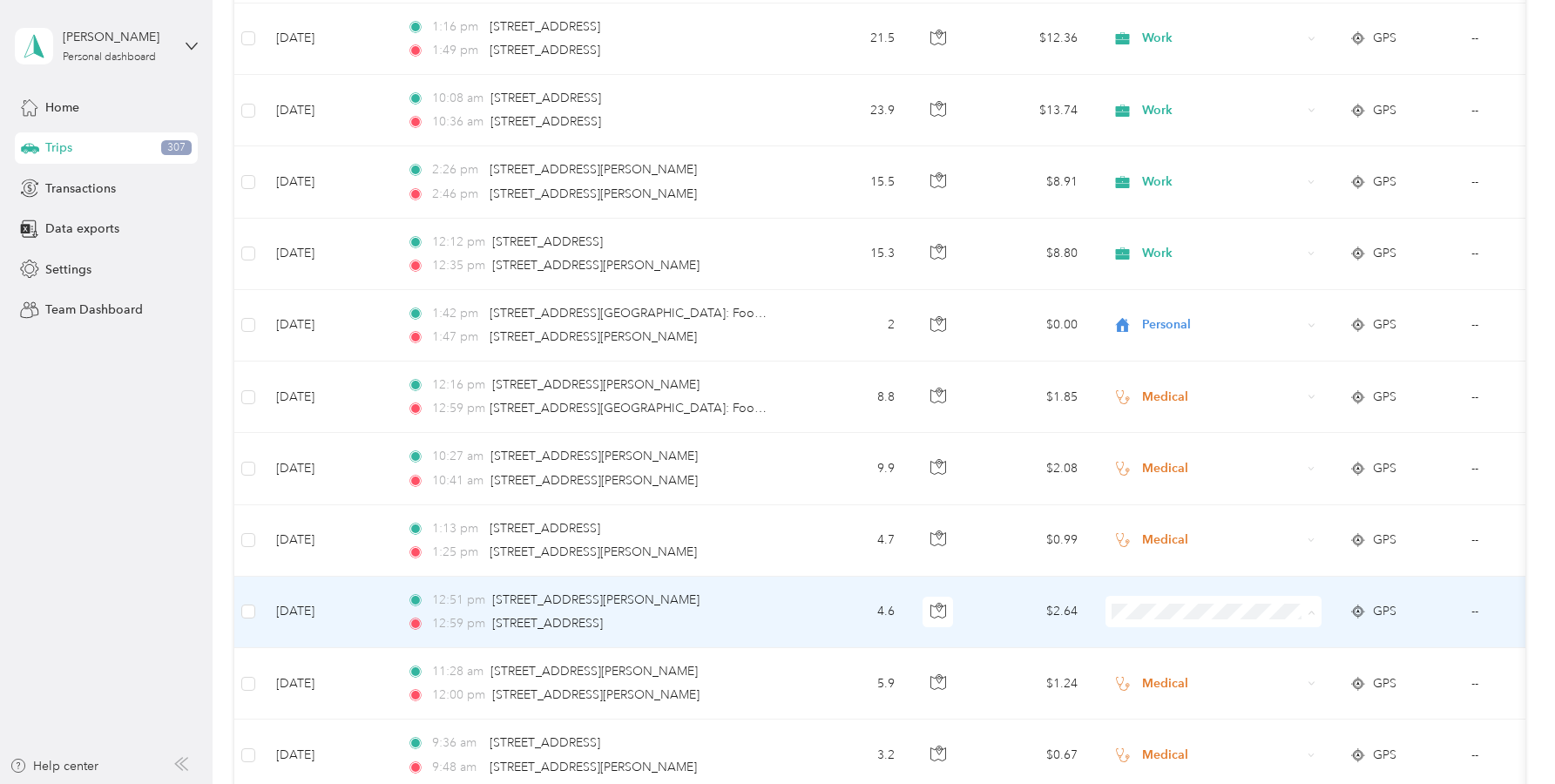
click at [1163, 365] on span "Work" at bounding box center [1230, 365] width 162 height 19
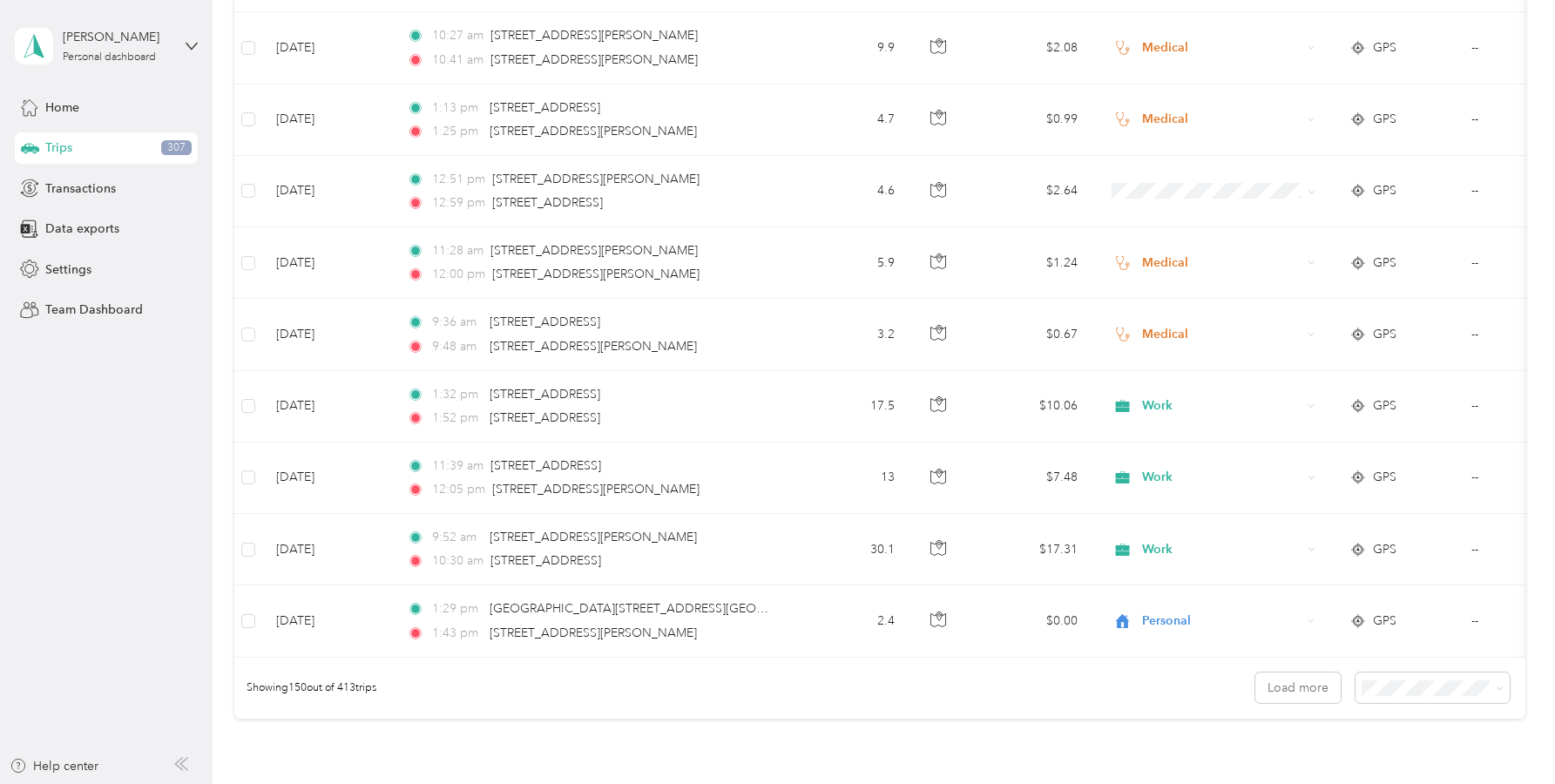
scroll to position [10395, 0]
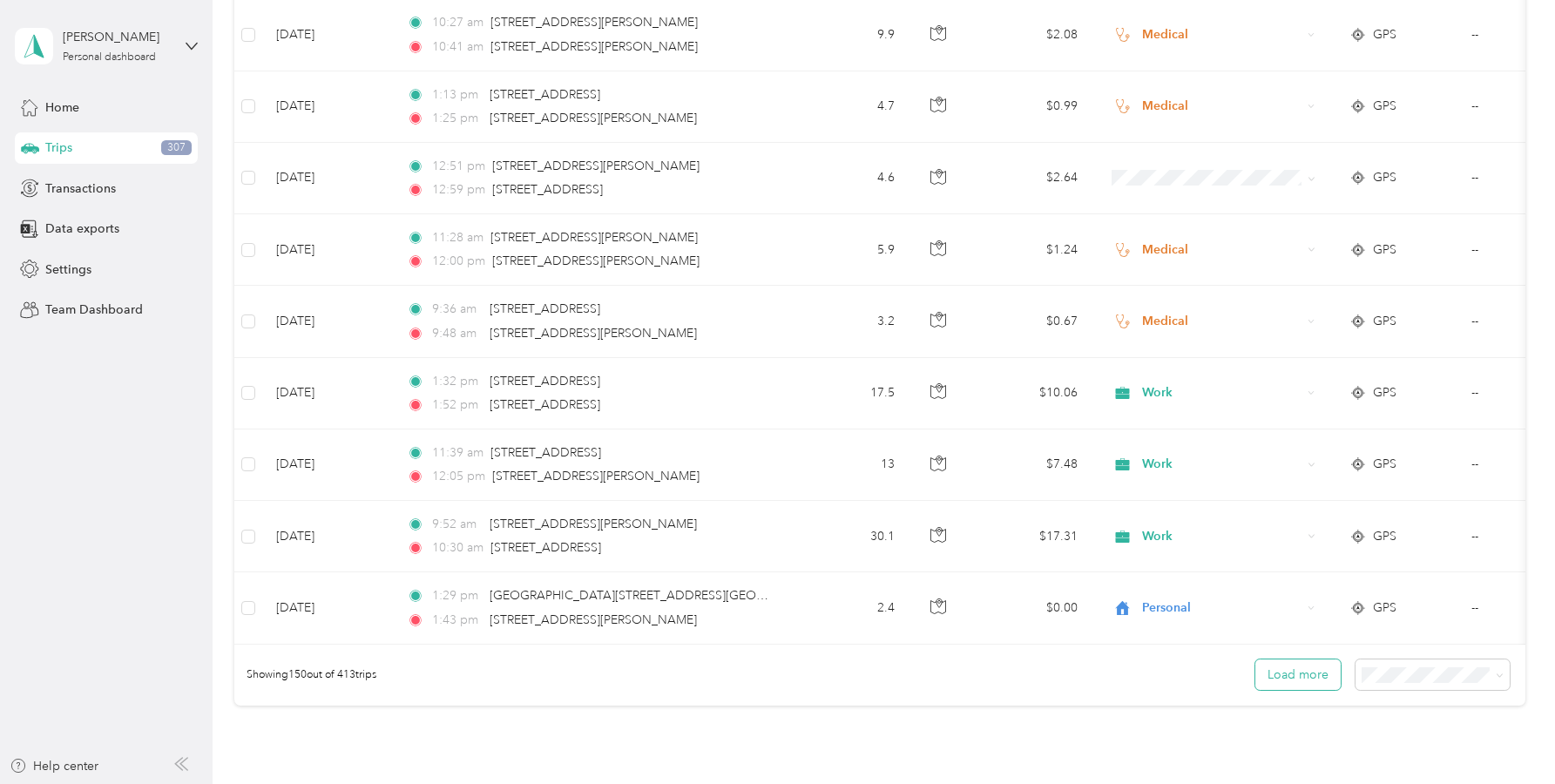
click at [1298, 689] on button "Load more" at bounding box center [1298, 674] width 86 height 31
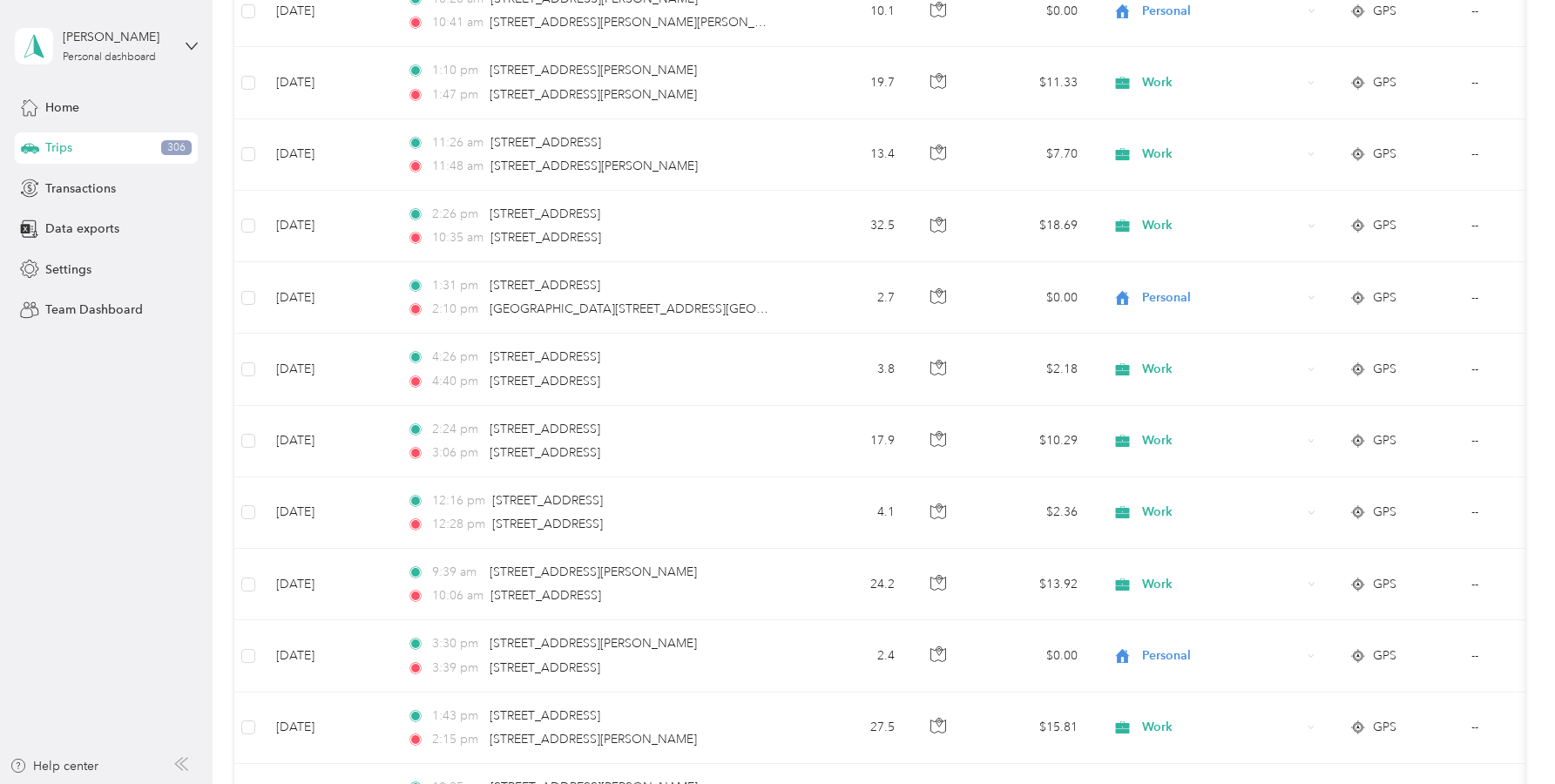
scroll to position [0, 0]
